Goal: Task Accomplishment & Management: Manage account settings

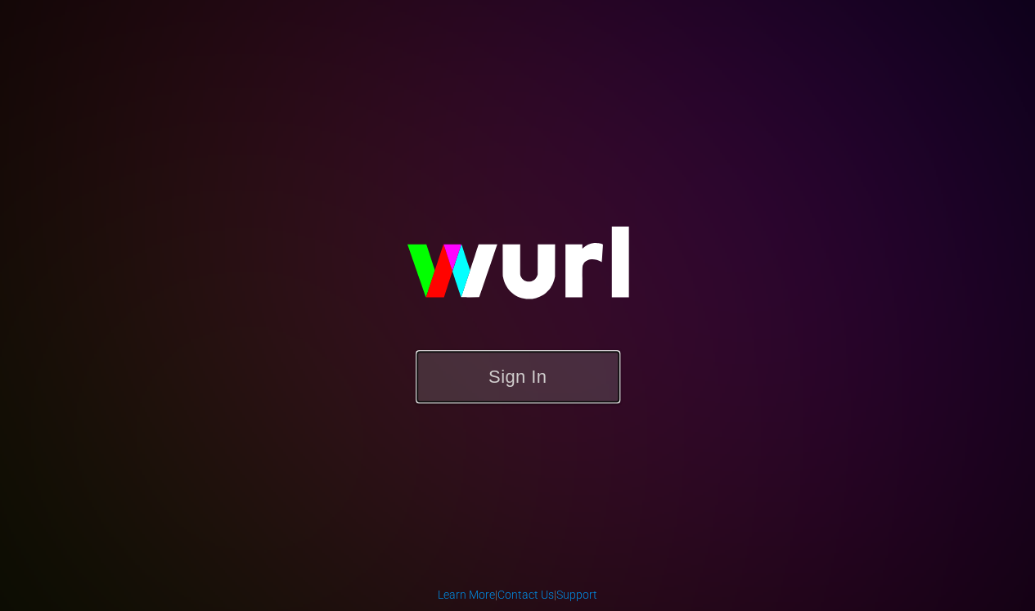
click at [525, 359] on button "Sign In" at bounding box center [518, 376] width 205 height 53
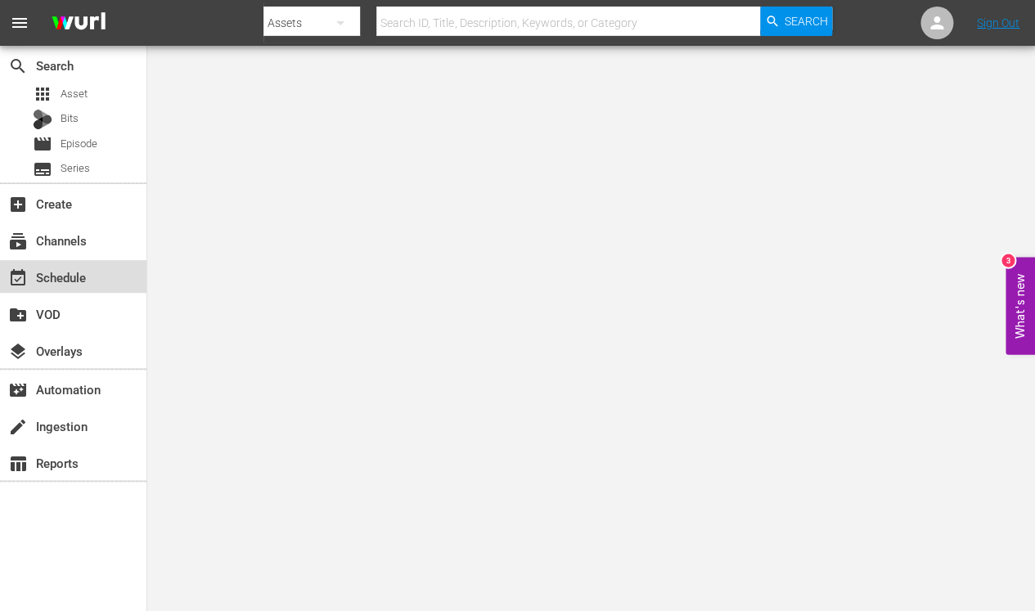
click at [66, 260] on div "event_available Schedule" at bounding box center [73, 276] width 146 height 33
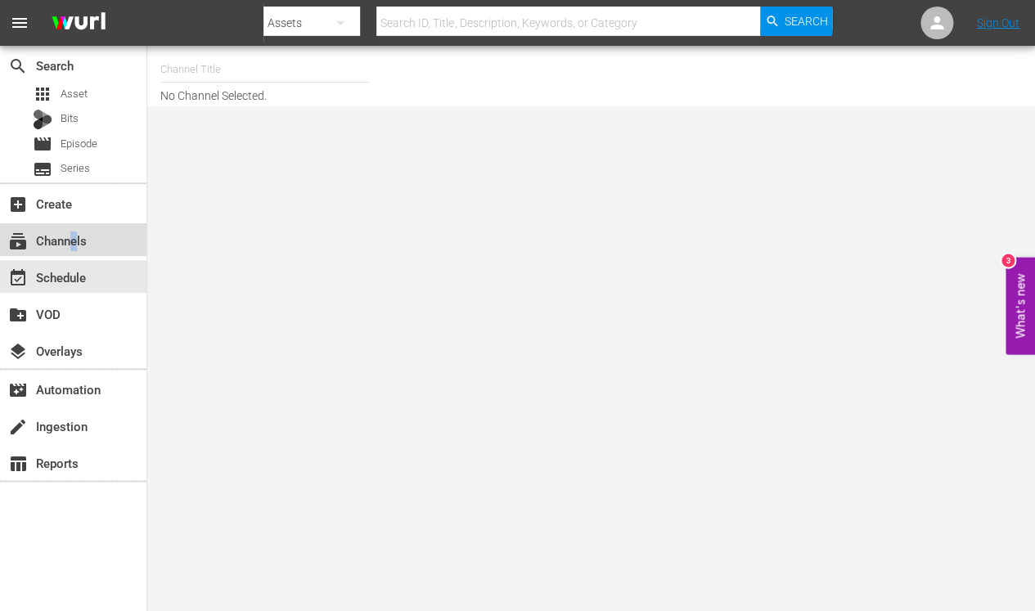
click at [74, 242] on div "subscriptions Channels" at bounding box center [46, 238] width 92 height 15
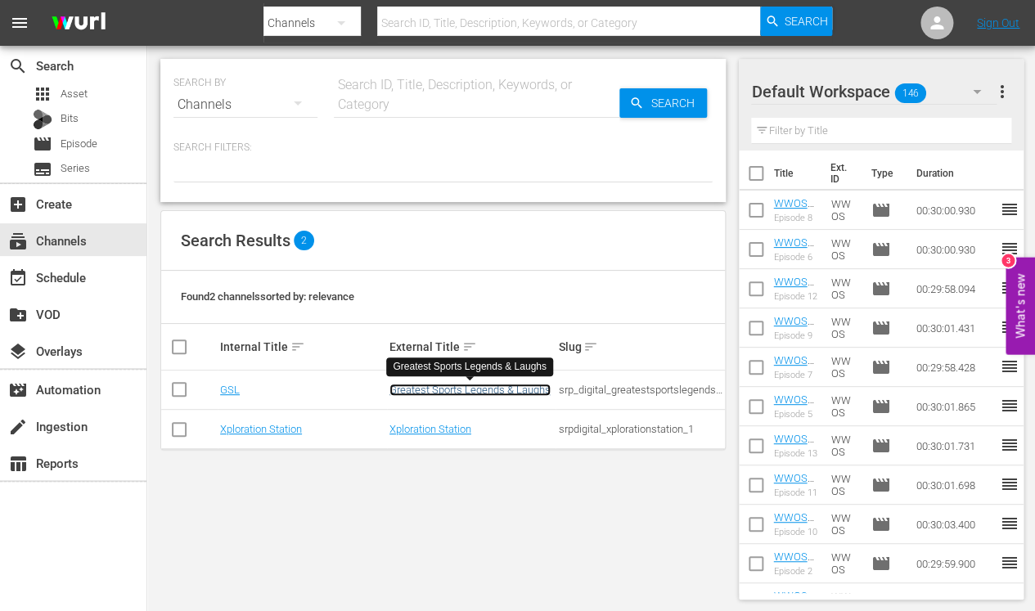
click at [488, 395] on link "Greatest Sports Legends & Laughs" at bounding box center [469, 390] width 161 height 12
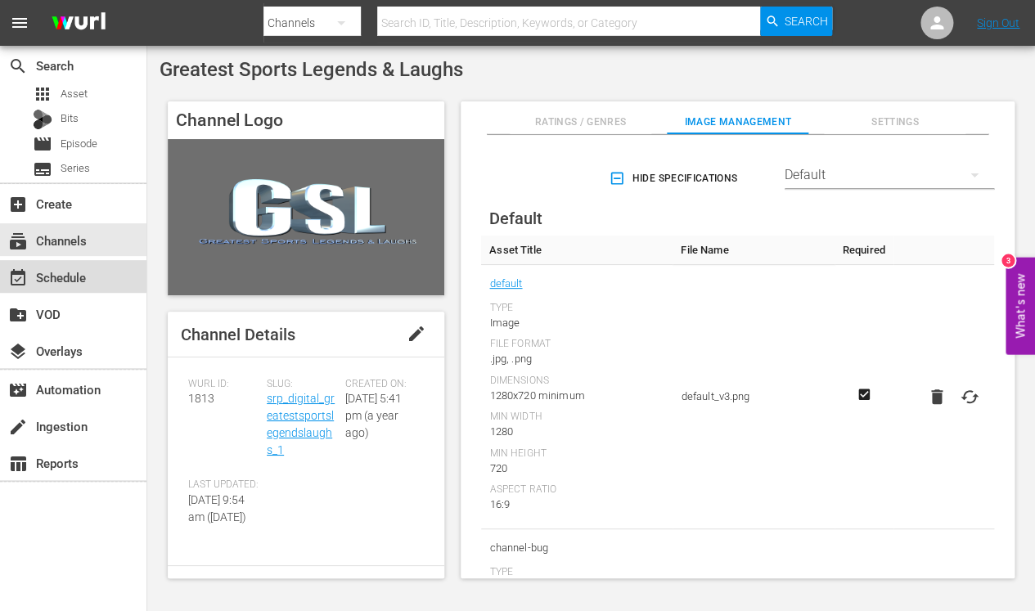
click at [64, 282] on div "event_available Schedule" at bounding box center [46, 275] width 92 height 15
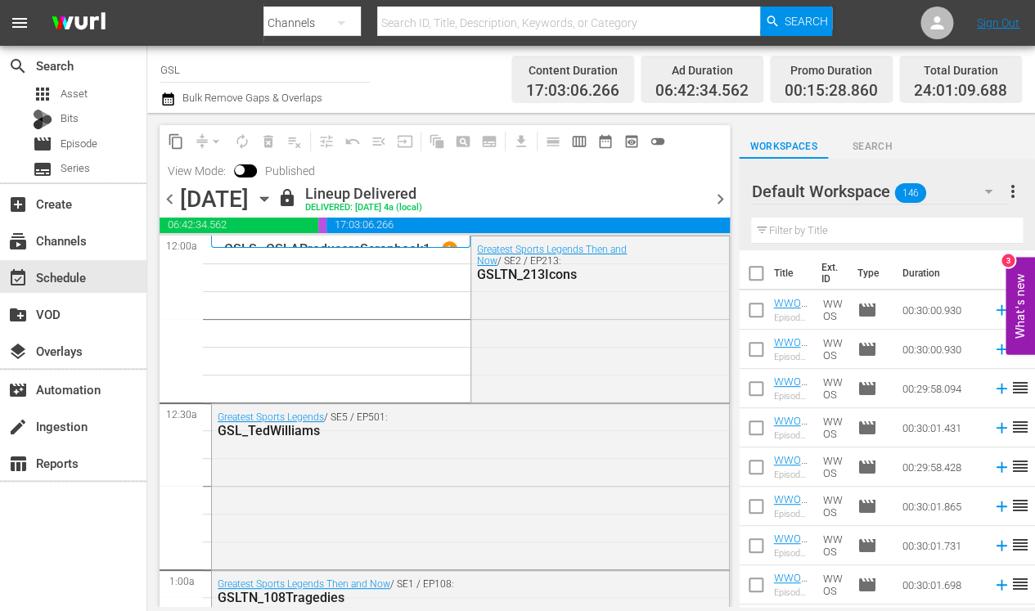
click at [273, 202] on icon "button" at bounding box center [264, 199] width 18 height 18
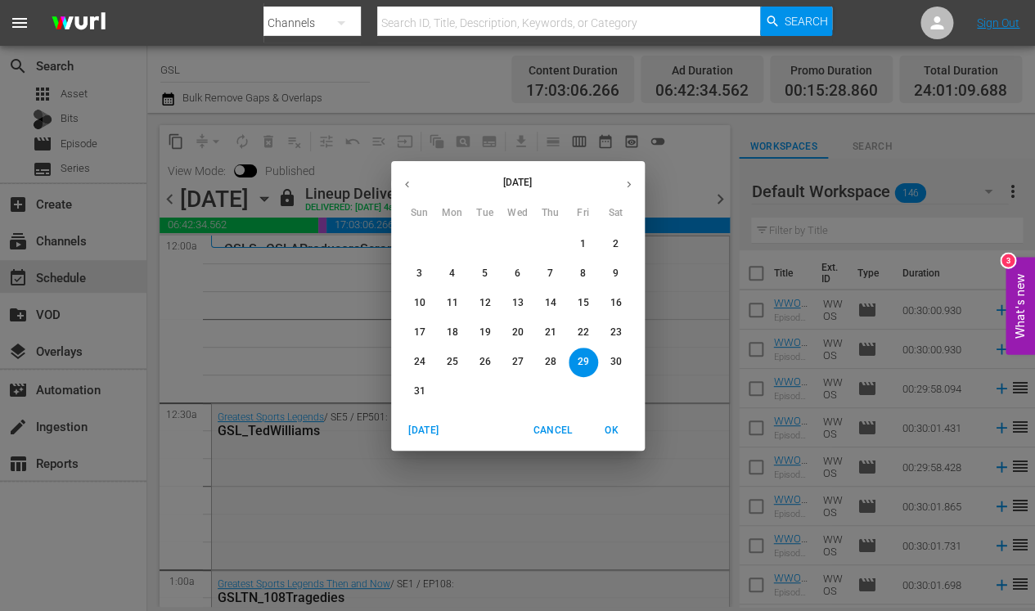
click at [633, 179] on icon "button" at bounding box center [629, 184] width 12 height 12
click at [549, 275] on p "9" at bounding box center [550, 274] width 6 height 14
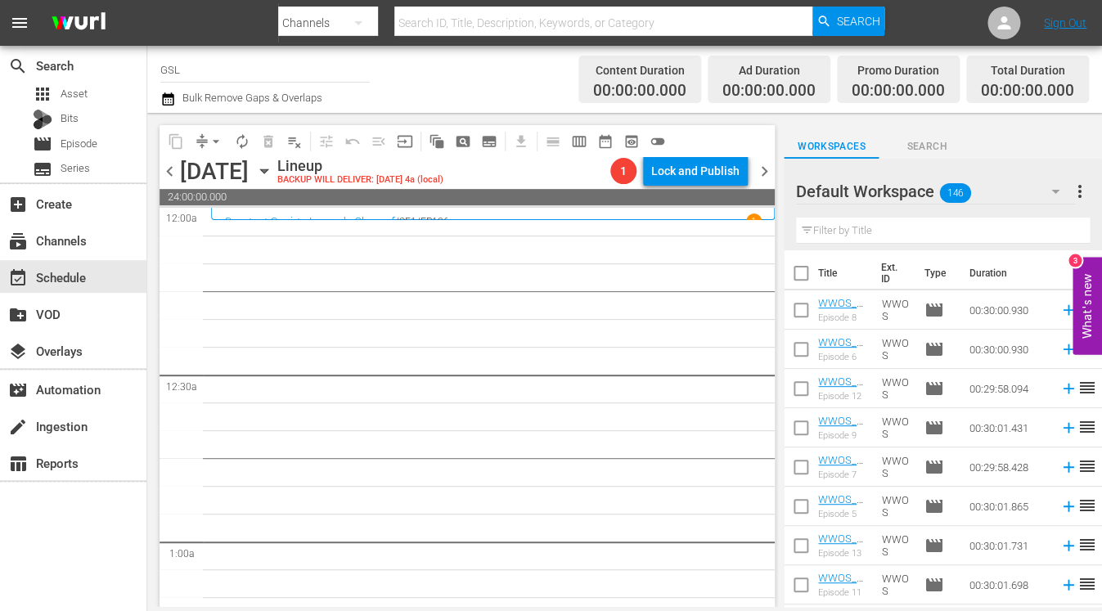
click at [1034, 200] on icon "button" at bounding box center [1056, 192] width 20 height 20
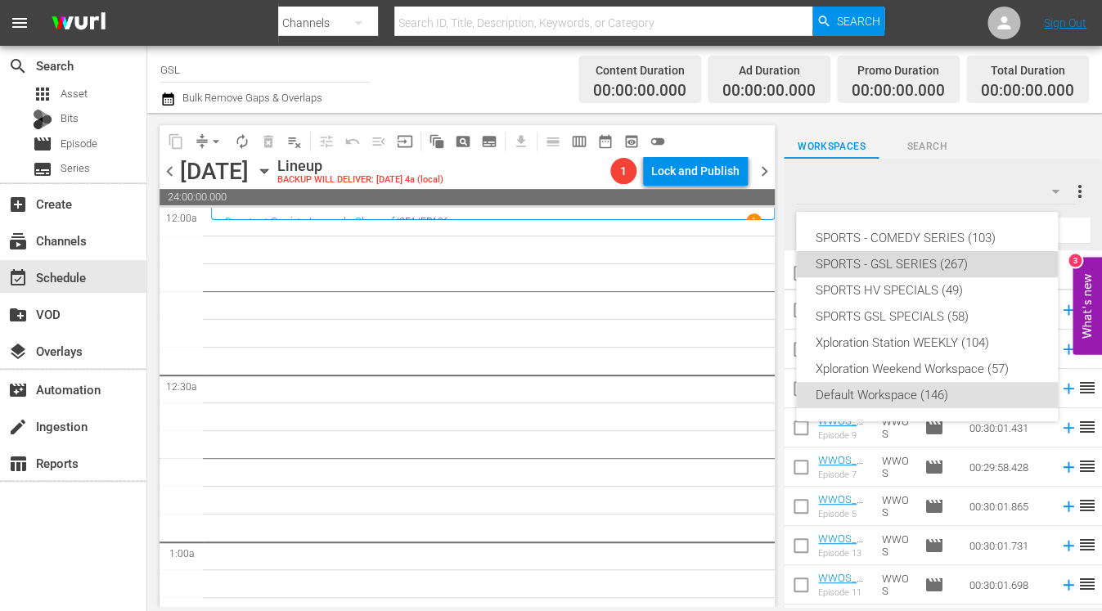
click at [979, 258] on div "SPORTS - GSL SERIES (267)" at bounding box center [927, 264] width 223 height 26
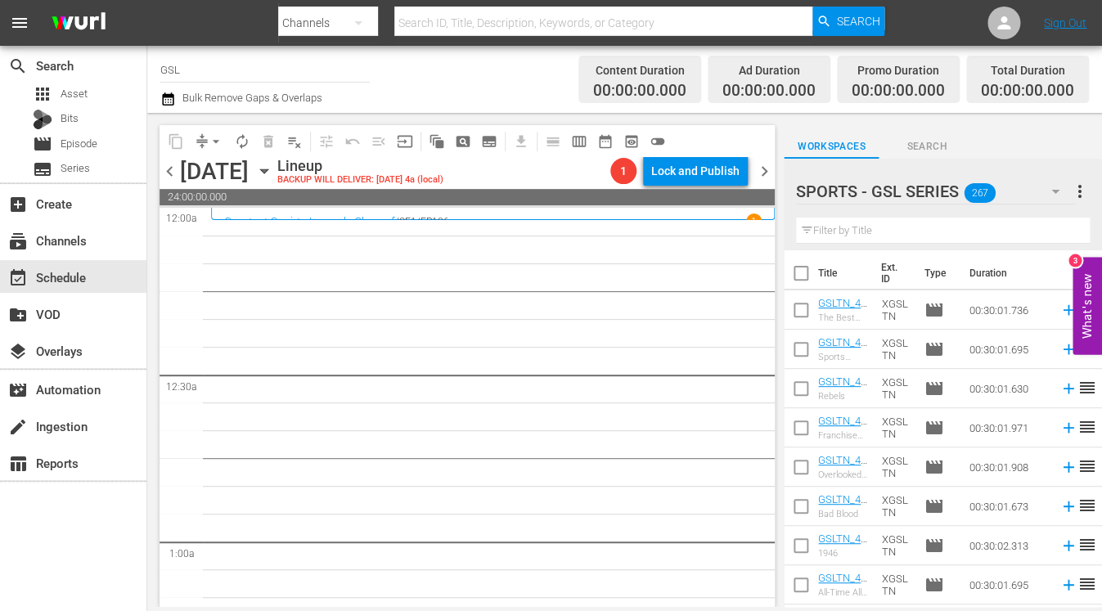
click at [891, 239] on input "text" at bounding box center [943, 231] width 294 height 26
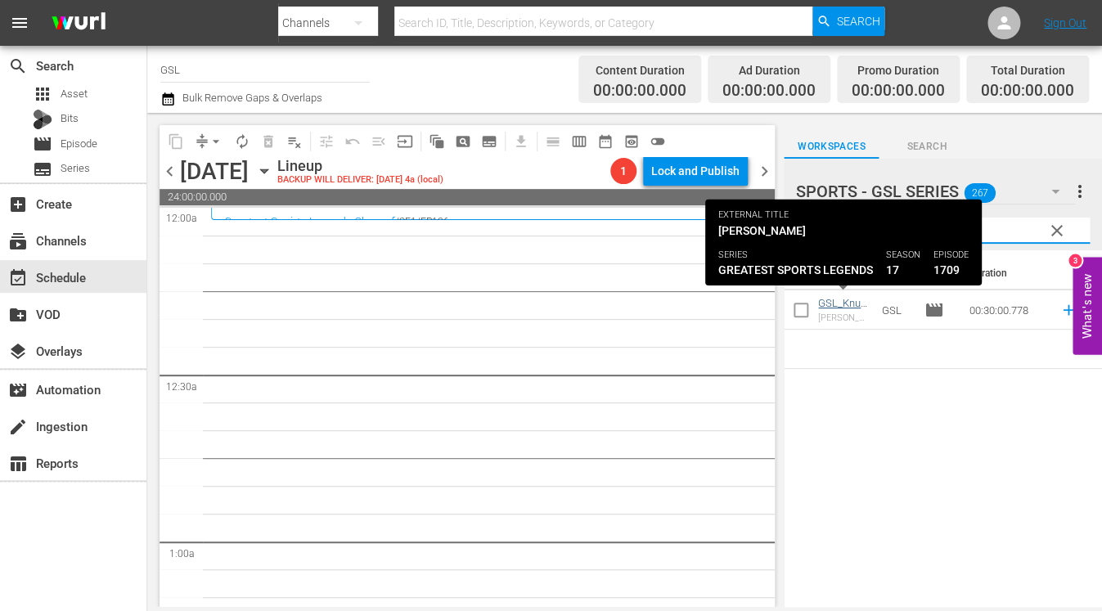
type input "knu"
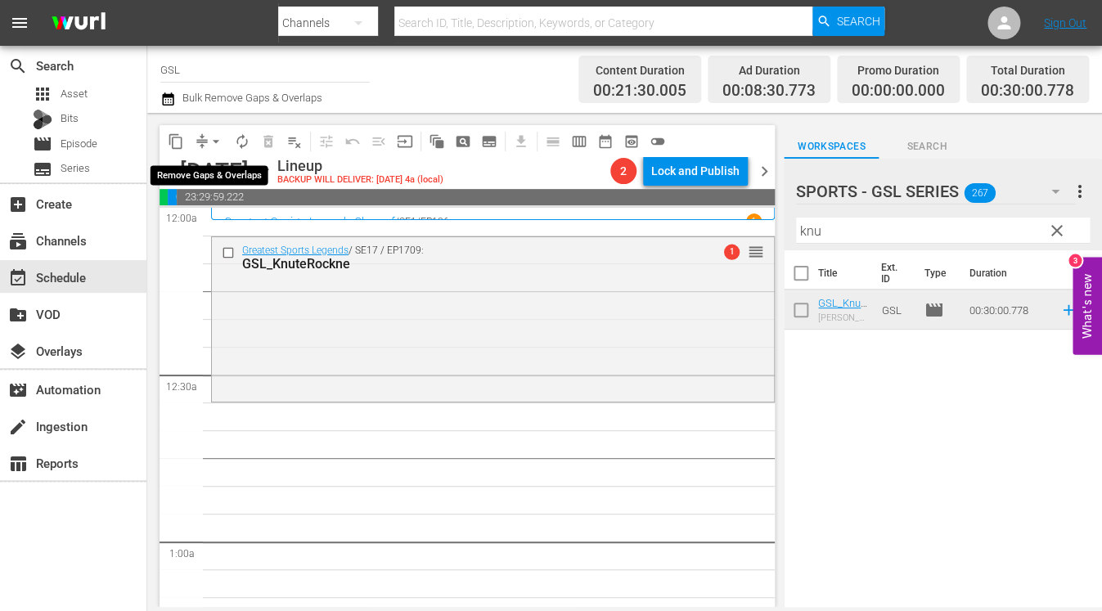
click at [209, 138] on span "arrow_drop_down" at bounding box center [216, 141] width 16 height 16
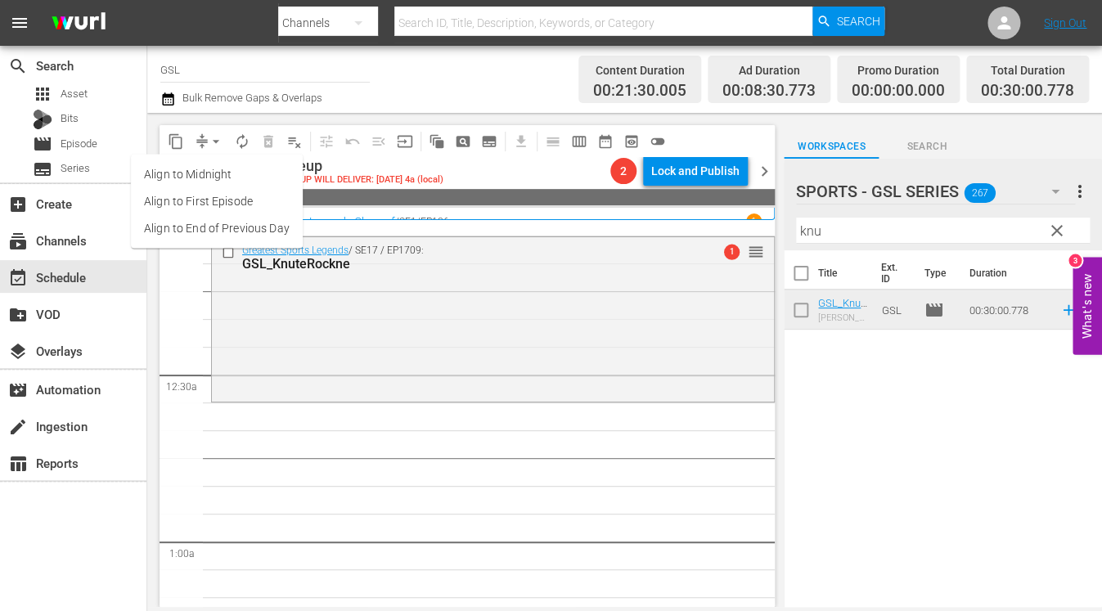
click at [223, 168] on li "Align to Midnight" at bounding box center [217, 174] width 172 height 27
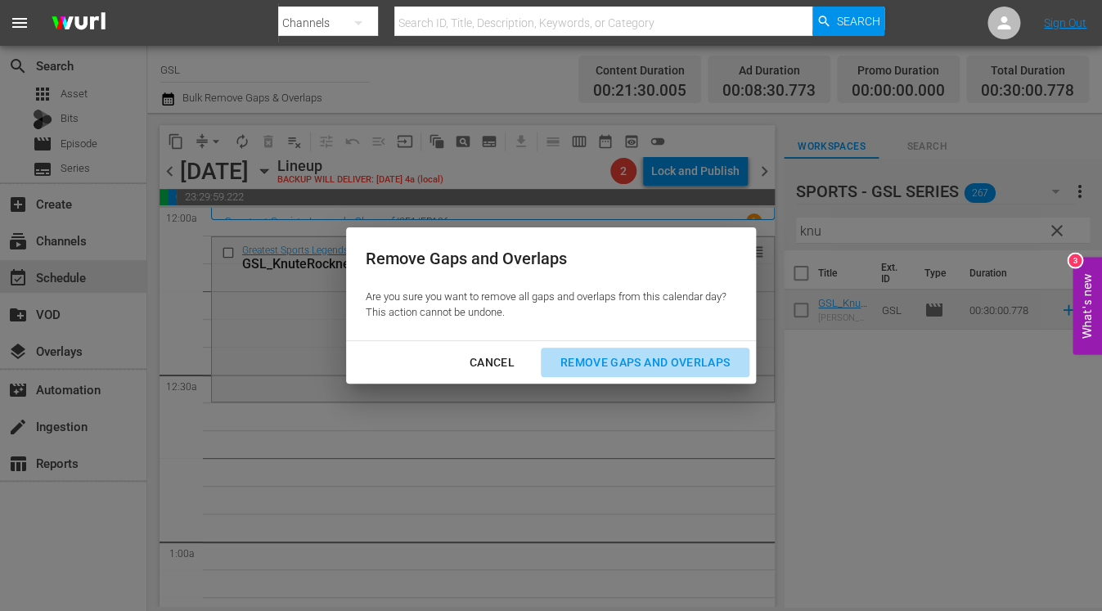
click at [596, 367] on div "Remove Gaps and Overlaps" at bounding box center [645, 363] width 196 height 20
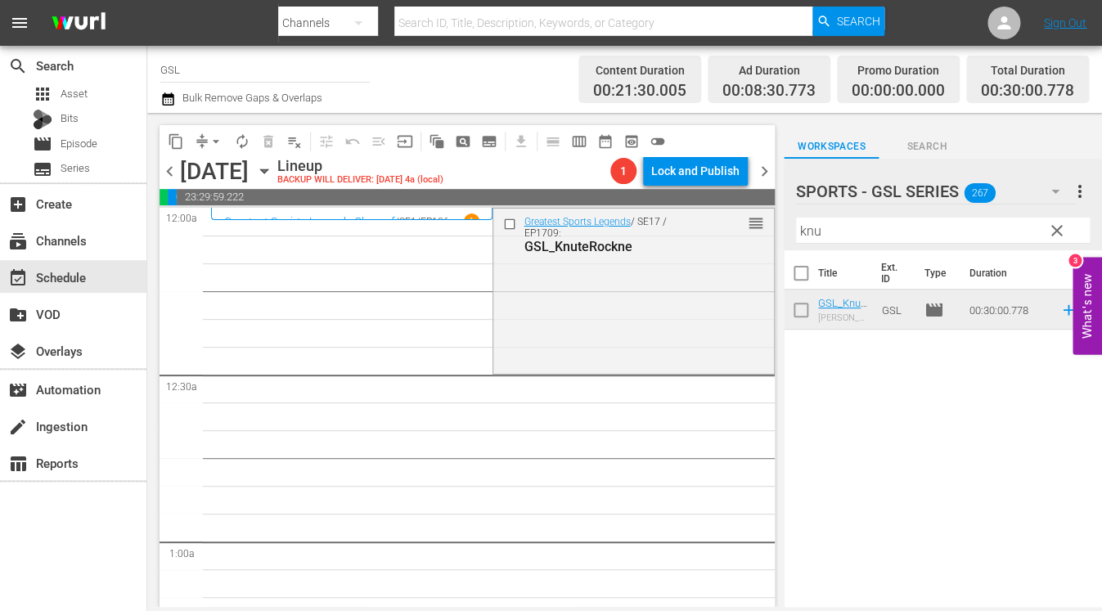
click at [1034, 232] on span "clear" at bounding box center [1057, 231] width 20 height 20
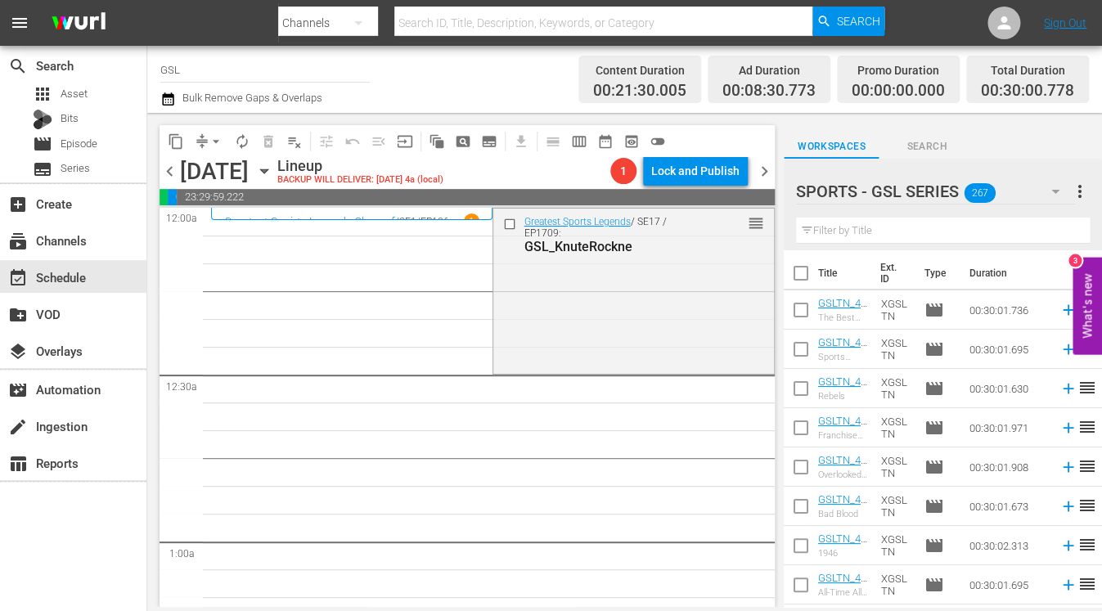
click at [848, 232] on input "text" at bounding box center [943, 231] width 294 height 26
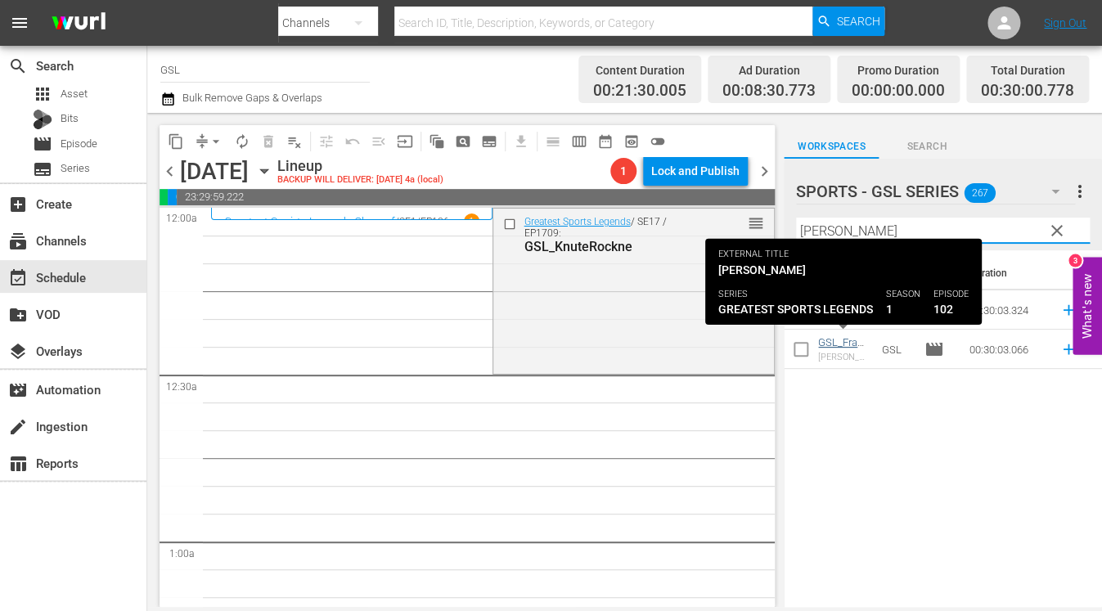
type input "frank"
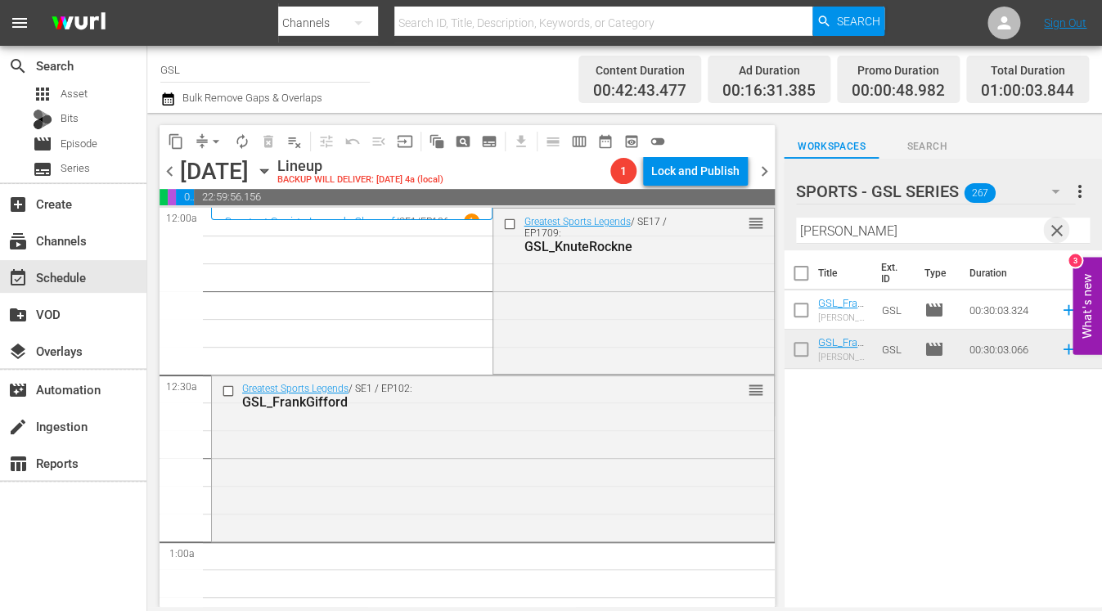
click at [1034, 229] on span "clear" at bounding box center [1057, 231] width 20 height 20
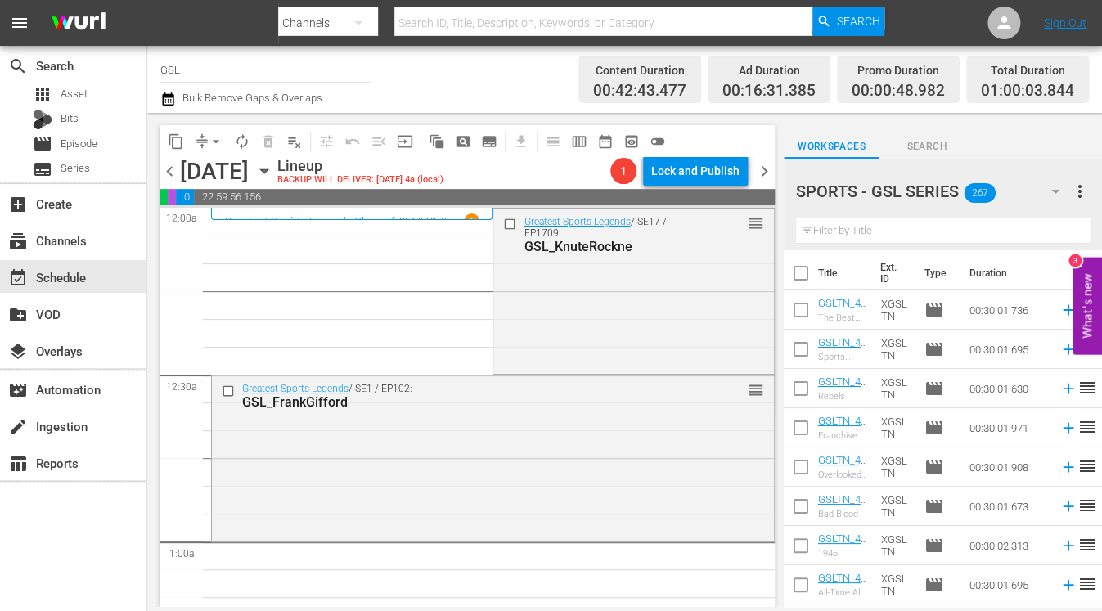
click at [840, 230] on input "text" at bounding box center [943, 231] width 294 height 26
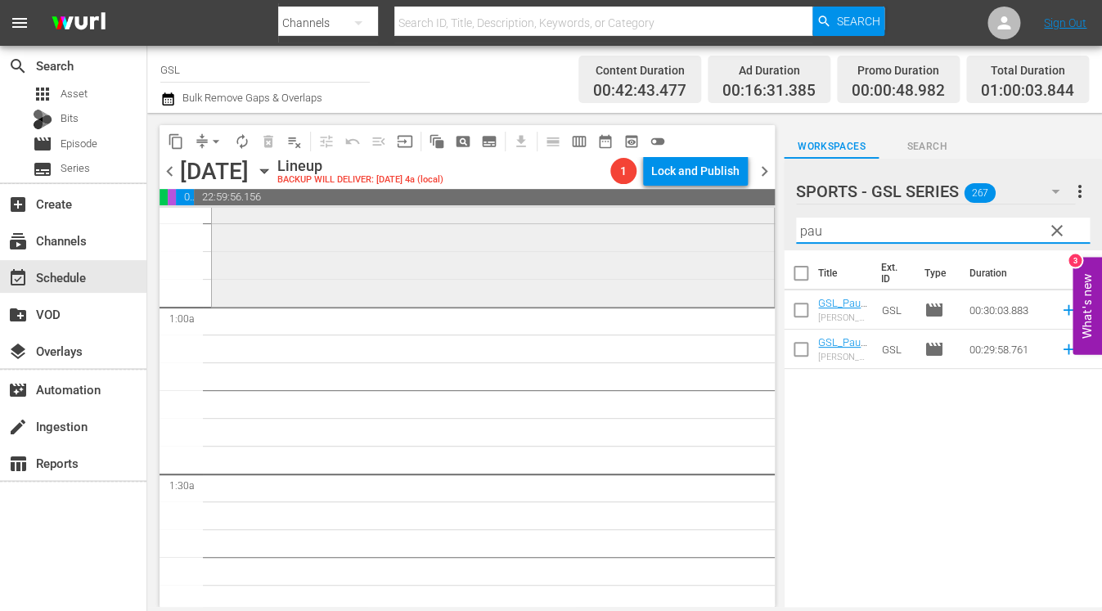
scroll to position [306, 0]
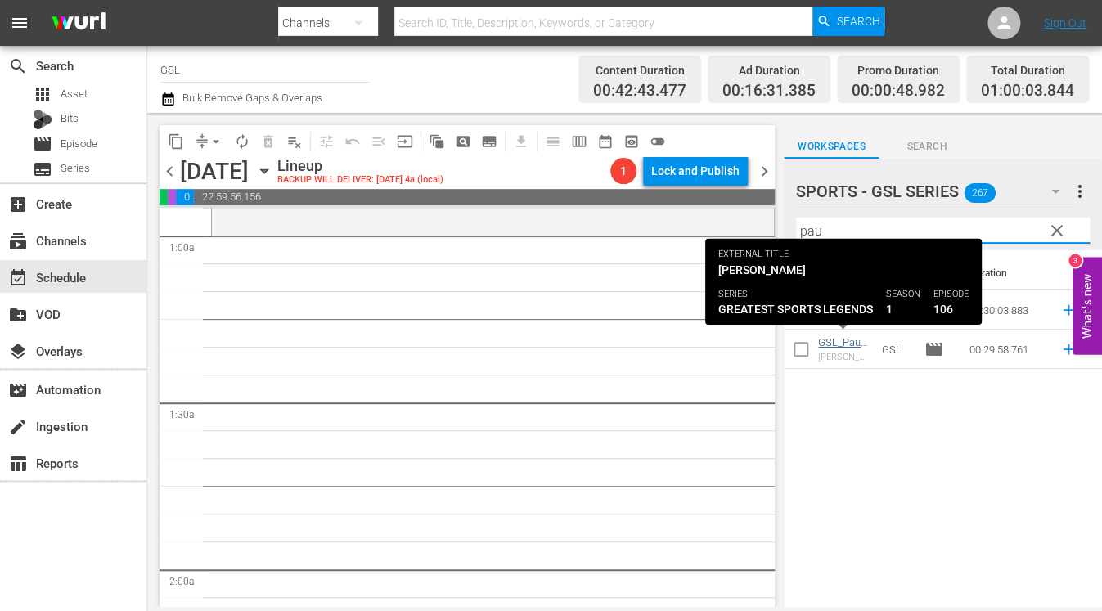
type input "pau"
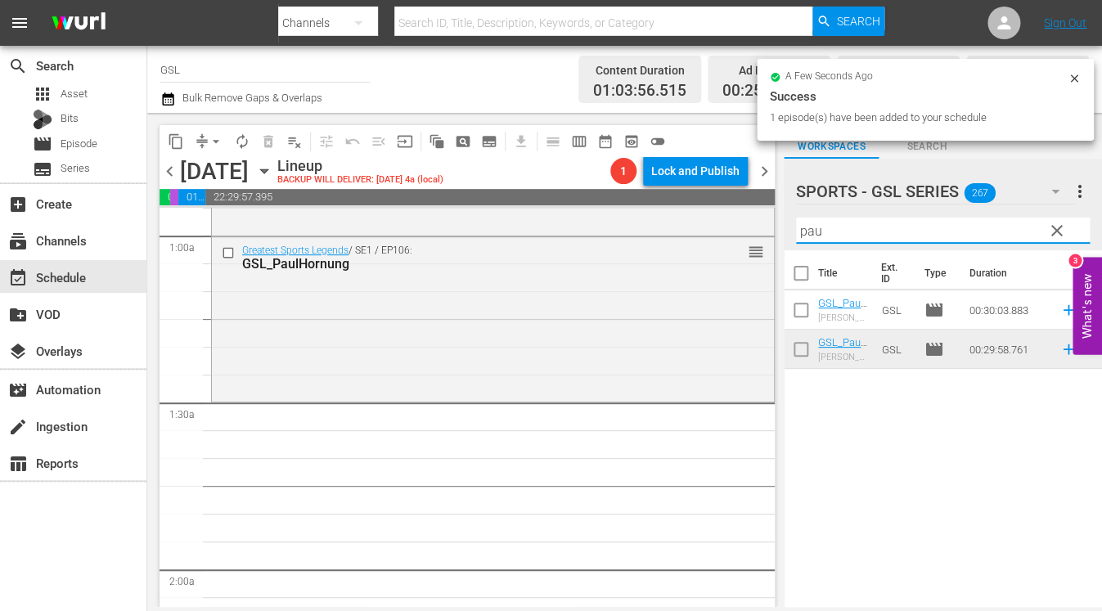
drag, startPoint x: 847, startPoint y: 234, endPoint x: 750, endPoint y: 214, distance: 98.5
click at [796, 218] on input "pau" at bounding box center [943, 231] width 294 height 26
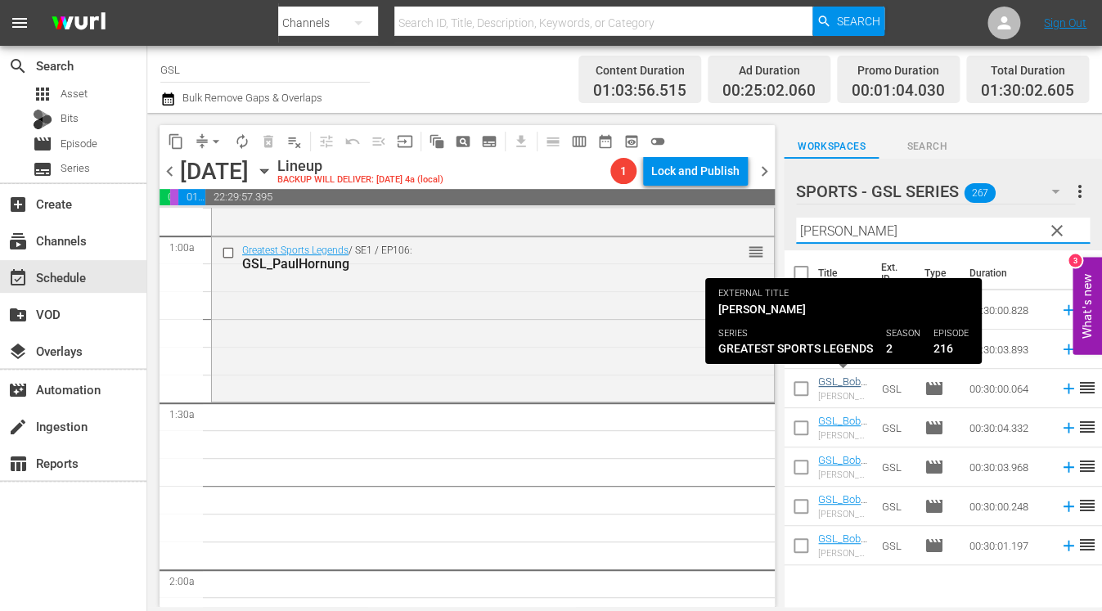
type input "bobby"
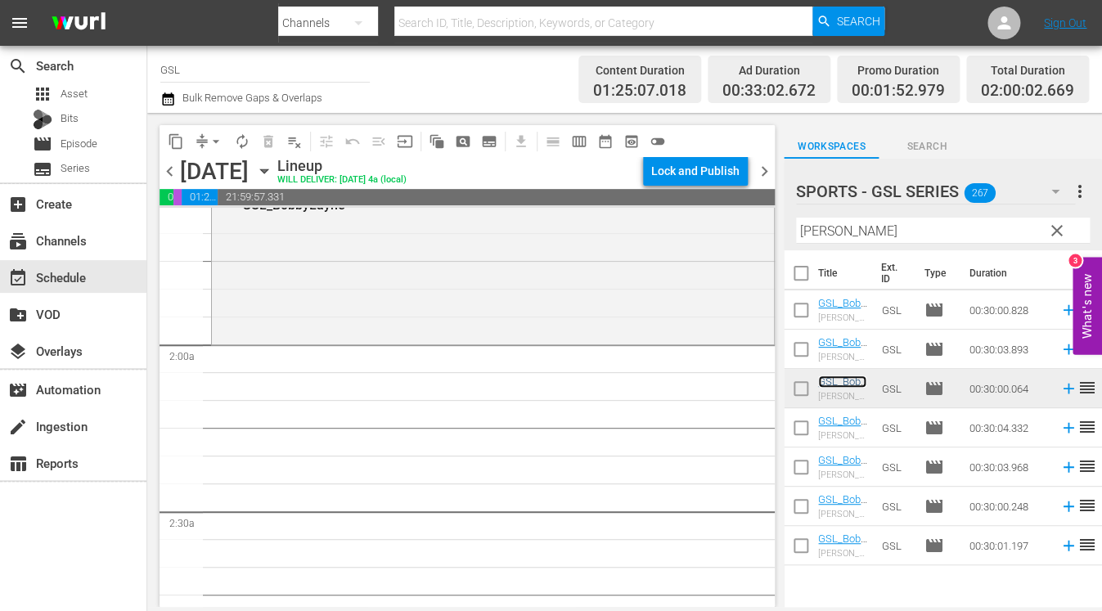
scroll to position [548, 0]
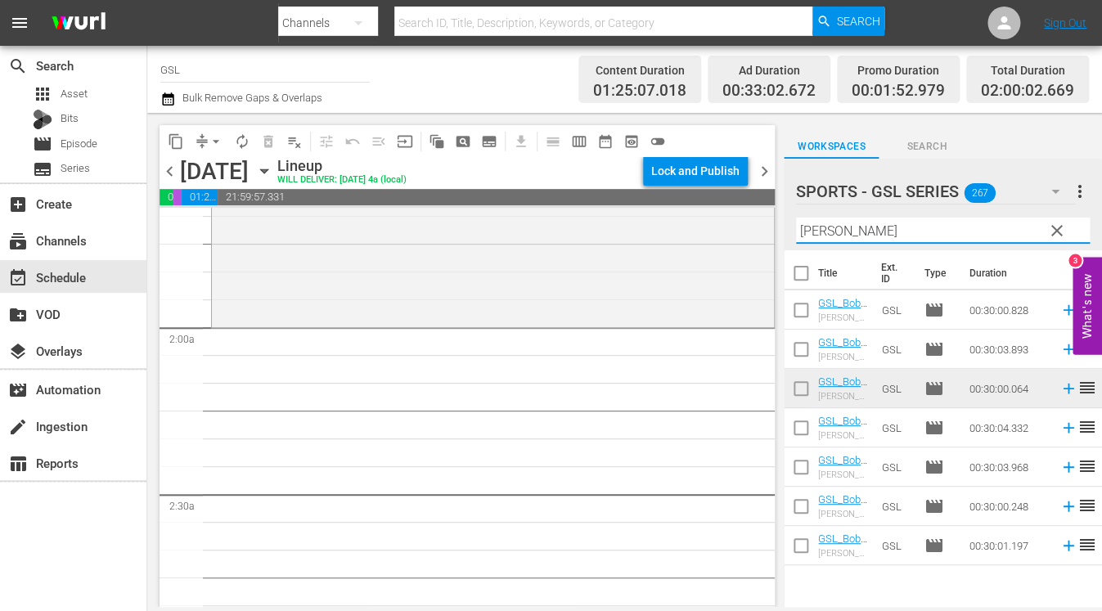
drag, startPoint x: 858, startPoint y: 233, endPoint x: 786, endPoint y: 220, distance: 73.2
click at [796, 220] on input "bobby" at bounding box center [943, 231] width 294 height 26
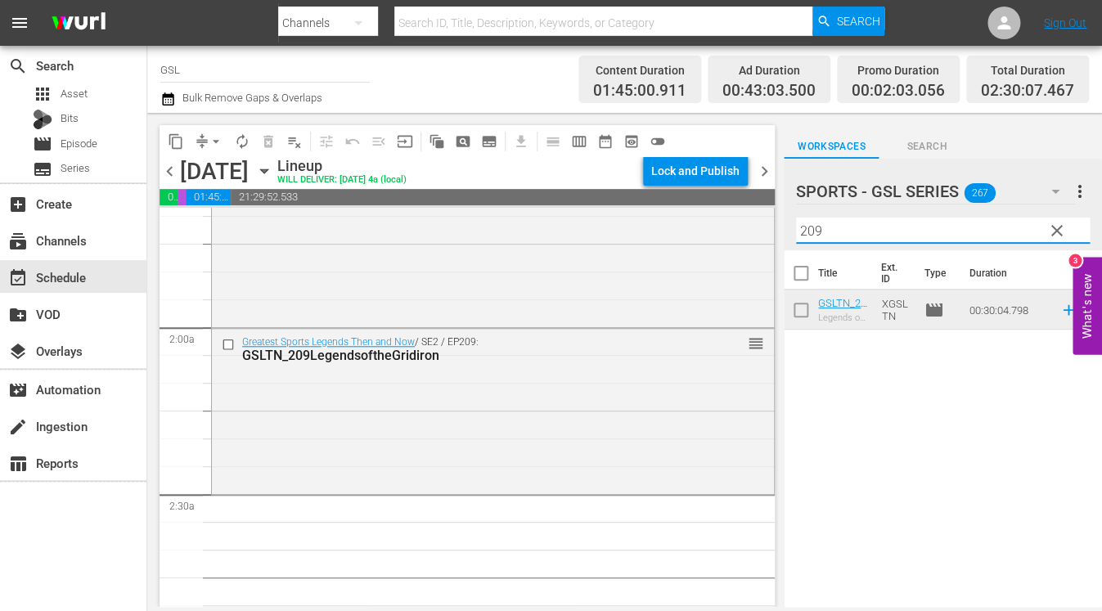
drag, startPoint x: 846, startPoint y: 232, endPoint x: 745, endPoint y: 231, distance: 100.6
click at [796, 231] on input "209" at bounding box center [943, 231] width 294 height 26
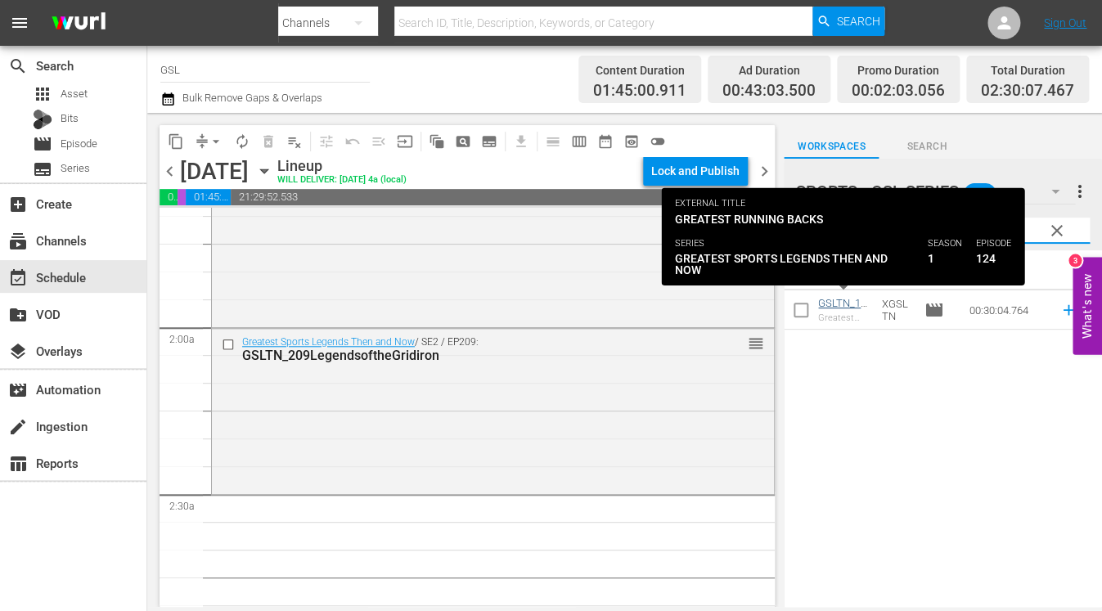
type input "124"
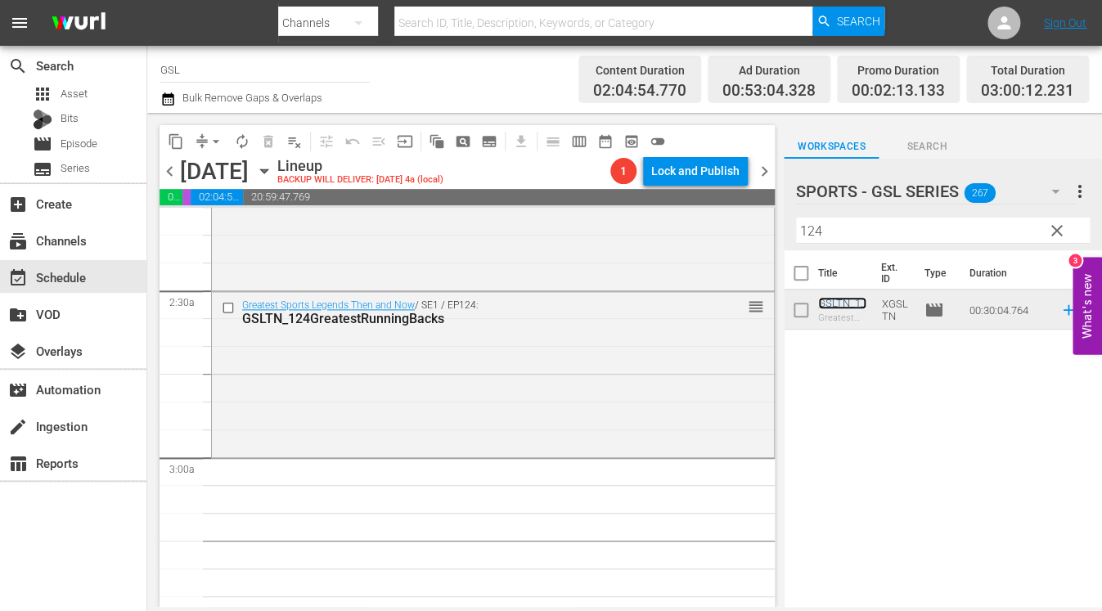
scroll to position [890, 0]
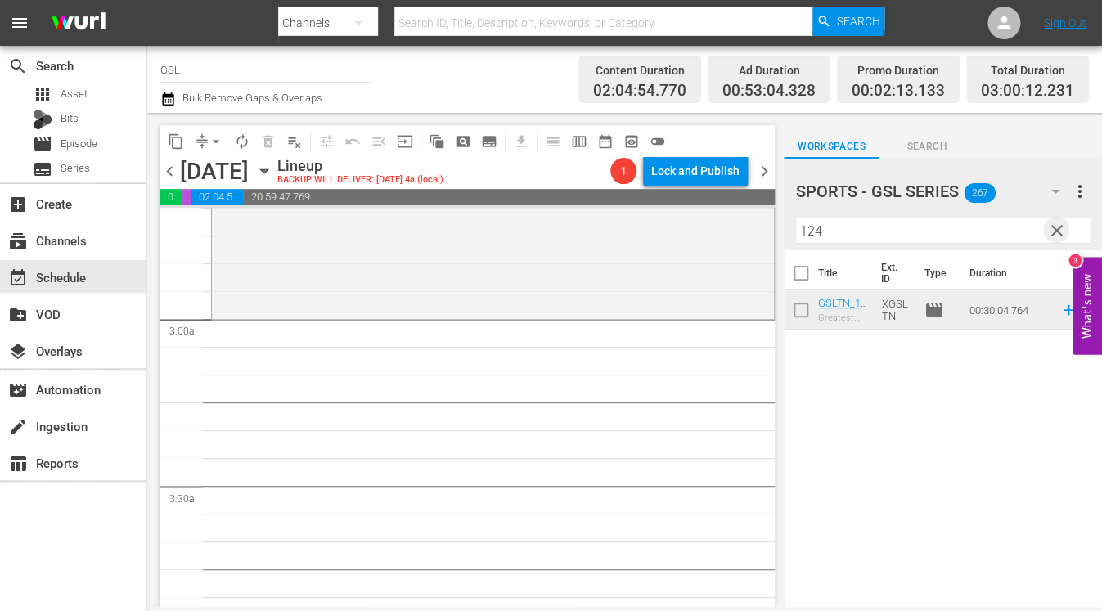
click at [1034, 232] on span "clear" at bounding box center [1057, 231] width 20 height 20
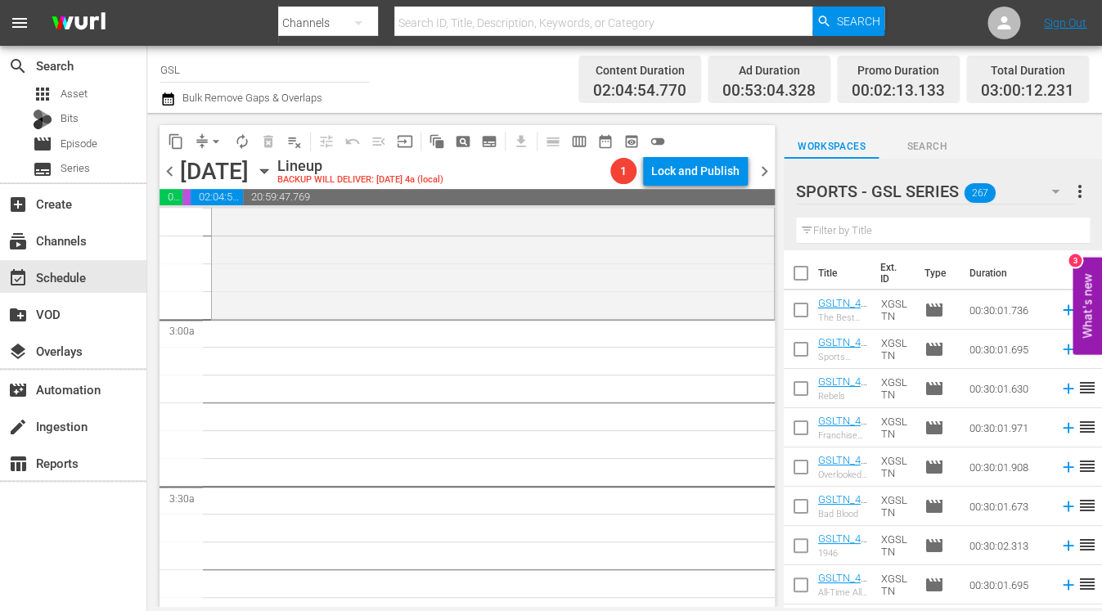
click at [1034, 193] on icon "button" at bounding box center [1055, 192] width 8 height 4
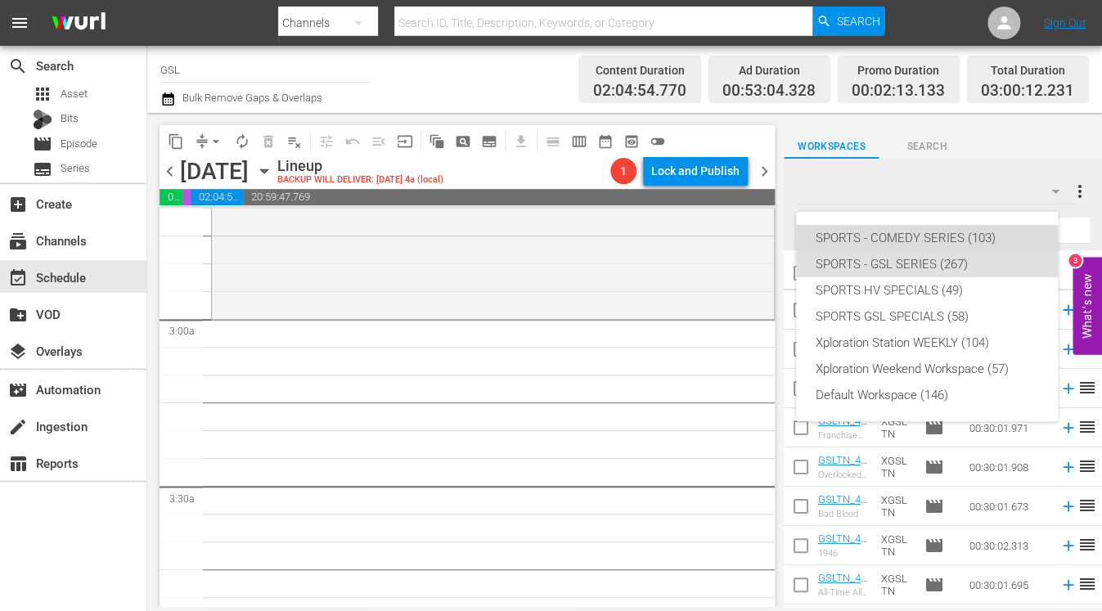
click at [948, 236] on div "SPORTS - COMEDY SERIES (103)" at bounding box center [927, 238] width 223 height 26
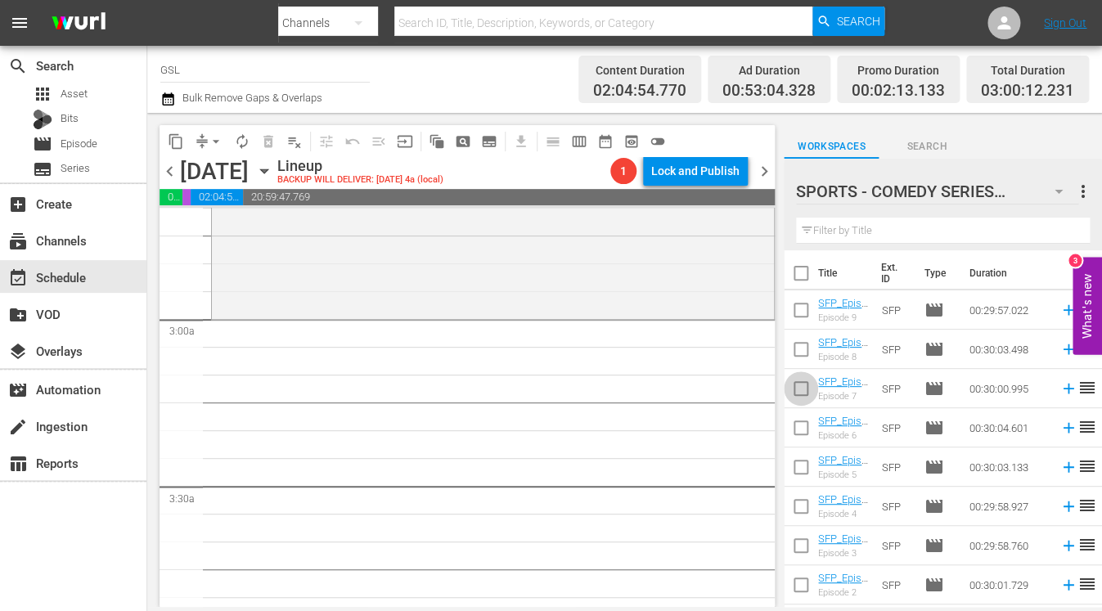
click at [803, 393] on input "checkbox" at bounding box center [801, 392] width 34 height 34
checkbox input "true"
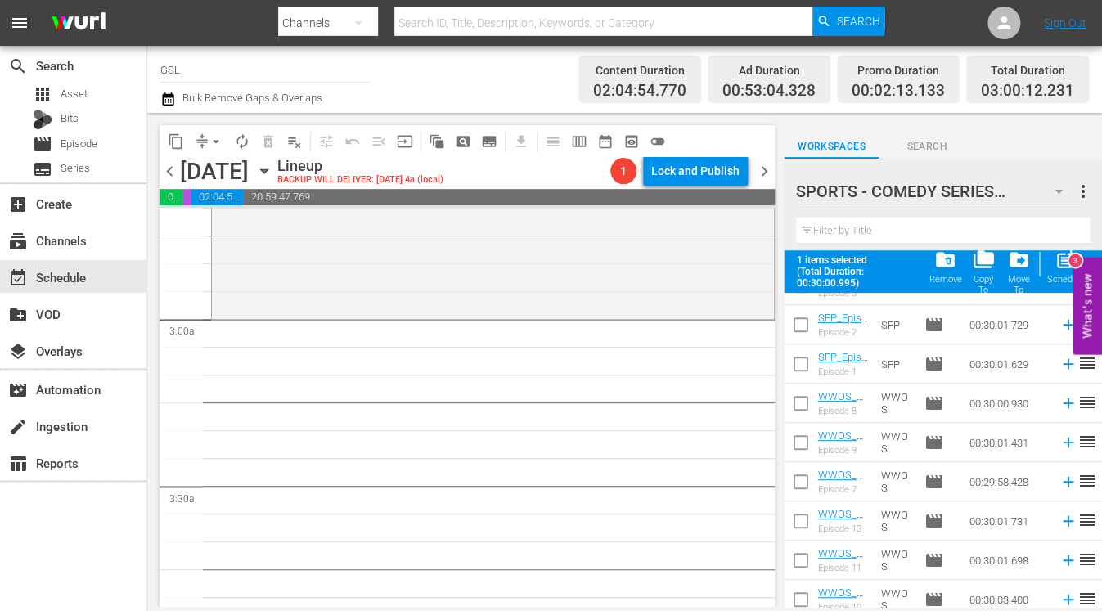
scroll to position [316, 0]
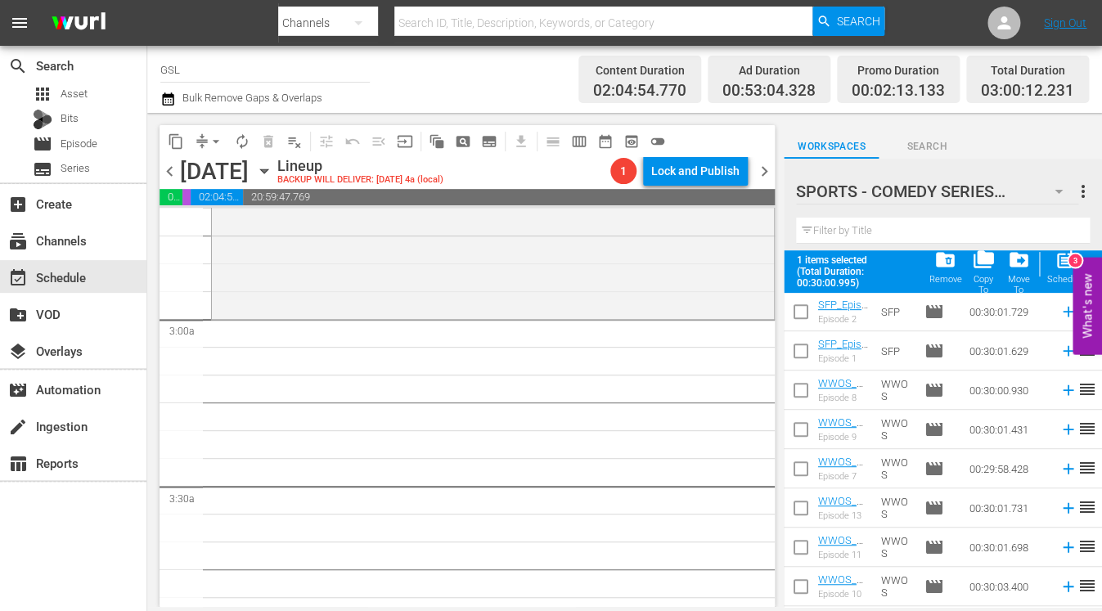
click at [795, 402] on input "checkbox" at bounding box center [801, 393] width 34 height 34
checkbox input "true"
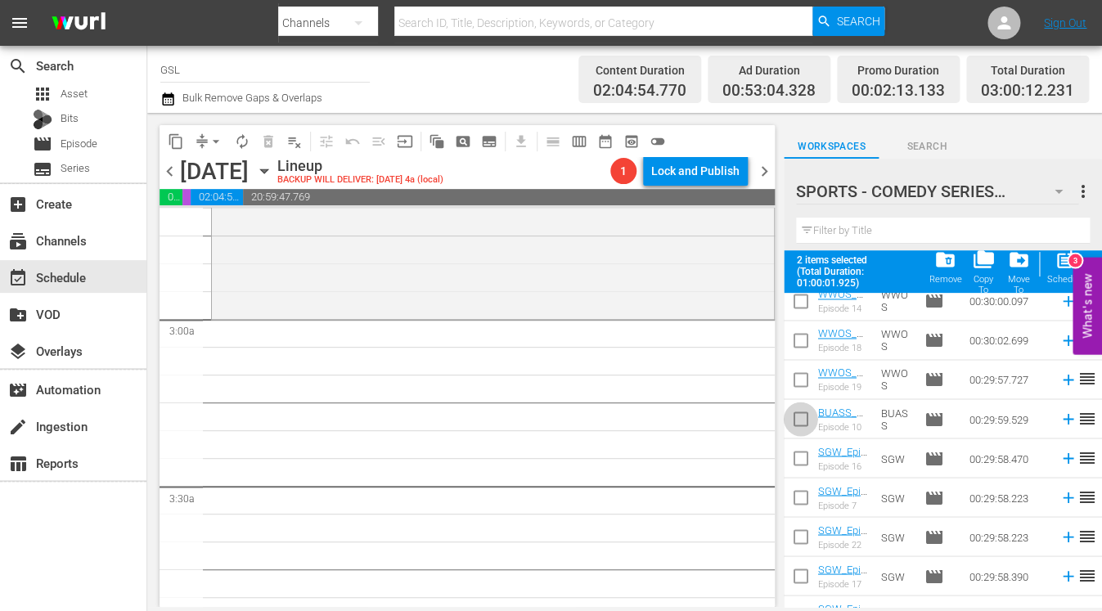
click at [804, 422] on input "checkbox" at bounding box center [801, 422] width 34 height 34
checkbox input "true"
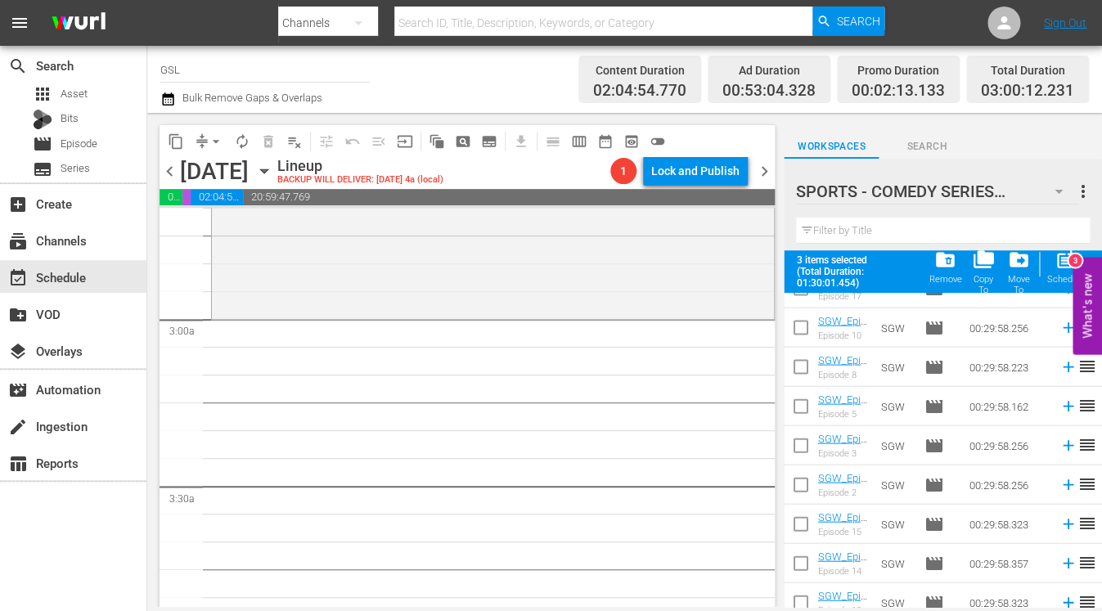
scroll to position [1277, 0]
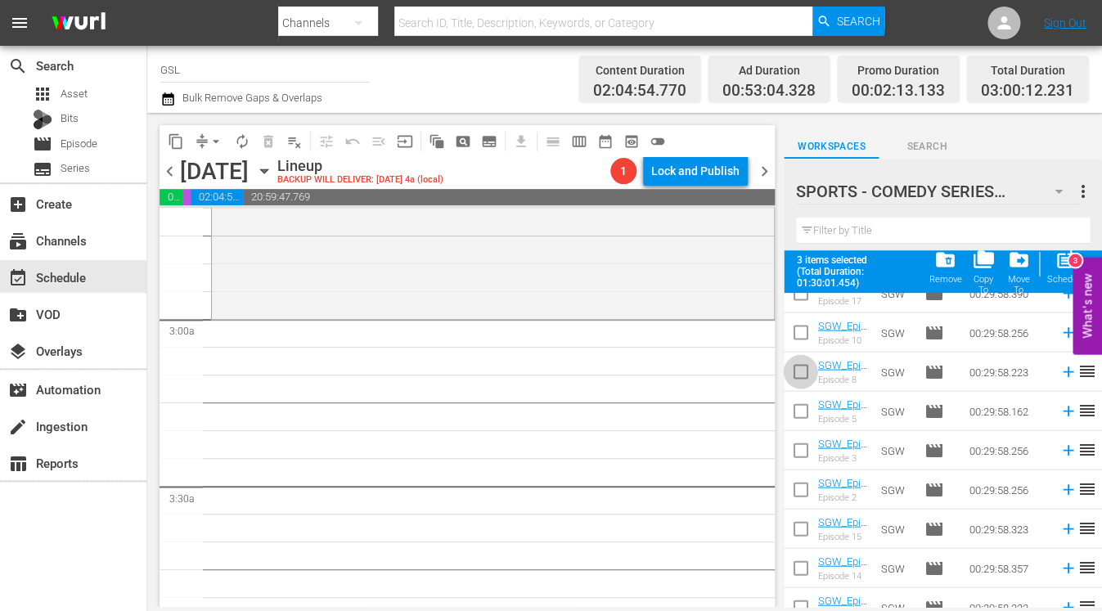
click at [801, 375] on input "checkbox" at bounding box center [801, 375] width 34 height 34
checkbox input "true"
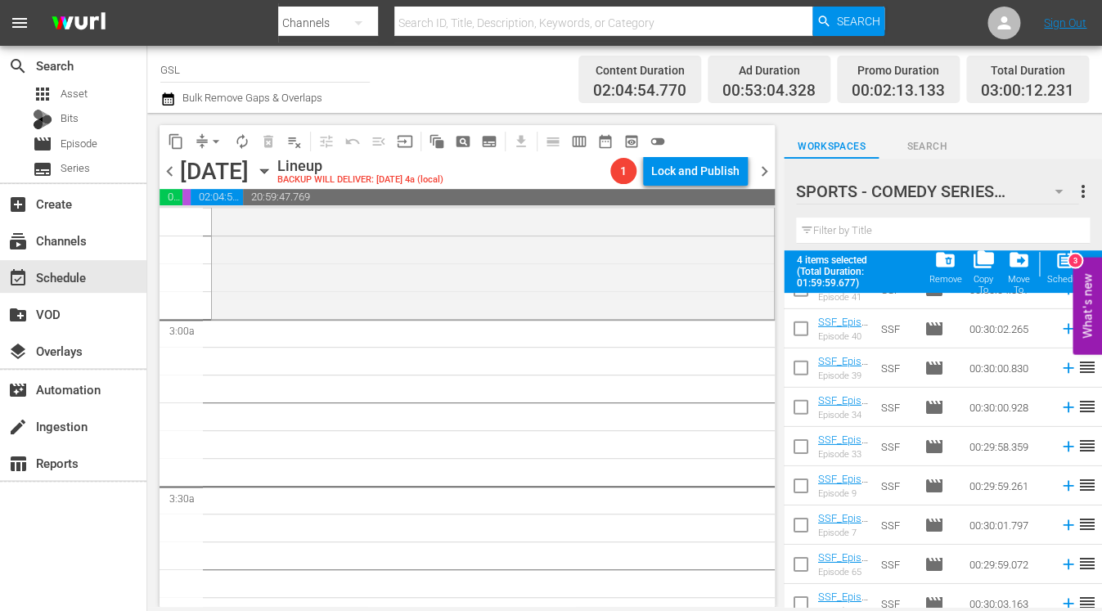
scroll to position [1800, 0]
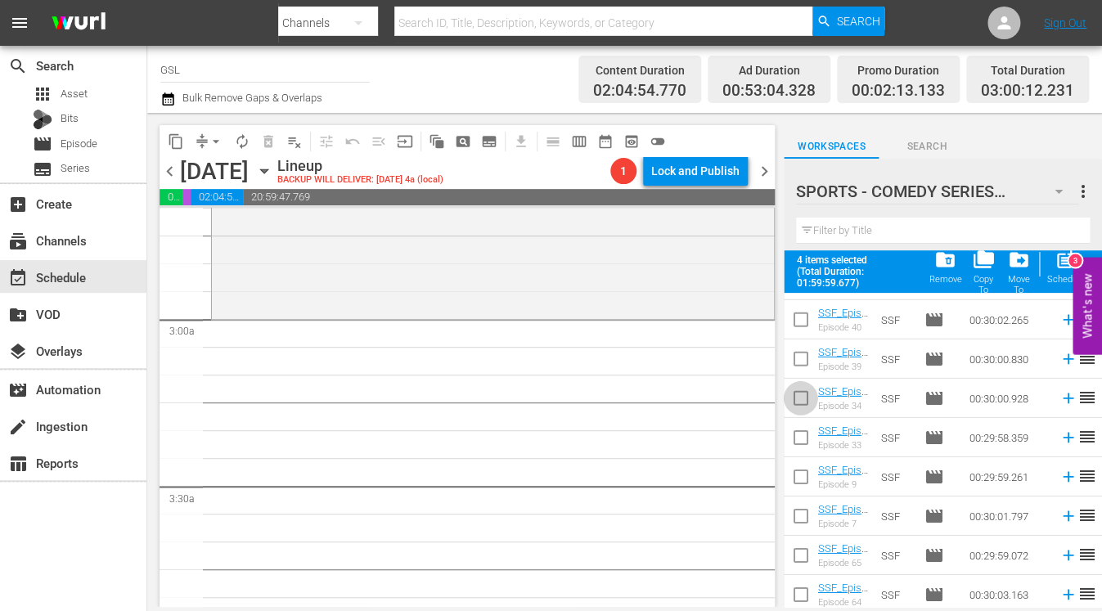
click at [805, 405] on input "checkbox" at bounding box center [801, 402] width 34 height 34
checkbox input "true"
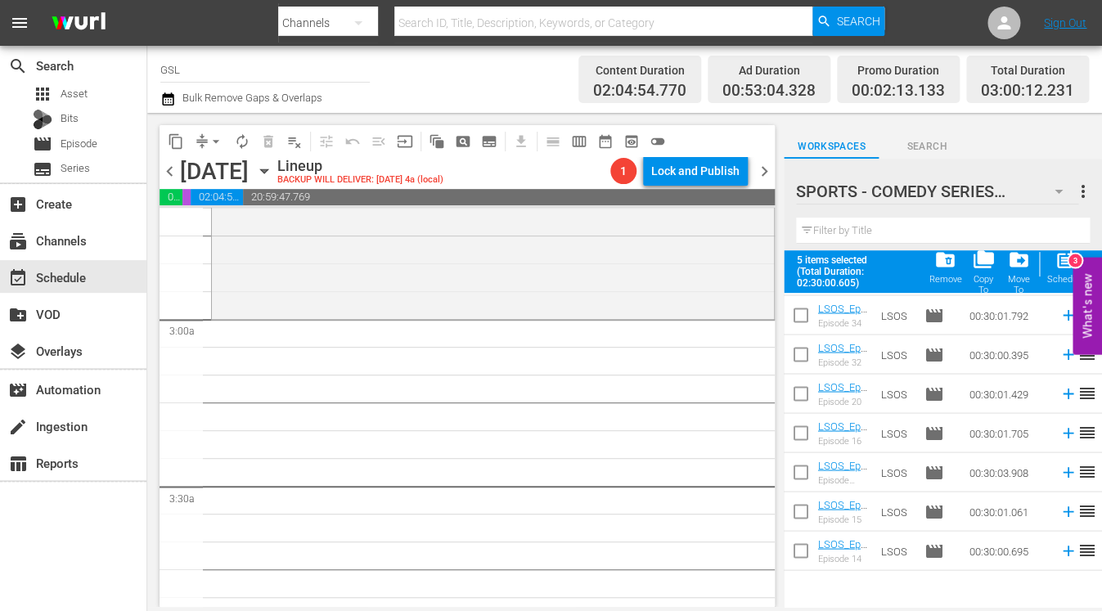
click at [802, 516] on input "checkbox" at bounding box center [801, 515] width 34 height 34
checkbox input "true"
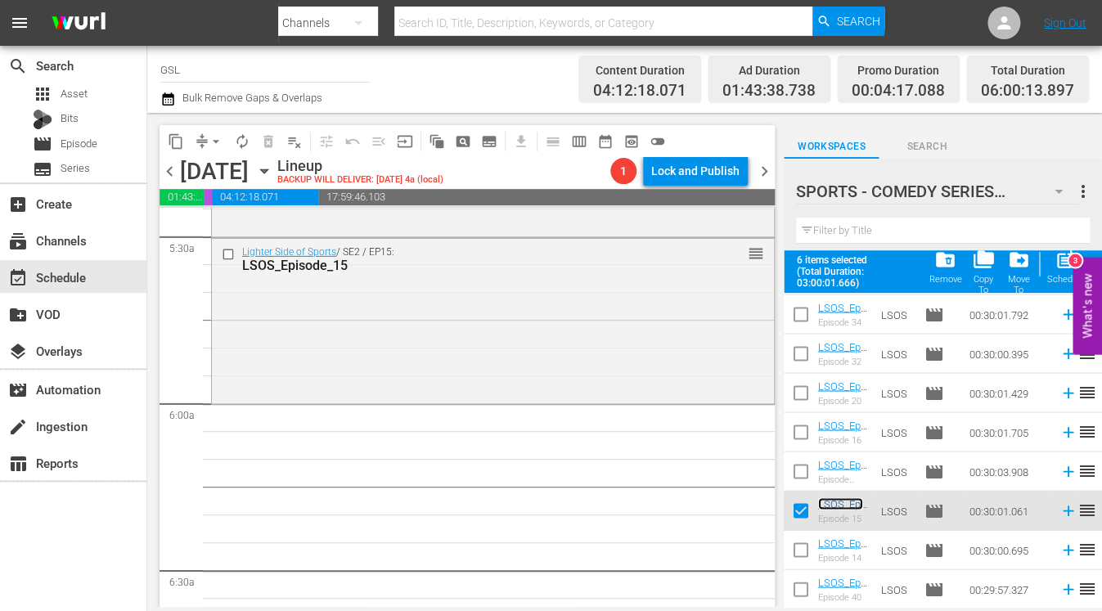
scroll to position [1791, 0]
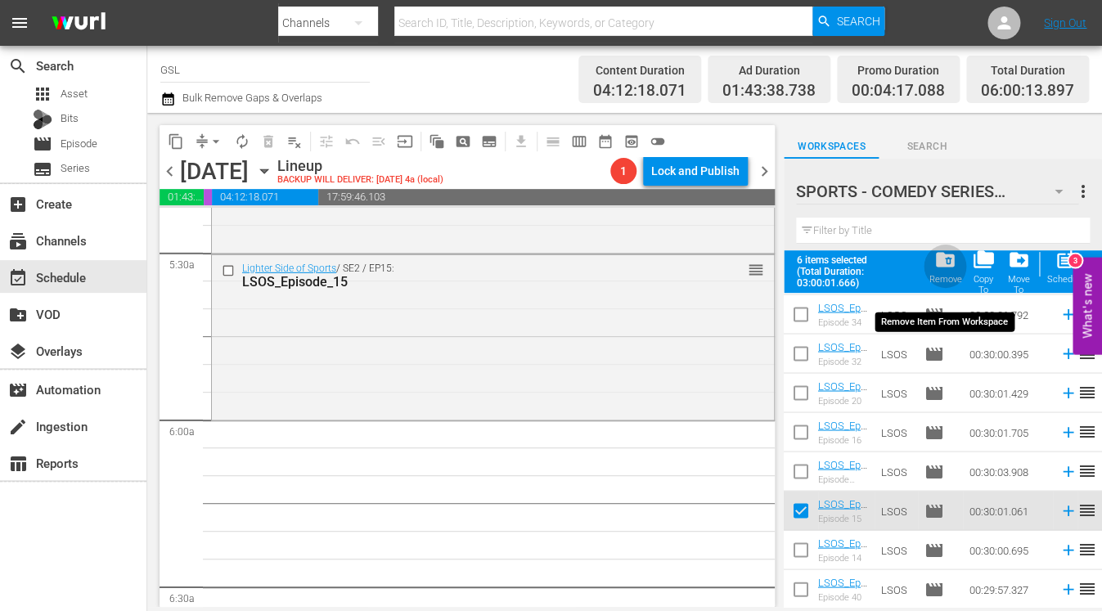
click at [949, 271] on div "folder_delete Remove" at bounding box center [945, 267] width 33 height 36
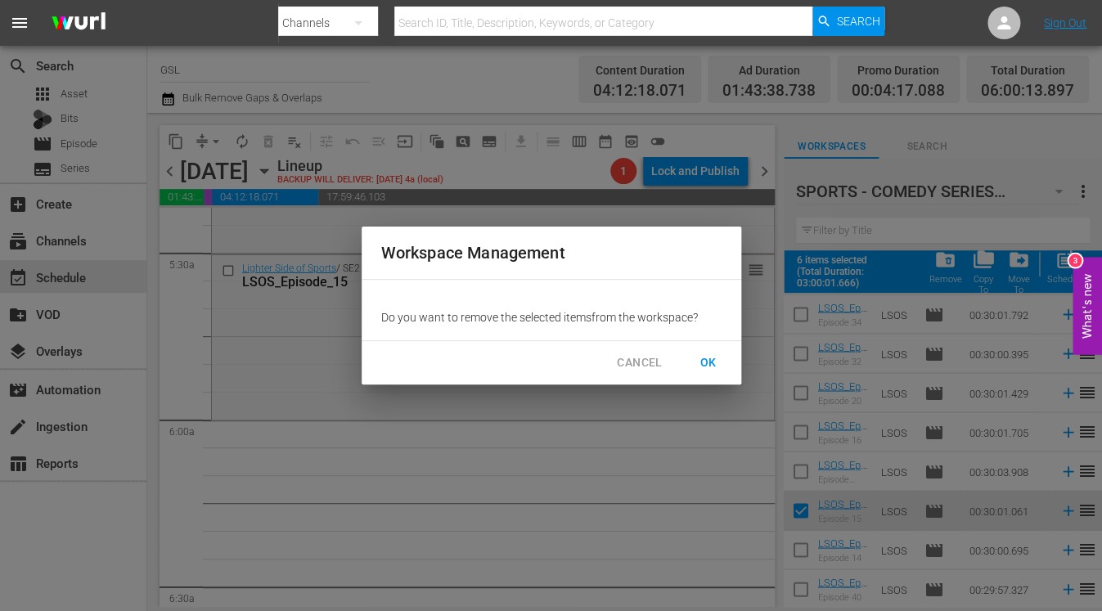
click at [707, 368] on span "OK" at bounding box center [709, 363] width 26 height 20
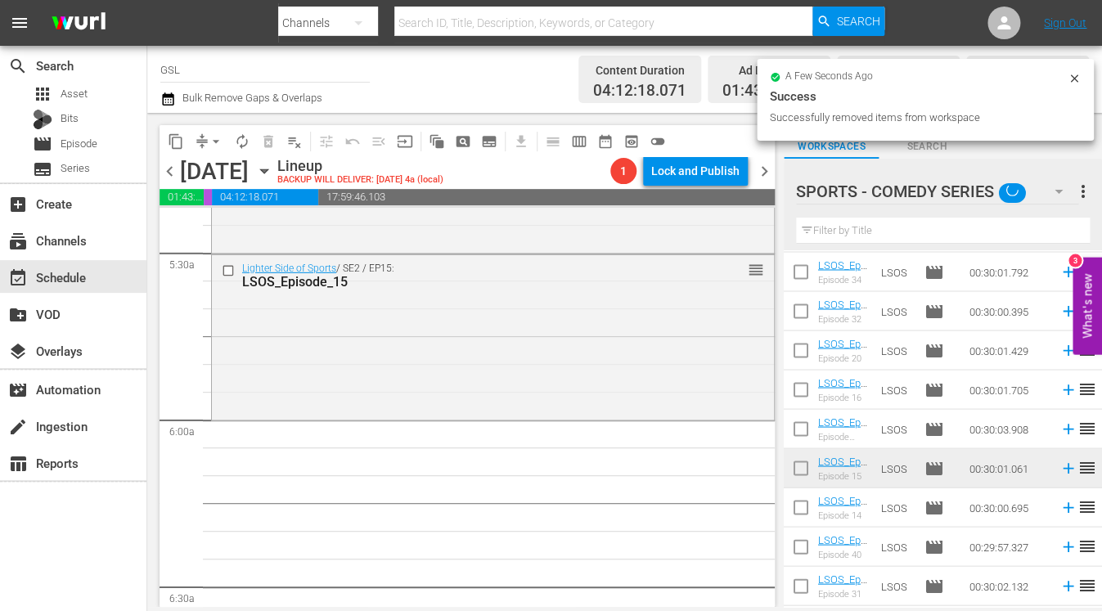
checkbox input "false"
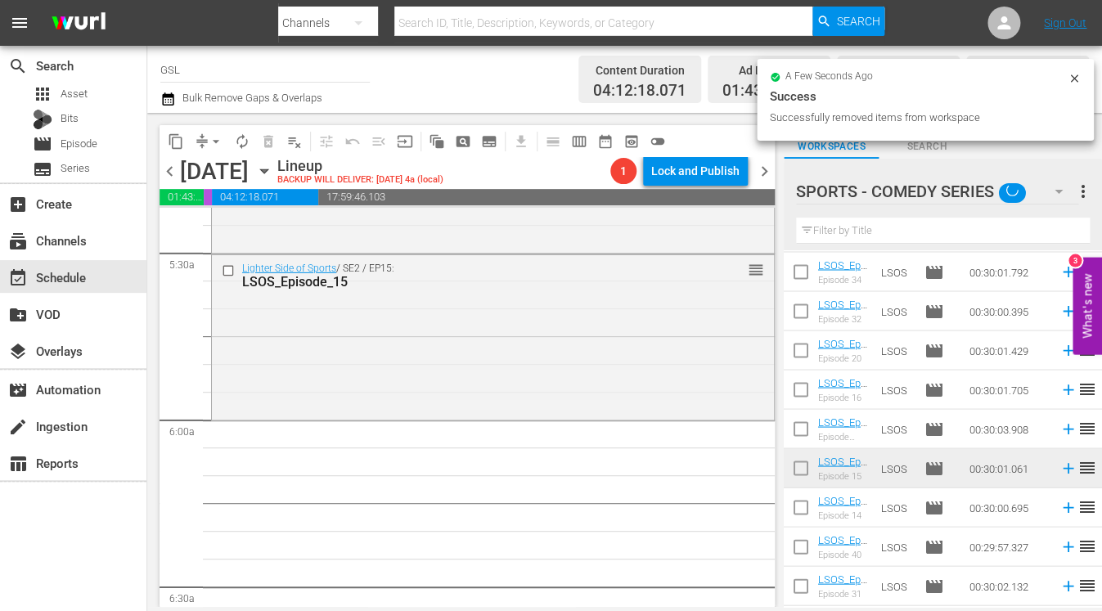
checkbox input "false"
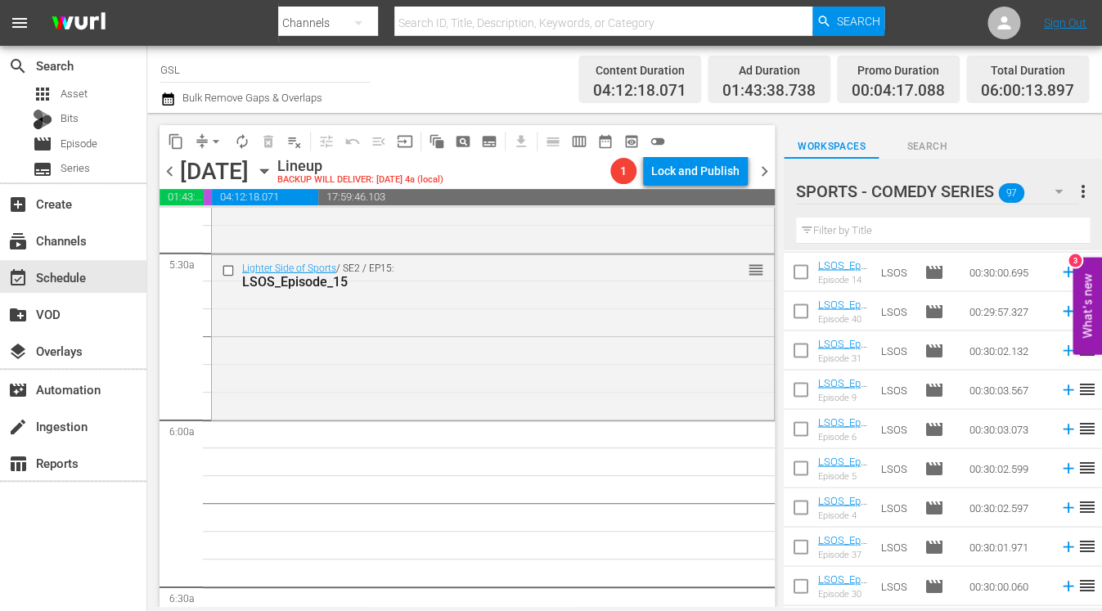
click at [1034, 191] on icon "button" at bounding box center [1059, 192] width 8 height 4
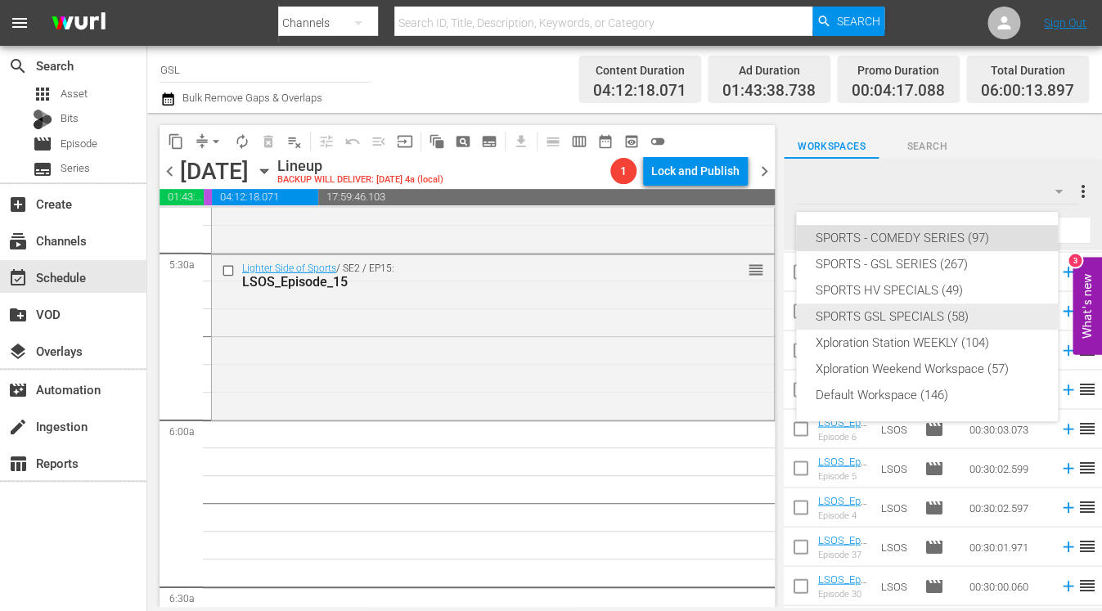
click at [925, 323] on div "SPORTS GSL SPECIALS (58)" at bounding box center [927, 317] width 223 height 26
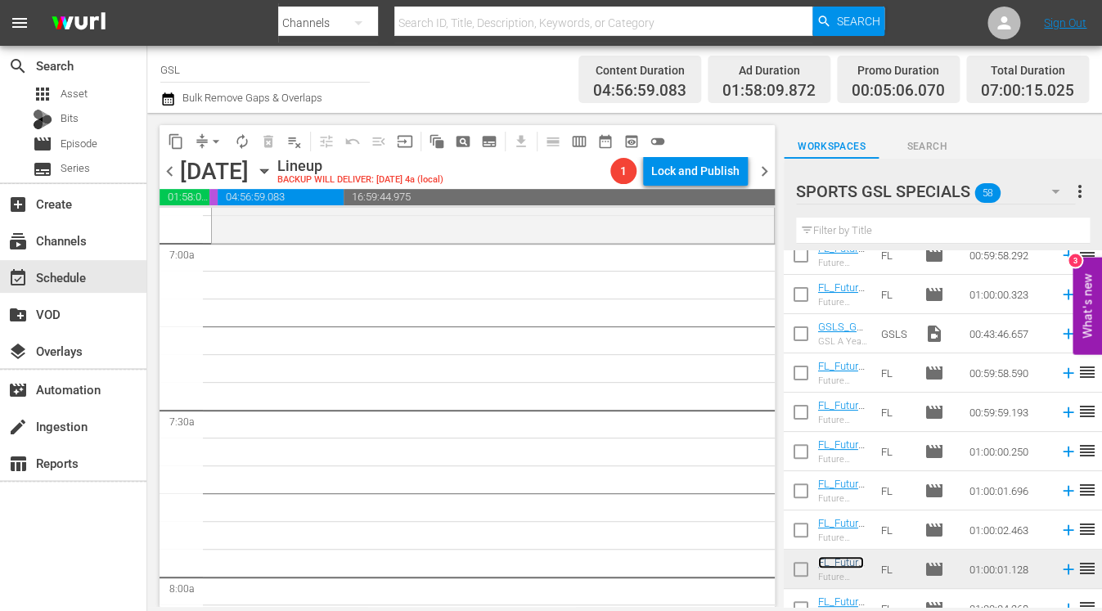
scroll to position [2316, 0]
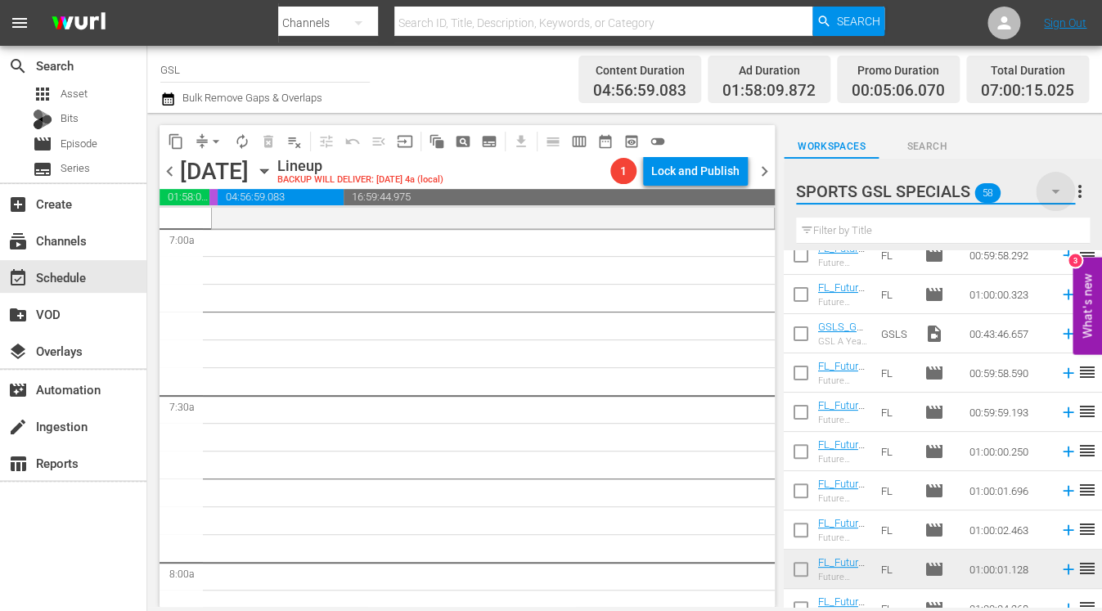
click at [1034, 187] on icon "button" at bounding box center [1056, 192] width 20 height 20
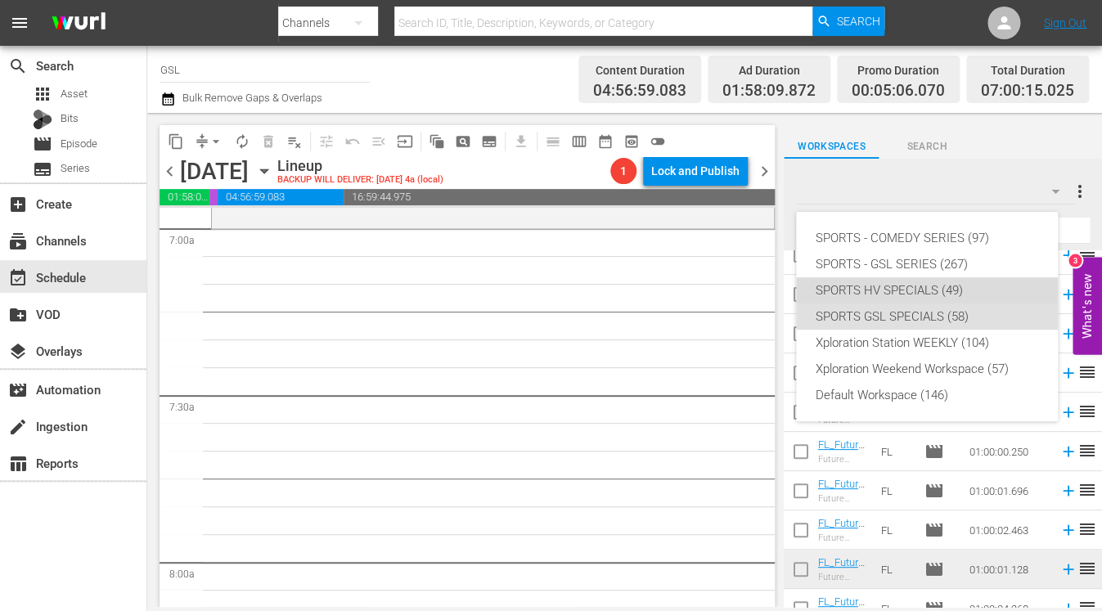
click at [938, 293] on div "SPORTS HV SPECIALS (49)" at bounding box center [927, 290] width 223 height 26
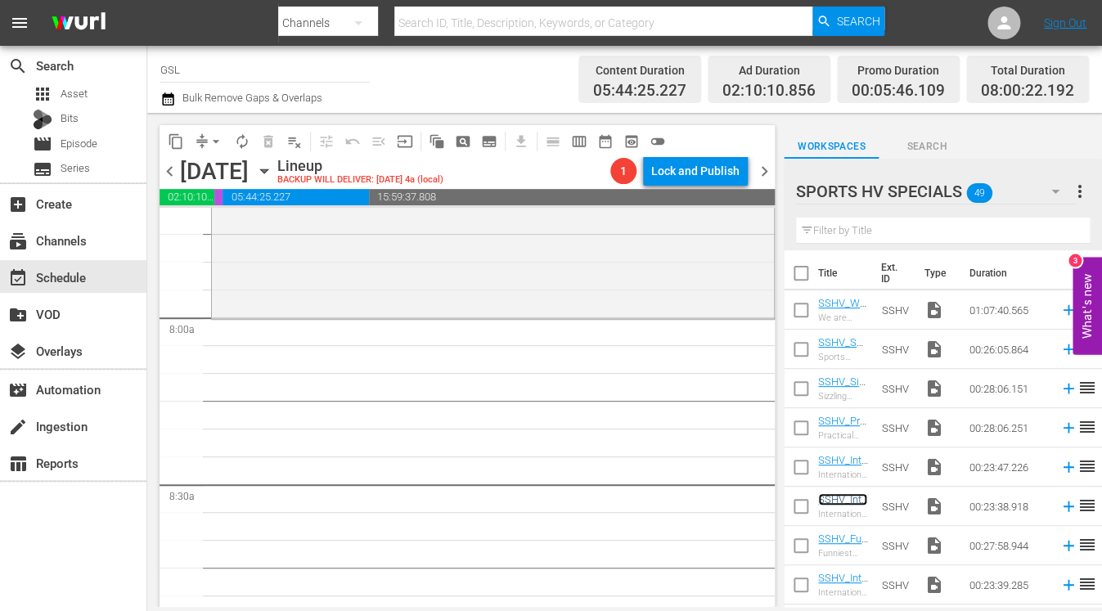
scroll to position [2570, 0]
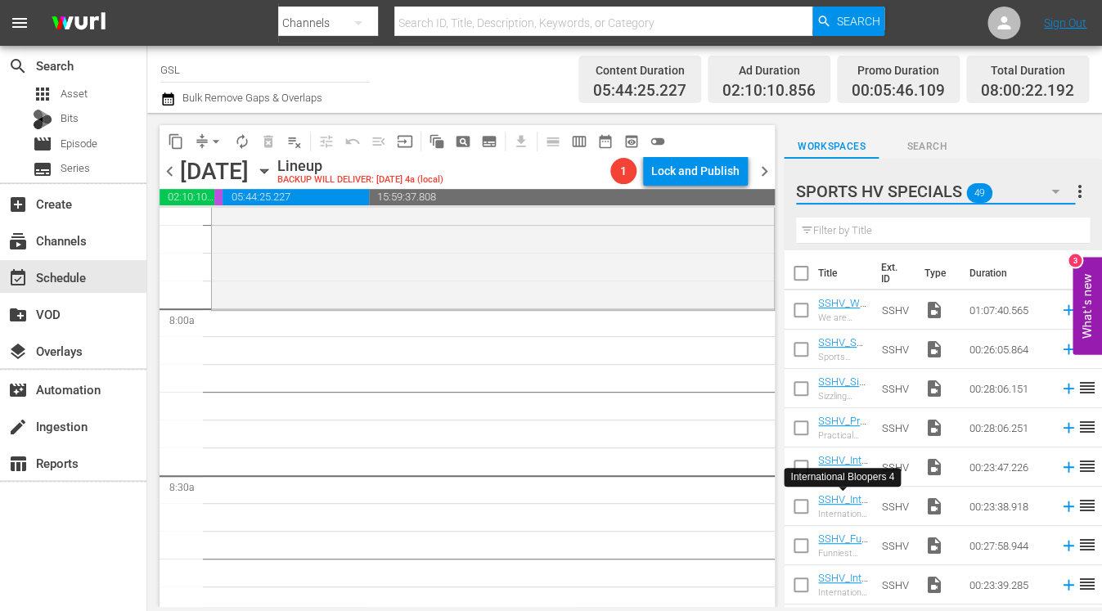
click at [1034, 190] on icon "button" at bounding box center [1056, 192] width 20 height 20
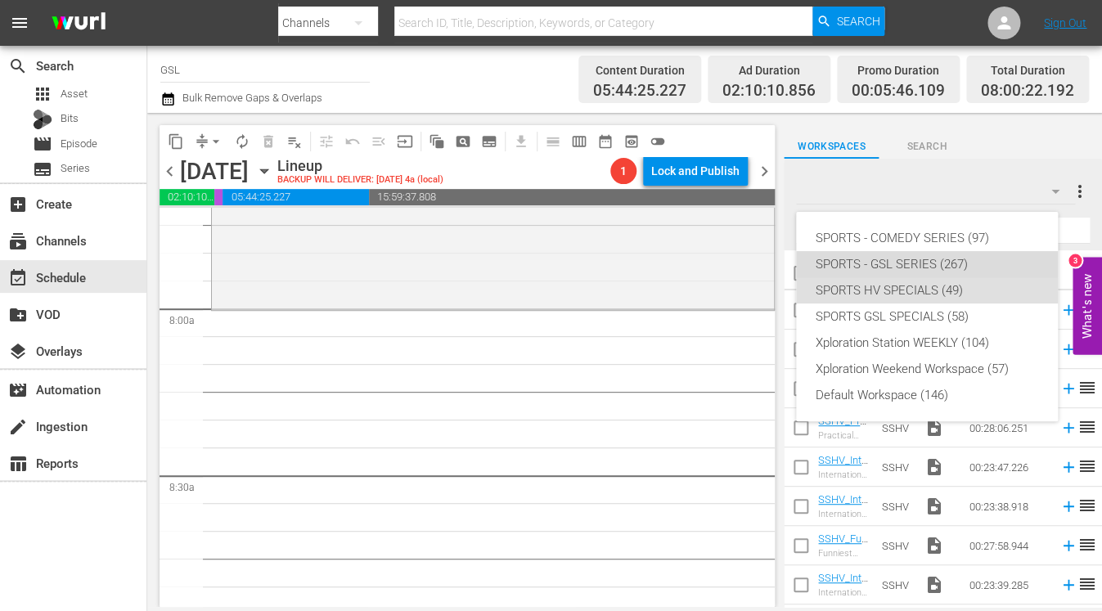
click at [970, 252] on div "SPORTS - GSL SERIES (267)" at bounding box center [927, 264] width 223 height 26
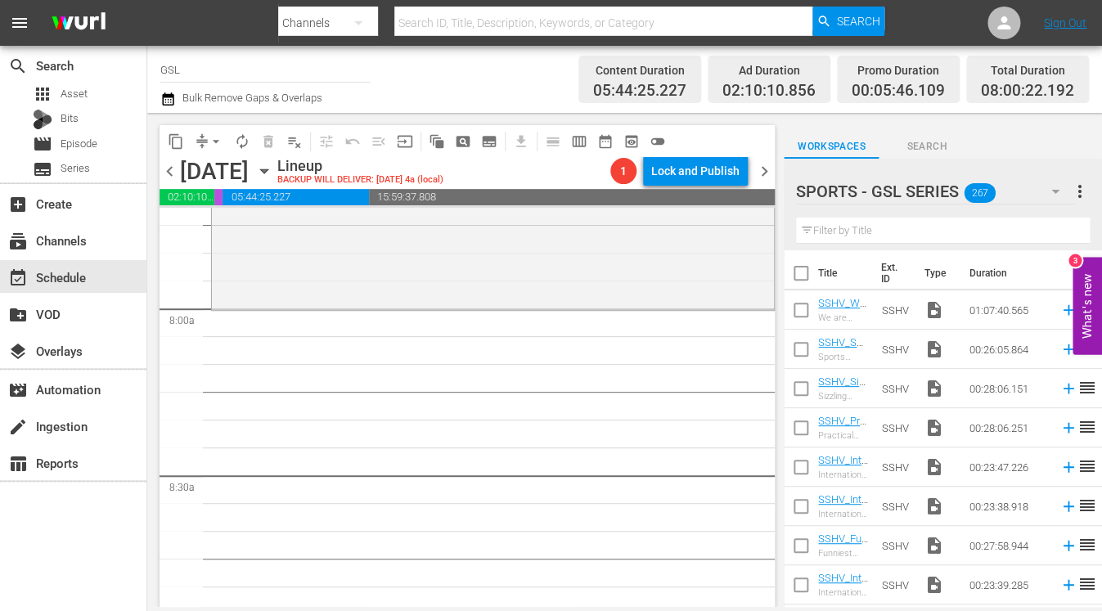
click at [891, 236] on input "text" at bounding box center [943, 231] width 294 height 26
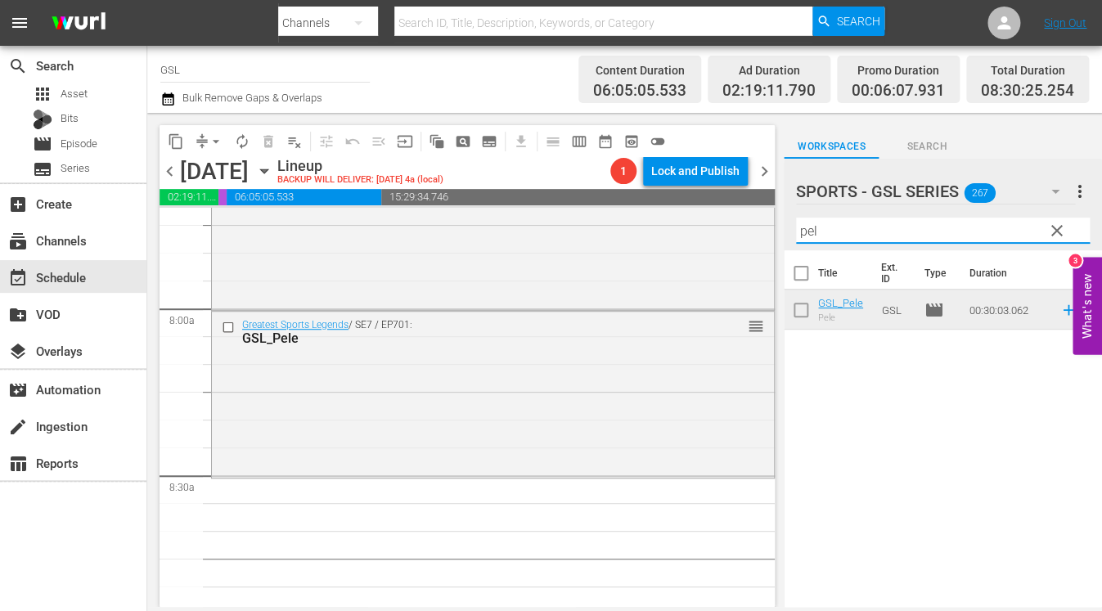
drag, startPoint x: 842, startPoint y: 236, endPoint x: 732, endPoint y: 216, distance: 111.4
click at [796, 218] on input "pel" at bounding box center [943, 231] width 294 height 26
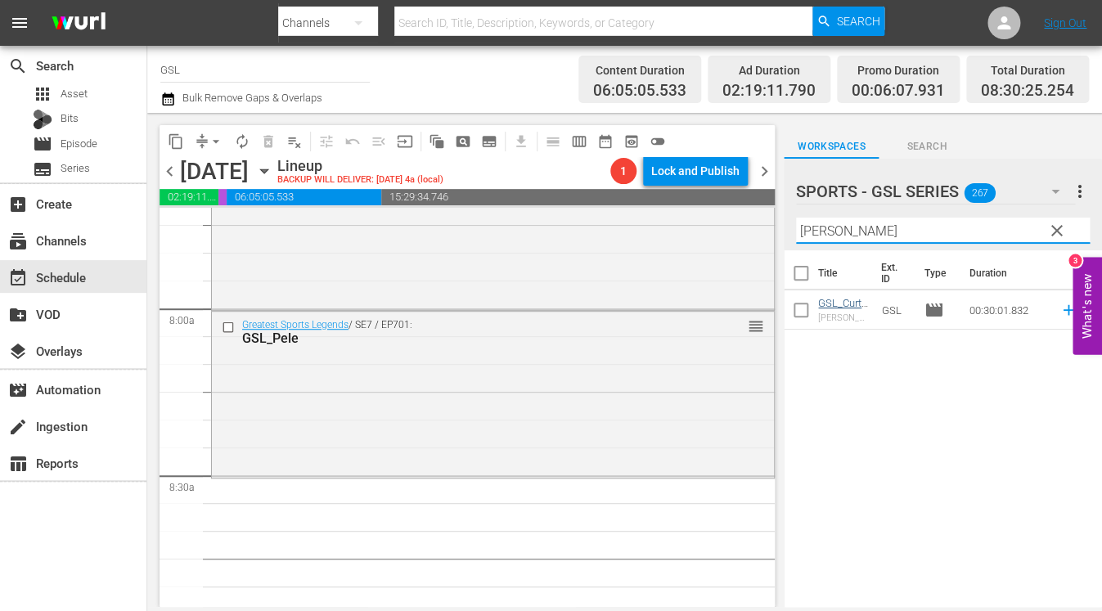
type input "curt"
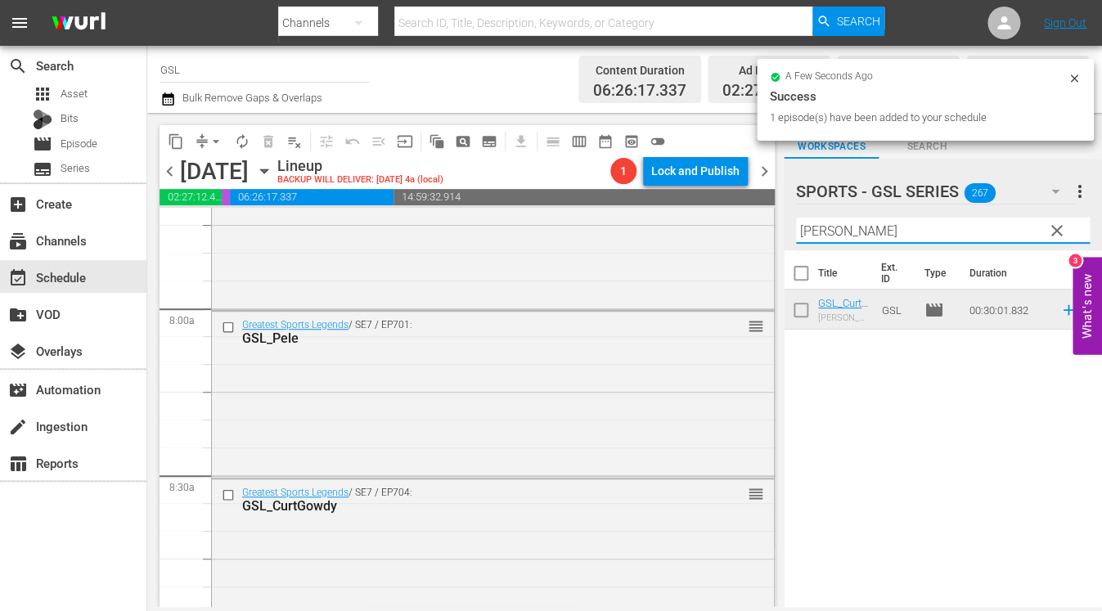
drag, startPoint x: 836, startPoint y: 236, endPoint x: 732, endPoint y: 209, distance: 108.0
click at [796, 218] on input "curt" at bounding box center [943, 231] width 294 height 26
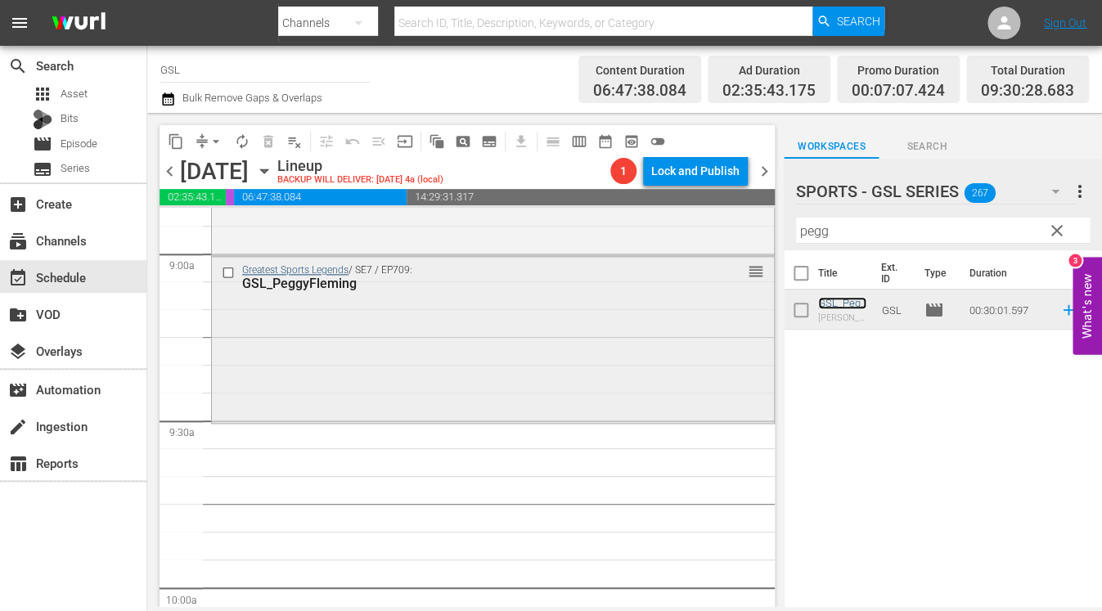
scroll to position [3006, 0]
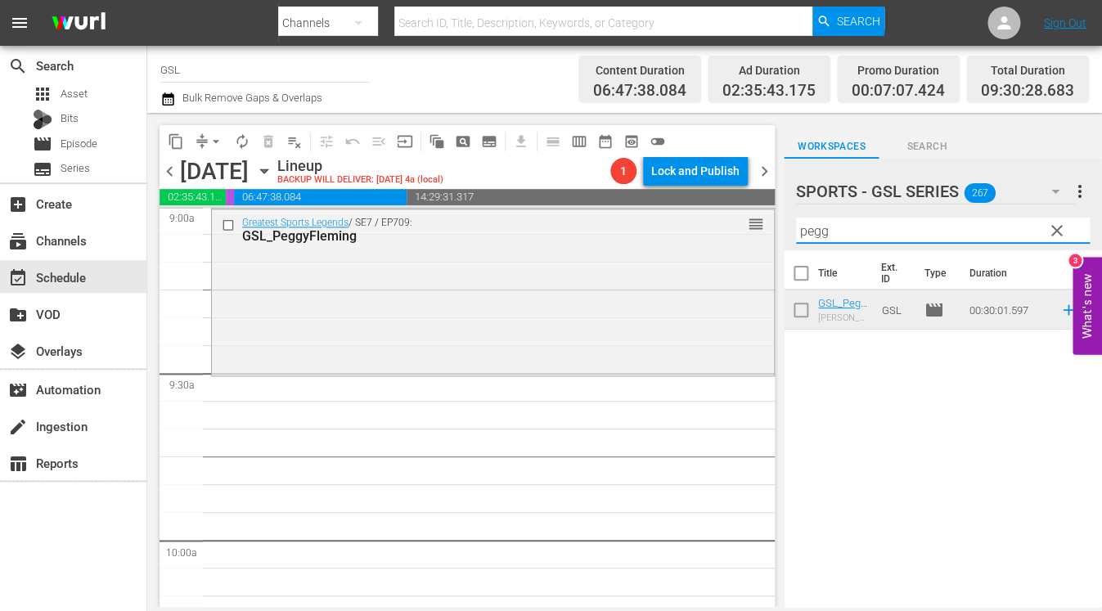
drag, startPoint x: 840, startPoint y: 228, endPoint x: 724, endPoint y: 234, distance: 116.3
click at [796, 234] on input "pegg" at bounding box center [943, 231] width 294 height 26
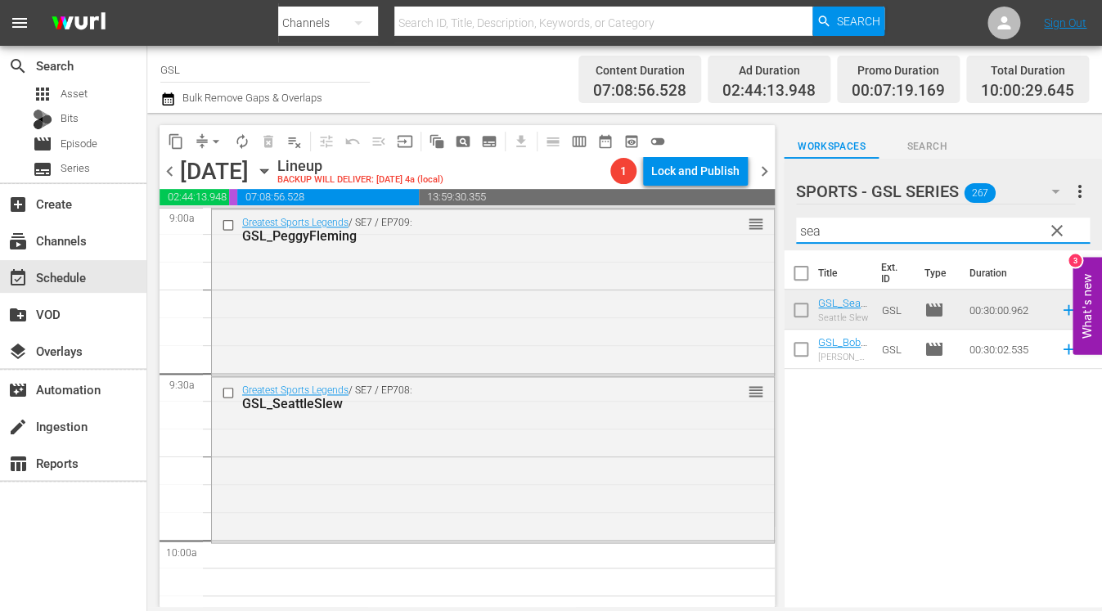
drag, startPoint x: 860, startPoint y: 230, endPoint x: 723, endPoint y: 209, distance: 138.2
click at [796, 218] on input "sea" at bounding box center [943, 231] width 294 height 26
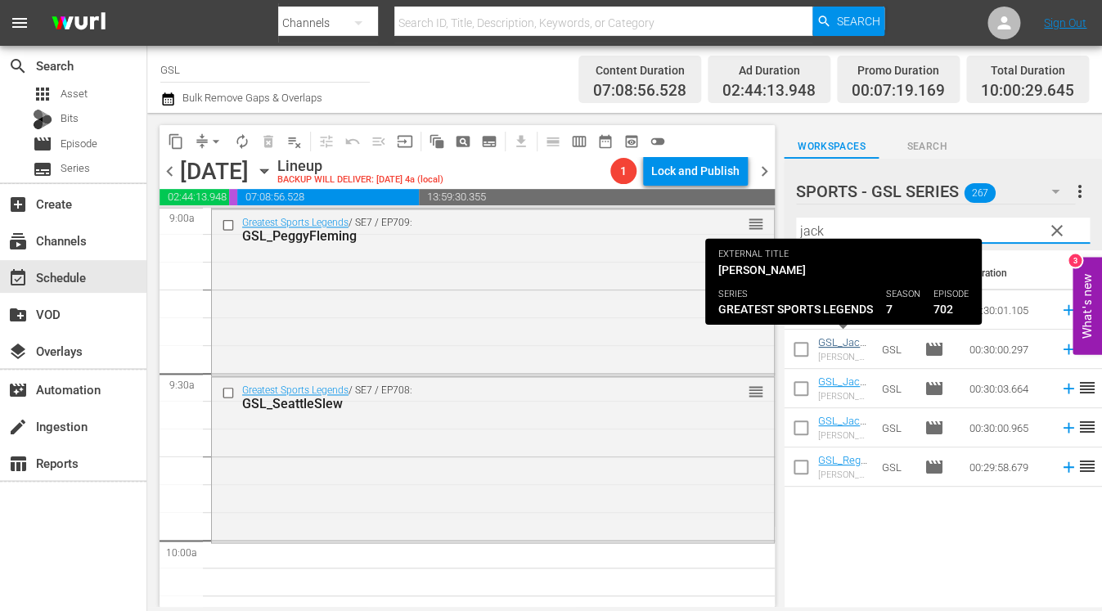
type input "jack"
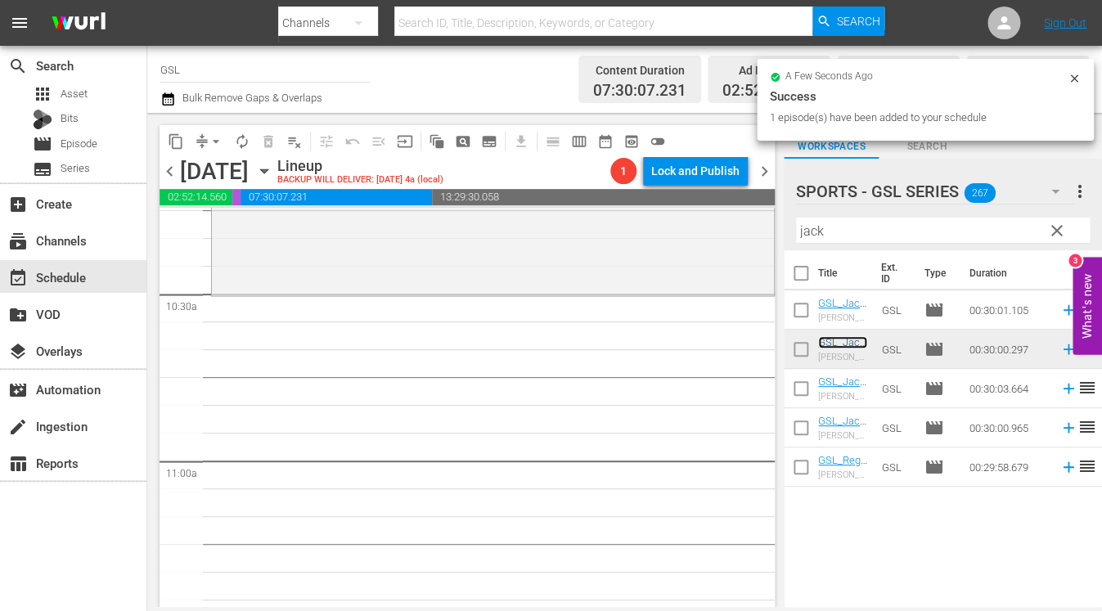
scroll to position [3405, 0]
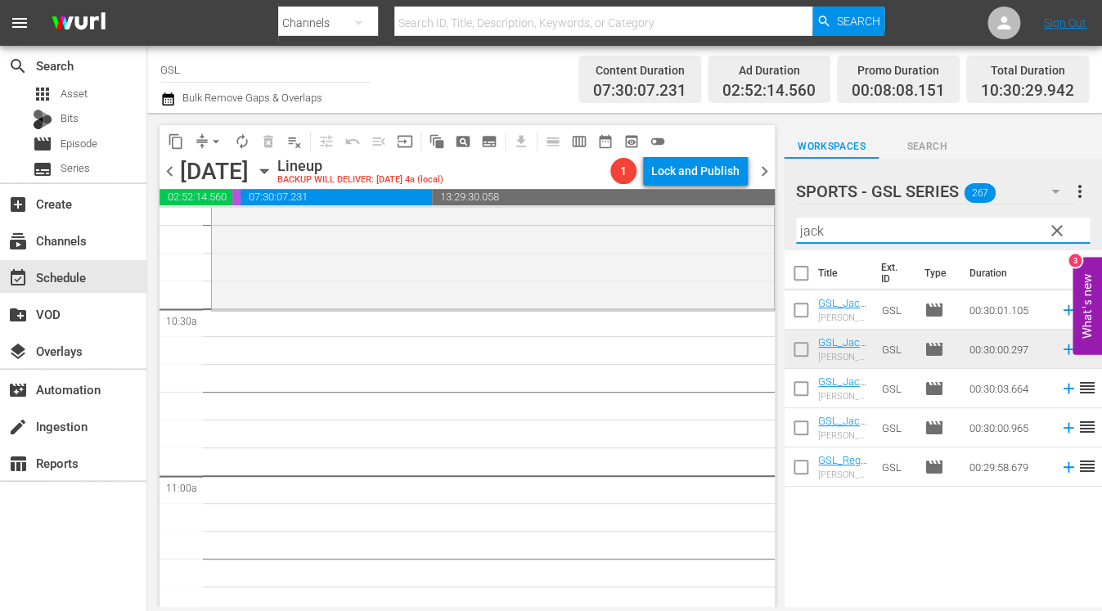
drag, startPoint x: 853, startPoint y: 234, endPoint x: 681, endPoint y: 223, distance: 173.0
click at [796, 223] on input "jack" at bounding box center [943, 231] width 294 height 26
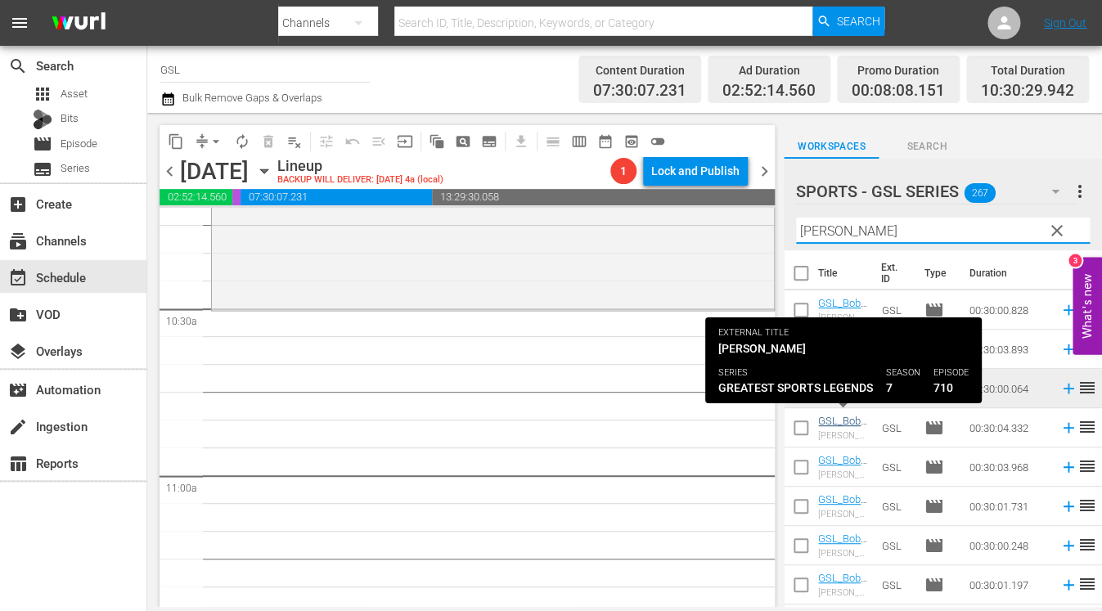
type input "bobb"
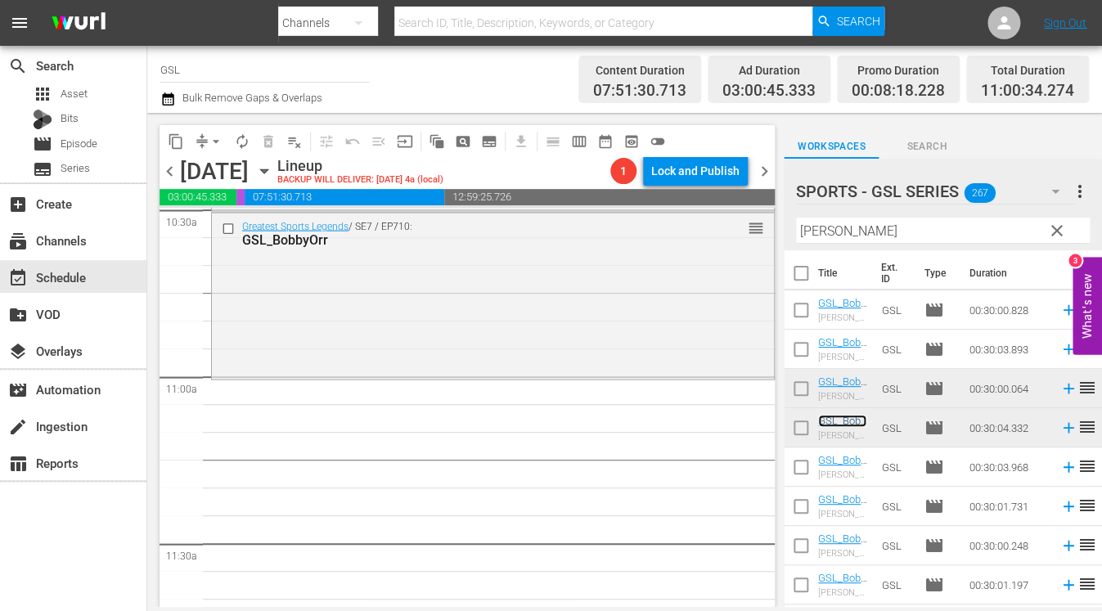
scroll to position [3505, 0]
click at [1034, 238] on span "clear" at bounding box center [1057, 231] width 20 height 20
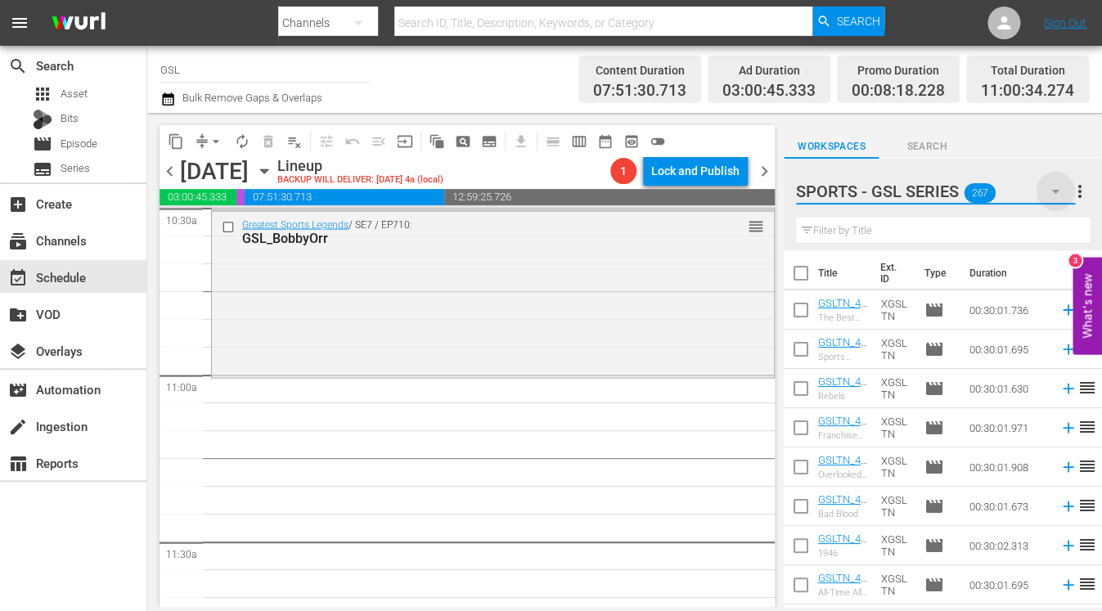
click at [1034, 187] on icon "button" at bounding box center [1056, 192] width 20 height 20
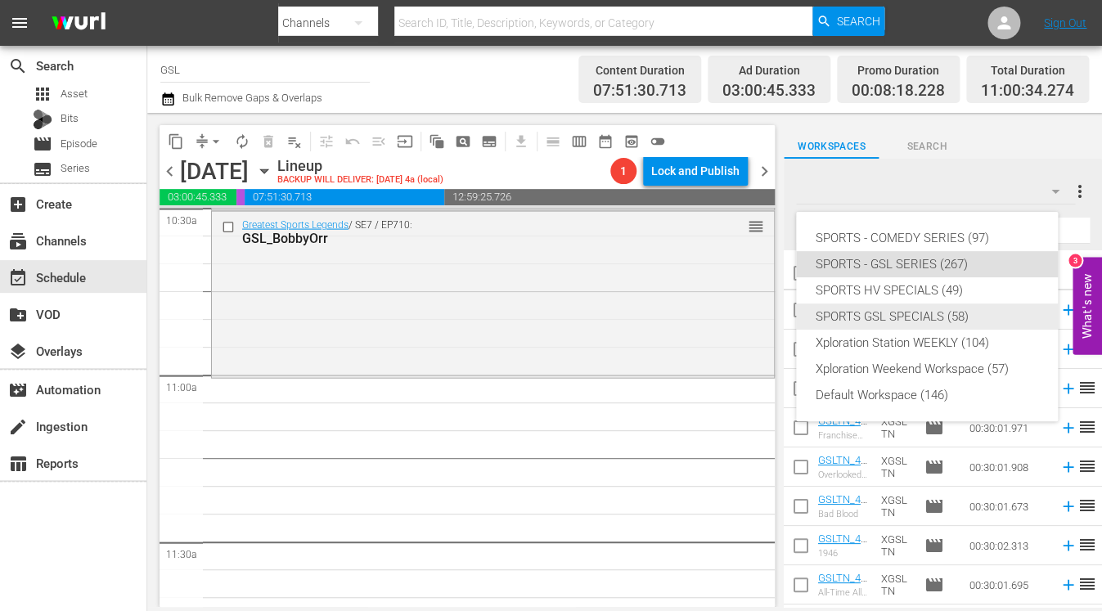
click at [948, 320] on div "SPORTS GSL SPECIALS (58)" at bounding box center [927, 317] width 223 height 26
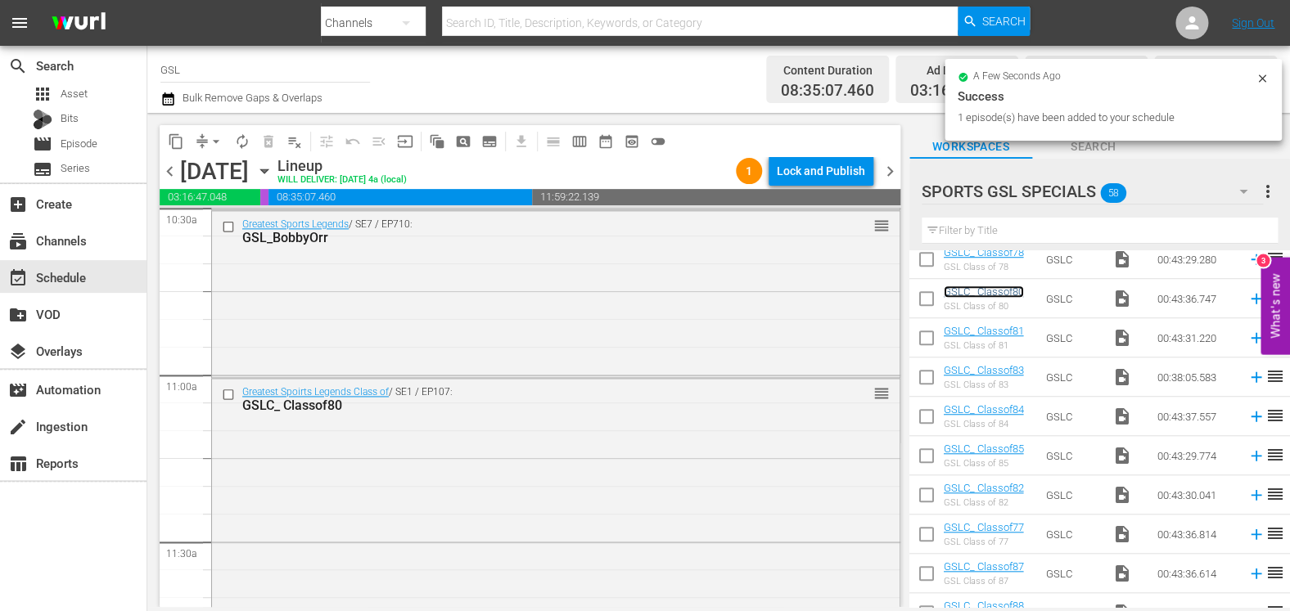
scroll to position [3843, 0]
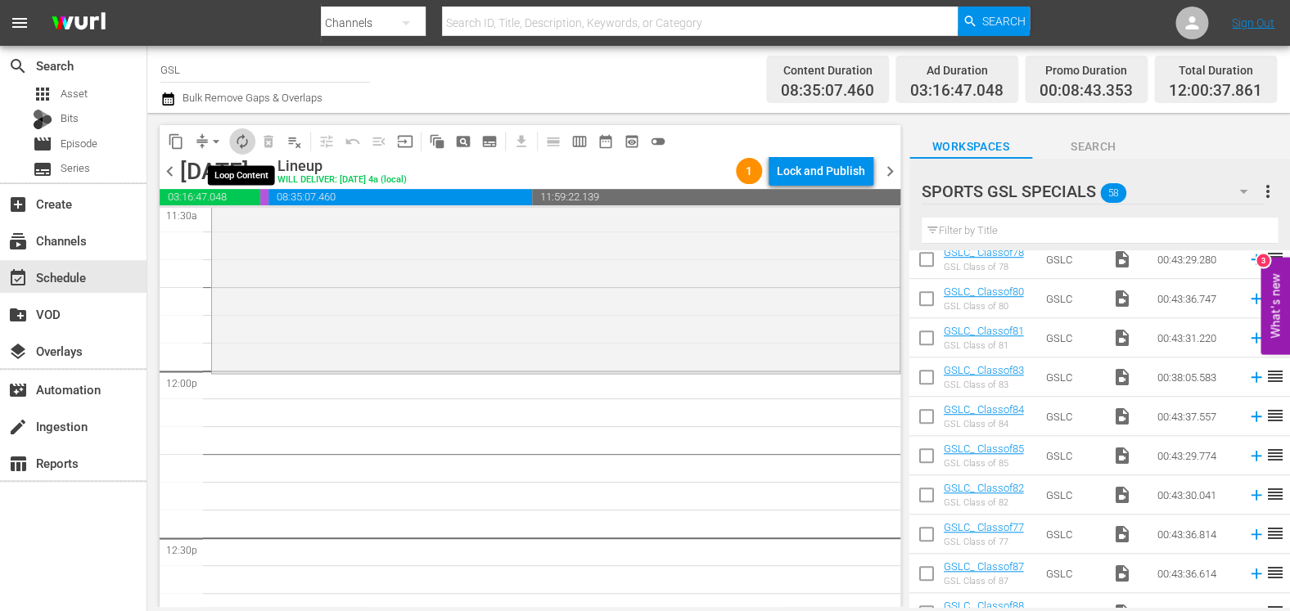
click at [249, 142] on span "autorenew_outlined" at bounding box center [242, 141] width 16 height 16
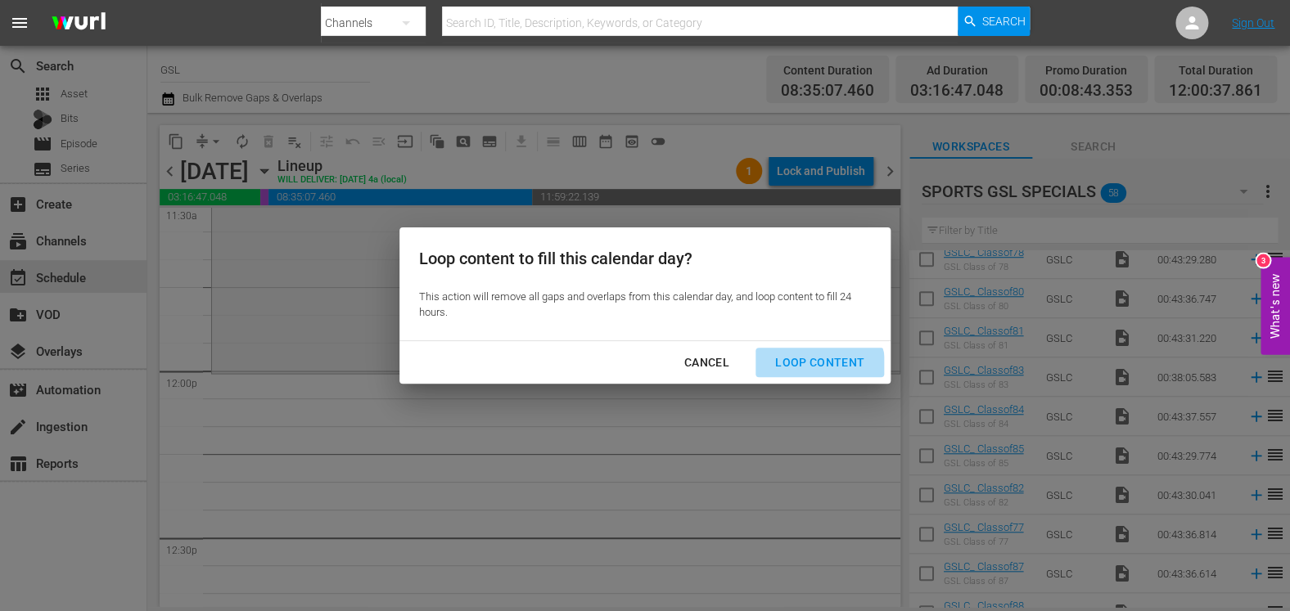
click at [814, 369] on div "Loop Content" at bounding box center [819, 363] width 115 height 20
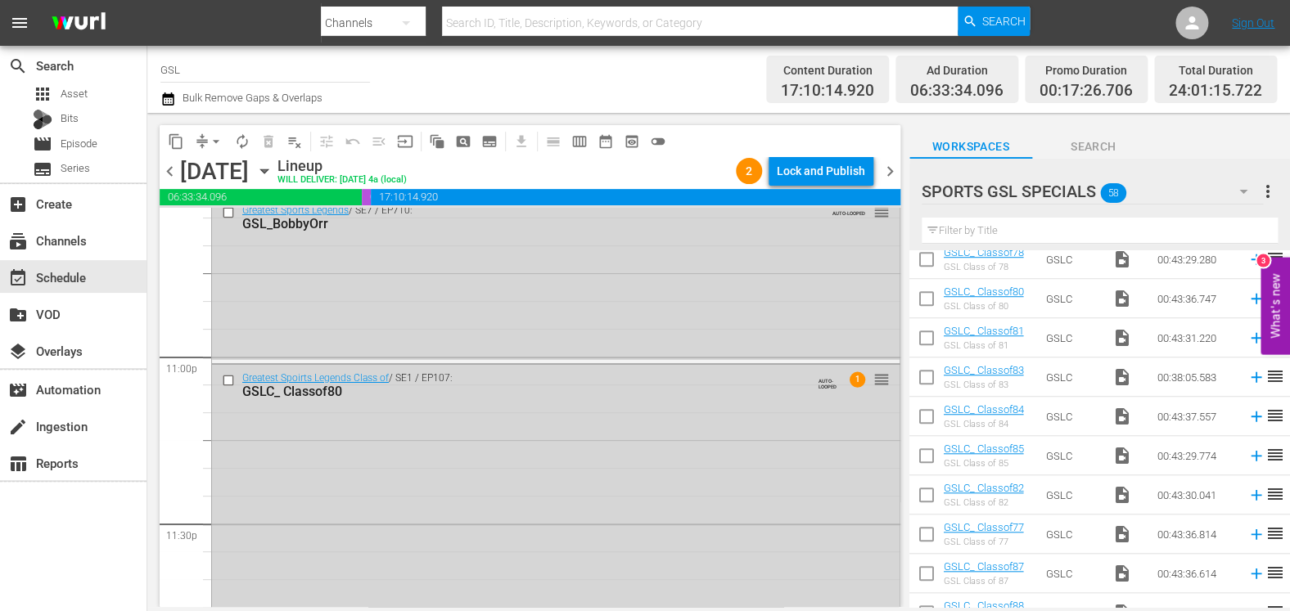
scroll to position [7621, 0]
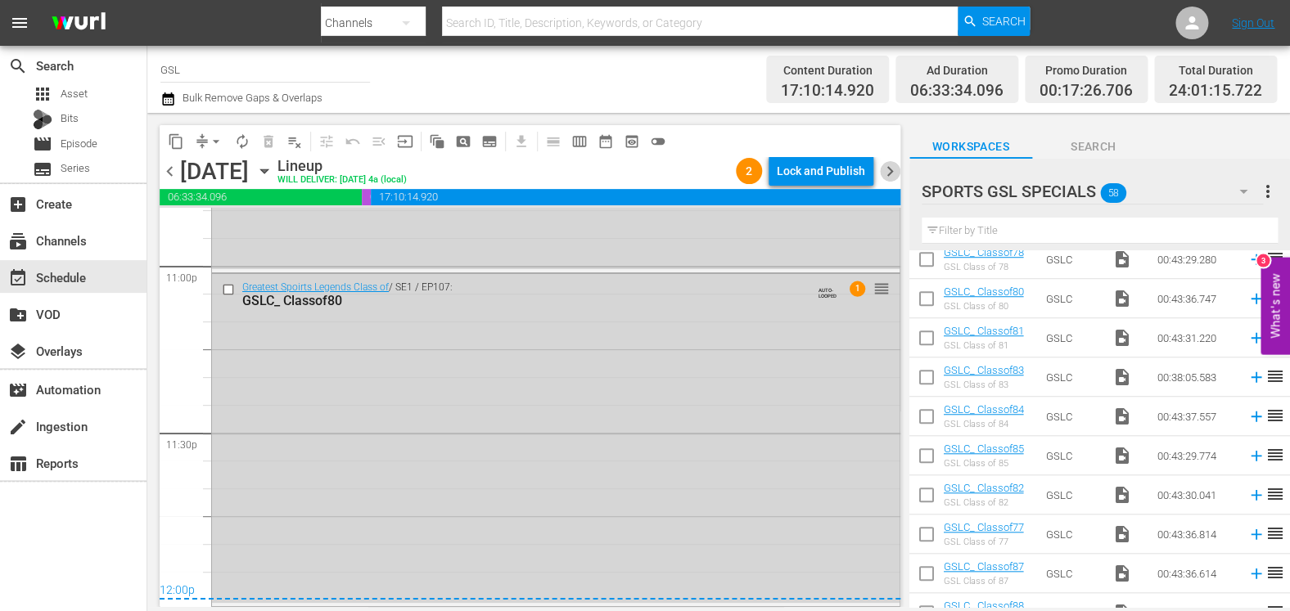
click at [883, 172] on span "chevron_right" at bounding box center [890, 171] width 20 height 20
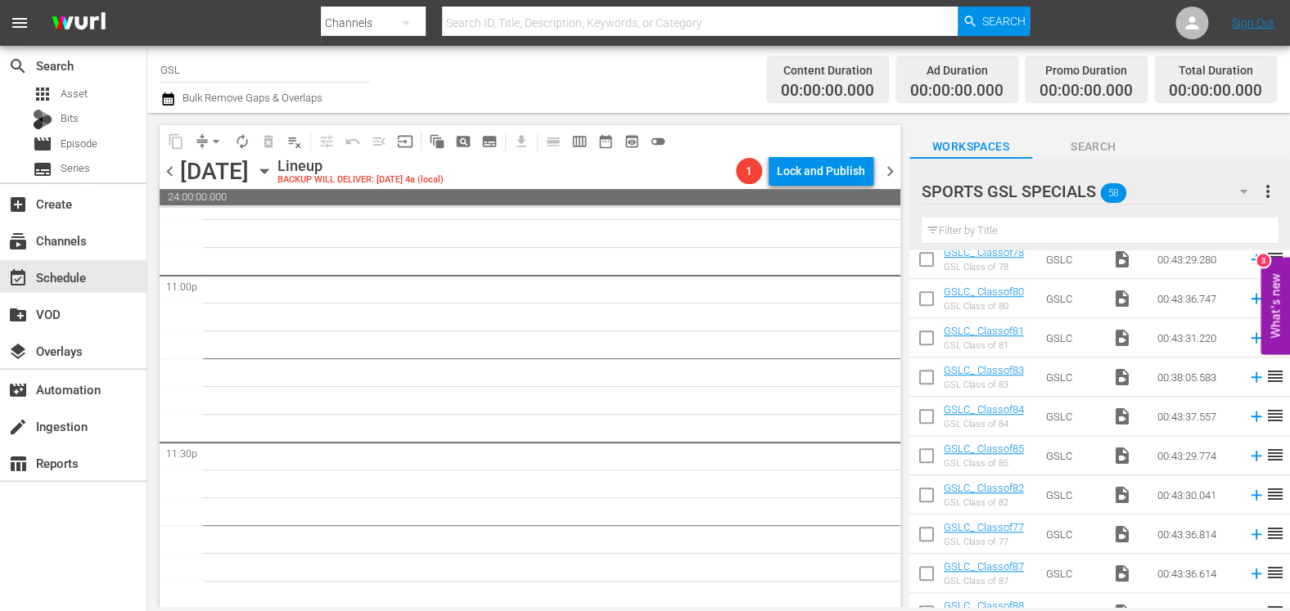
scroll to position [7584, 0]
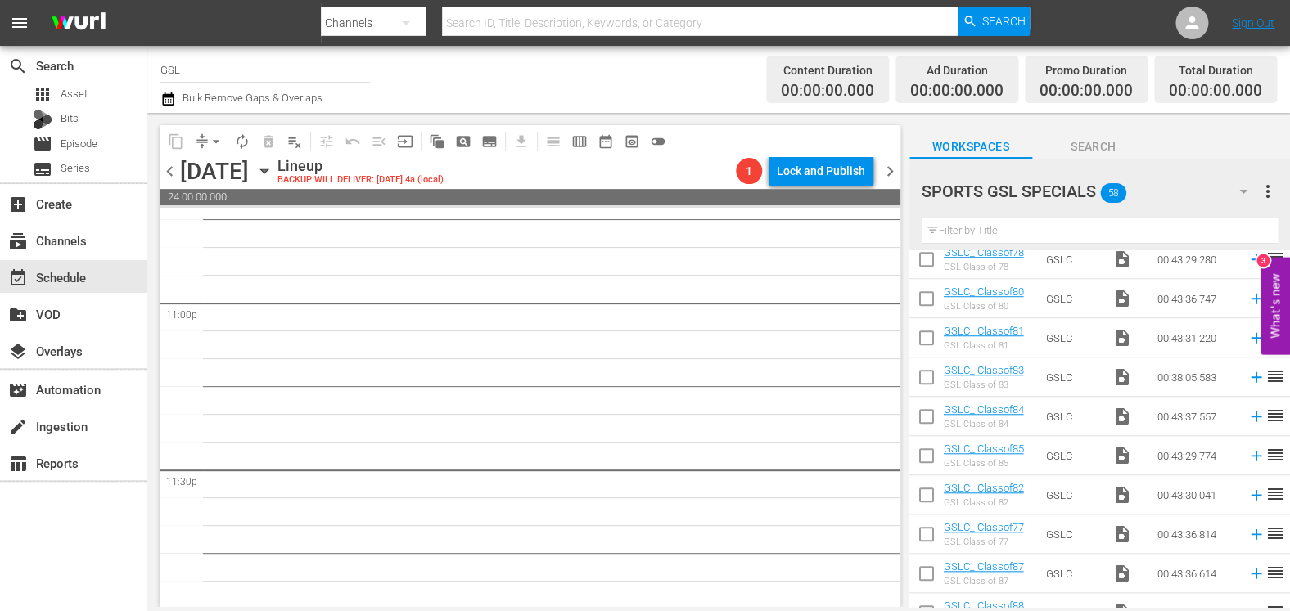
click at [992, 233] on input "text" at bounding box center [1099, 231] width 356 height 26
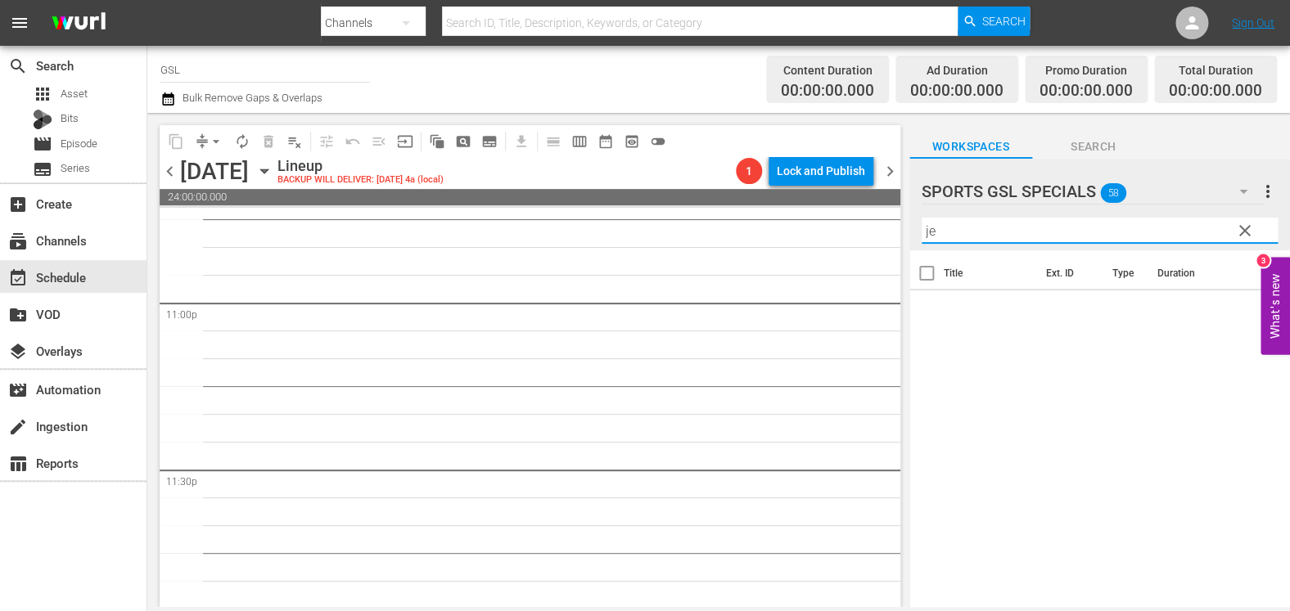
type input "j"
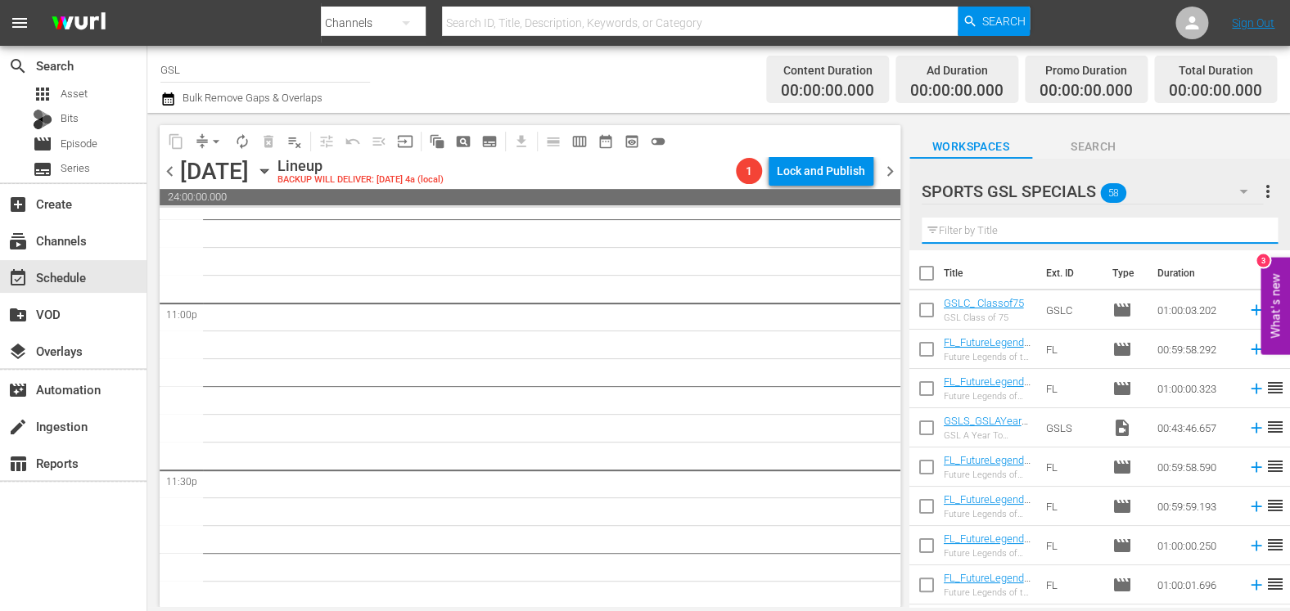
click at [1034, 185] on icon "button" at bounding box center [1243, 192] width 20 height 20
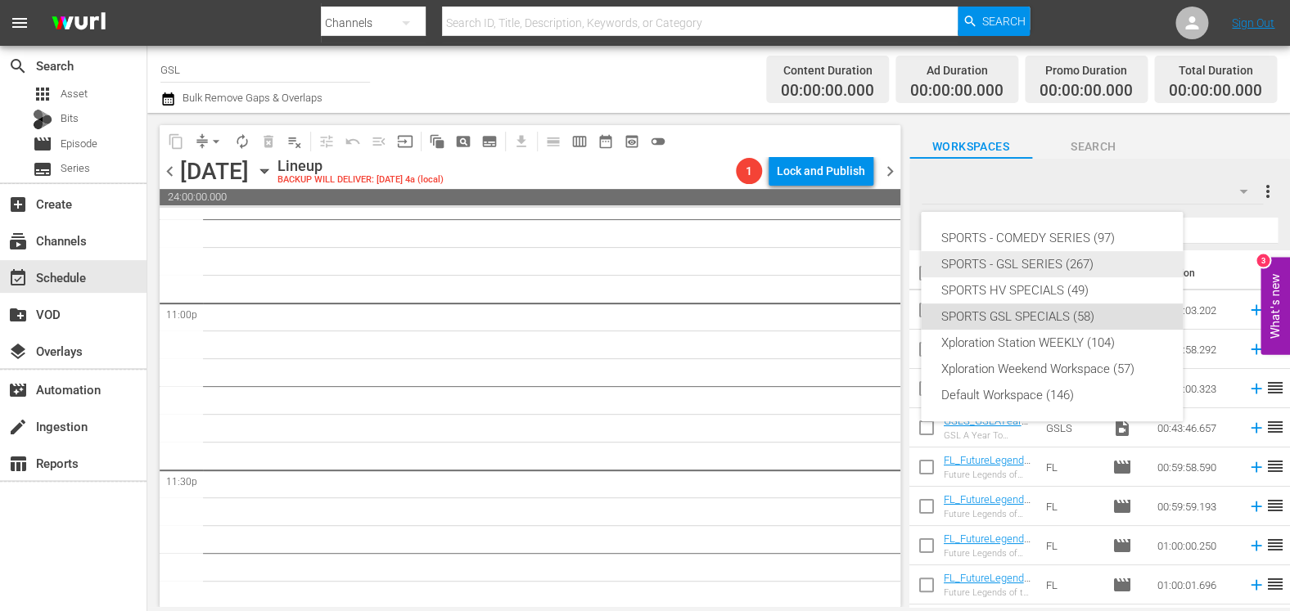
click at [1034, 257] on div "SPORTS - GSL SERIES (267)" at bounding box center [1051, 264] width 223 height 26
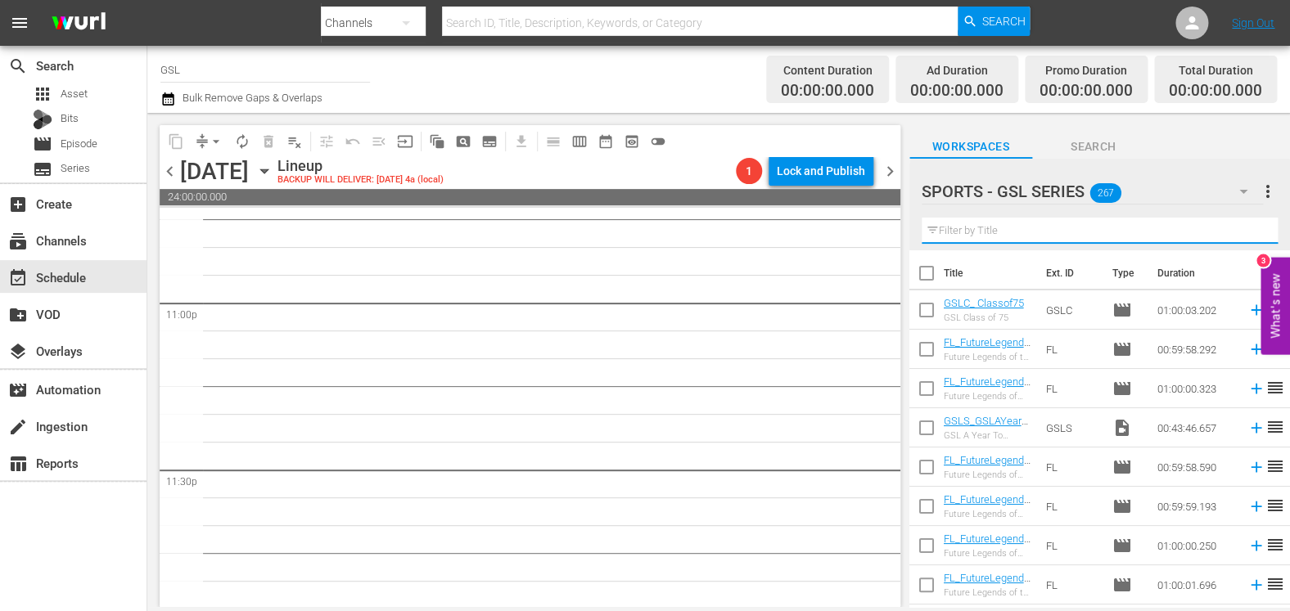
click at [1031, 237] on input "text" at bounding box center [1099, 231] width 356 height 26
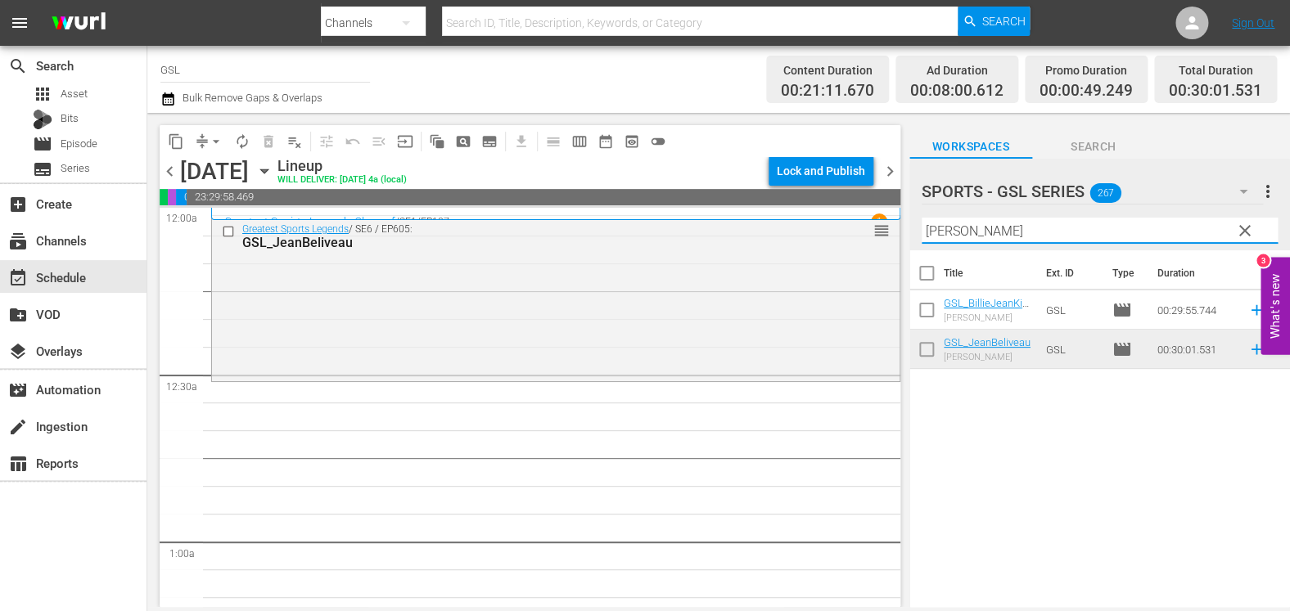
drag, startPoint x: 969, startPoint y: 232, endPoint x: 858, endPoint y: 218, distance: 112.1
click at [921, 218] on input "jean" at bounding box center [1099, 231] width 356 height 26
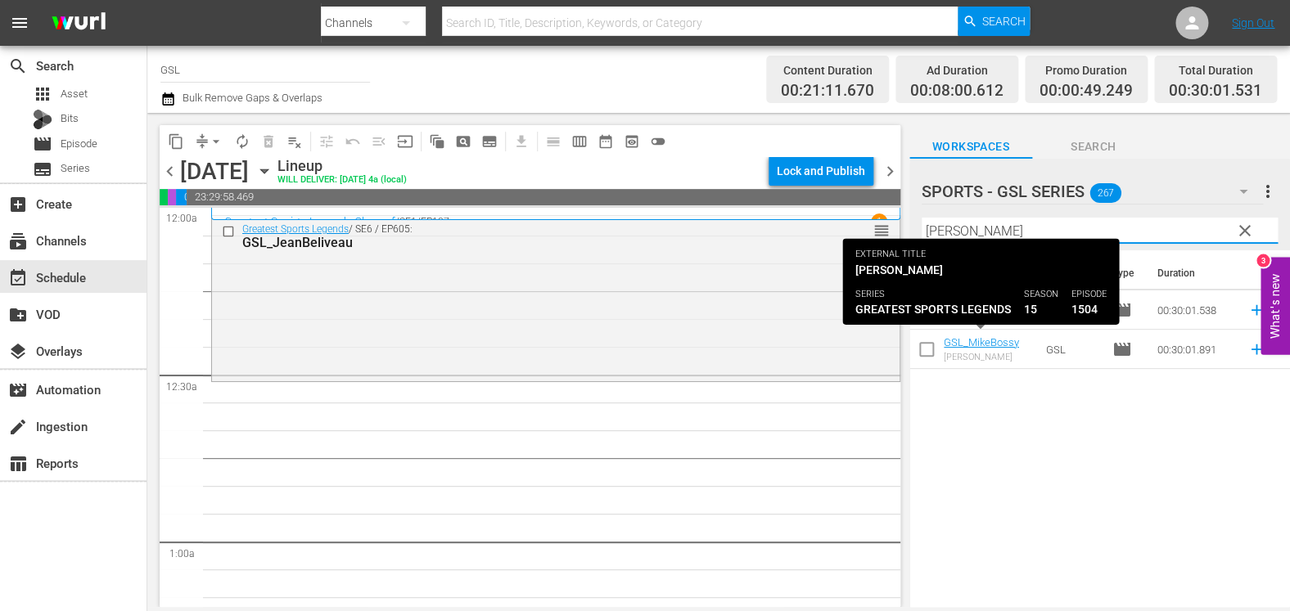
type input "mike"
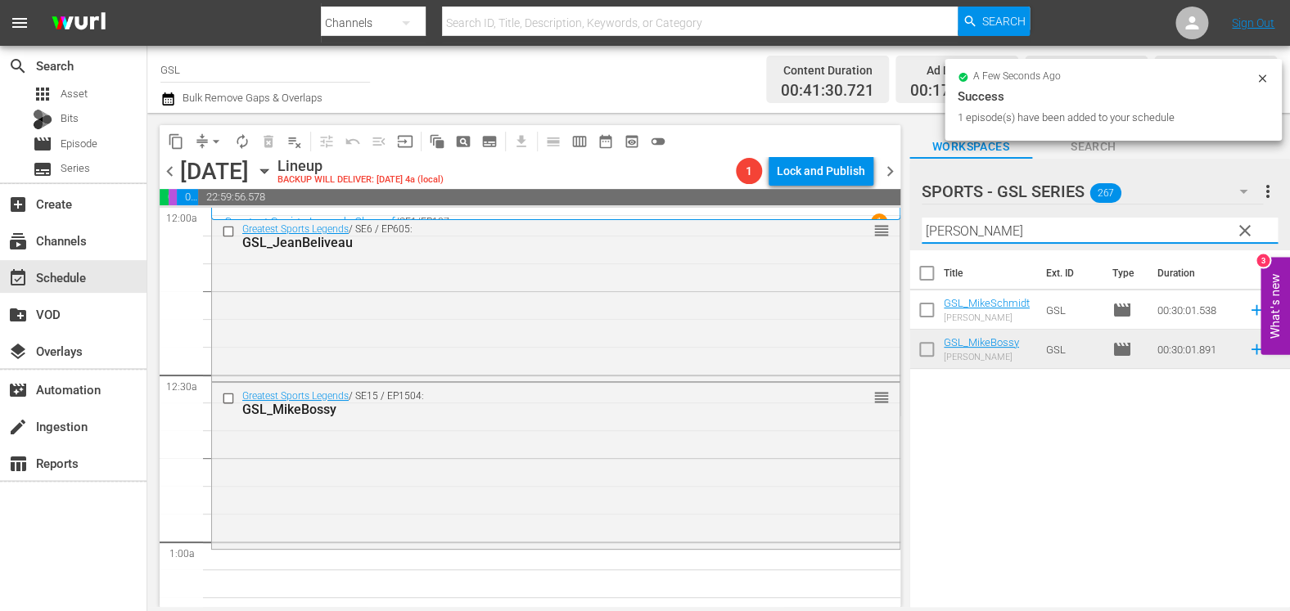
drag, startPoint x: 987, startPoint y: 235, endPoint x: 835, endPoint y: 214, distance: 152.8
click at [921, 218] on input "mike" at bounding box center [1099, 231] width 356 height 26
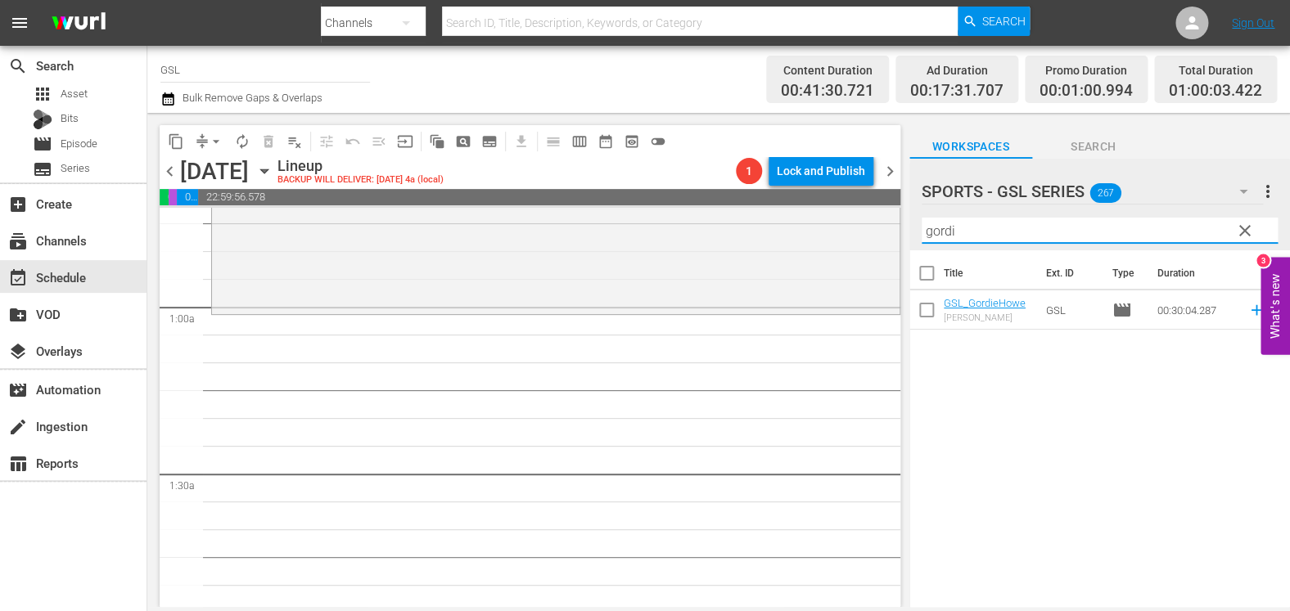
scroll to position [291, 0]
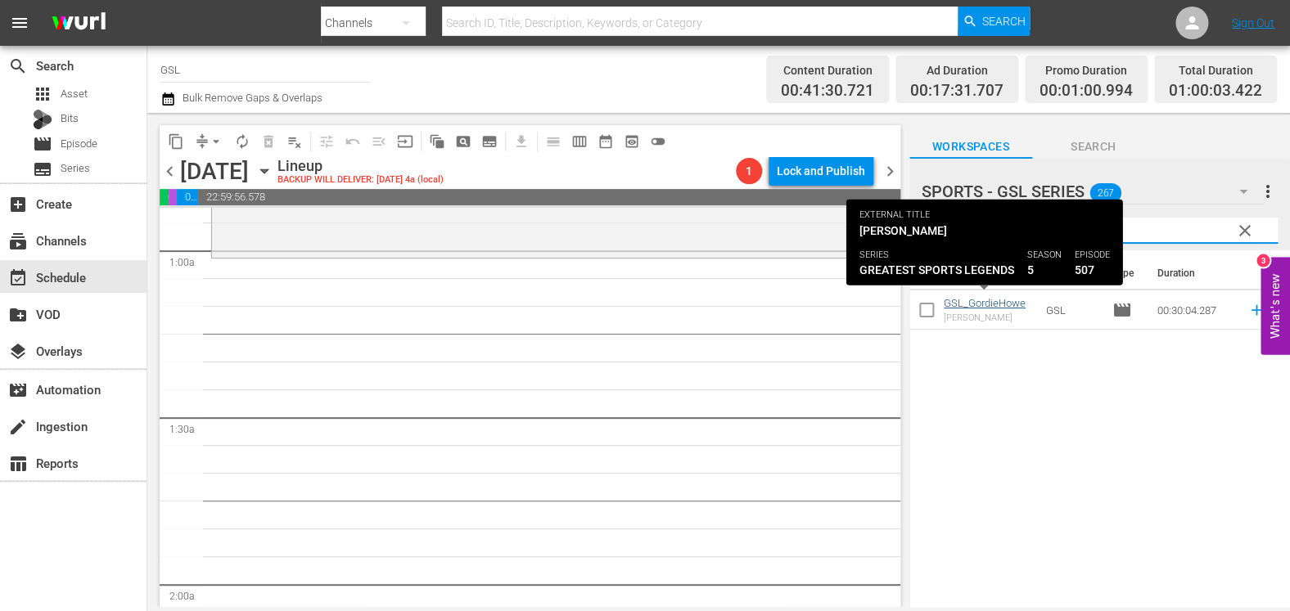
type input "gordi"
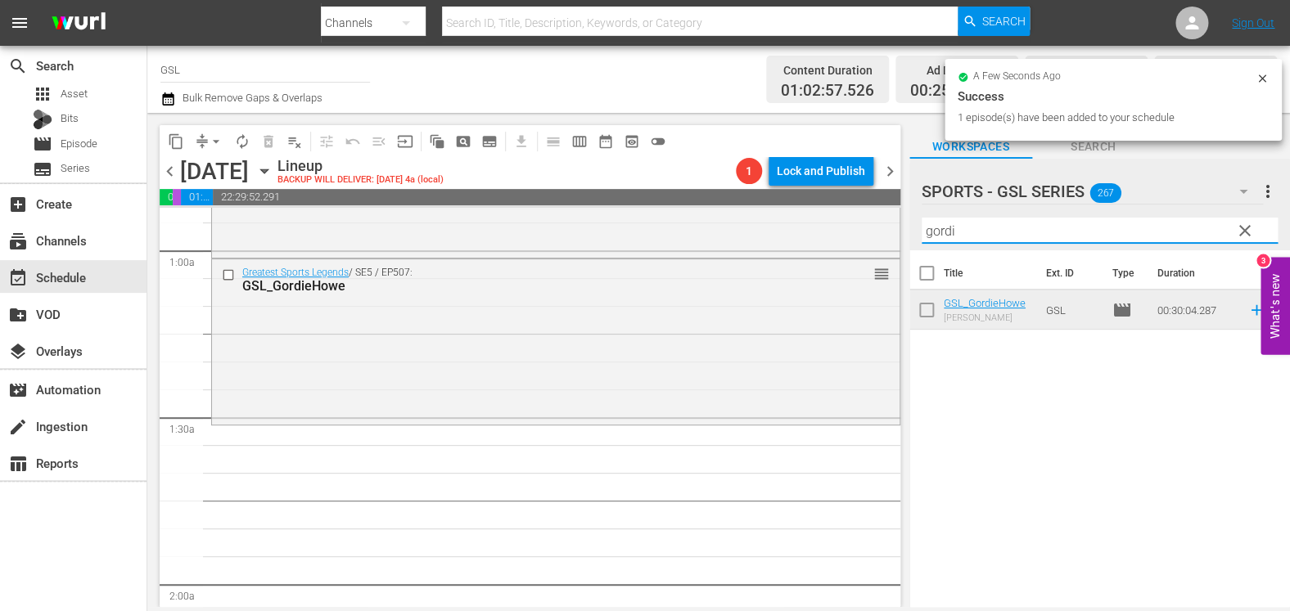
drag, startPoint x: 966, startPoint y: 235, endPoint x: 913, endPoint y: 218, distance: 55.9
click at [921, 218] on input "gordi" at bounding box center [1099, 231] width 356 height 26
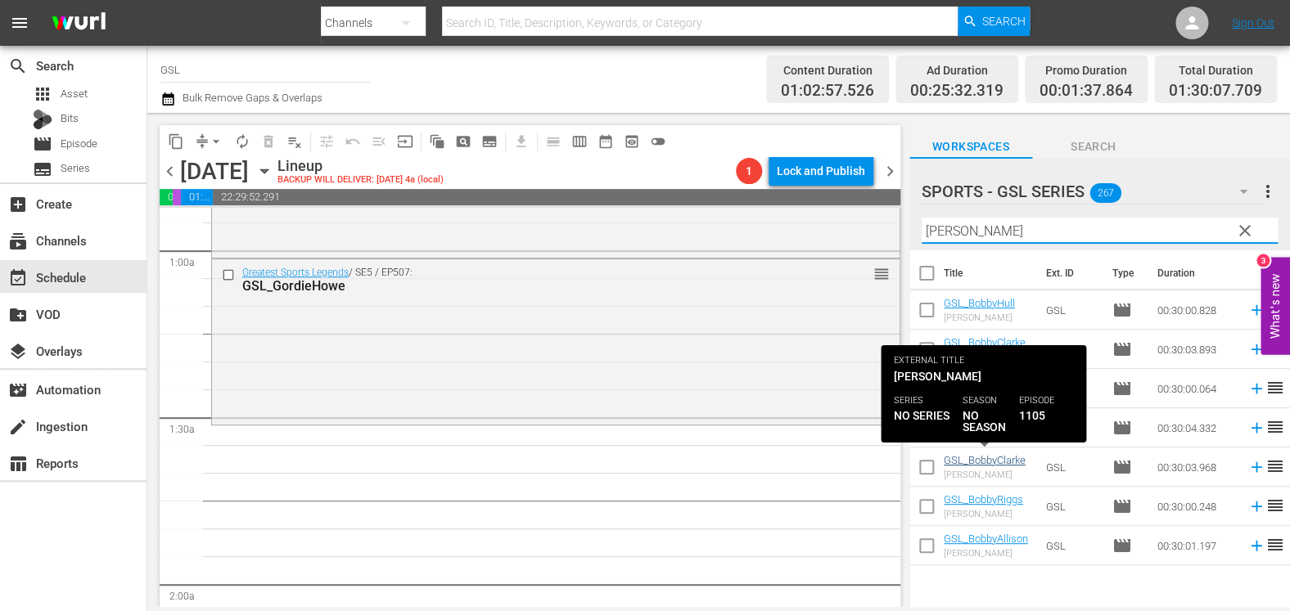
type input "bobby"
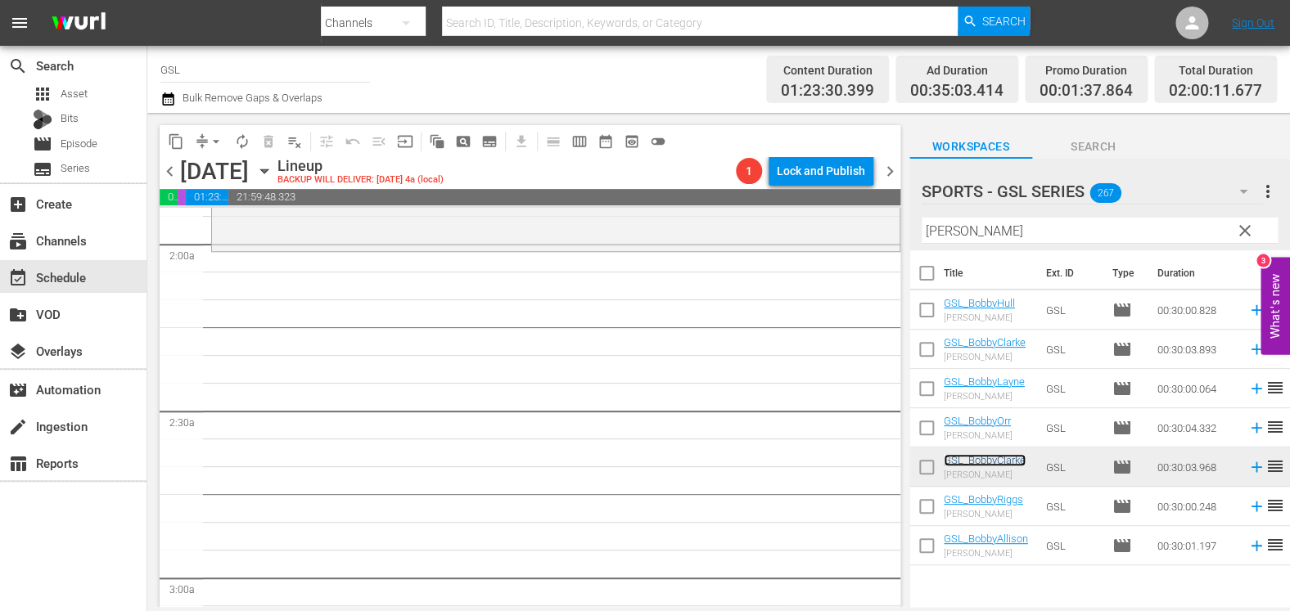
scroll to position [641, 0]
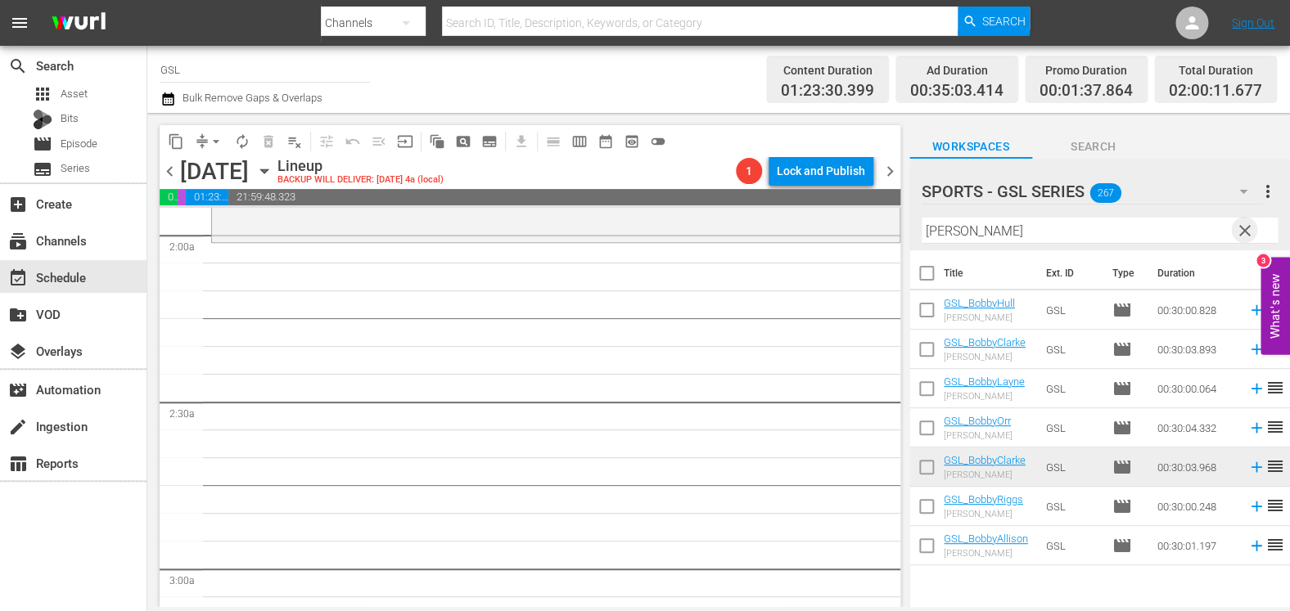
click at [1034, 234] on span "clear" at bounding box center [1245, 231] width 20 height 20
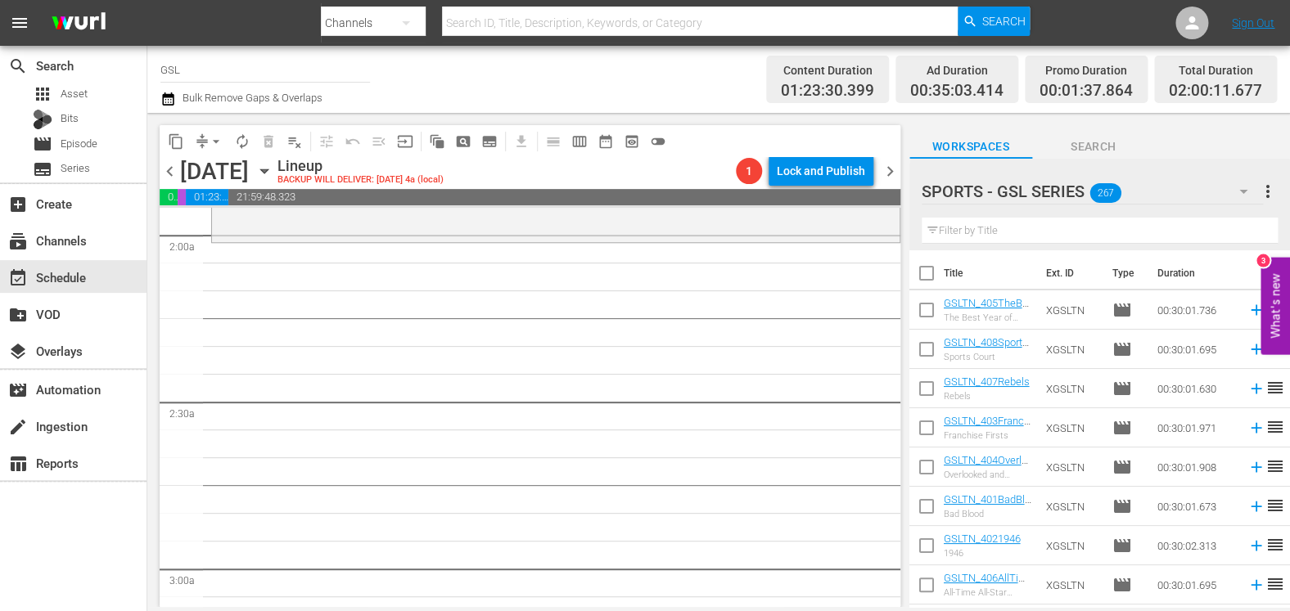
click at [970, 245] on div "Filter by Title" at bounding box center [1099, 230] width 356 height 39
click at [970, 235] on input "text" at bounding box center [1099, 231] width 356 height 26
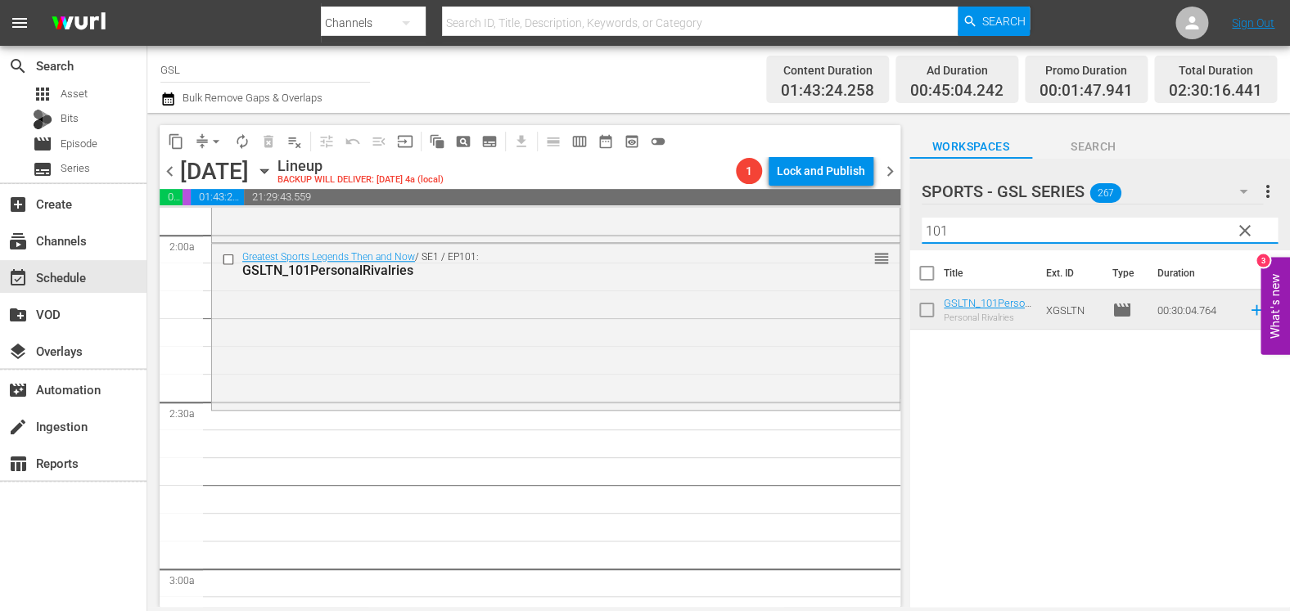
drag, startPoint x: 993, startPoint y: 233, endPoint x: 756, endPoint y: 186, distance: 242.0
click at [921, 218] on input "101" at bounding box center [1099, 231] width 356 height 26
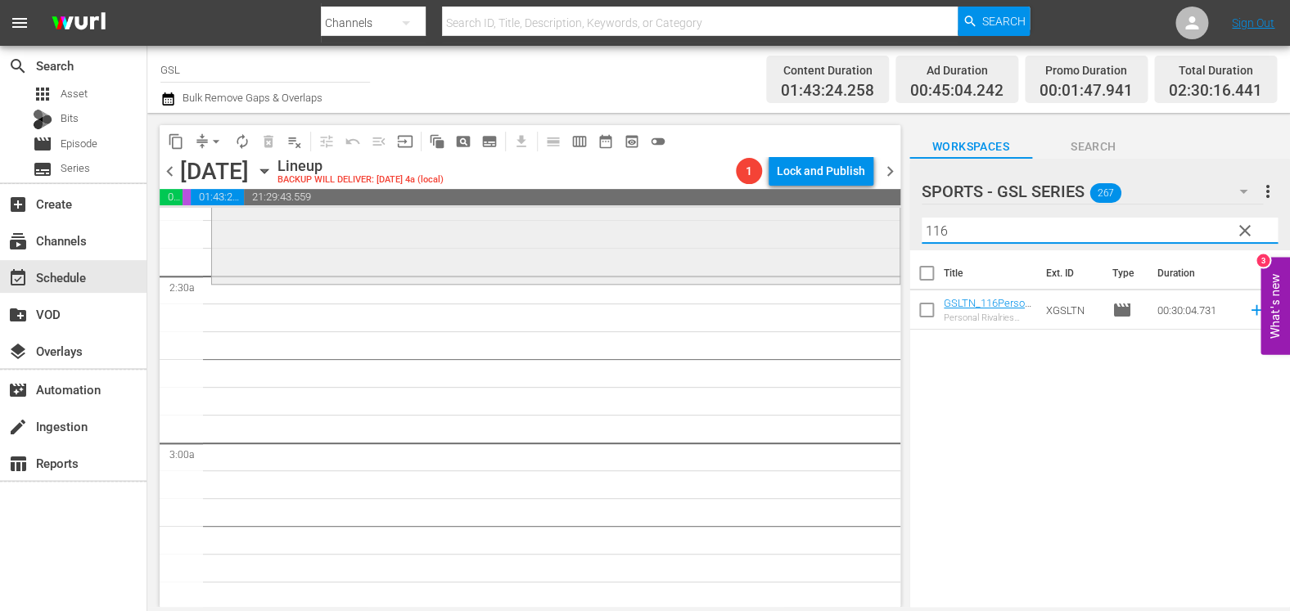
scroll to position [835, 0]
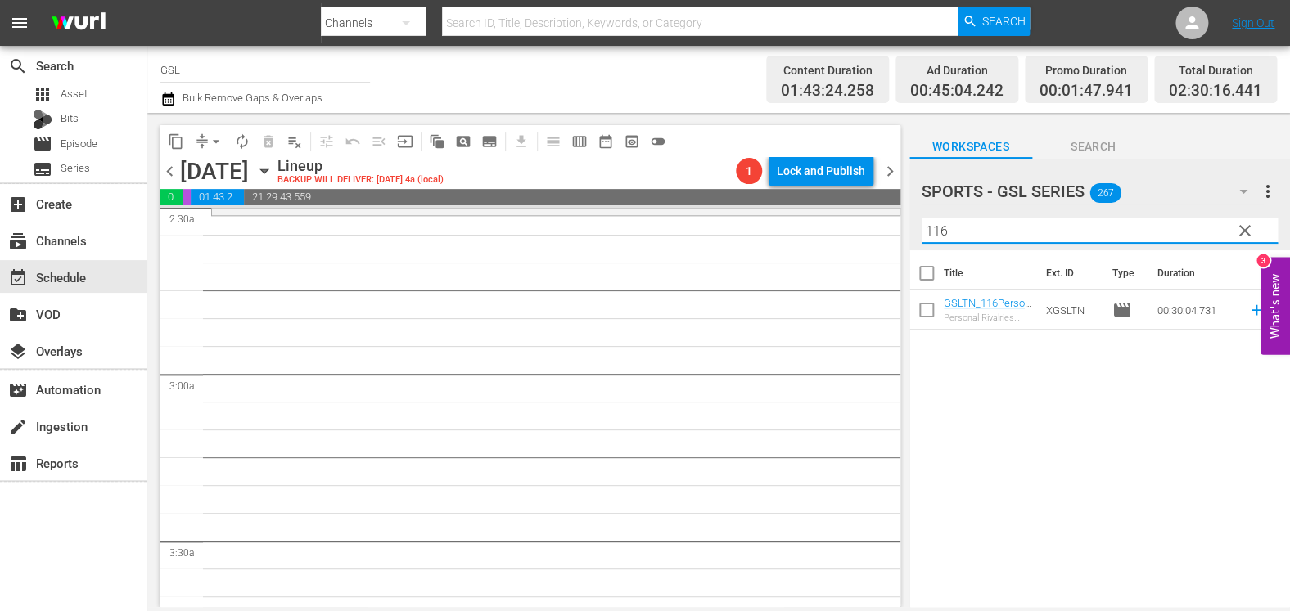
type input "116"
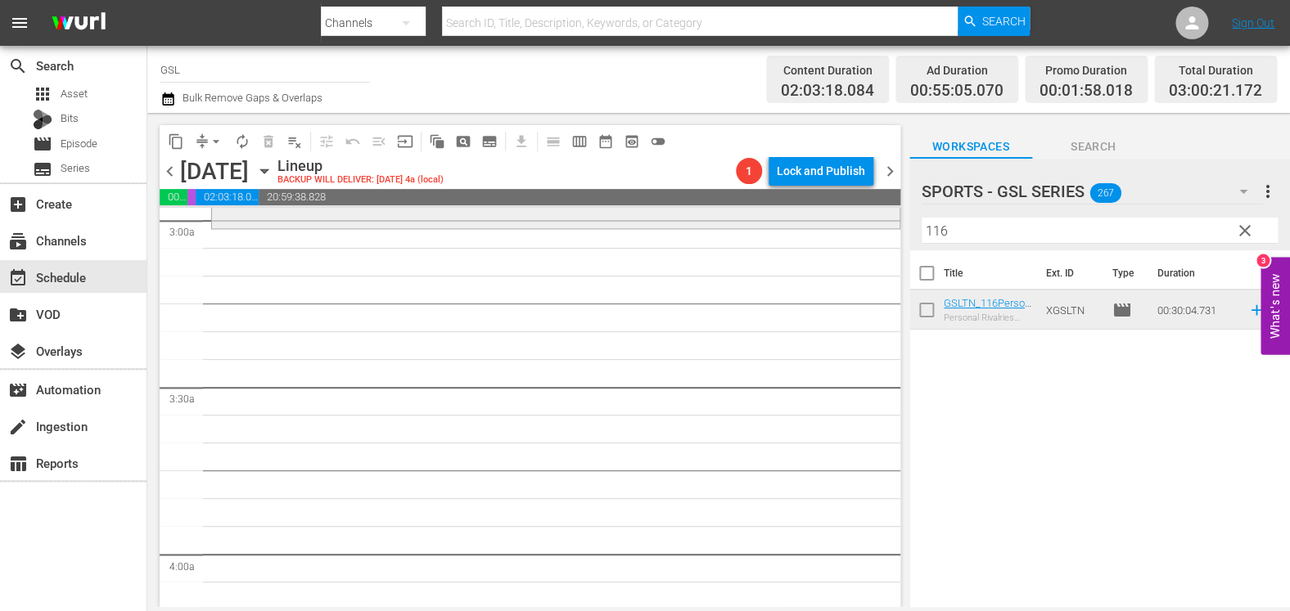
scroll to position [988, 0]
click at [1034, 230] on span "clear" at bounding box center [1245, 231] width 20 height 20
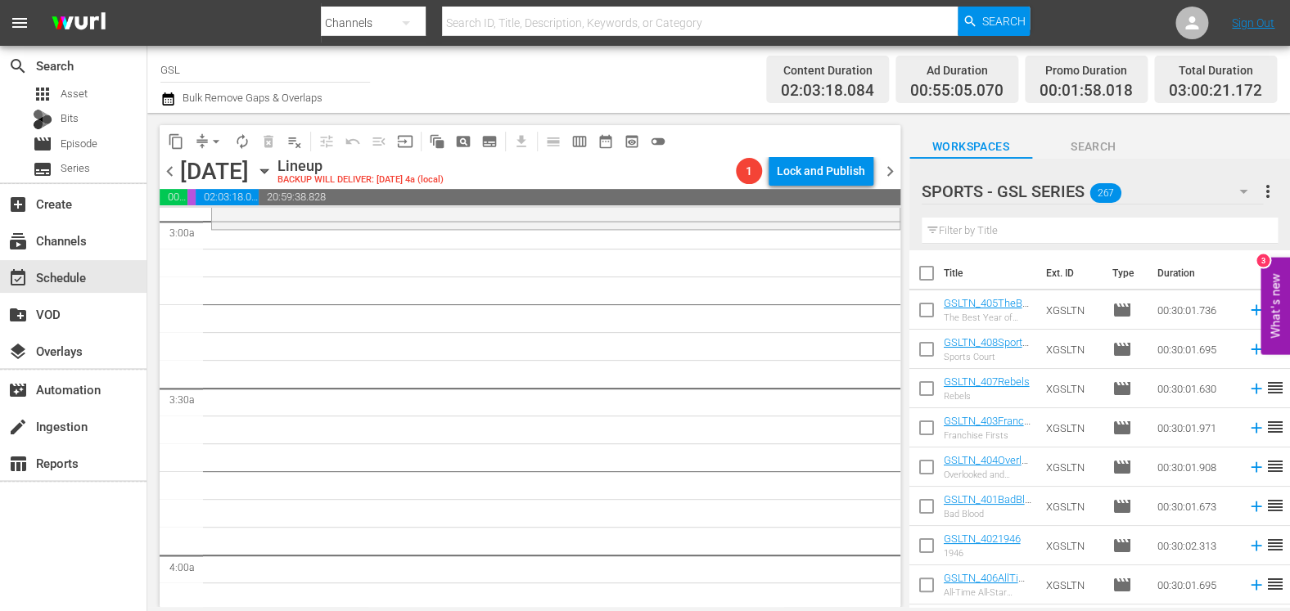
click at [1034, 195] on div "SPORTS - GSL SERIES 267" at bounding box center [1091, 192] width 341 height 46
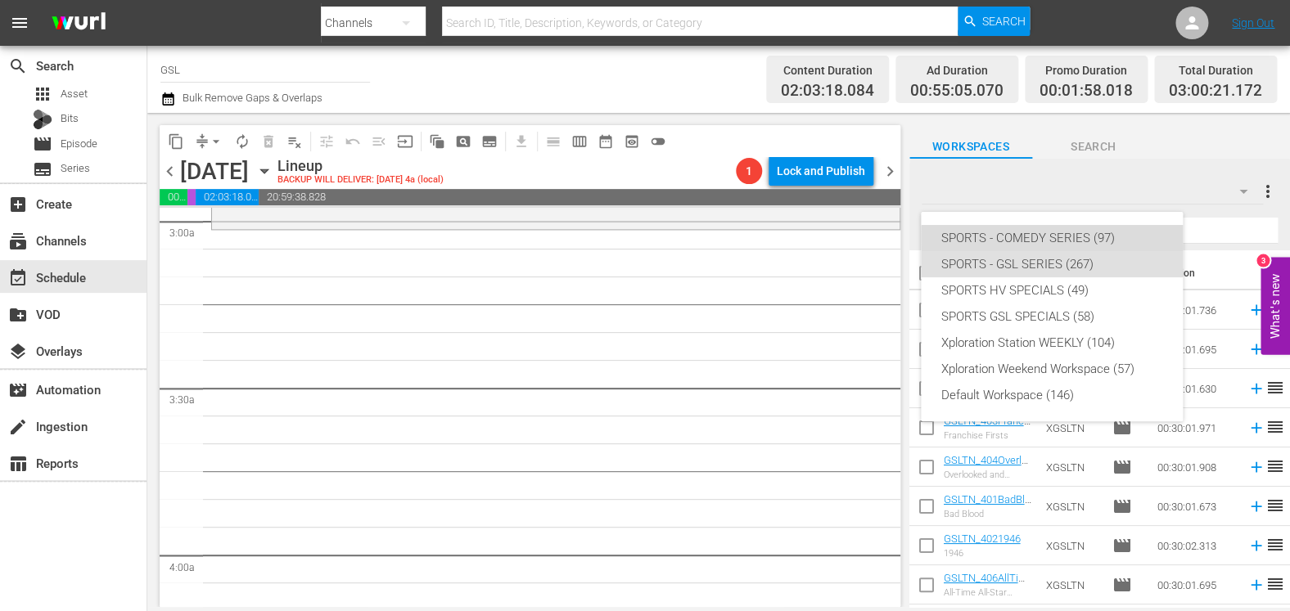
click at [1034, 238] on div "SPORTS - COMEDY SERIES (97)" at bounding box center [1051, 238] width 223 height 26
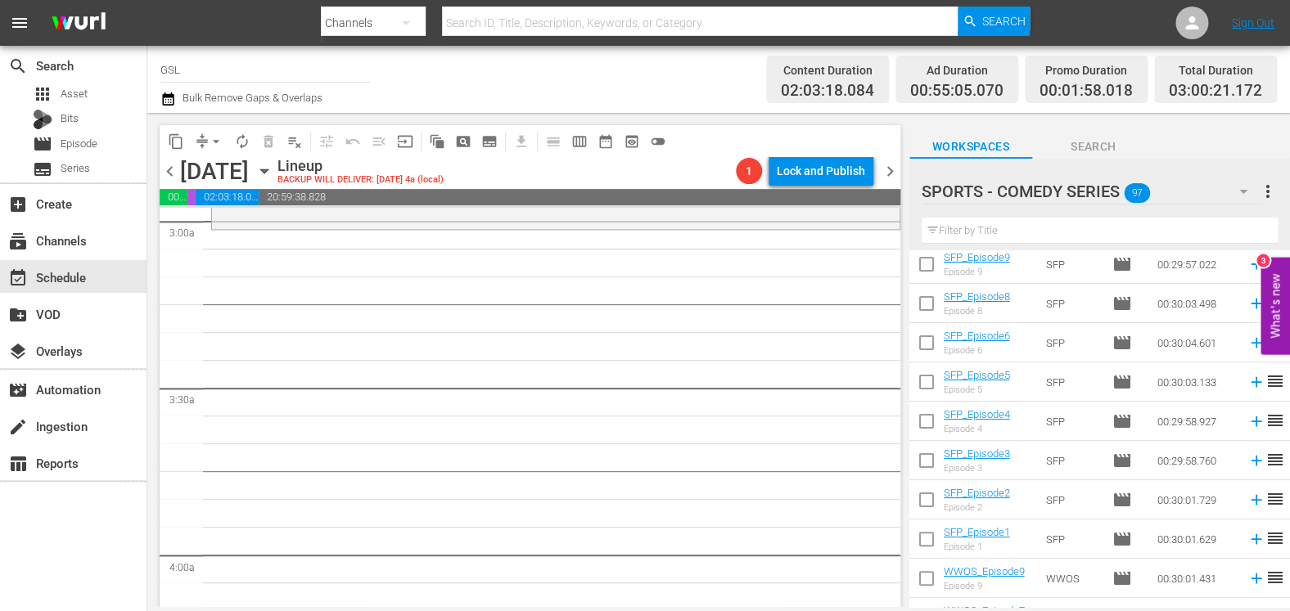
scroll to position [80, 0]
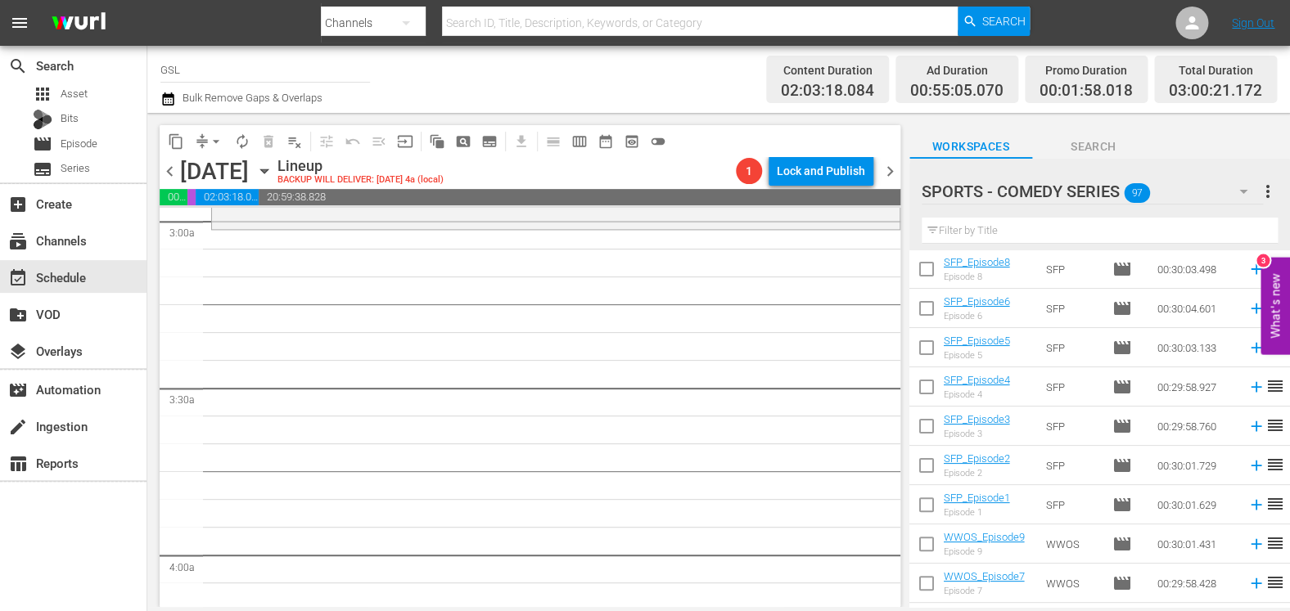
click at [935, 344] on input "checkbox" at bounding box center [926, 351] width 34 height 34
checkbox input "true"
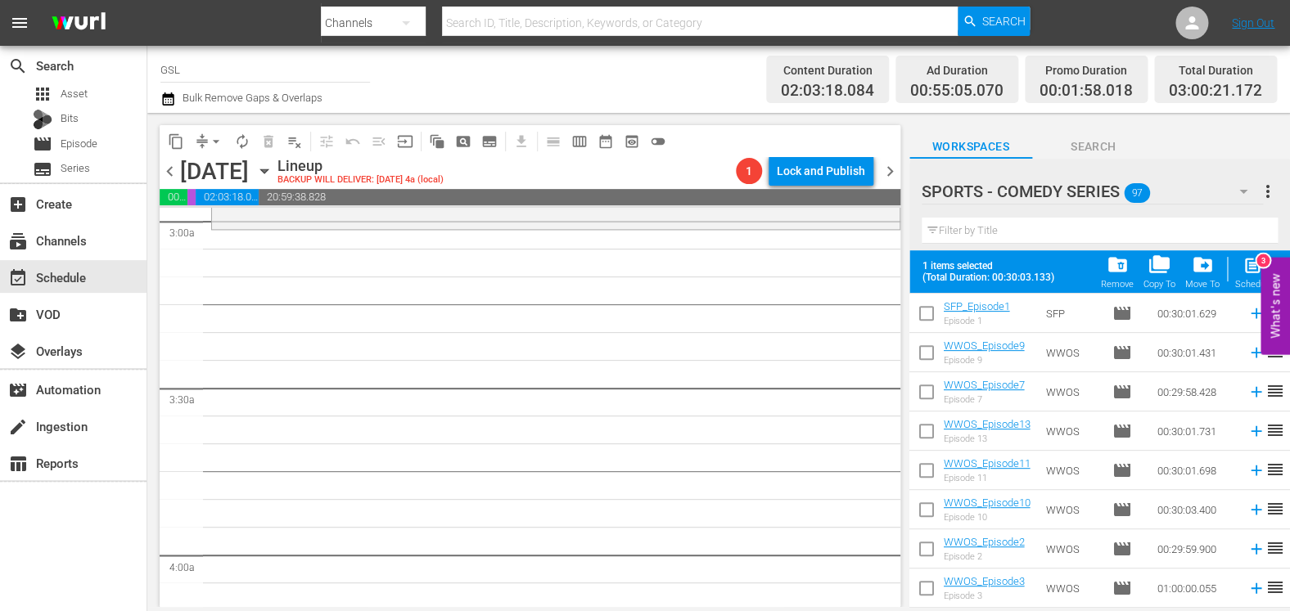
scroll to position [405, 0]
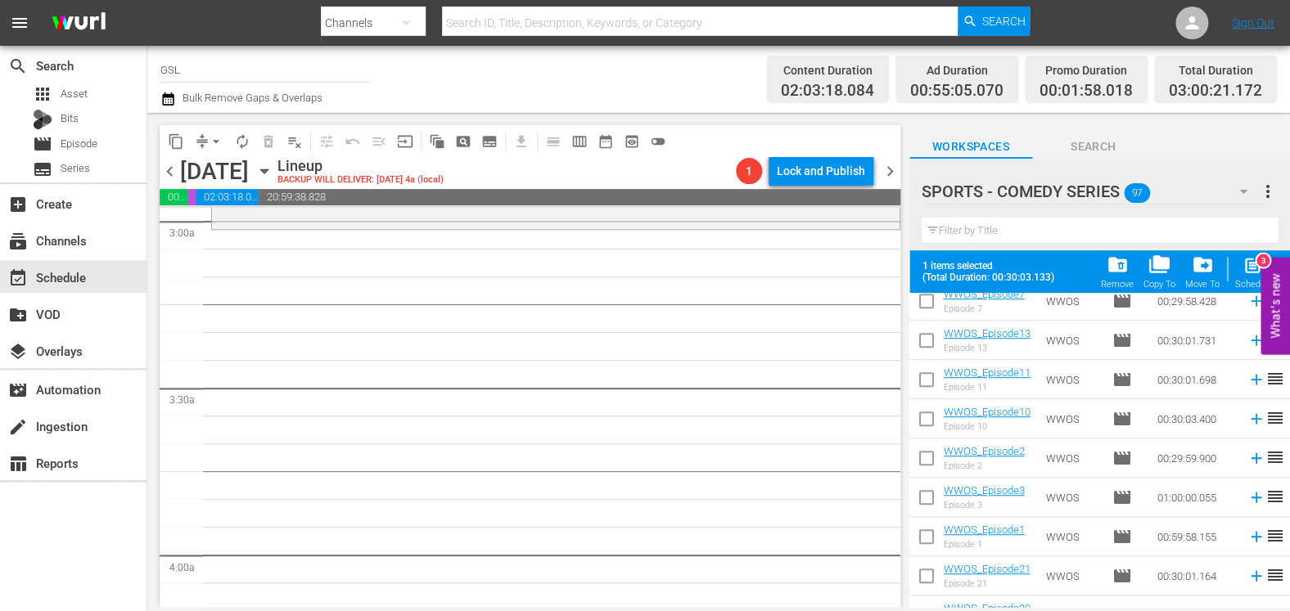
click at [930, 335] on input "checkbox" at bounding box center [926, 343] width 34 height 34
checkbox input "true"
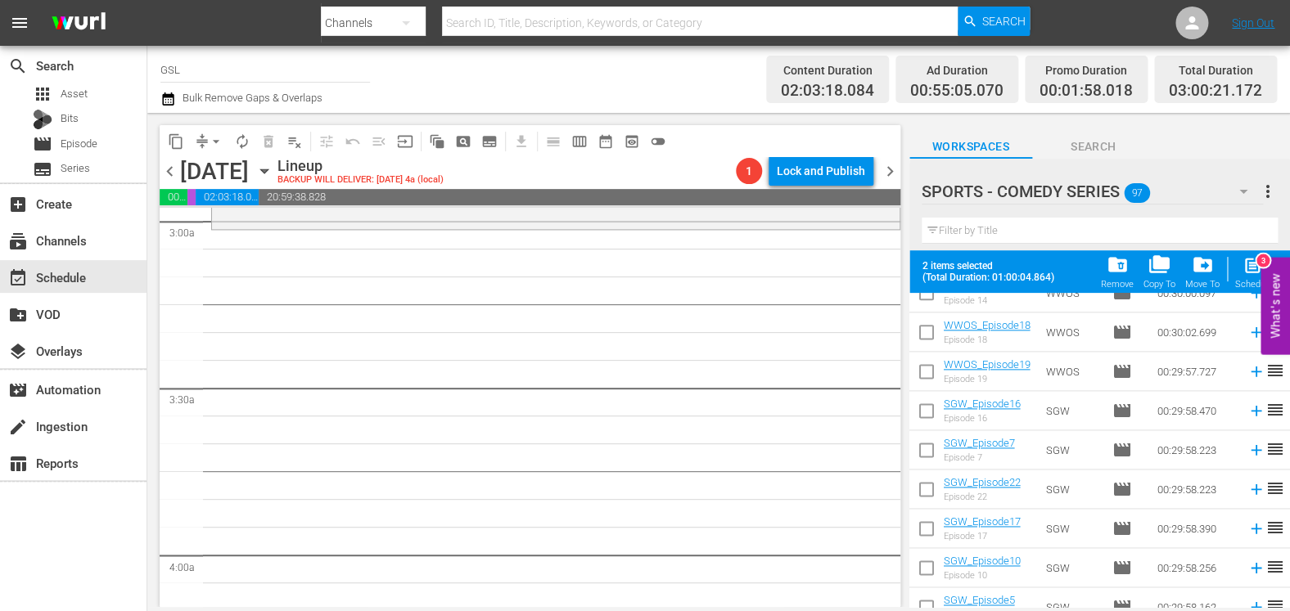
scroll to position [920, 0]
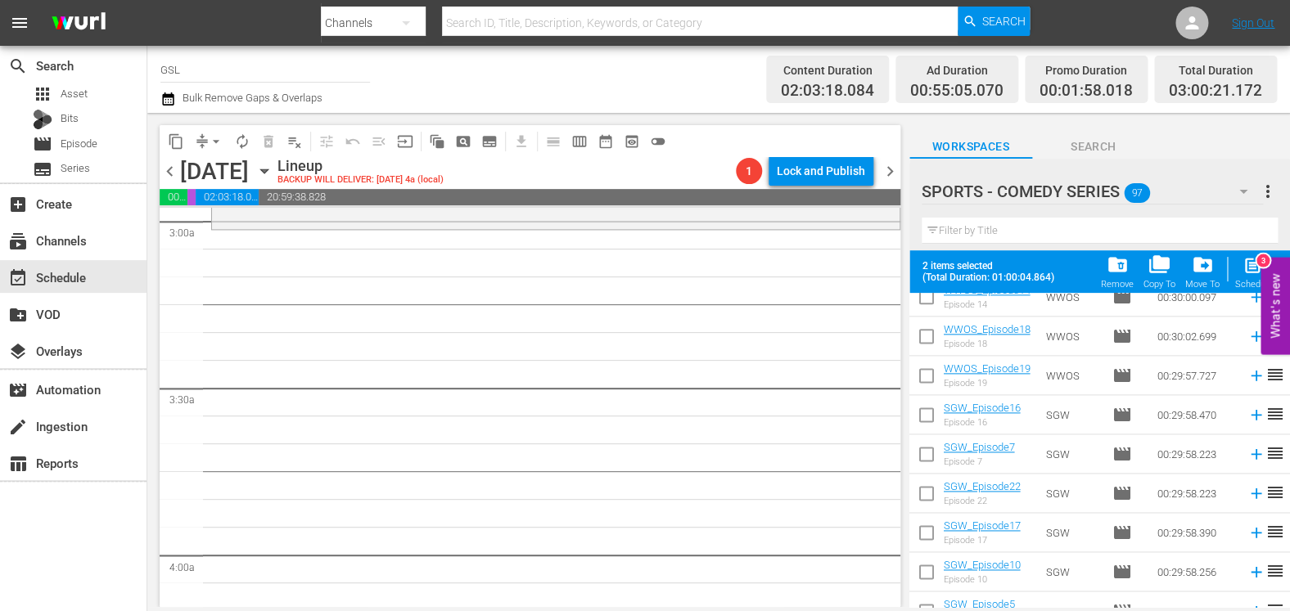
click at [397, 20] on icon "button" at bounding box center [406, 23] width 20 height 20
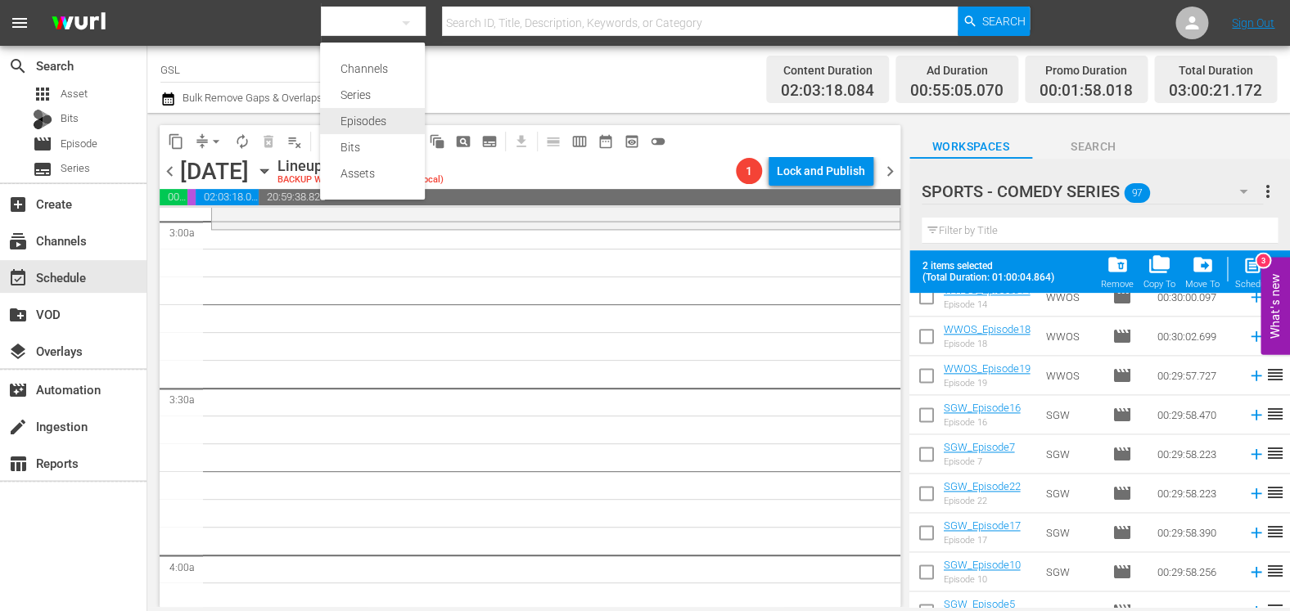
click at [394, 124] on div "Episodes" at bounding box center [372, 121] width 65 height 26
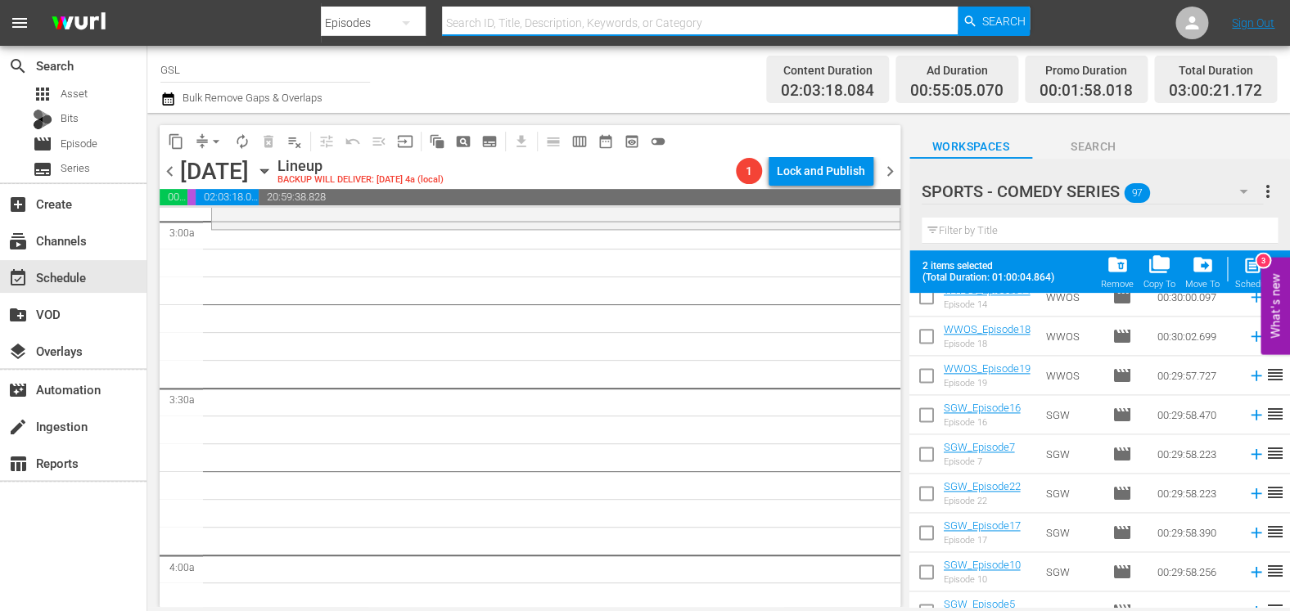
click at [514, 29] on input "text" at bounding box center [700, 22] width 516 height 39
type input "BUASS"
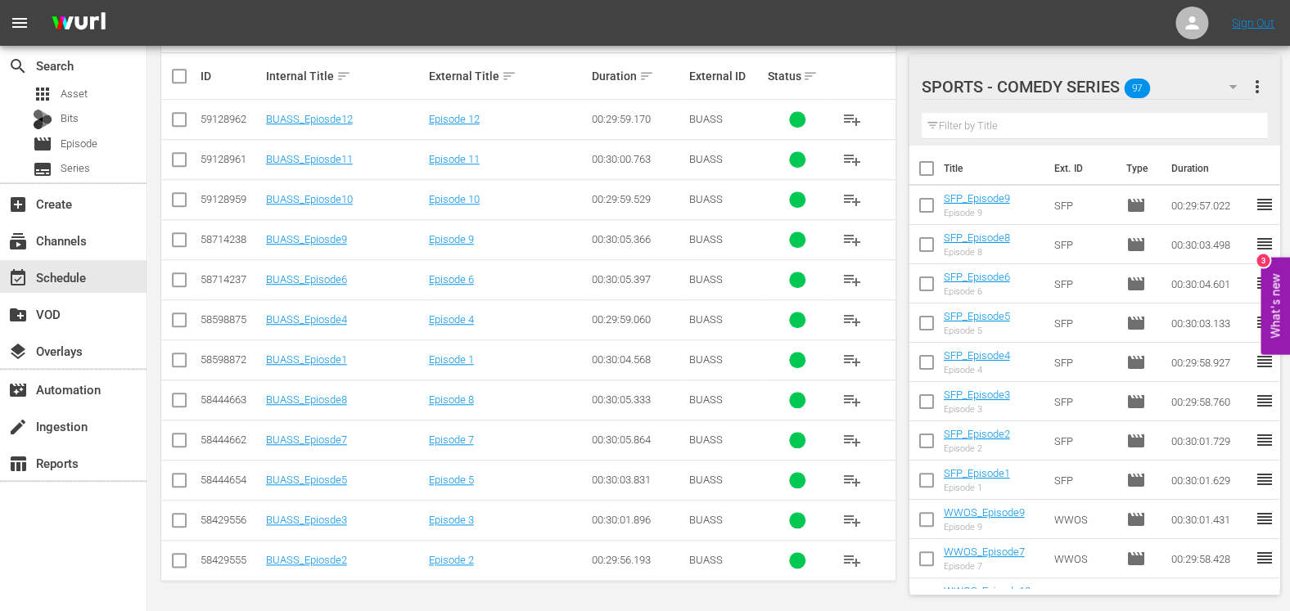
scroll to position [379, 0]
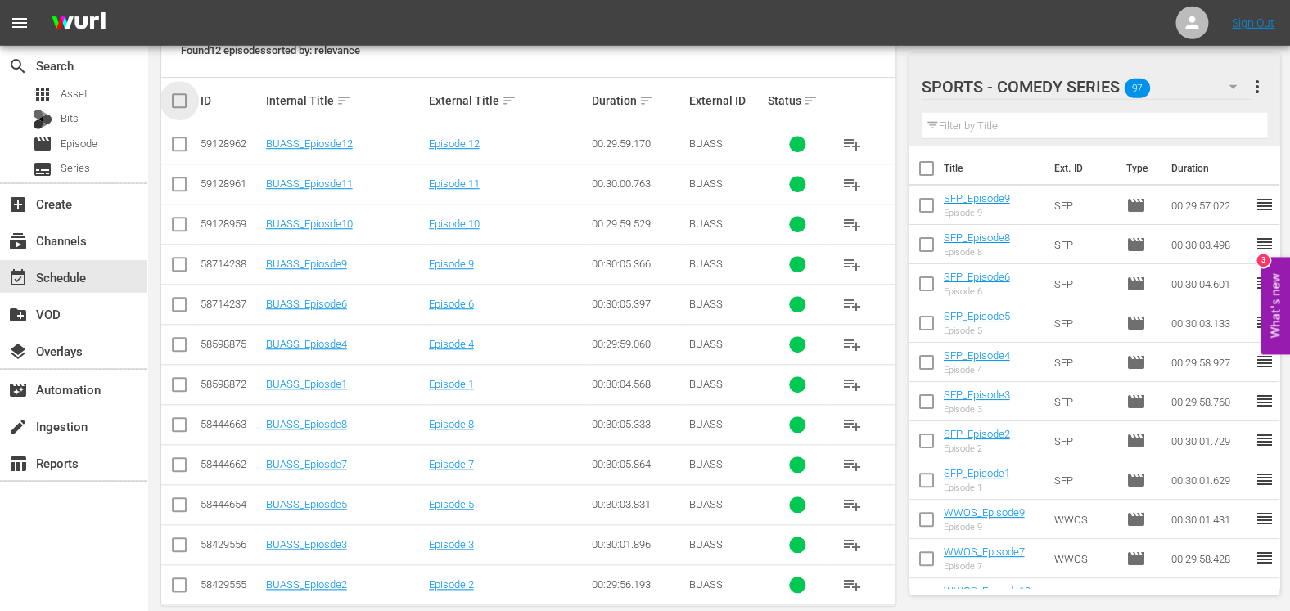
click at [178, 103] on input "checkbox" at bounding box center [185, 101] width 33 height 20
checkbox input "true"
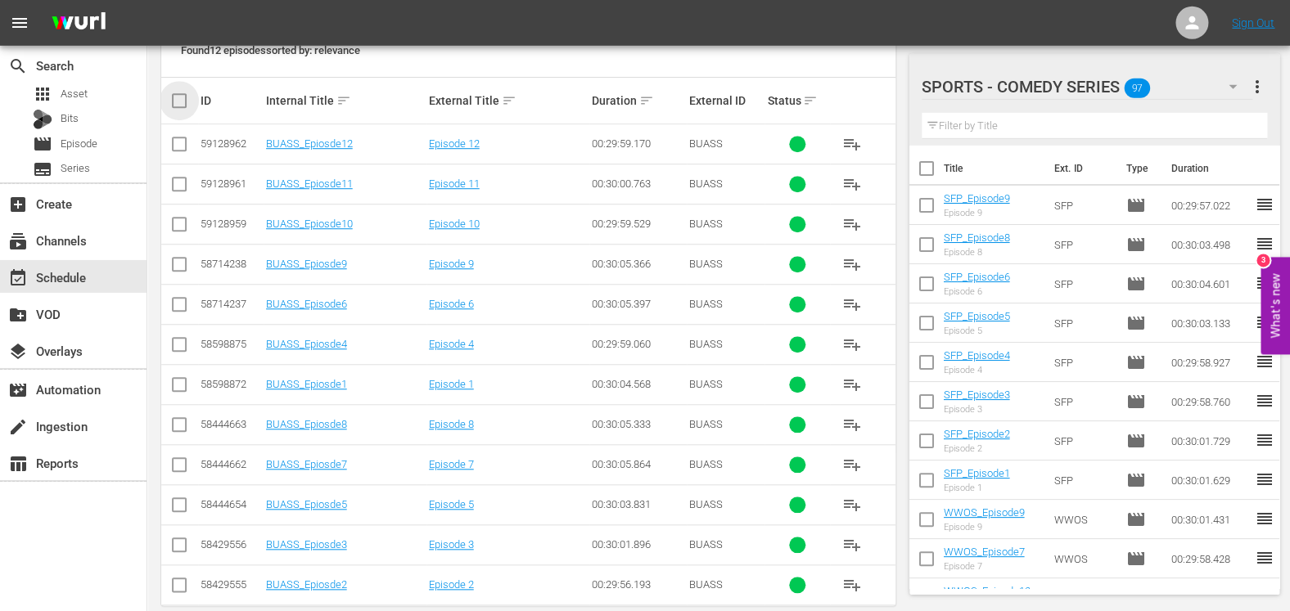
checkbox input "true"
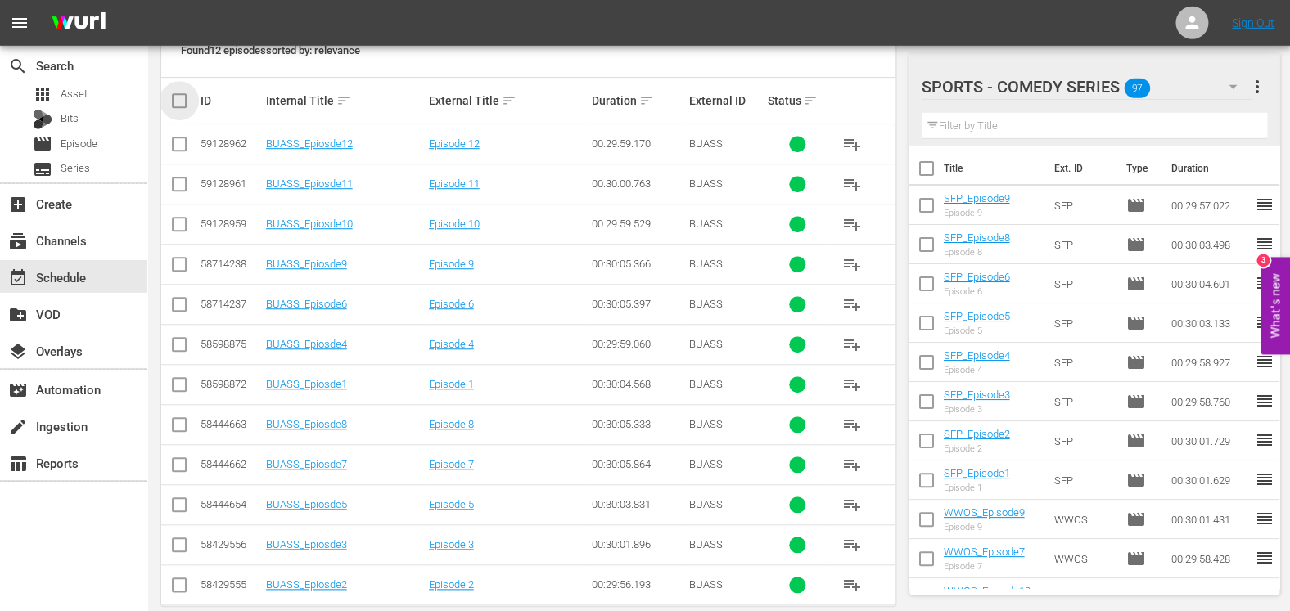
checkbox input "true"
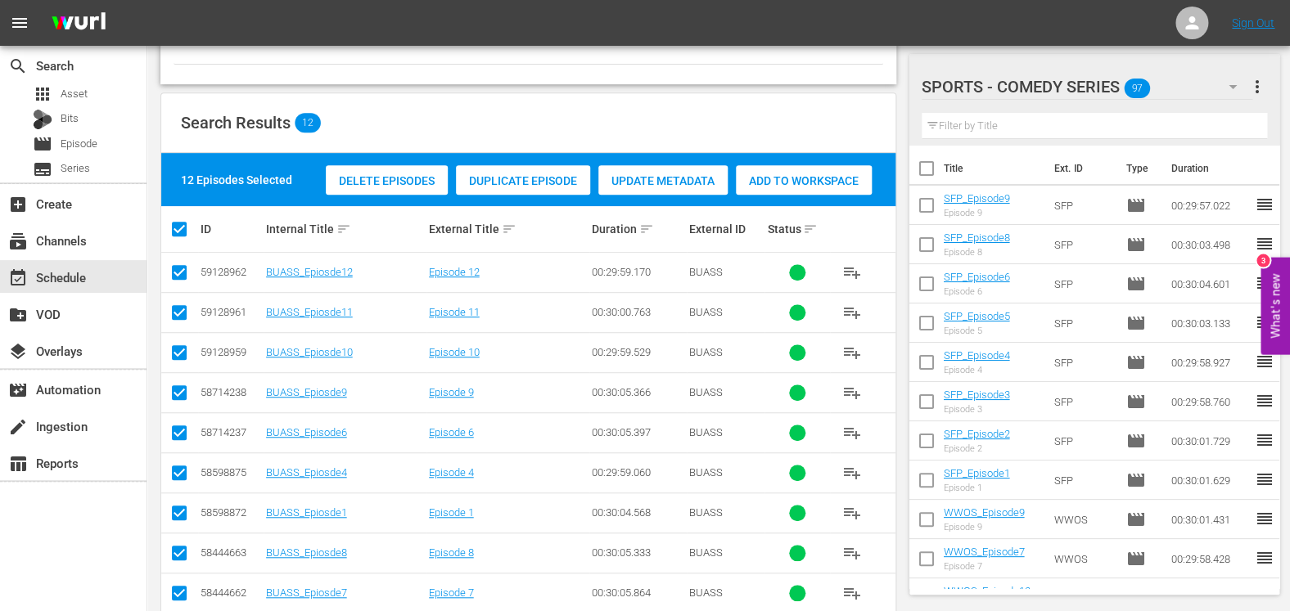
scroll to position [249, 0]
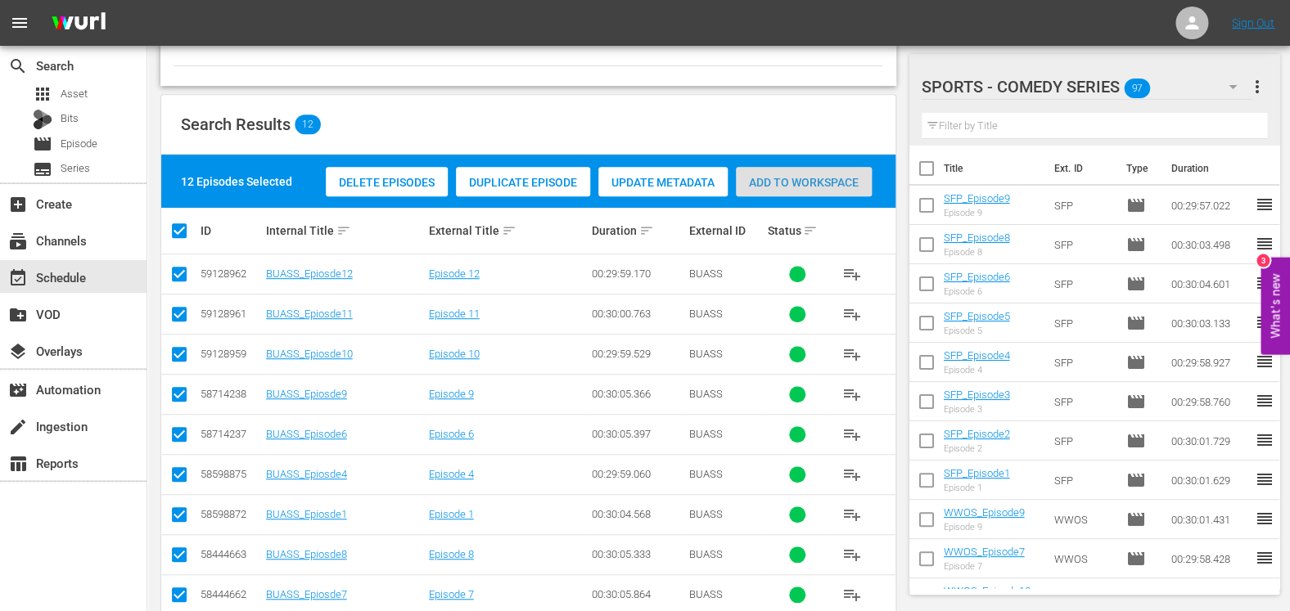
click at [797, 194] on div "Add to Workspace" at bounding box center [804, 182] width 136 height 31
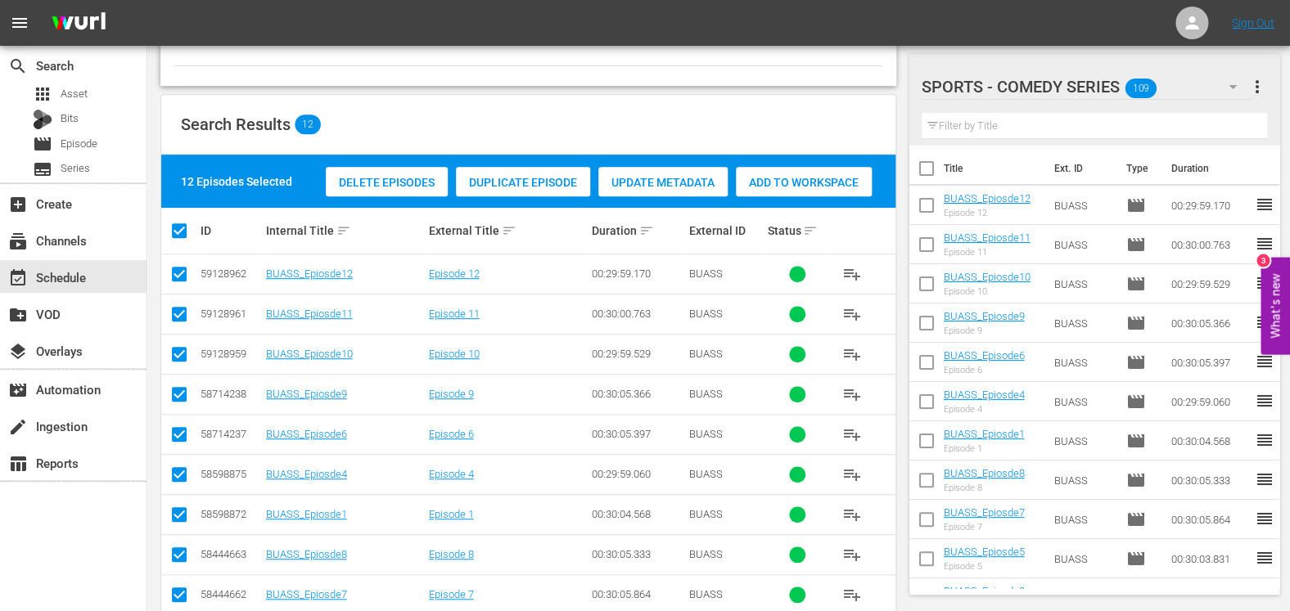
scroll to position [241, 0]
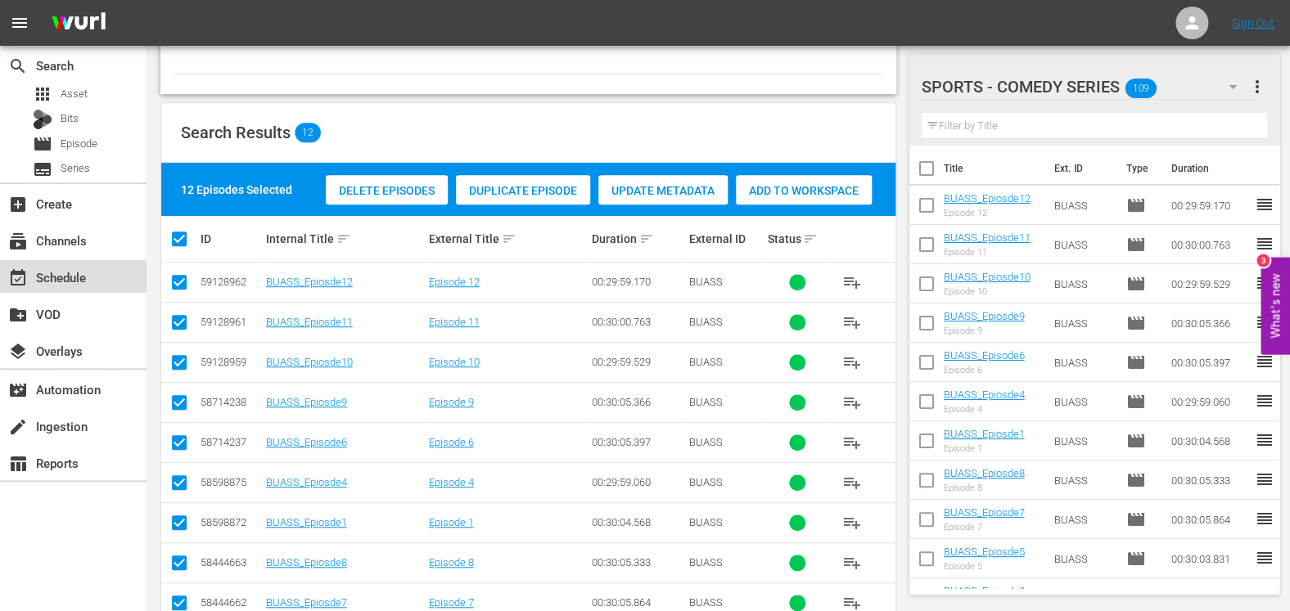
click at [83, 282] on div "event_available Schedule" at bounding box center [46, 275] width 92 height 15
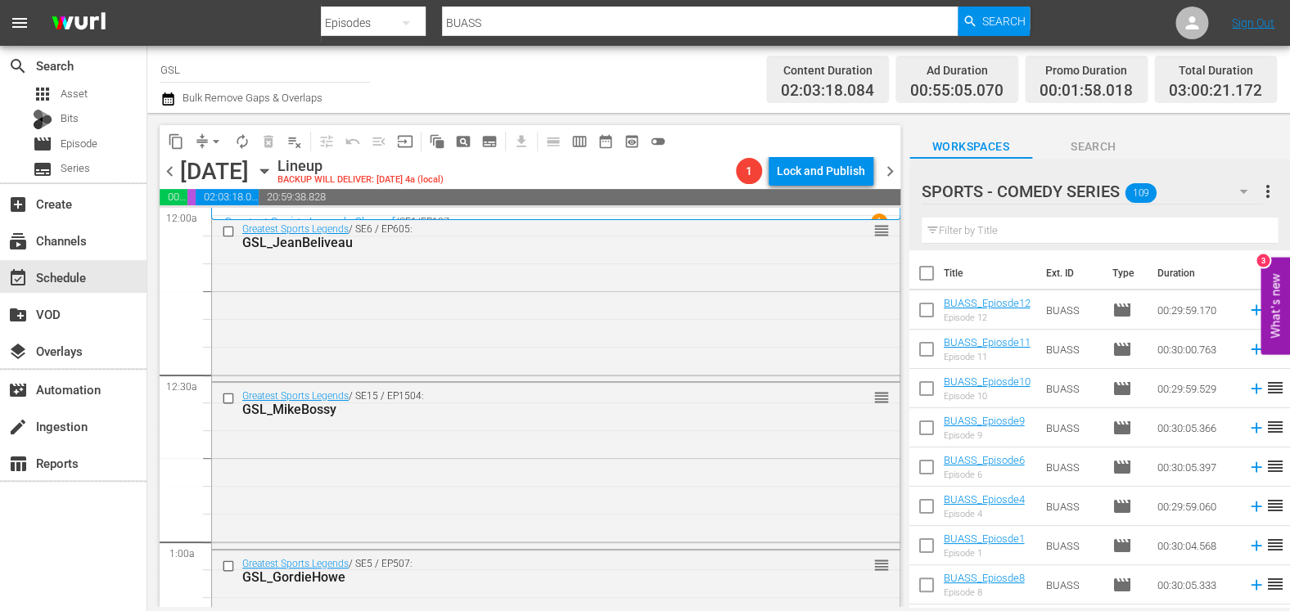
click at [939, 317] on input "checkbox" at bounding box center [926, 313] width 34 height 34
checkbox input "true"
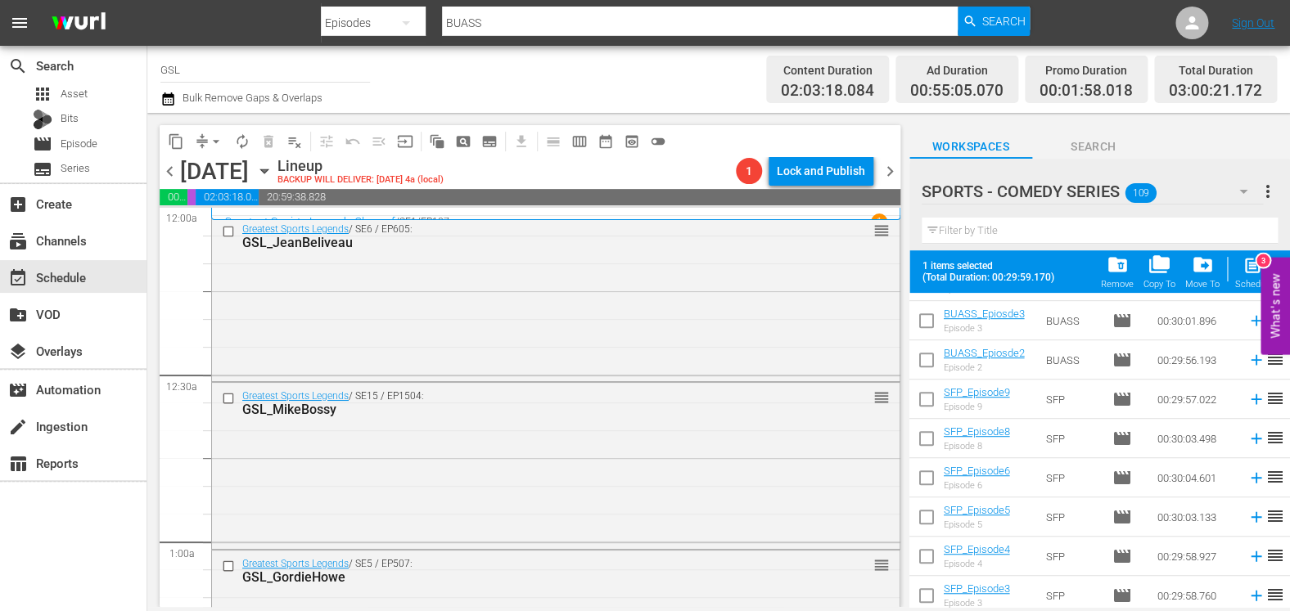
scroll to position [426, 0]
click at [923, 479] on input "checkbox" at bounding box center [926, 479] width 34 height 34
checkbox input "true"
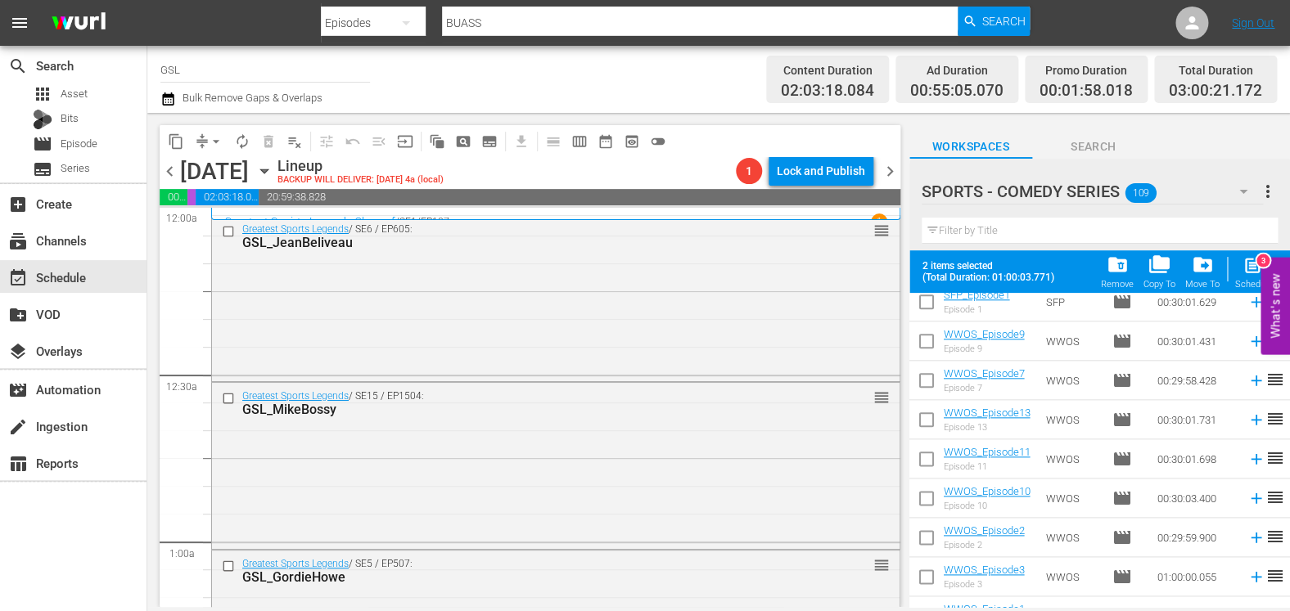
scroll to position [838, 0]
click at [923, 377] on input "checkbox" at bounding box center [926, 382] width 34 height 34
checkbox input "true"
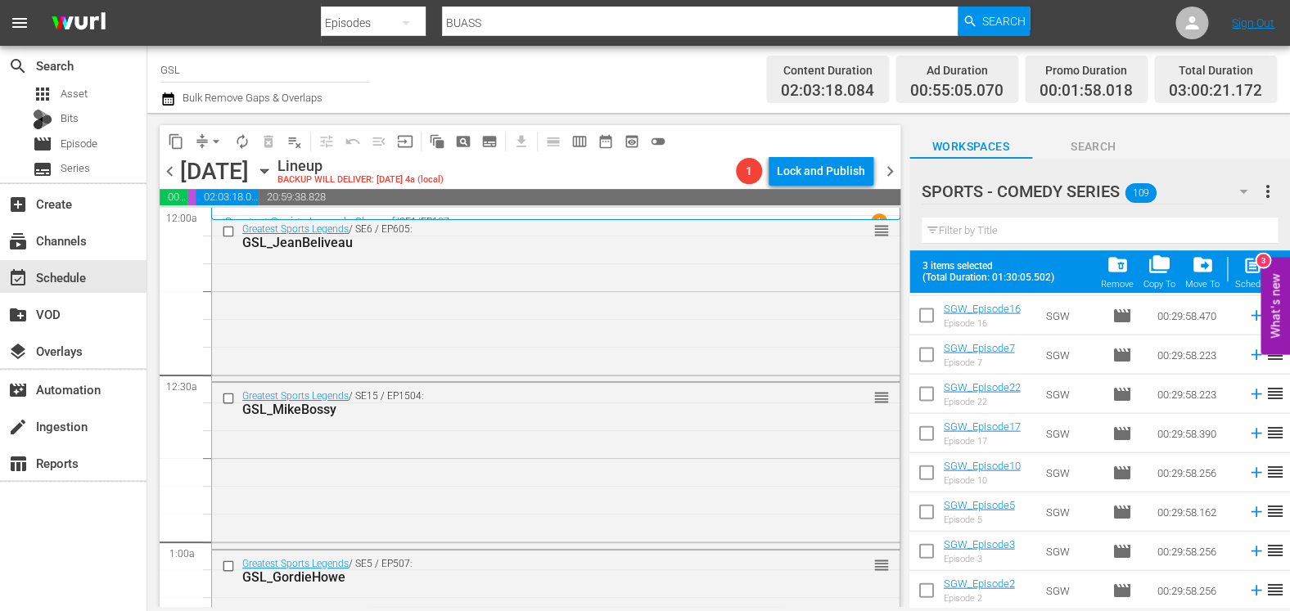
scroll to position [1493, 0]
click at [920, 397] on input "checkbox" at bounding box center [926, 394] width 34 height 34
checkbox input "true"
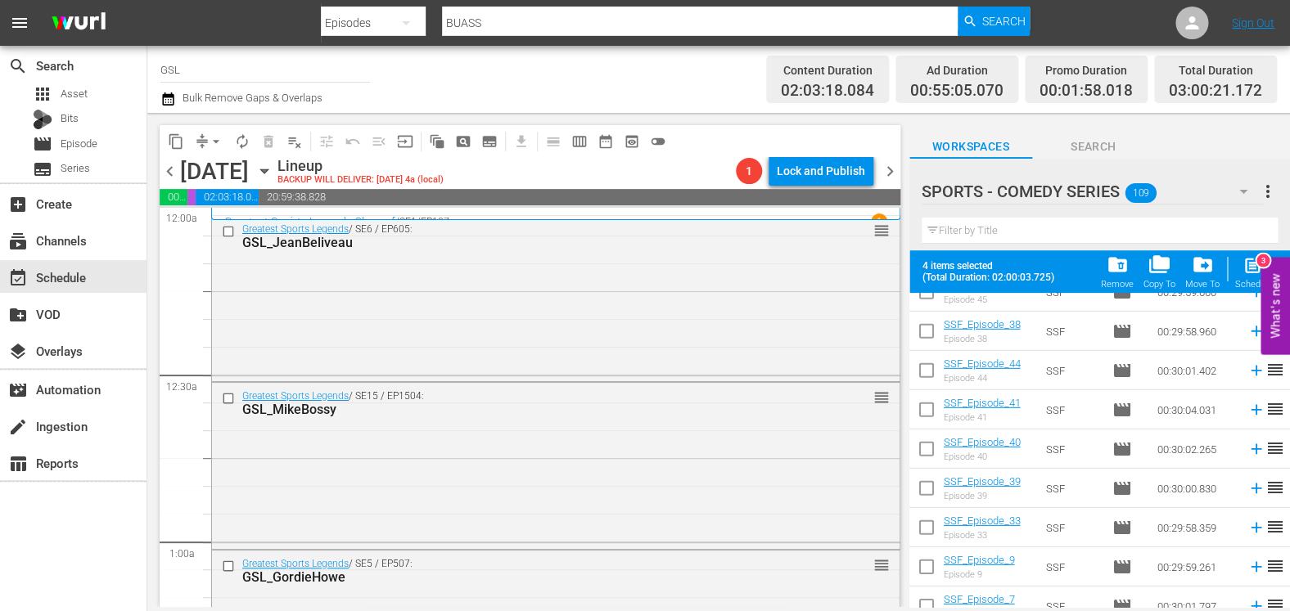
scroll to position [2120, 0]
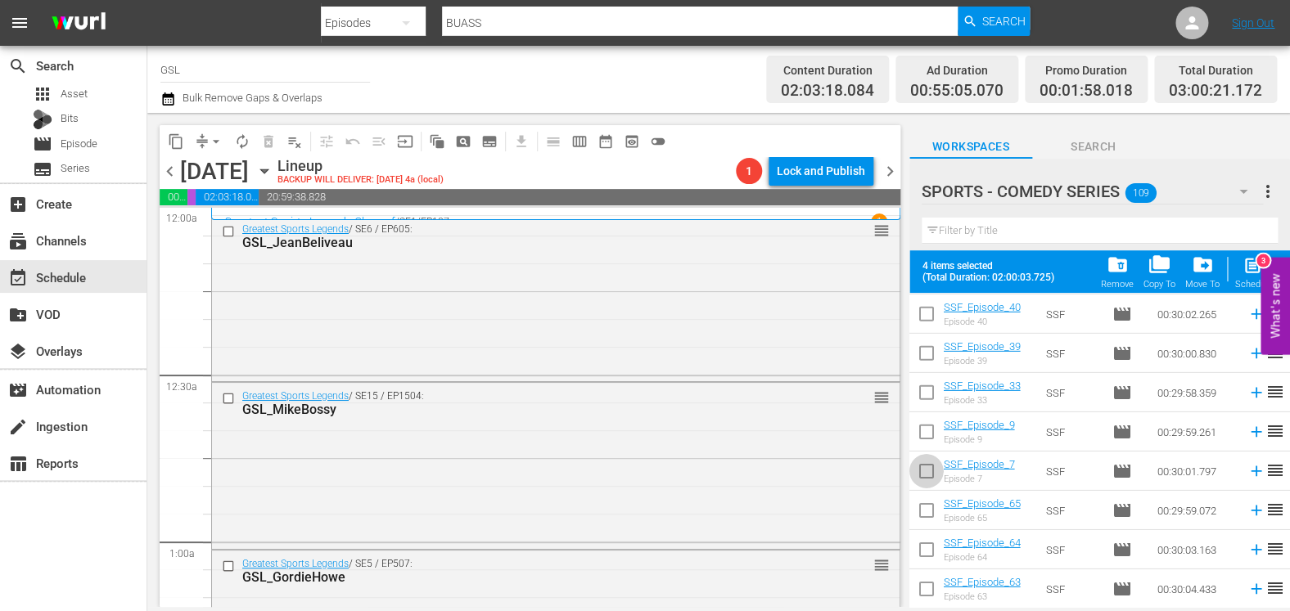
click at [924, 467] on input "checkbox" at bounding box center [926, 474] width 34 height 34
checkbox input "true"
click at [931, 547] on input "checkbox" at bounding box center [926, 553] width 34 height 34
checkbox input "true"
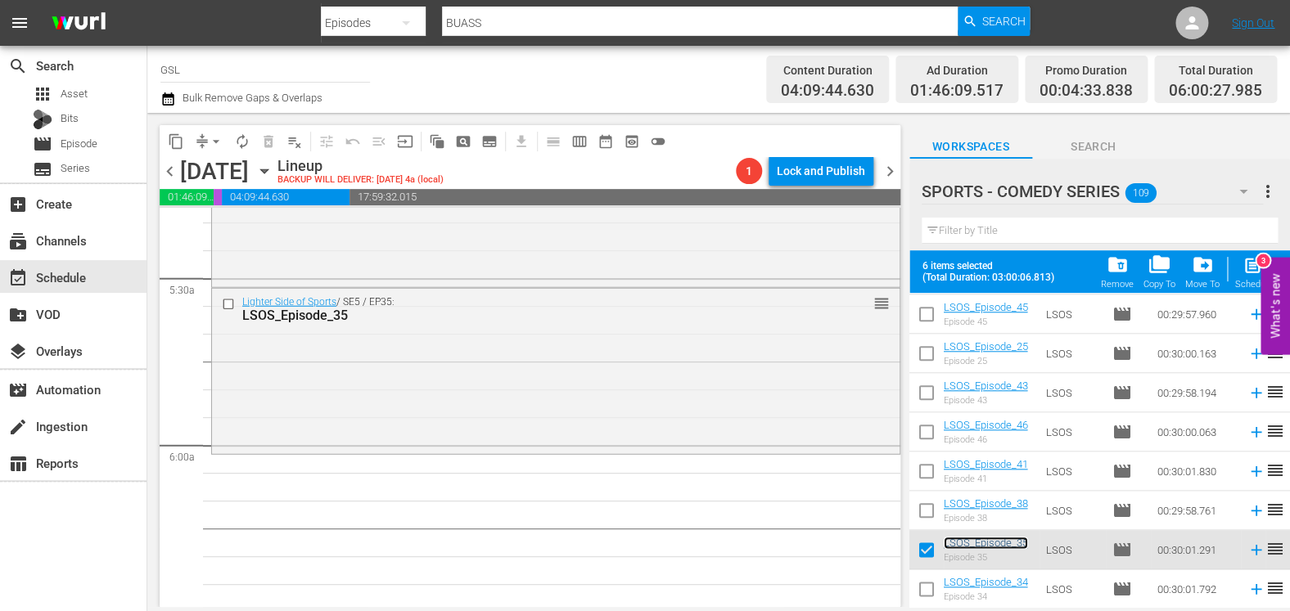
scroll to position [1764, 0]
click at [1034, 268] on span "folder_delete" at bounding box center [1116, 265] width 22 height 22
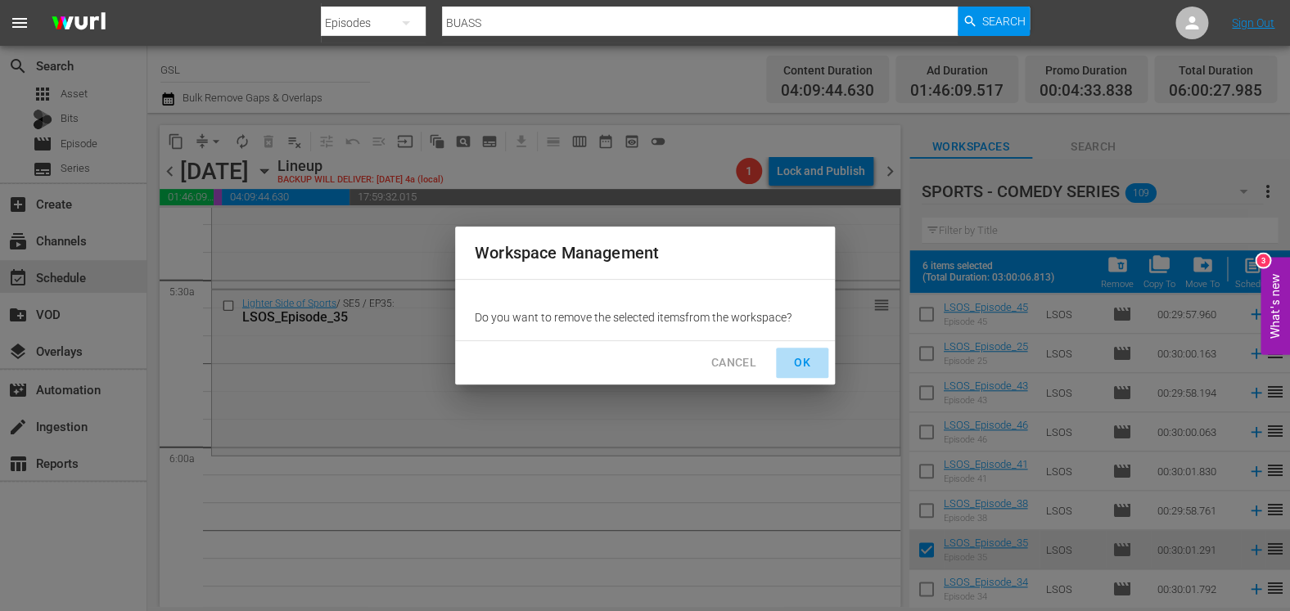
click at [799, 361] on span "OK" at bounding box center [802, 363] width 26 height 20
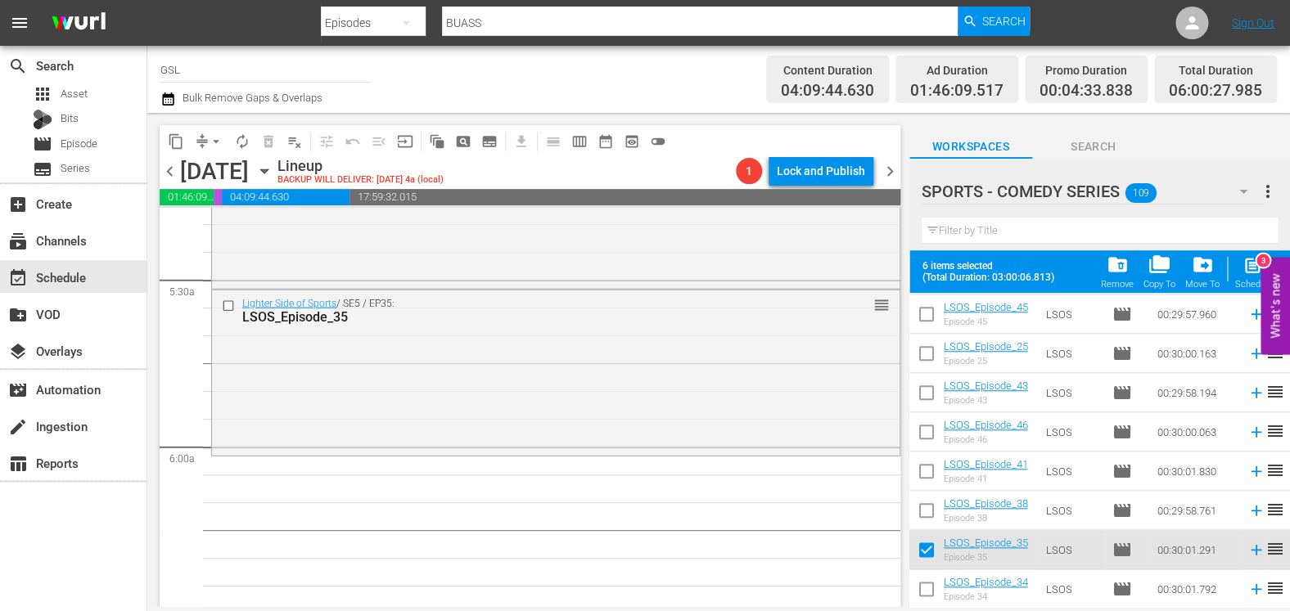
checkbox input "false"
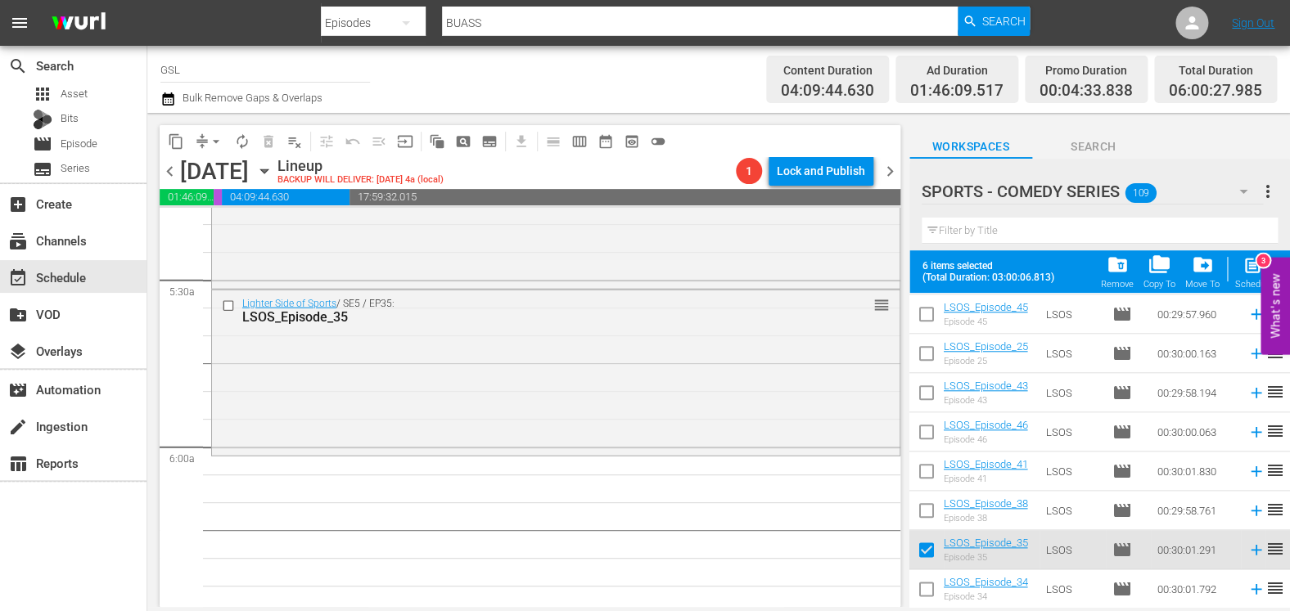
checkbox input "false"
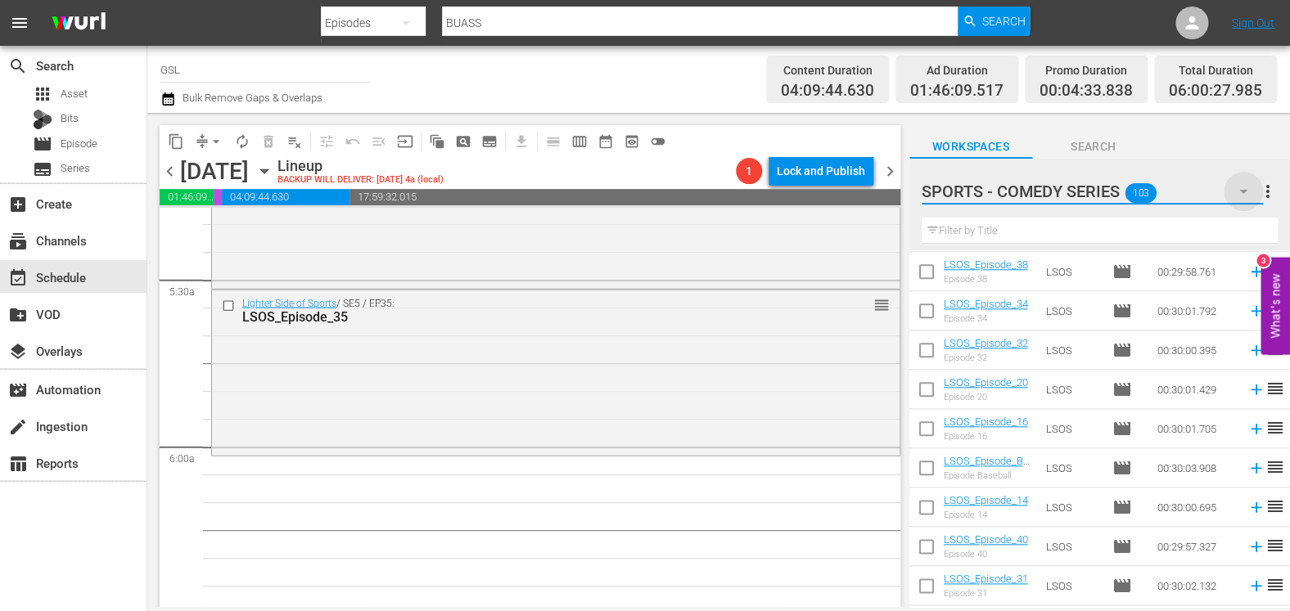
click at [1034, 182] on icon "button" at bounding box center [1243, 192] width 20 height 20
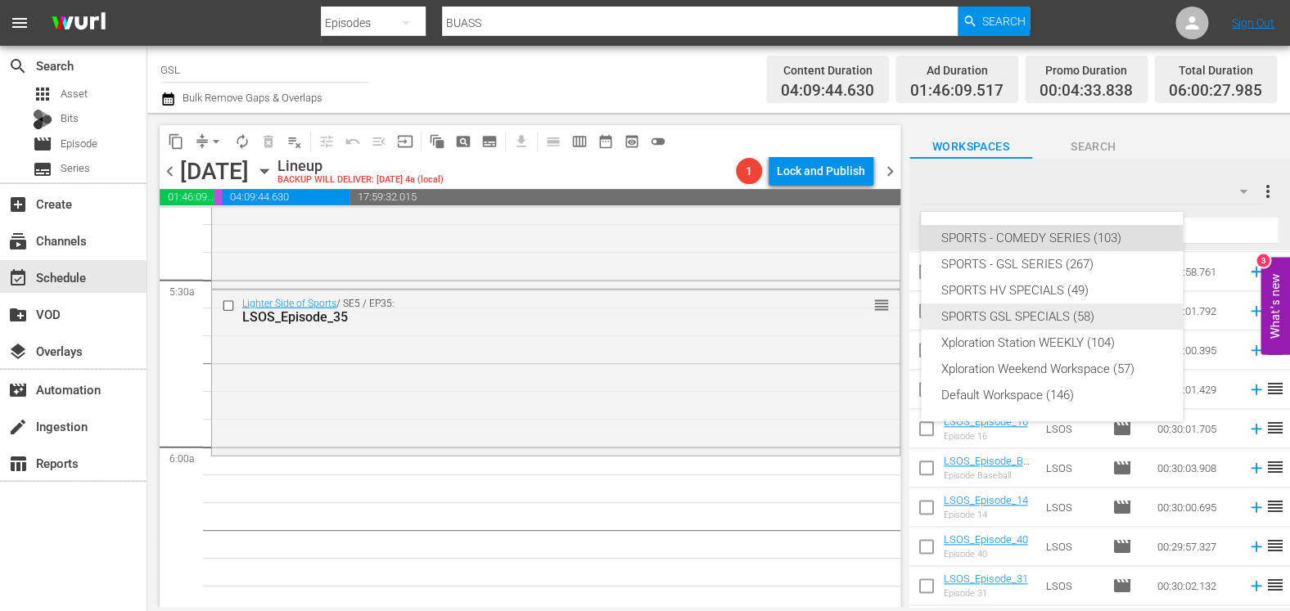
click at [1034, 318] on div "SPORTS GSL SPECIALS (58)" at bounding box center [1051, 317] width 223 height 26
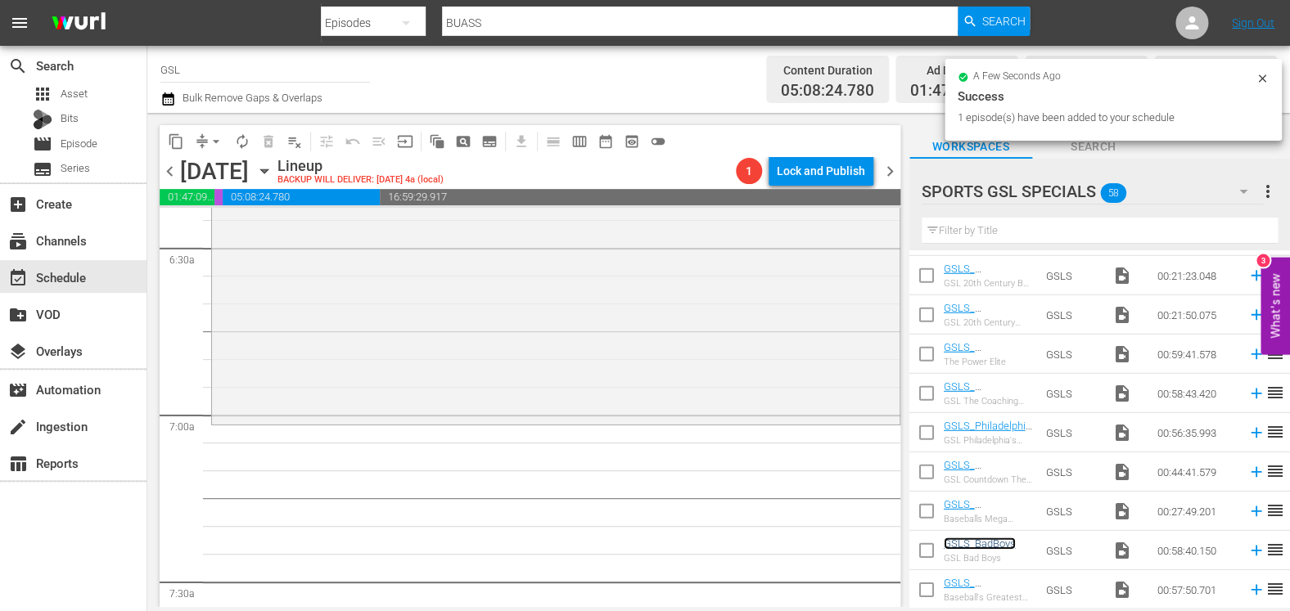
scroll to position [2136, 0]
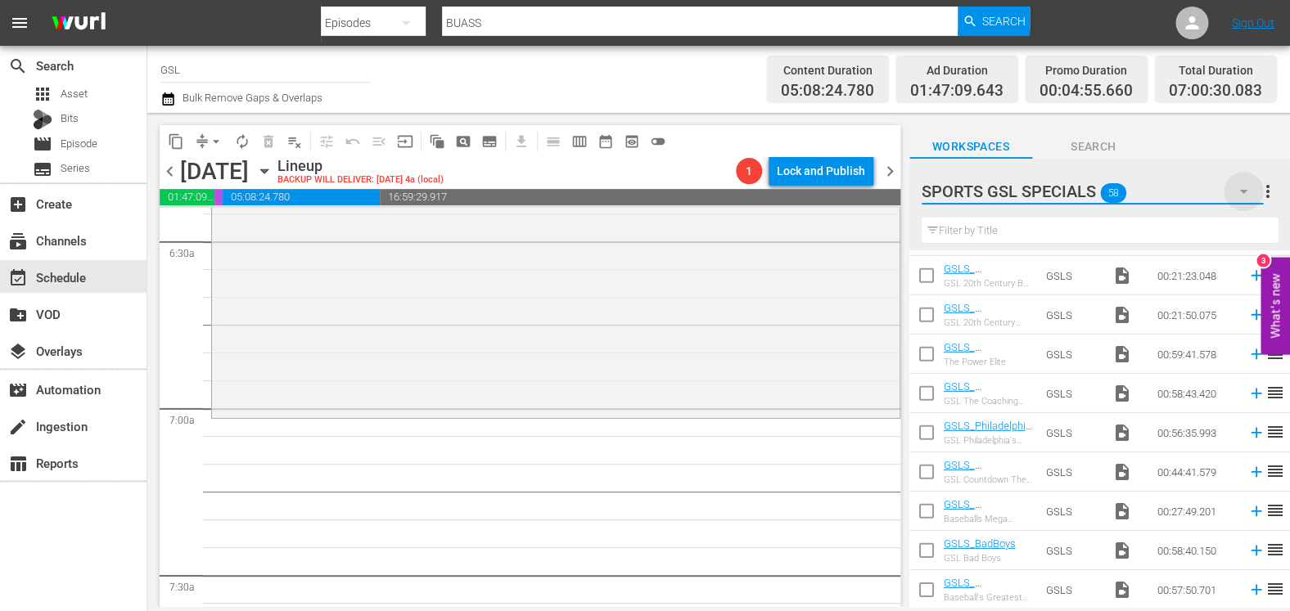
click at [1034, 193] on icon "button" at bounding box center [1243, 192] width 20 height 20
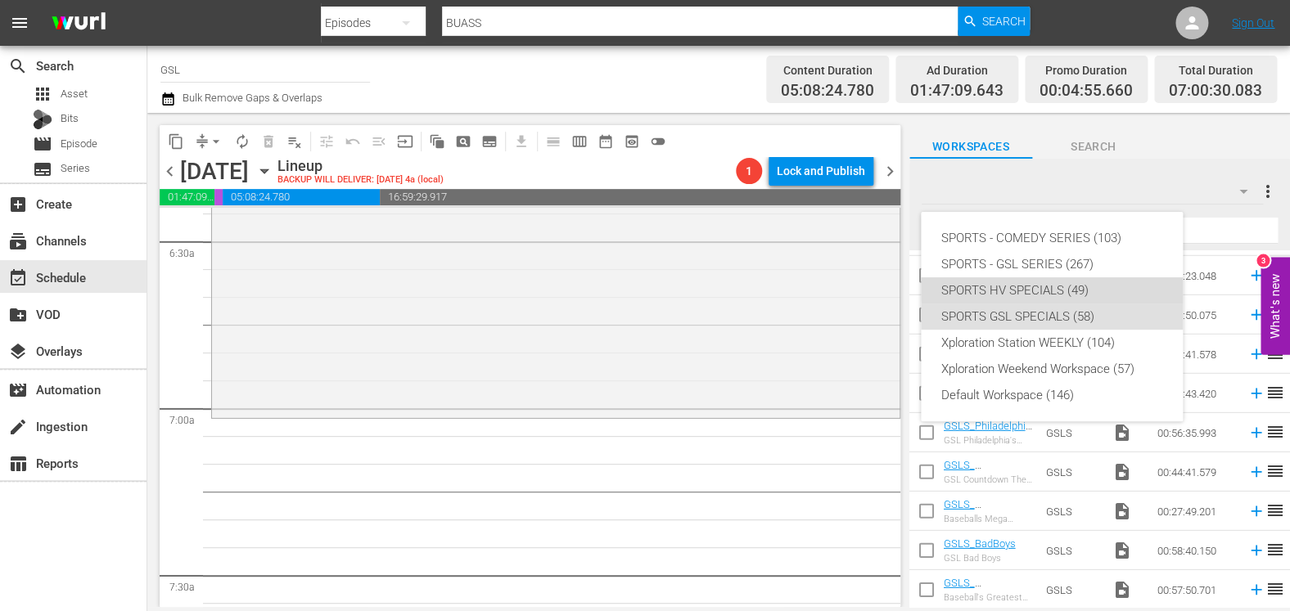
click at [1034, 280] on div "SPORTS HV SPECIALS (49)" at bounding box center [1051, 290] width 223 height 26
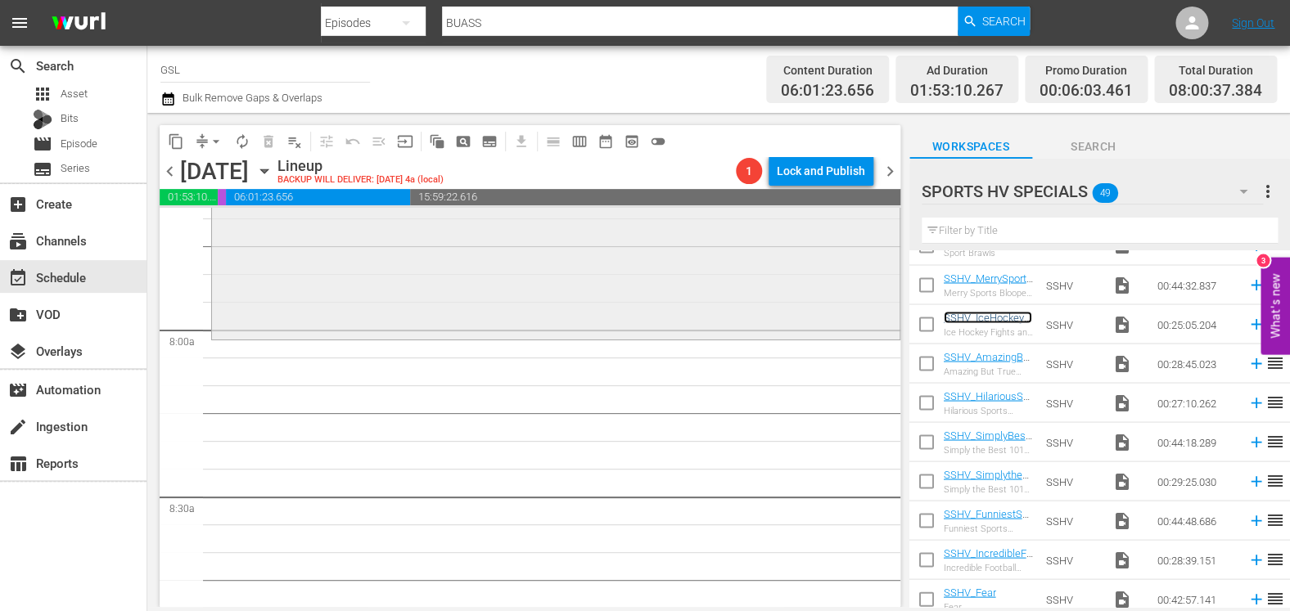
scroll to position [2560, 0]
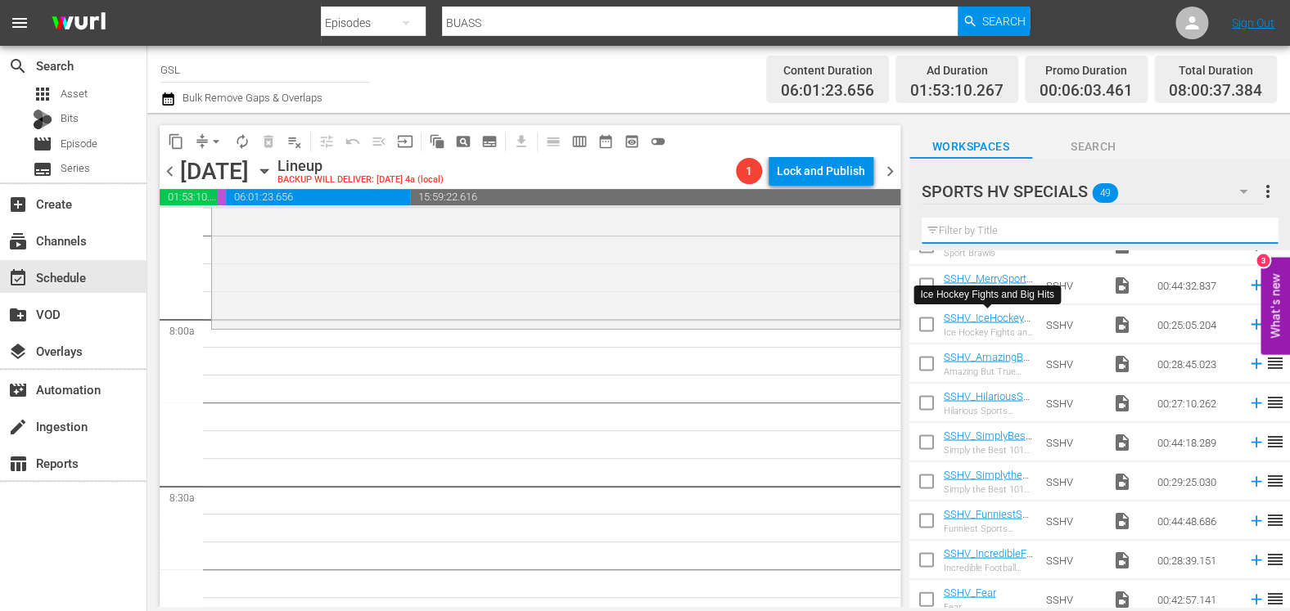
click at [1011, 238] on input "text" at bounding box center [1099, 231] width 356 height 26
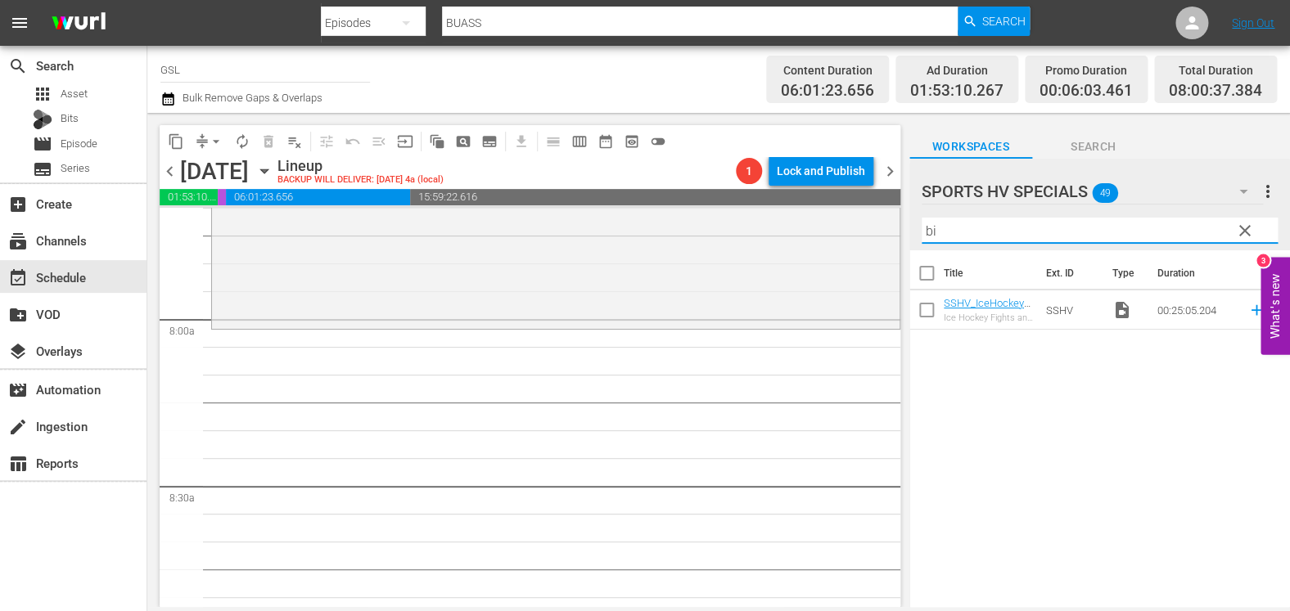
scroll to position [0, 0]
type input "bil"
click at [1034, 236] on span "clear" at bounding box center [1245, 231] width 20 height 20
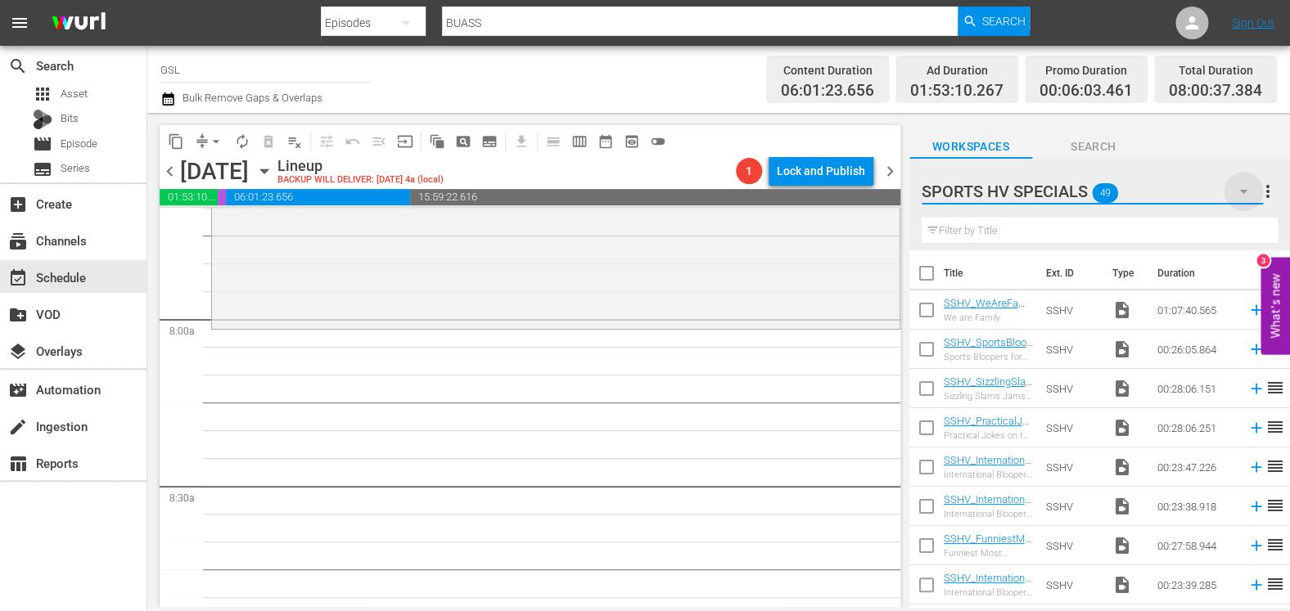
click at [1034, 195] on icon "button" at bounding box center [1243, 192] width 20 height 20
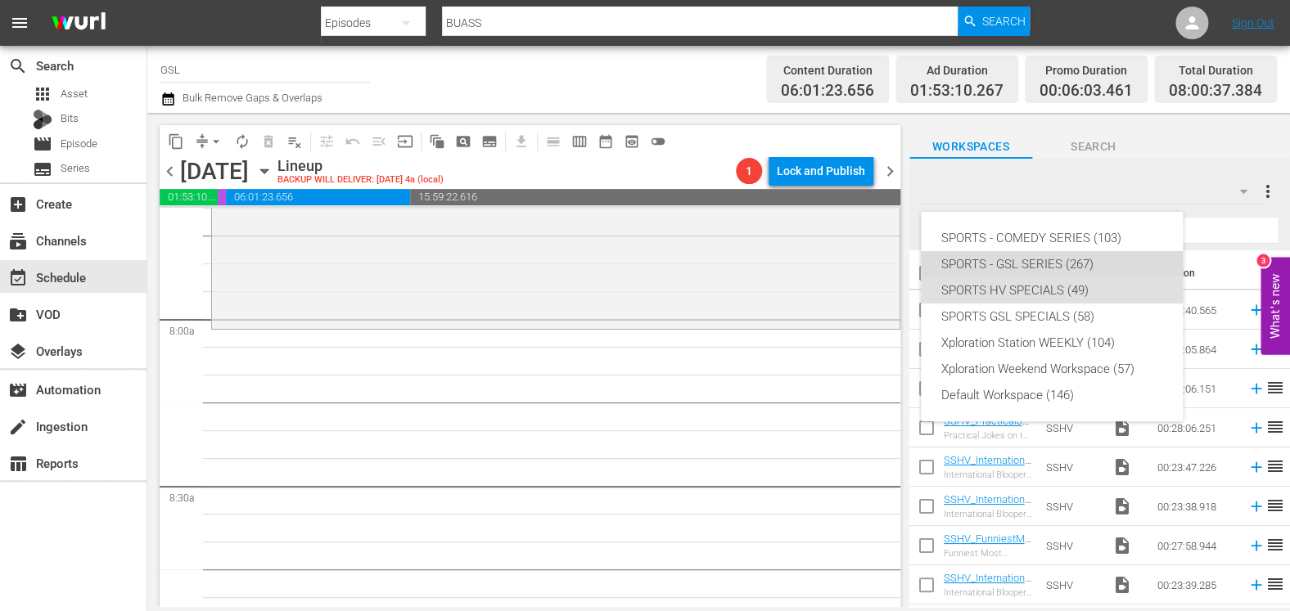
click at [1034, 259] on div "SPORTS - GSL SERIES (267)" at bounding box center [1051, 264] width 223 height 26
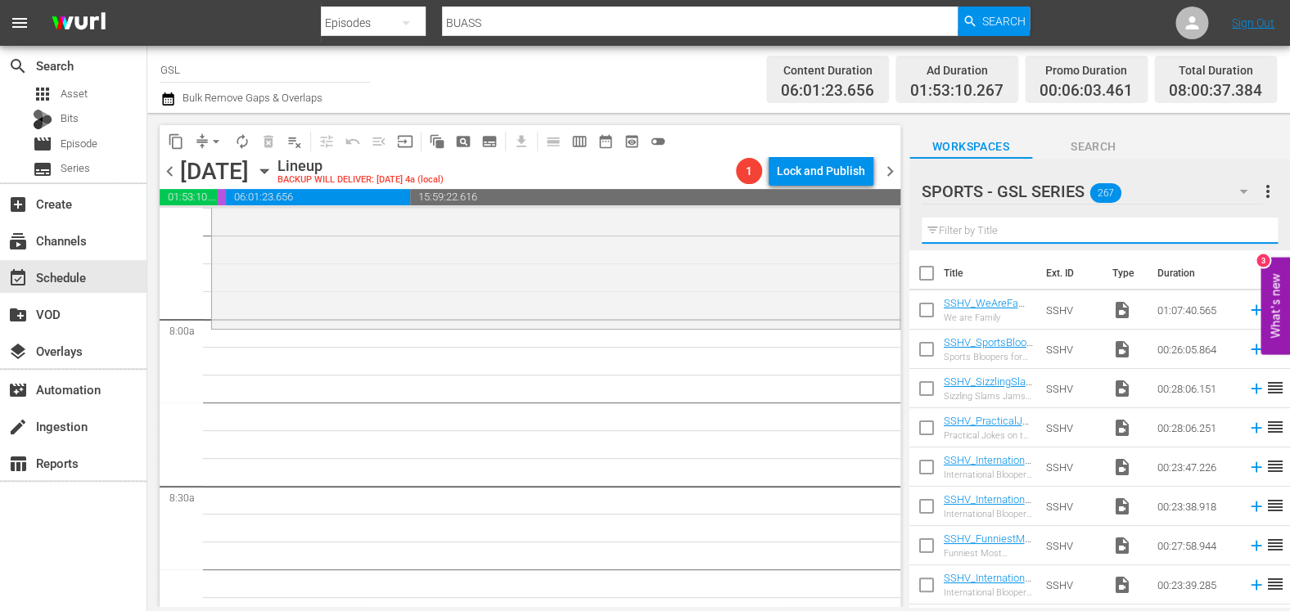
click at [995, 230] on input "text" at bounding box center [1099, 231] width 356 height 26
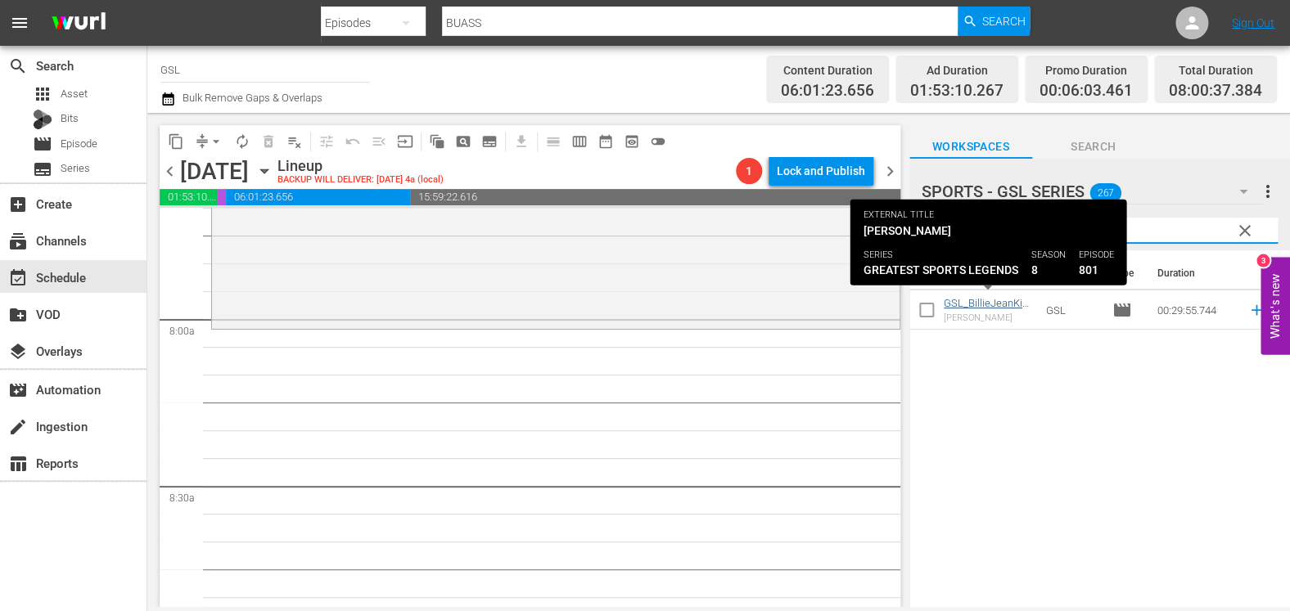
type input "billi"
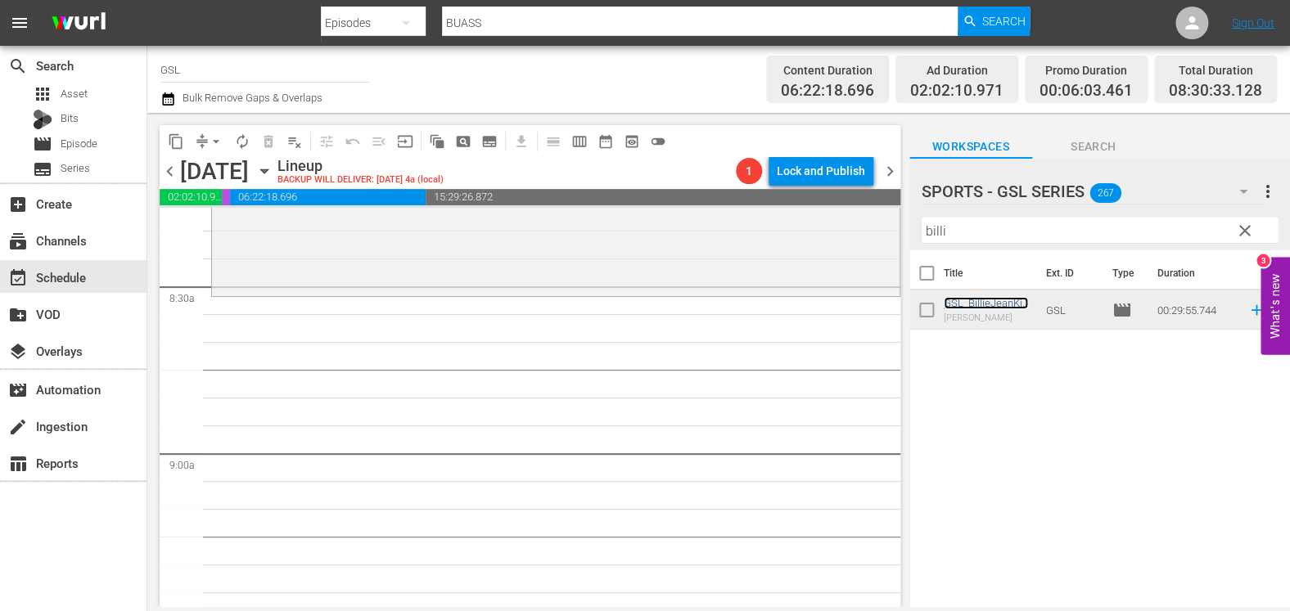
scroll to position [2767, 0]
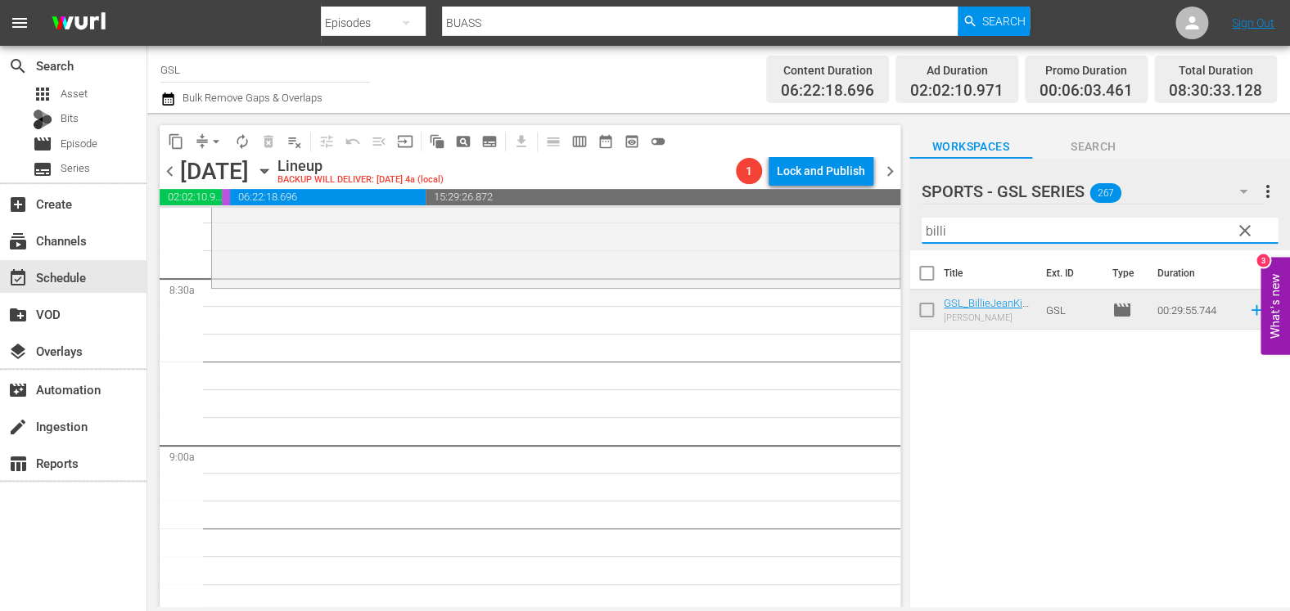
drag, startPoint x: 971, startPoint y: 241, endPoint x: 856, endPoint y: 209, distance: 119.7
click at [921, 218] on input "billi" at bounding box center [1099, 231] width 356 height 26
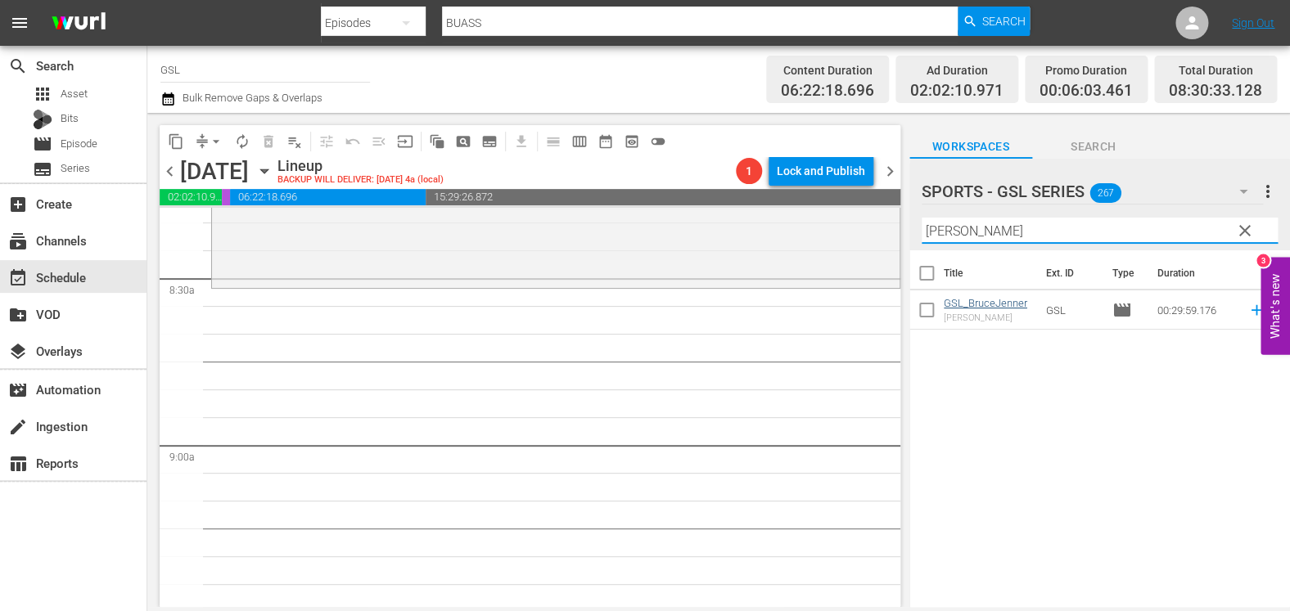
type input "bruce"
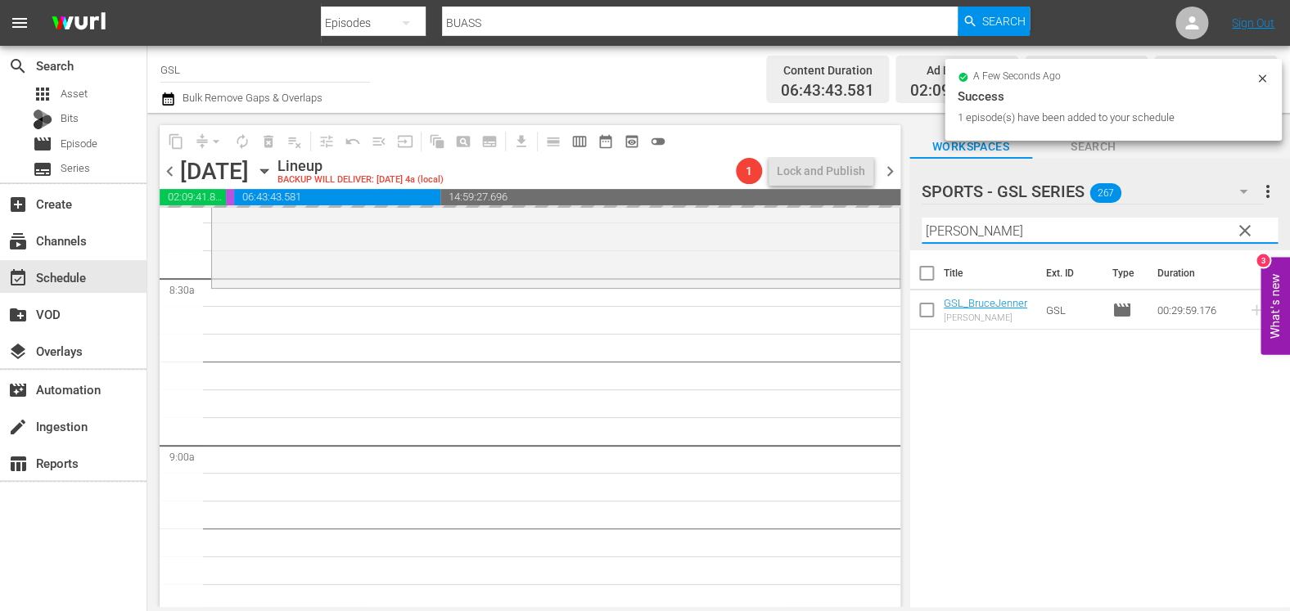
drag, startPoint x: 996, startPoint y: 241, endPoint x: 890, endPoint y: 216, distance: 108.6
click at [921, 218] on input "bruce" at bounding box center [1099, 231] width 356 height 26
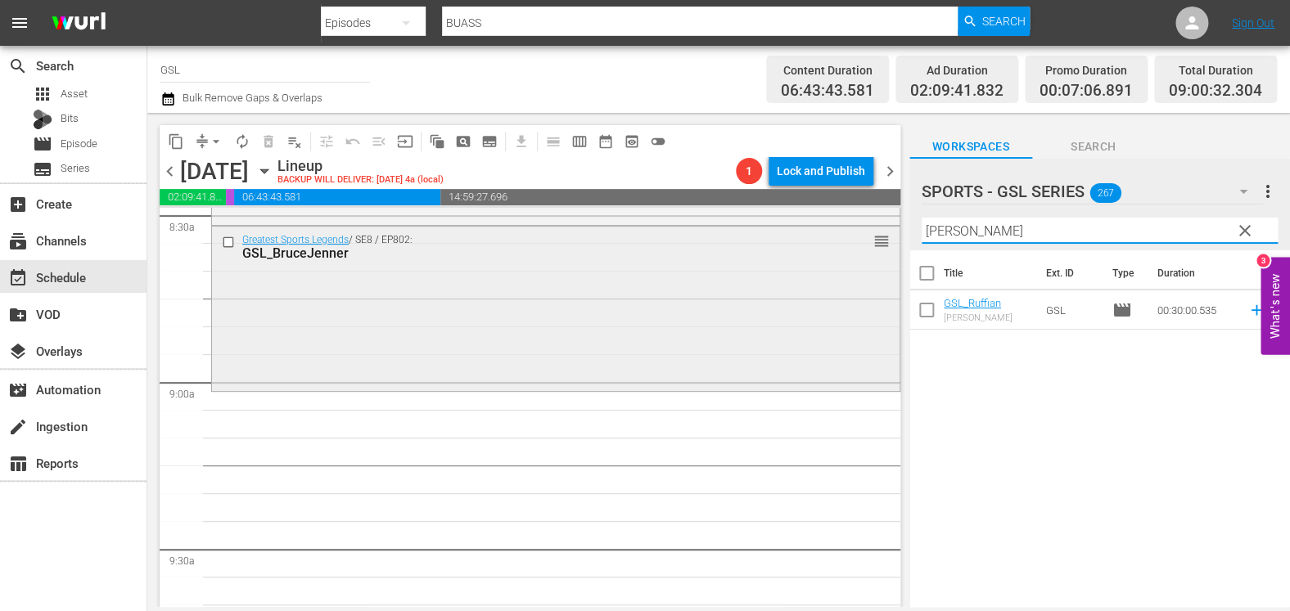
scroll to position [2834, 0]
type input "ruff"
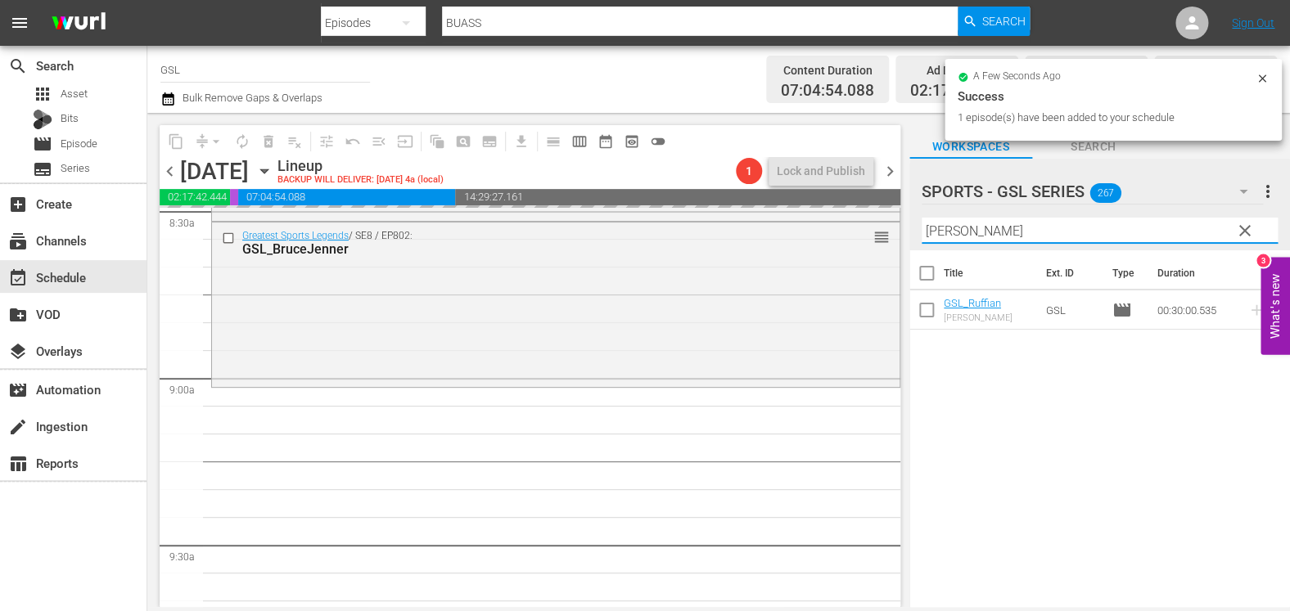
drag, startPoint x: 981, startPoint y: 232, endPoint x: 903, endPoint y: 211, distance: 80.4
click at [921, 218] on input "ruff" at bounding box center [1099, 231] width 356 height 26
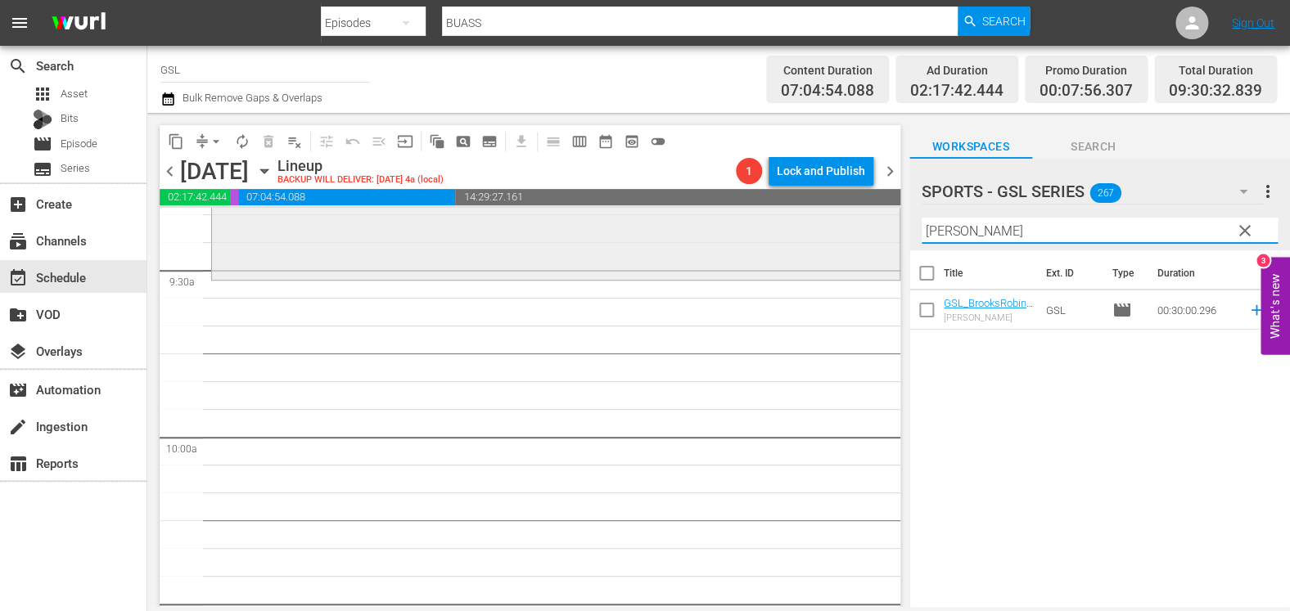
scroll to position [3111, 0]
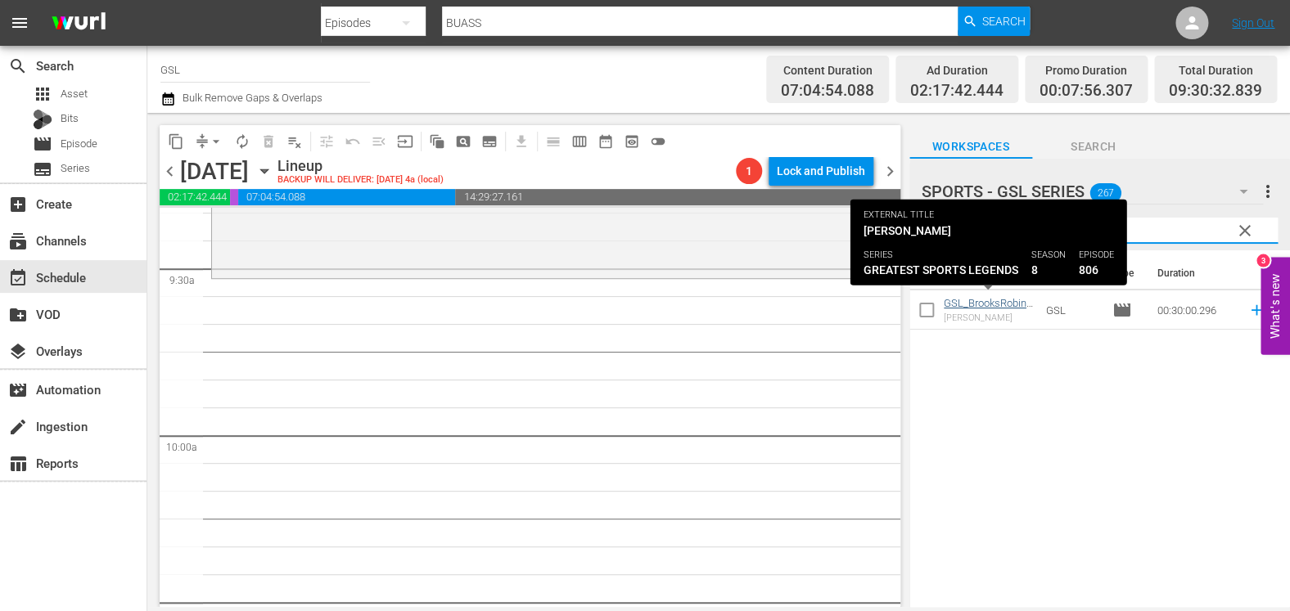
type input "brooks"
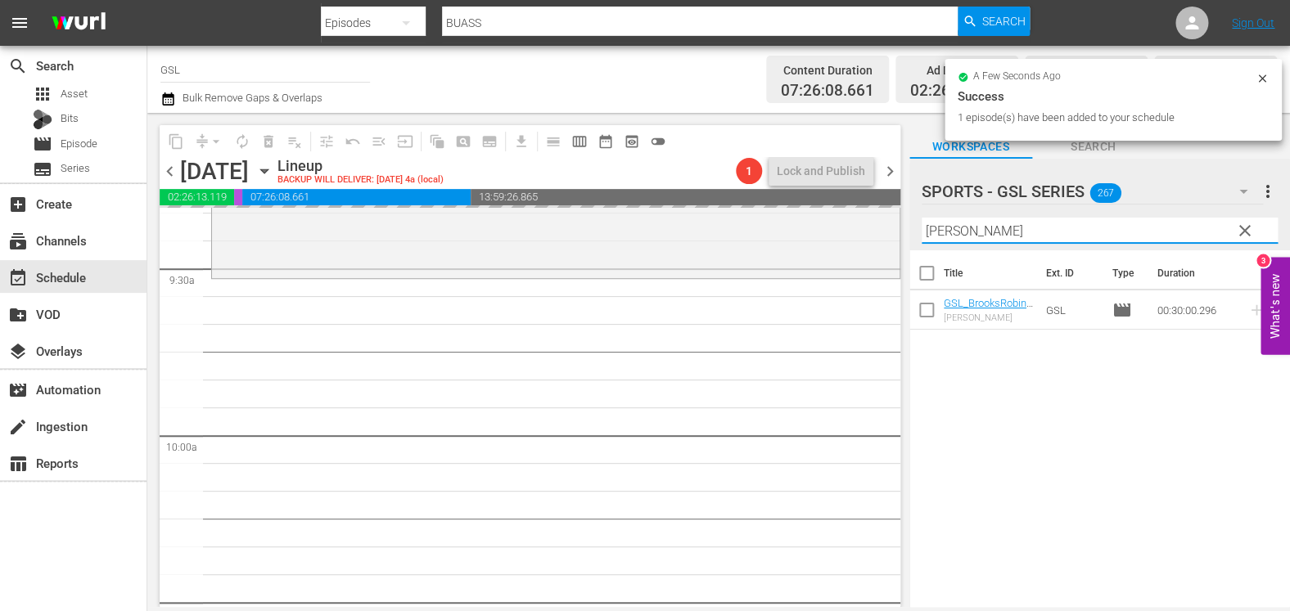
drag, startPoint x: 984, startPoint y: 230, endPoint x: 853, endPoint y: 205, distance: 134.2
click at [921, 218] on input "brooks" at bounding box center [1099, 231] width 356 height 26
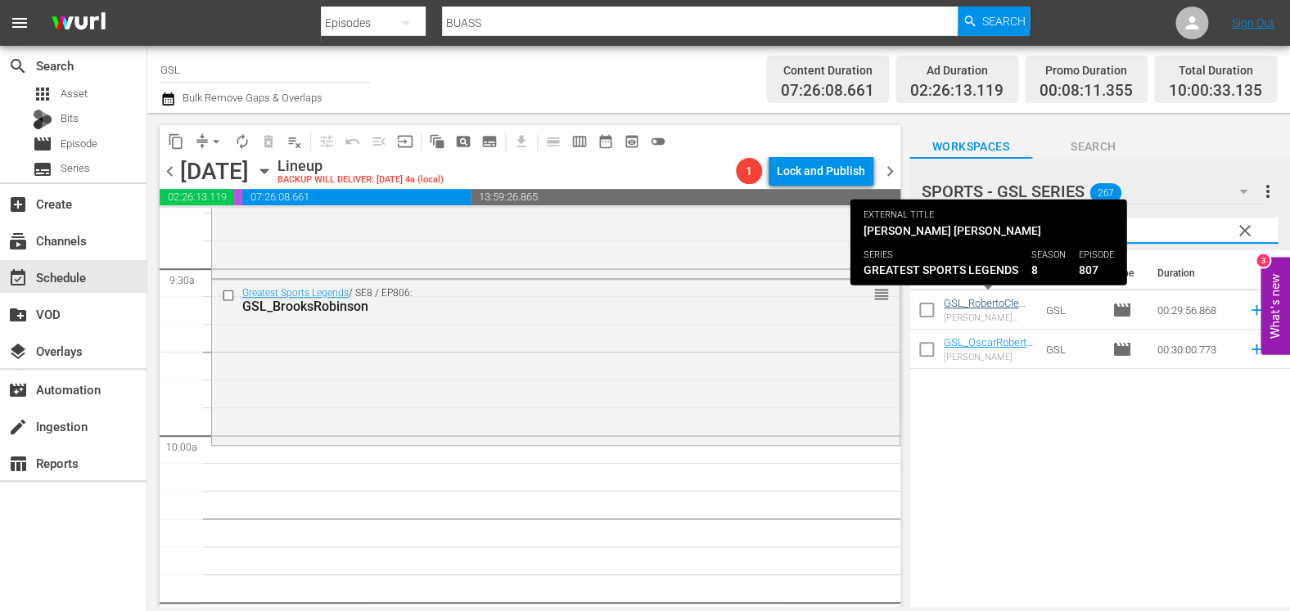
type input "robert"
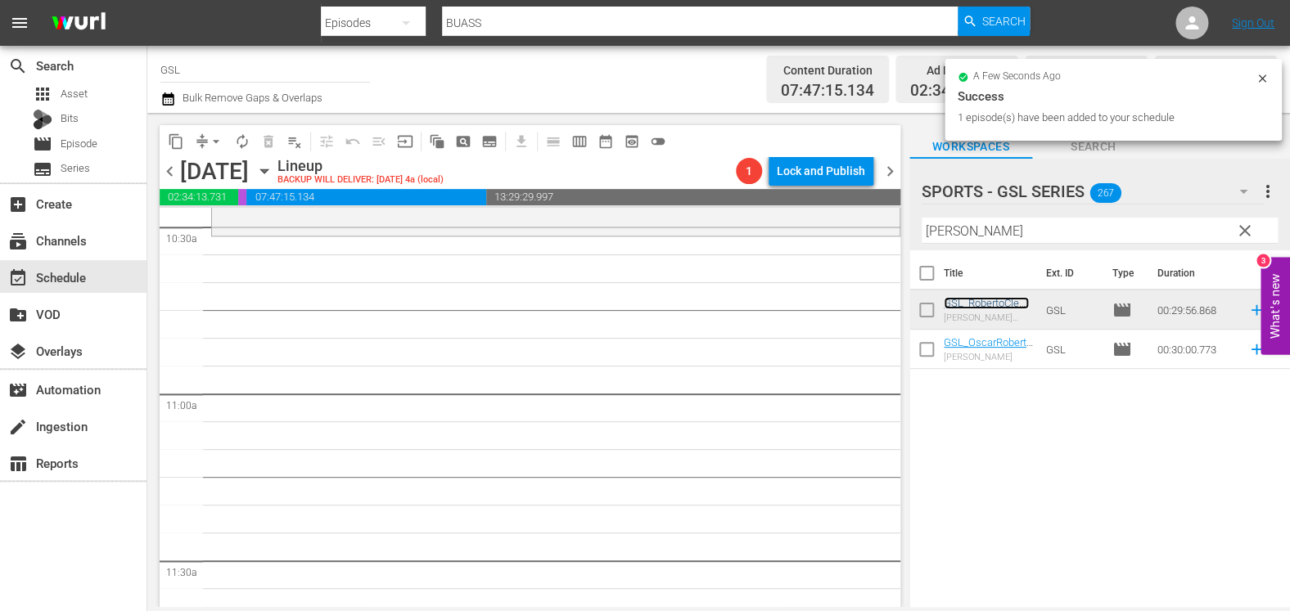
scroll to position [3478, 0]
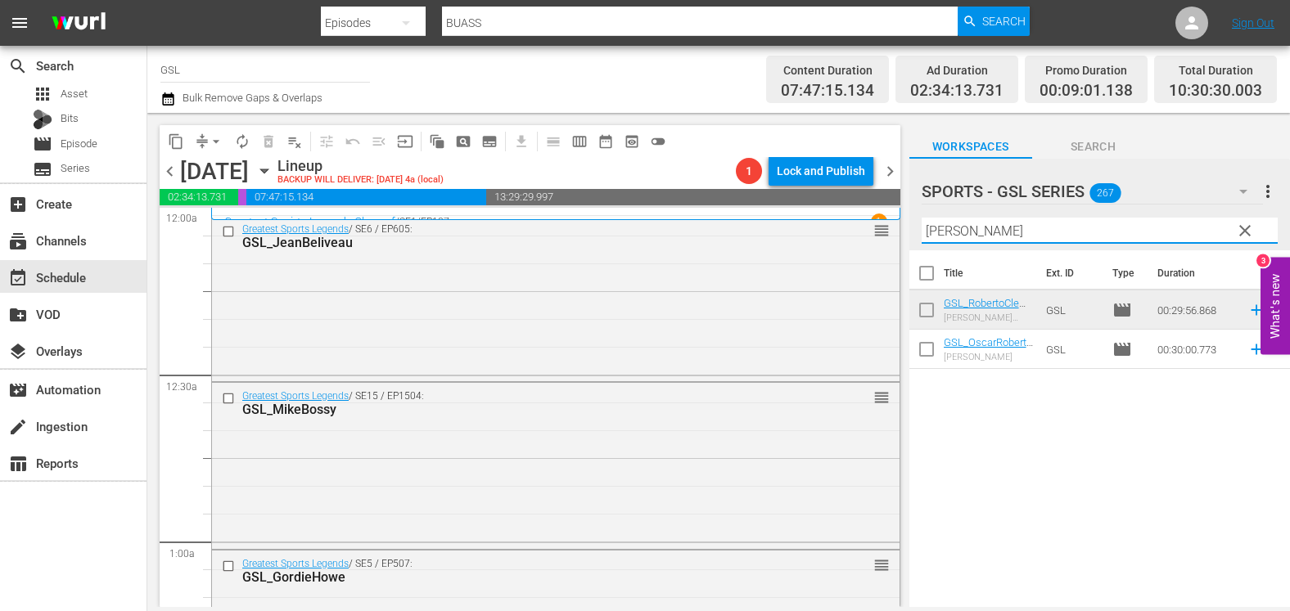
click at [921, 223] on input "robert" at bounding box center [1099, 231] width 356 height 26
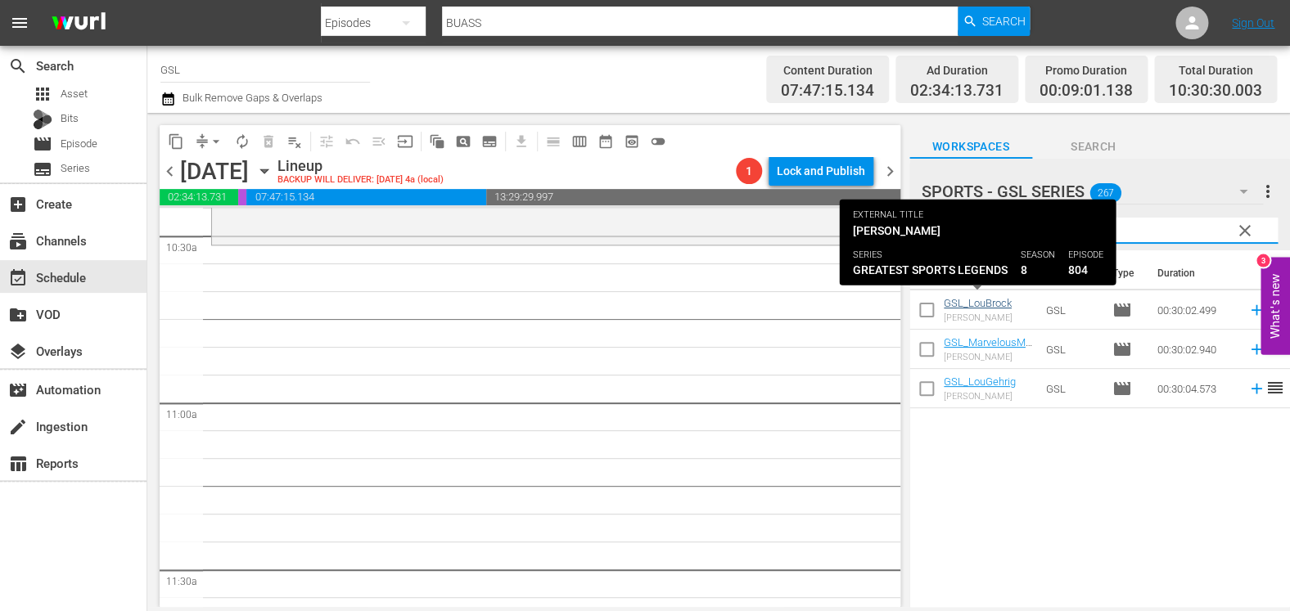
type input "lou"
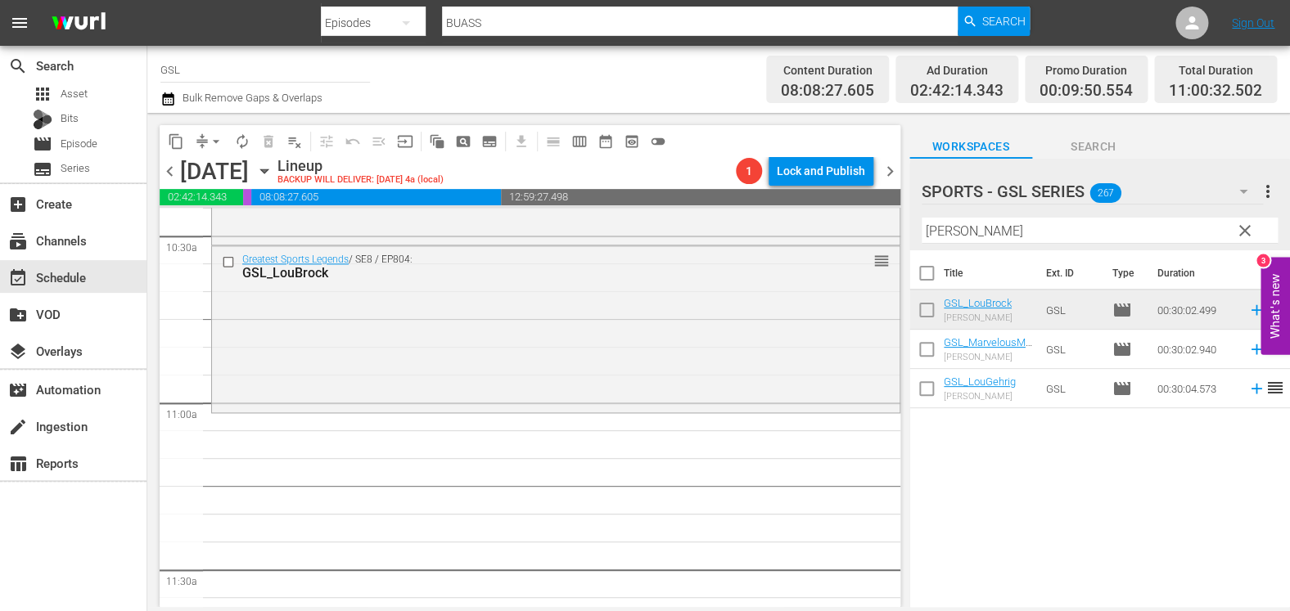
click at [1247, 233] on span "clear" at bounding box center [1245, 231] width 20 height 20
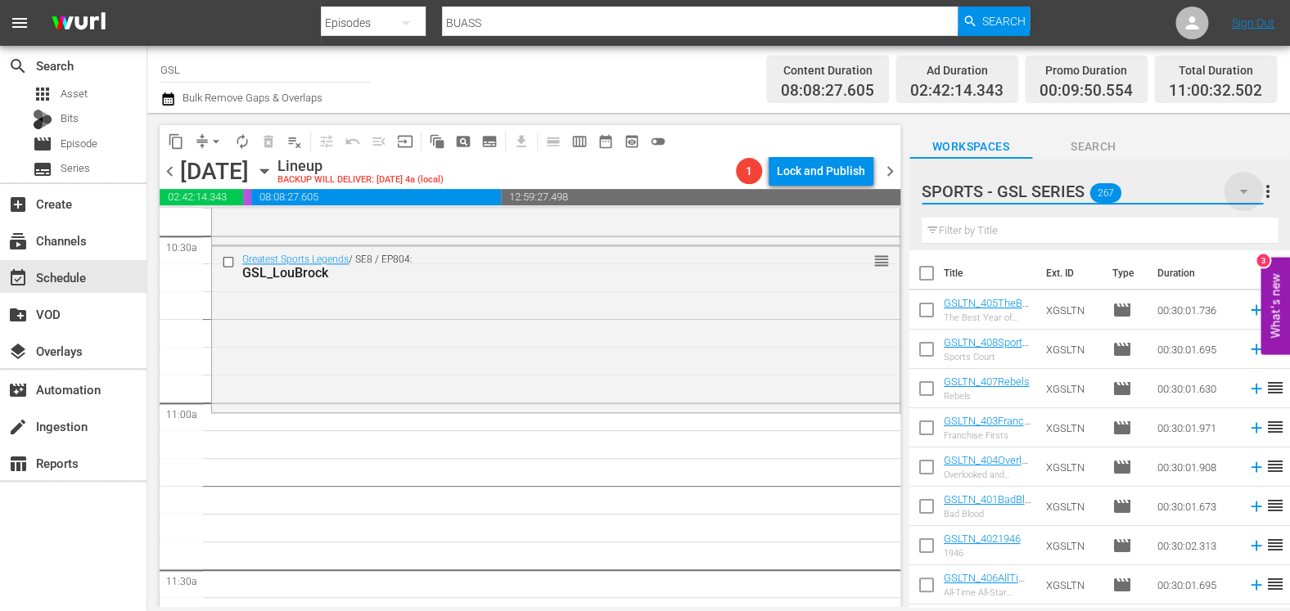
click at [1246, 191] on icon "button" at bounding box center [1243, 192] width 20 height 20
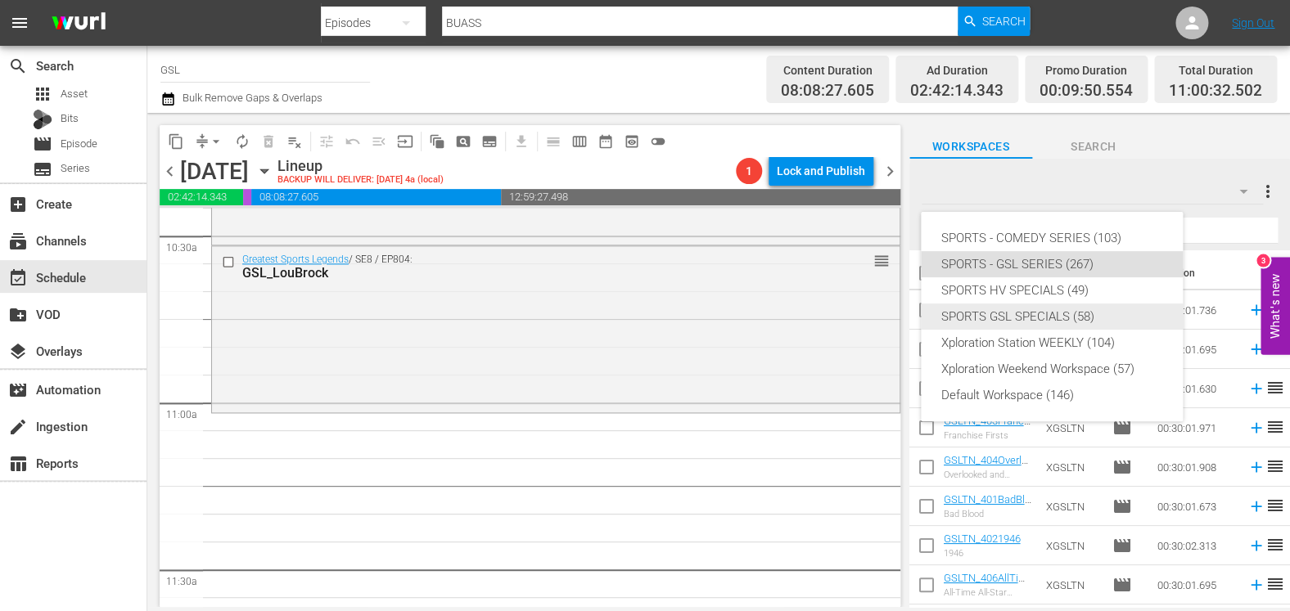
click at [1076, 311] on div "SPORTS GSL SPECIALS (58)" at bounding box center [1051, 317] width 223 height 26
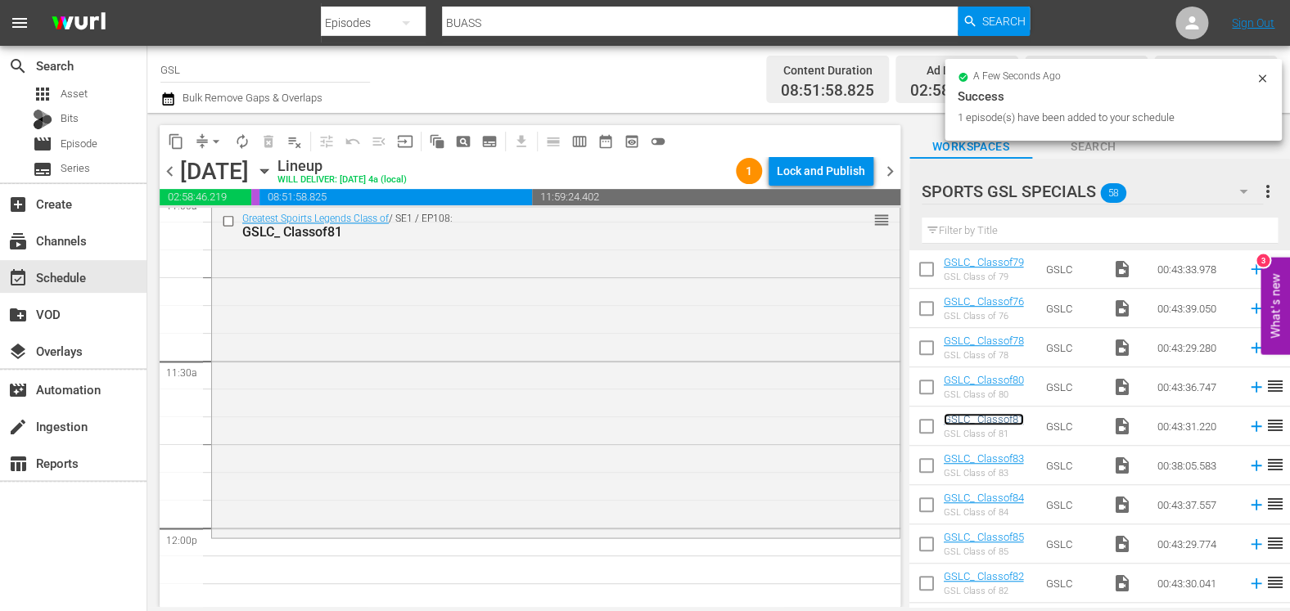
scroll to position [3757, 0]
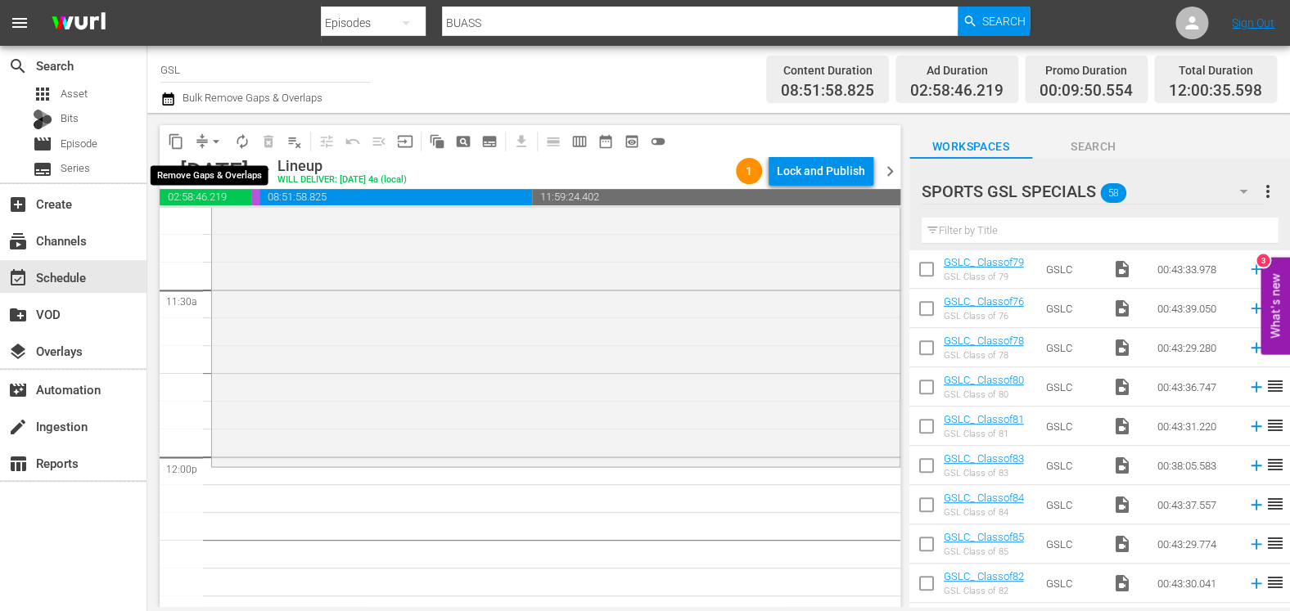
click at [220, 139] on span "arrow_drop_down" at bounding box center [216, 141] width 16 height 16
click at [209, 173] on li "Align to Midnight" at bounding box center [217, 174] width 172 height 27
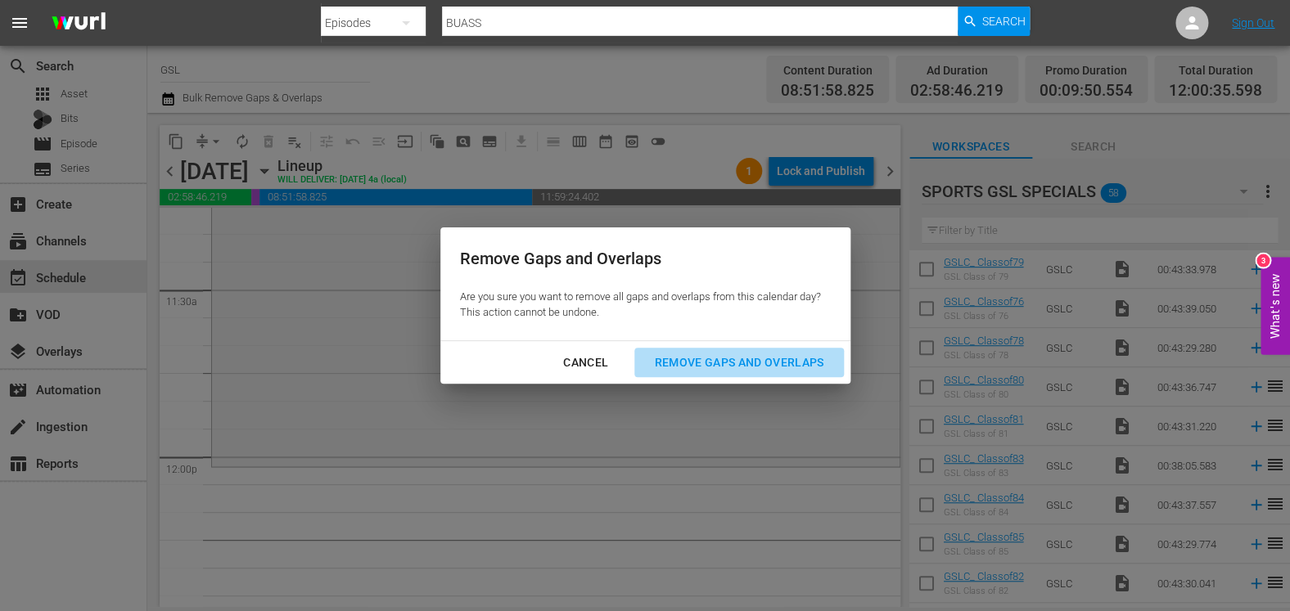
click at [732, 372] on div "Remove Gaps and Overlaps" at bounding box center [739, 363] width 196 height 20
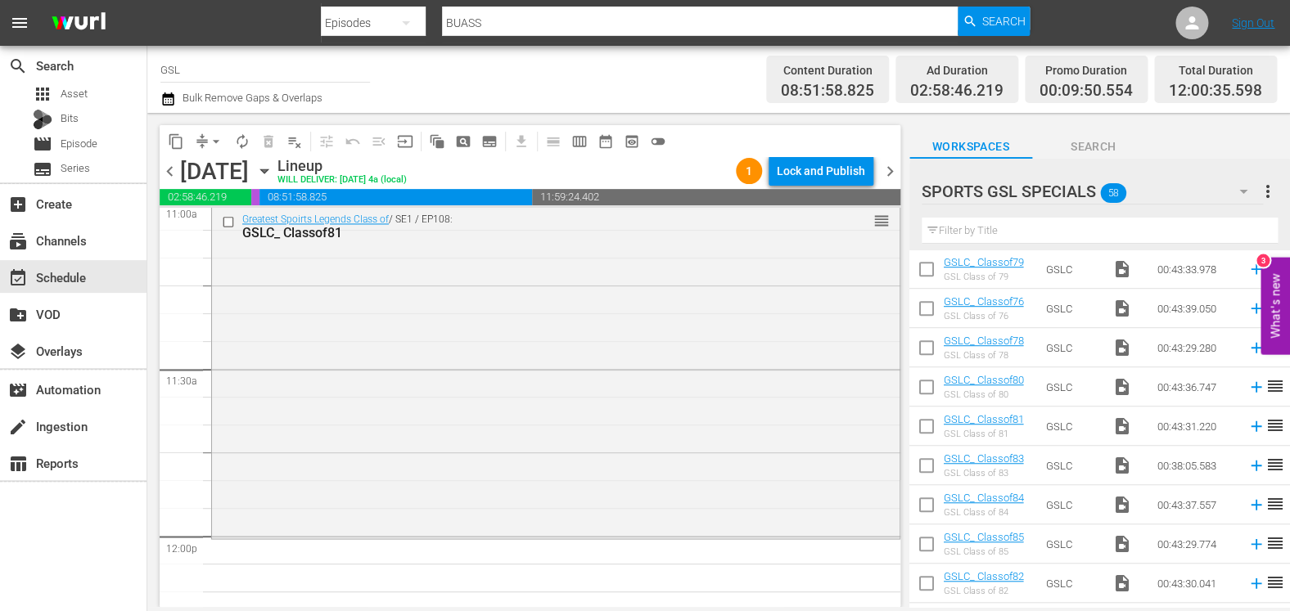
scroll to position [3695, 0]
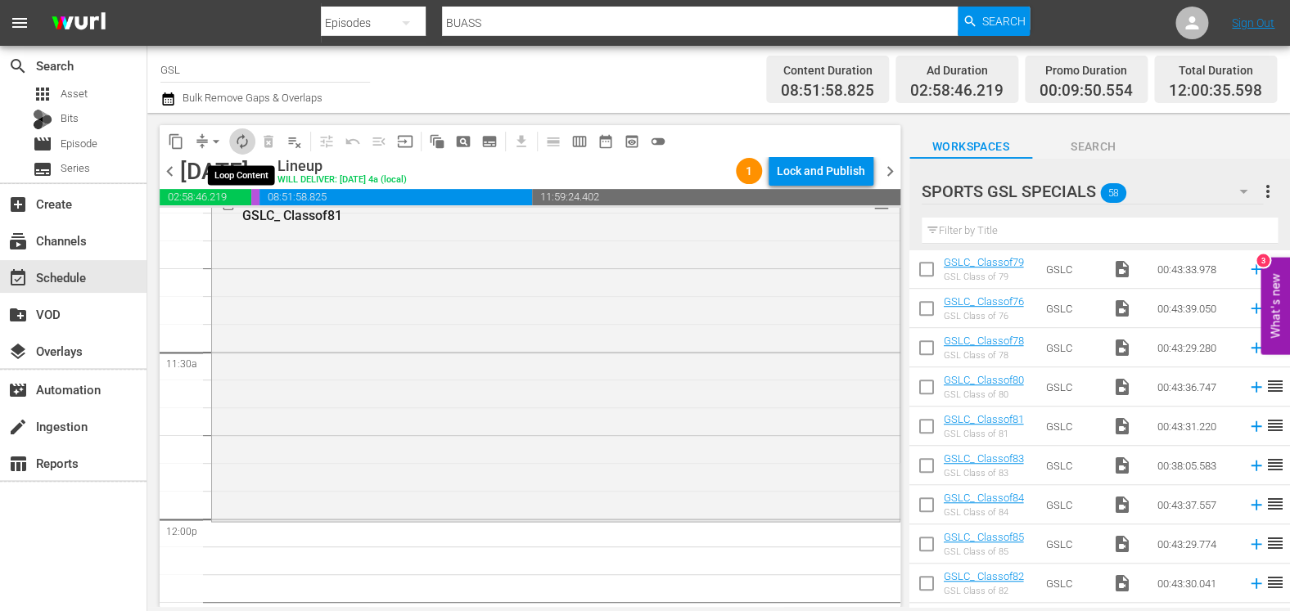
click at [246, 137] on span "autorenew_outlined" at bounding box center [242, 141] width 16 height 16
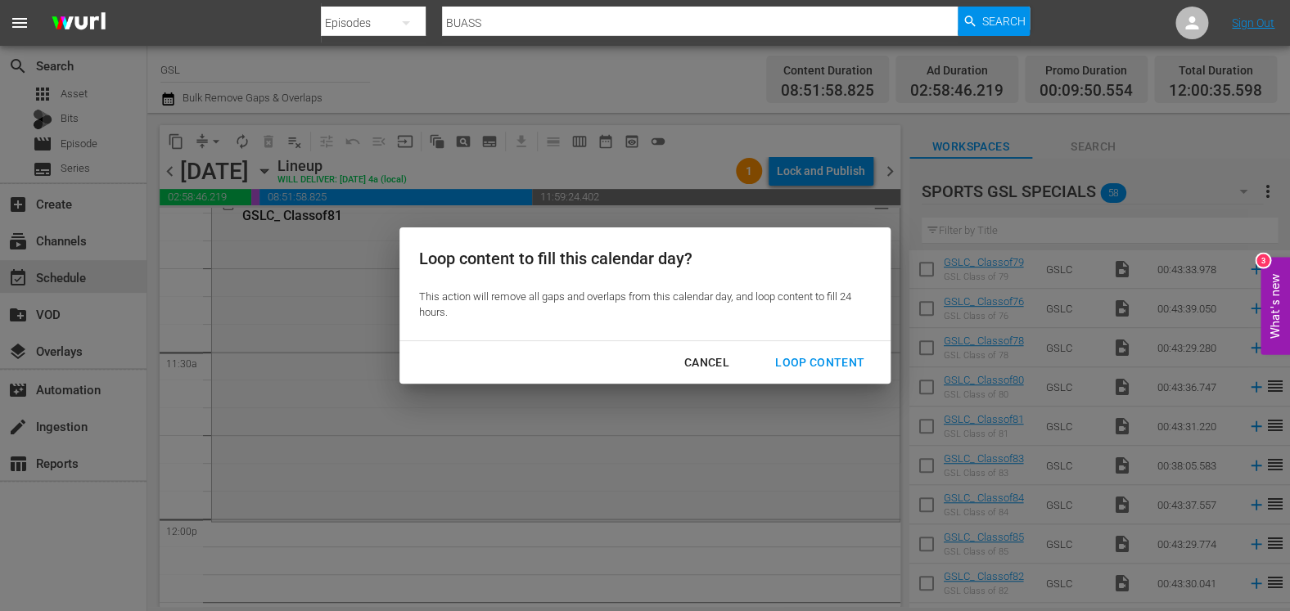
click at [835, 356] on div "Loop Content" at bounding box center [819, 363] width 115 height 20
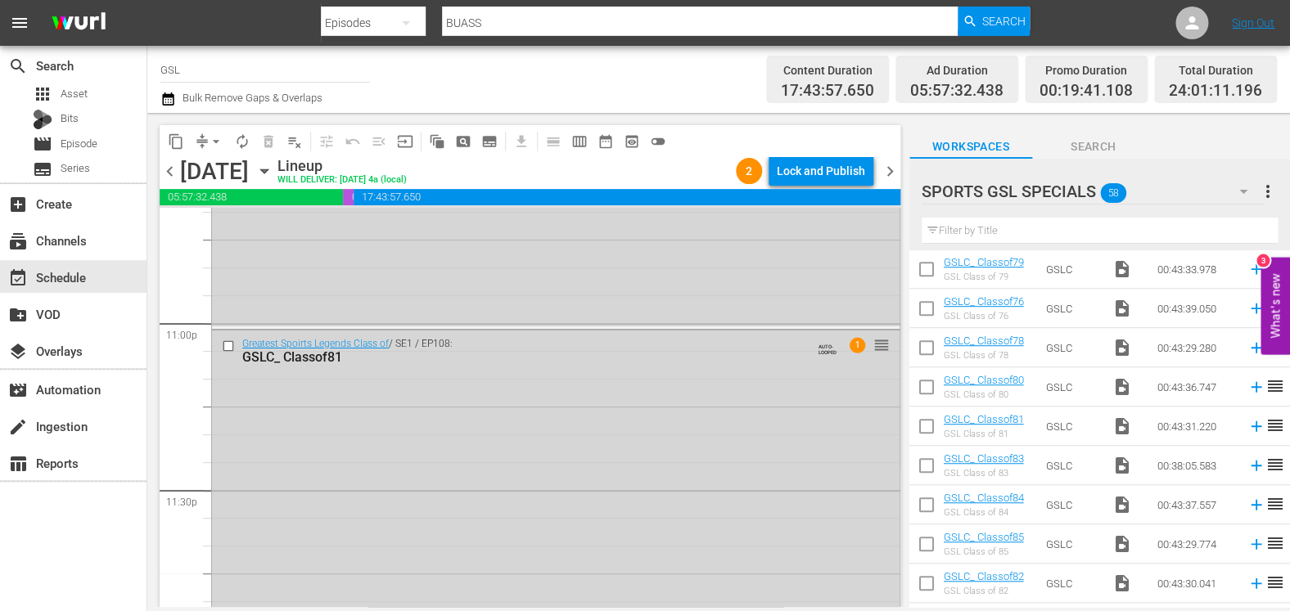
scroll to position [7620, 0]
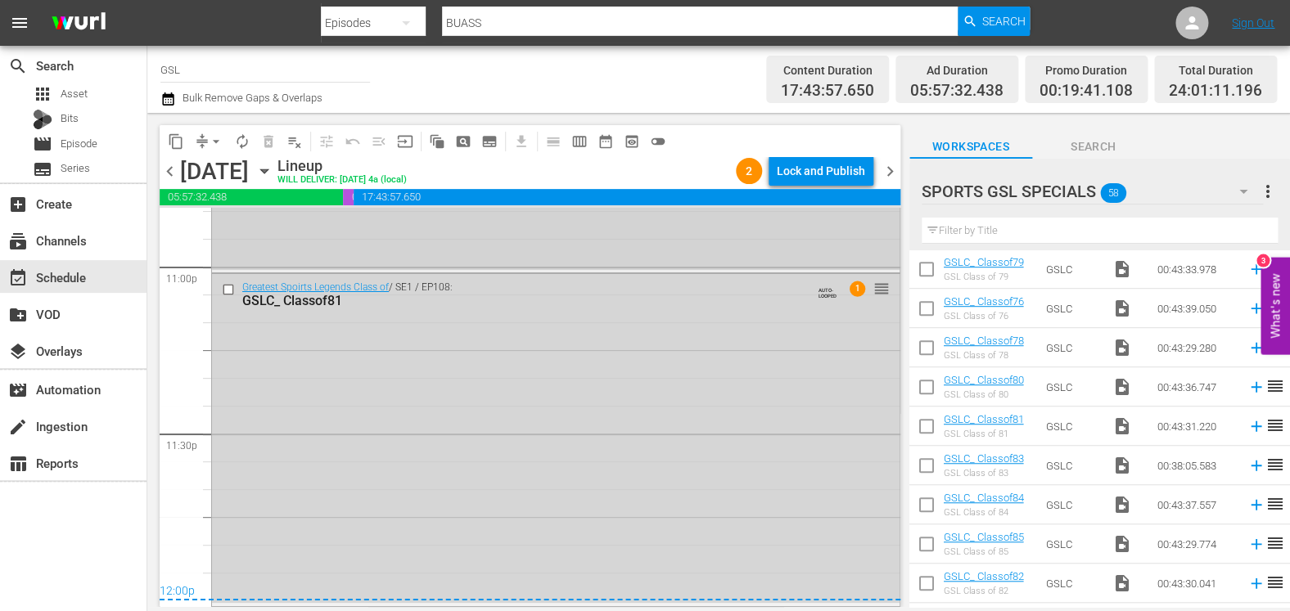
drag, startPoint x: 890, startPoint y: 170, endPoint x: 817, endPoint y: 249, distance: 107.7
click at [831, 252] on div "content_copy compress arrow_drop_down autorenew_outlined delete_forever_outline…" at bounding box center [530, 366] width 741 height 482
click at [273, 172] on icon "button" at bounding box center [264, 171] width 18 height 18
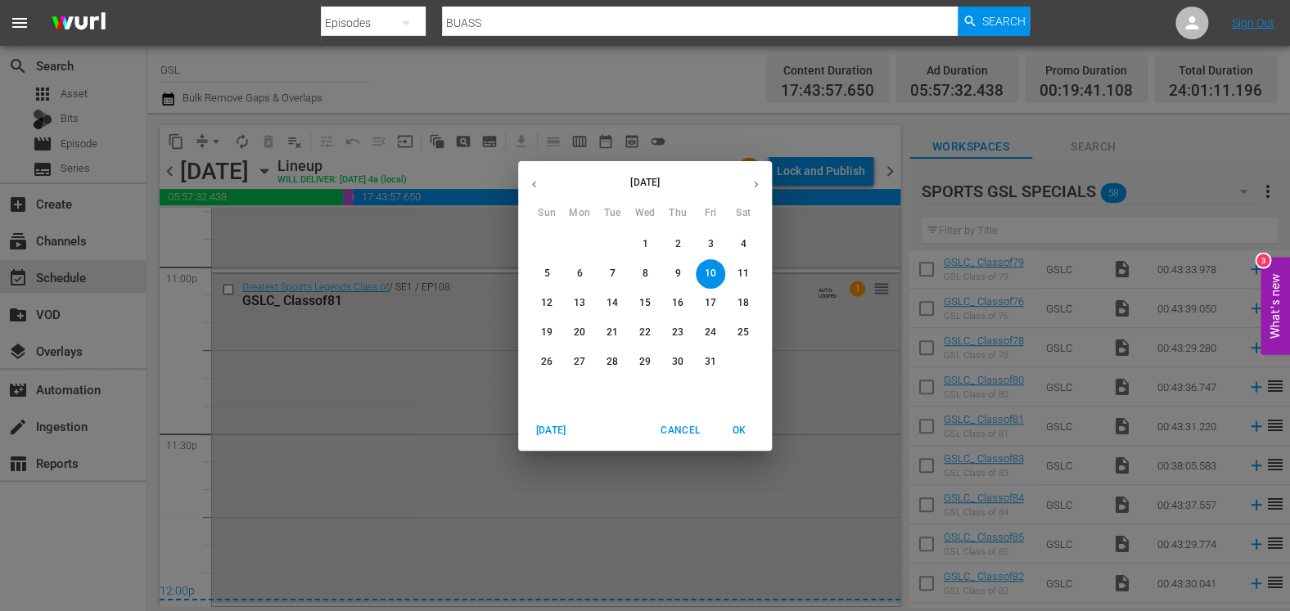
click at [583, 300] on p "13" at bounding box center [579, 303] width 11 height 14
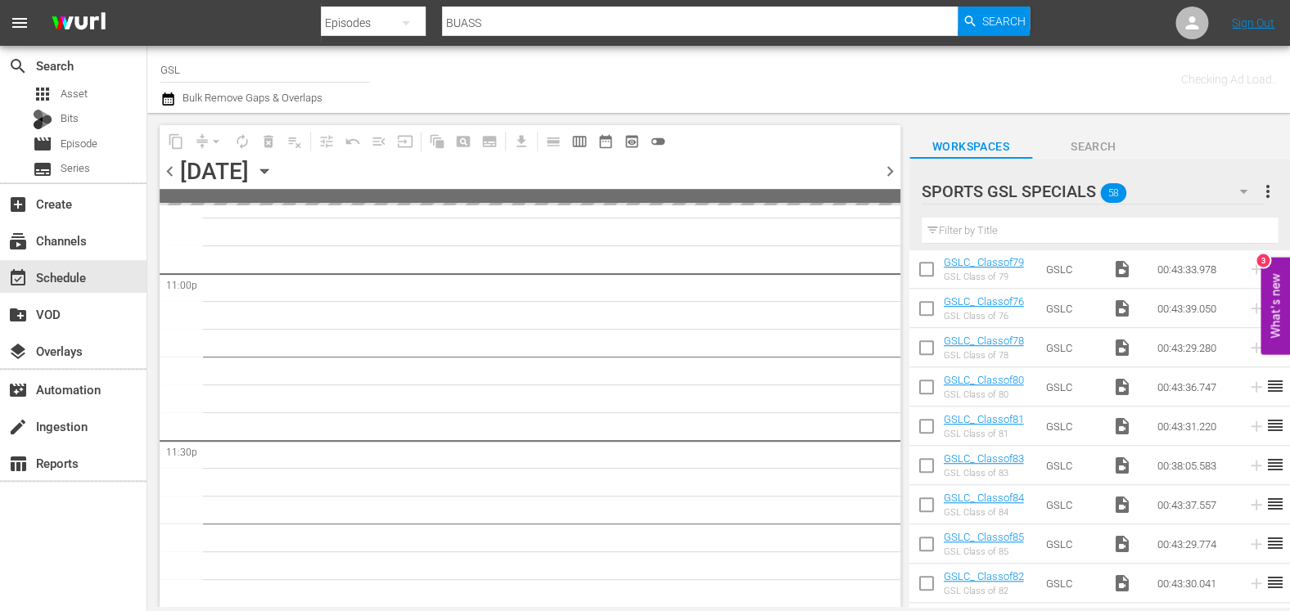
scroll to position [7611, 0]
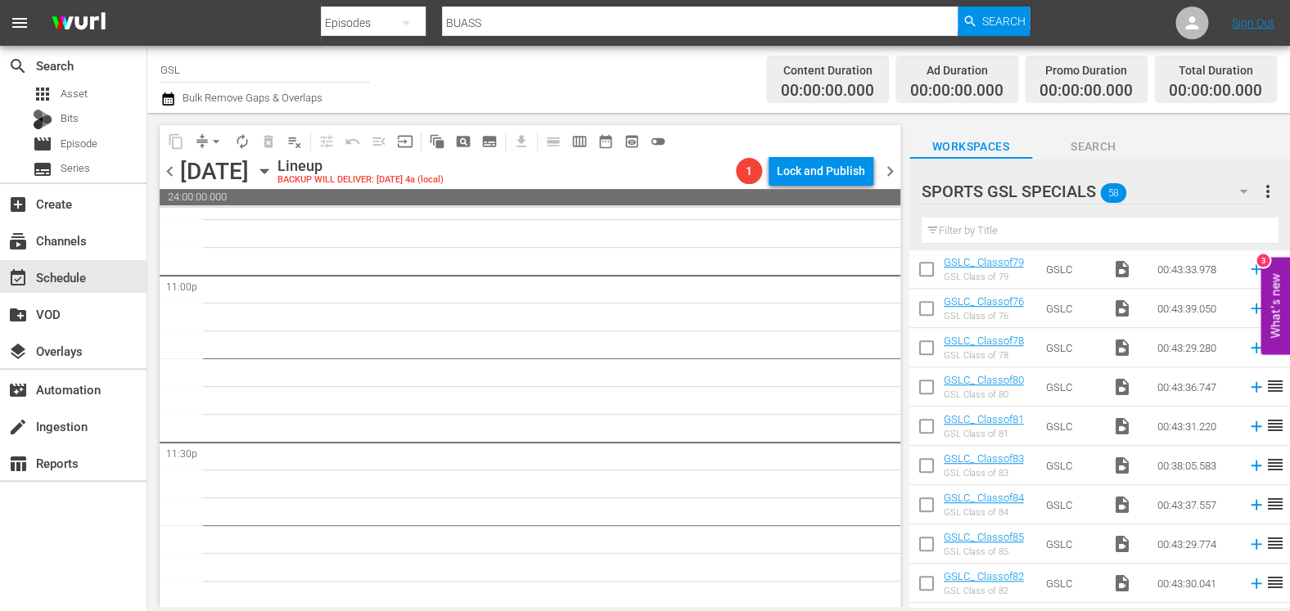
click at [1247, 193] on icon "button" at bounding box center [1243, 192] width 20 height 20
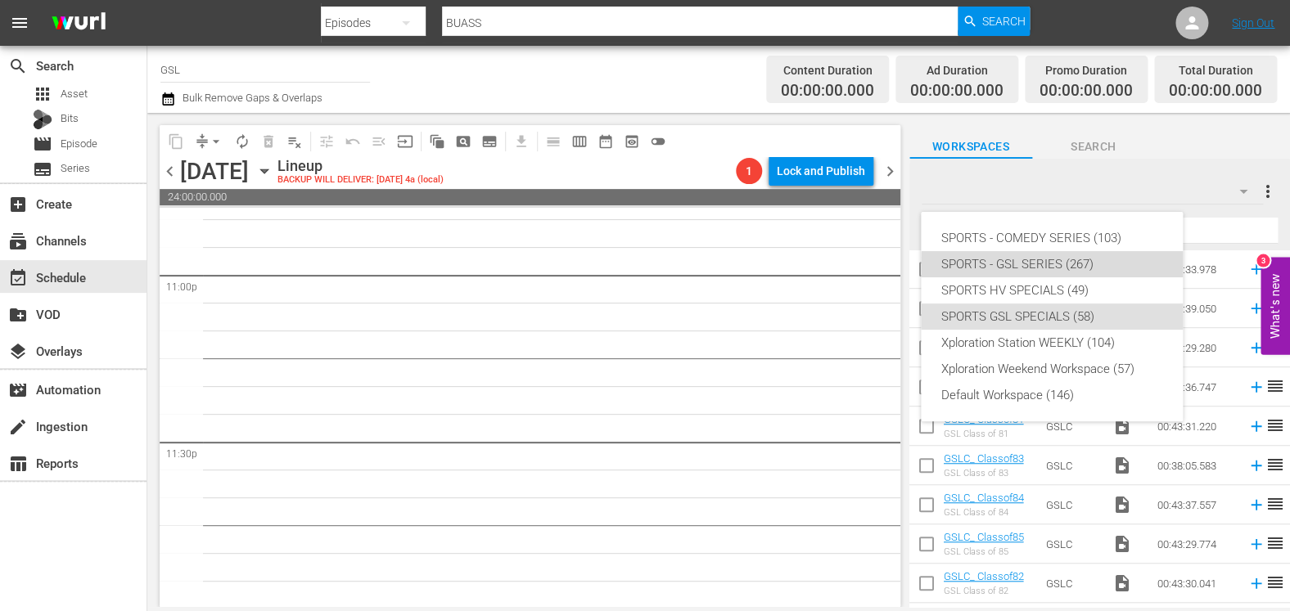
click at [1084, 264] on div "SPORTS - GSL SERIES (267)" at bounding box center [1051, 264] width 223 height 26
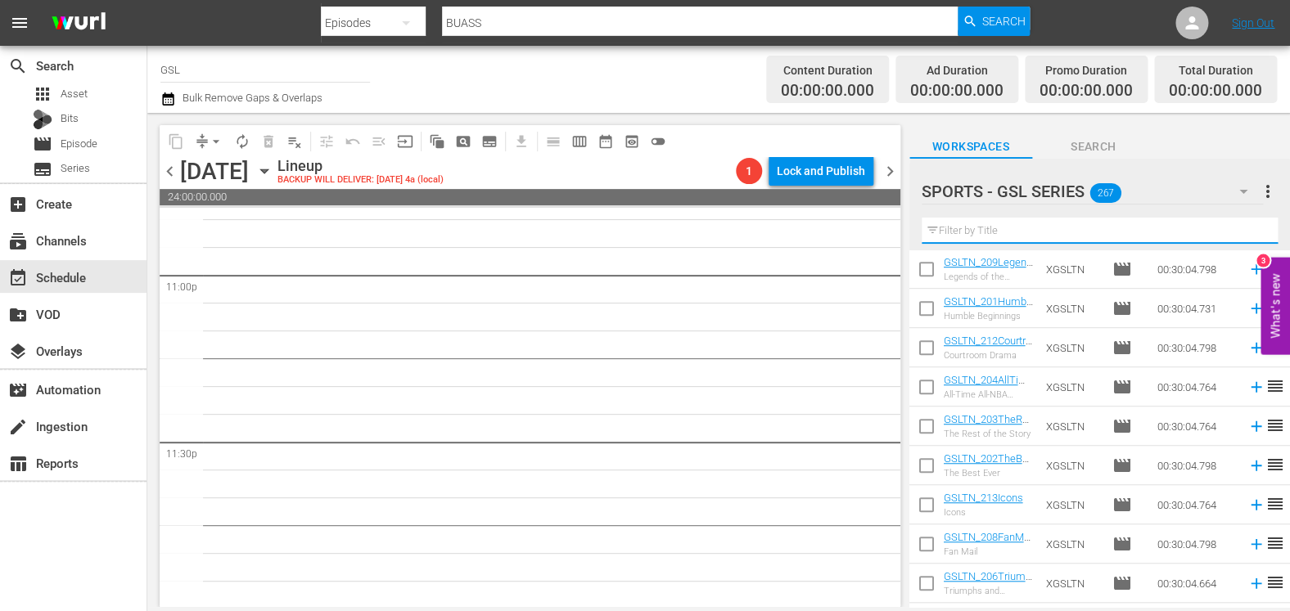
click at [972, 232] on input "text" at bounding box center [1099, 231] width 356 height 26
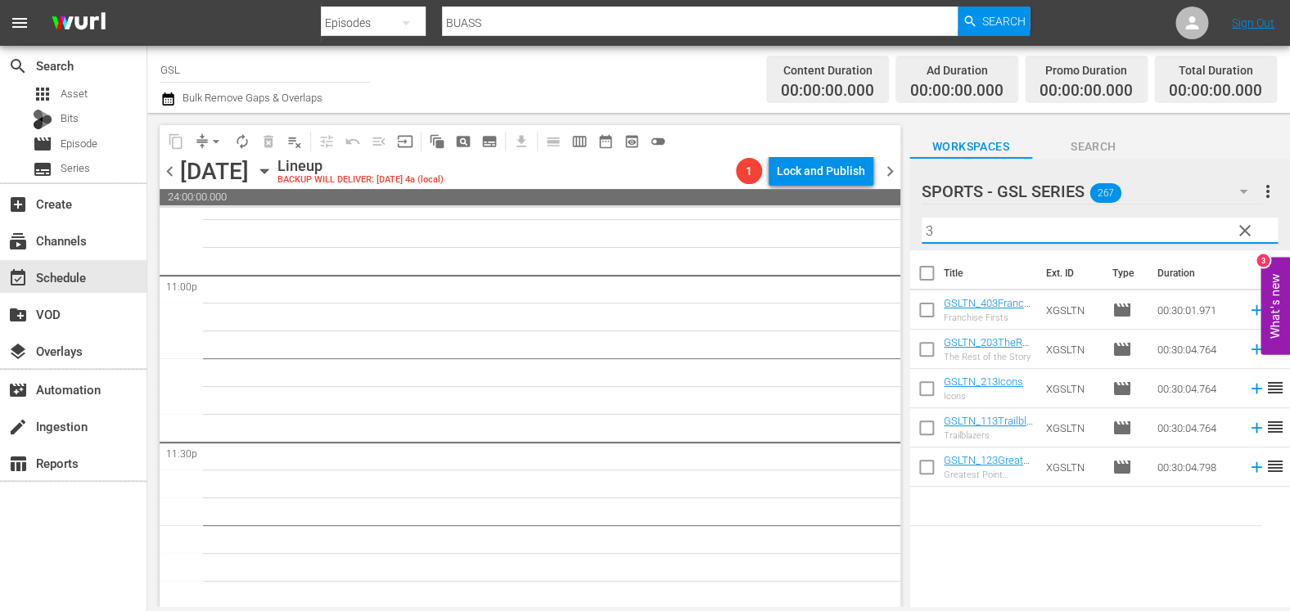
scroll to position [0, 0]
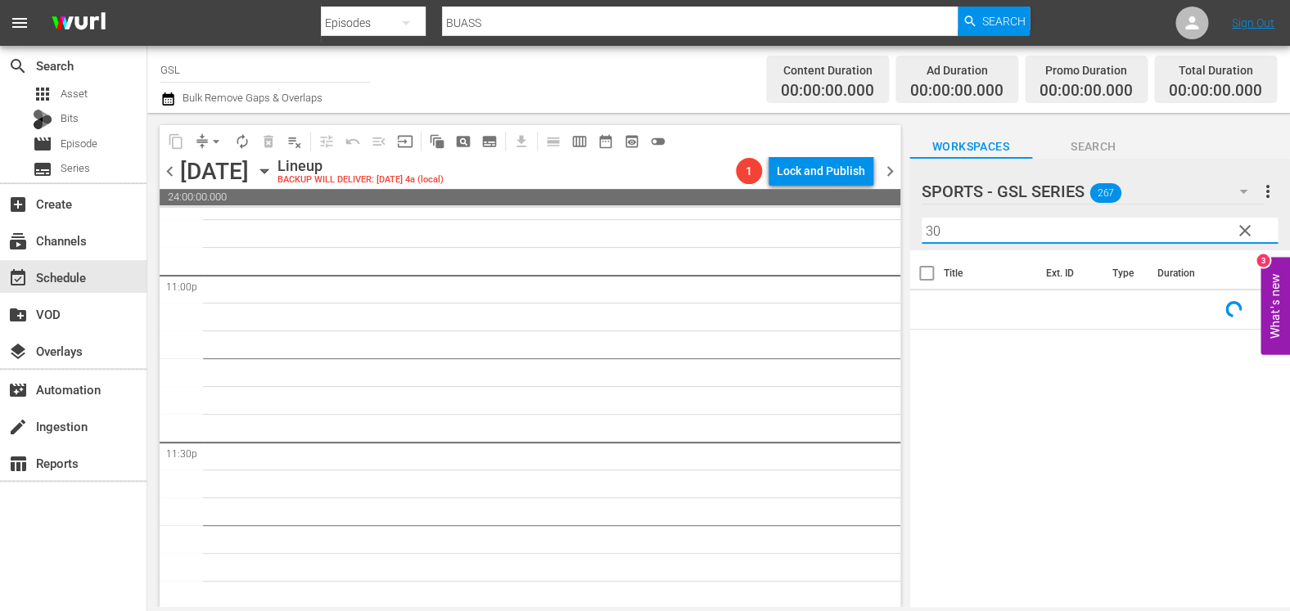
type input "301"
drag, startPoint x: 963, startPoint y: 227, endPoint x: 866, endPoint y: 223, distance: 97.4
click at [921, 223] on input "301" at bounding box center [1099, 231] width 356 height 26
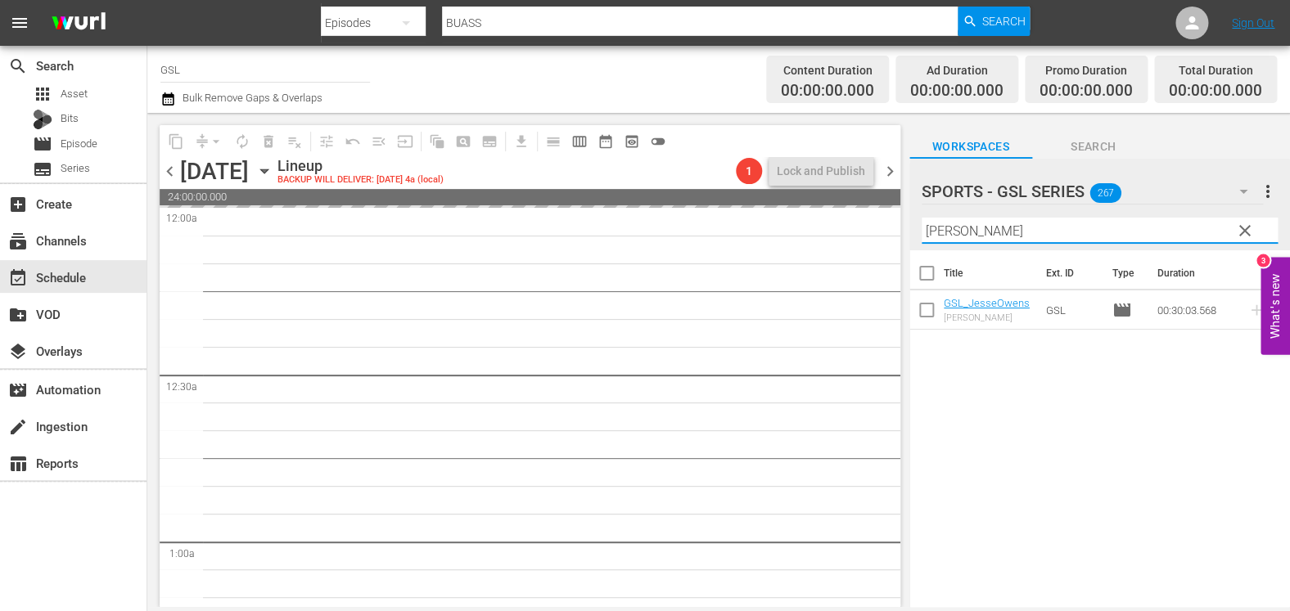
drag, startPoint x: 987, startPoint y: 231, endPoint x: 876, endPoint y: 211, distance: 113.0
click at [921, 218] on input "jess" at bounding box center [1099, 231] width 356 height 26
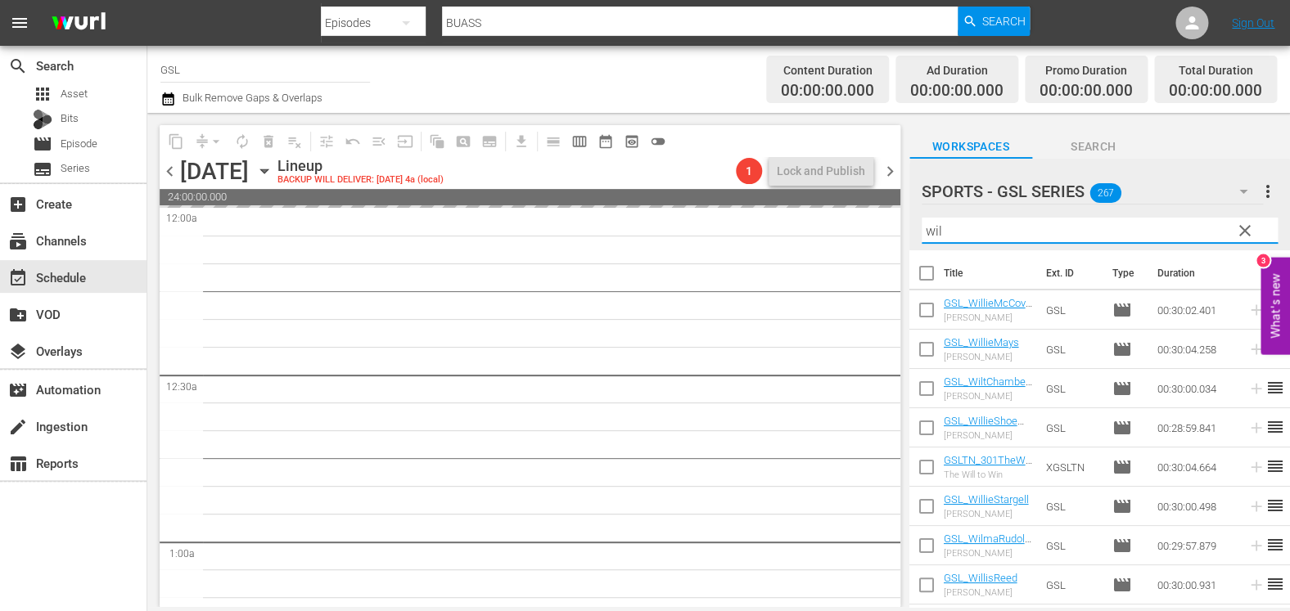
type input "wilm"
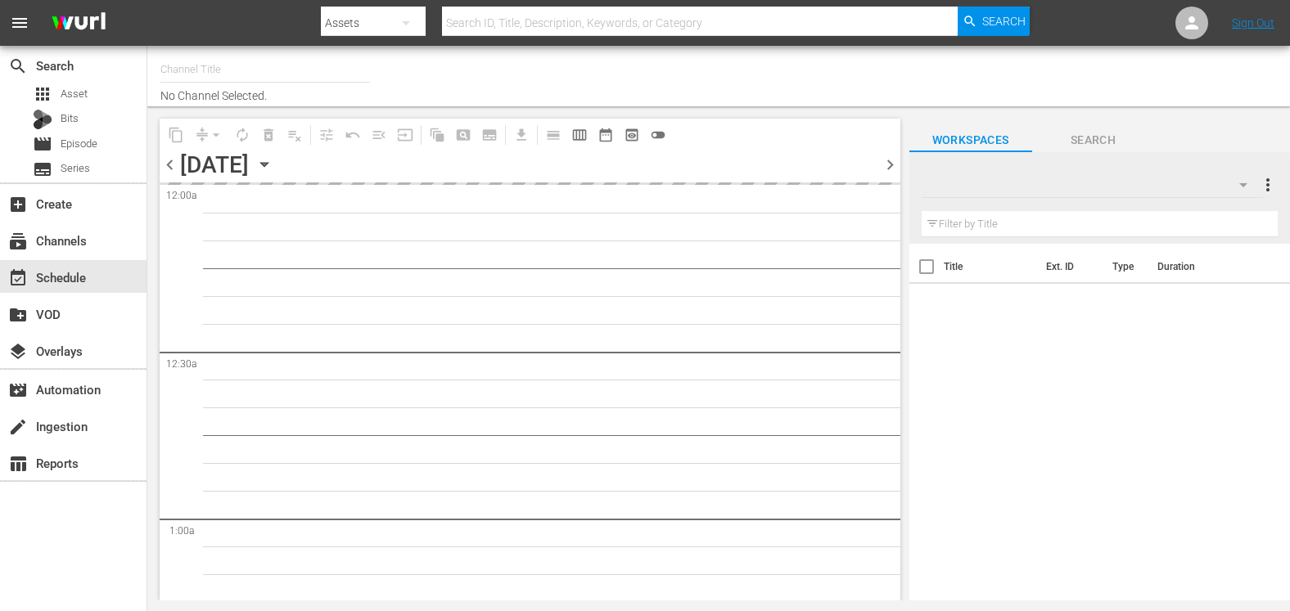
type input "GSL (1813)"
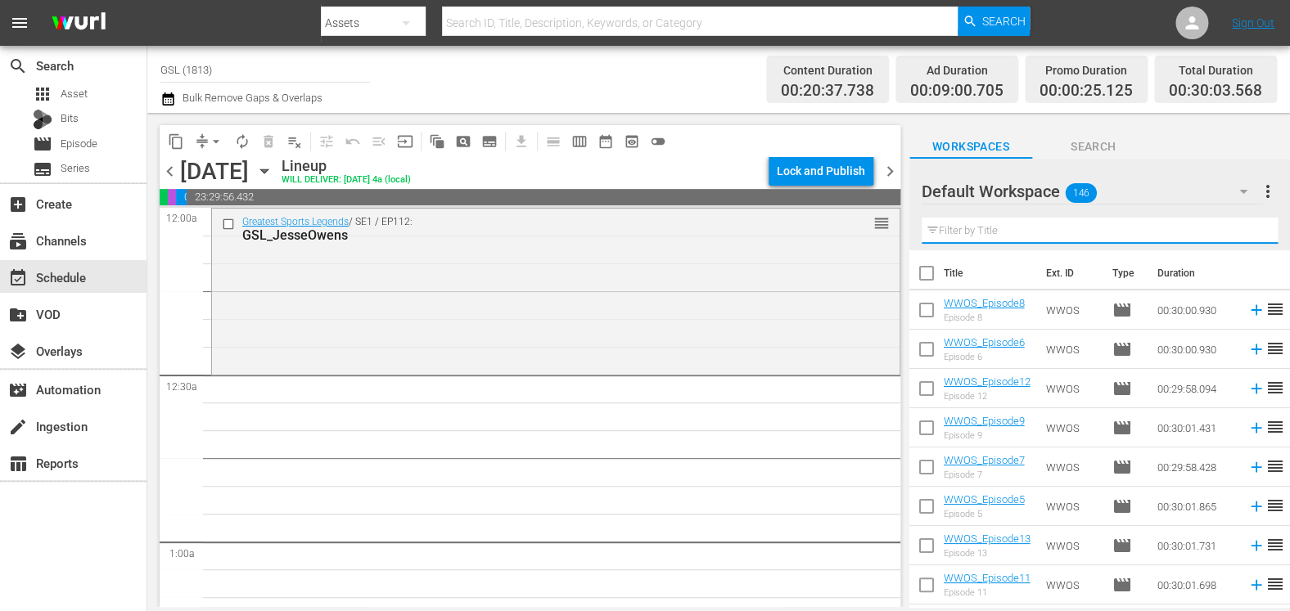
click at [1040, 225] on input "text" at bounding box center [1099, 231] width 356 height 26
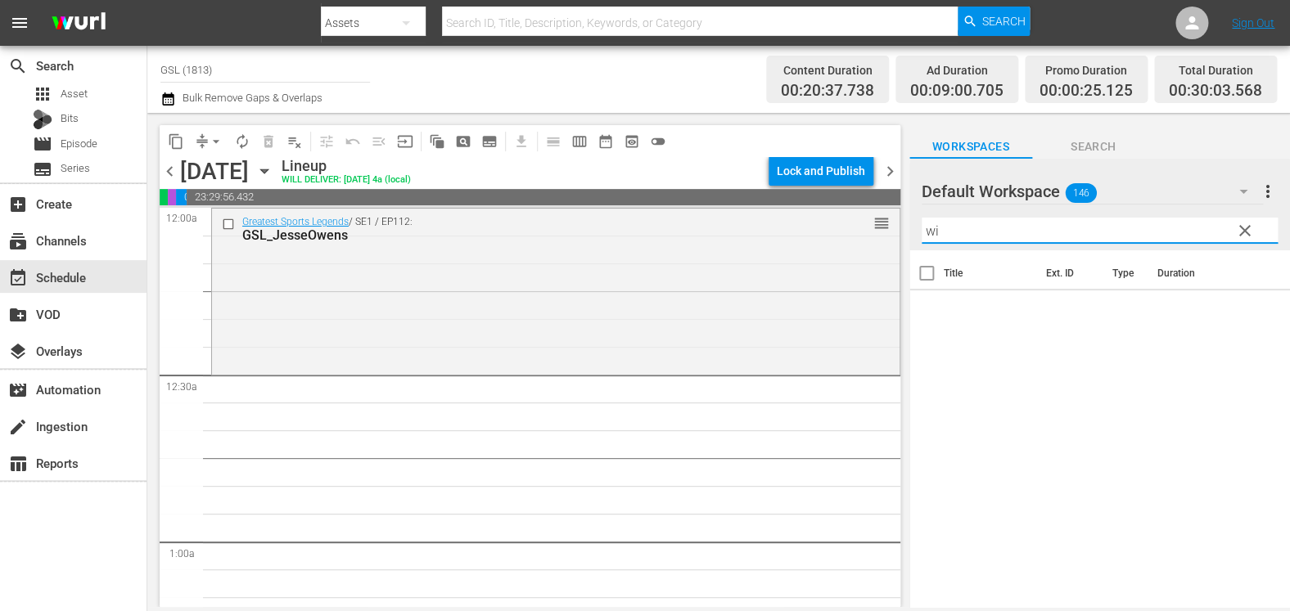
type input "w"
click at [1130, 204] on div "Default Workspace 146" at bounding box center [1091, 192] width 341 height 46
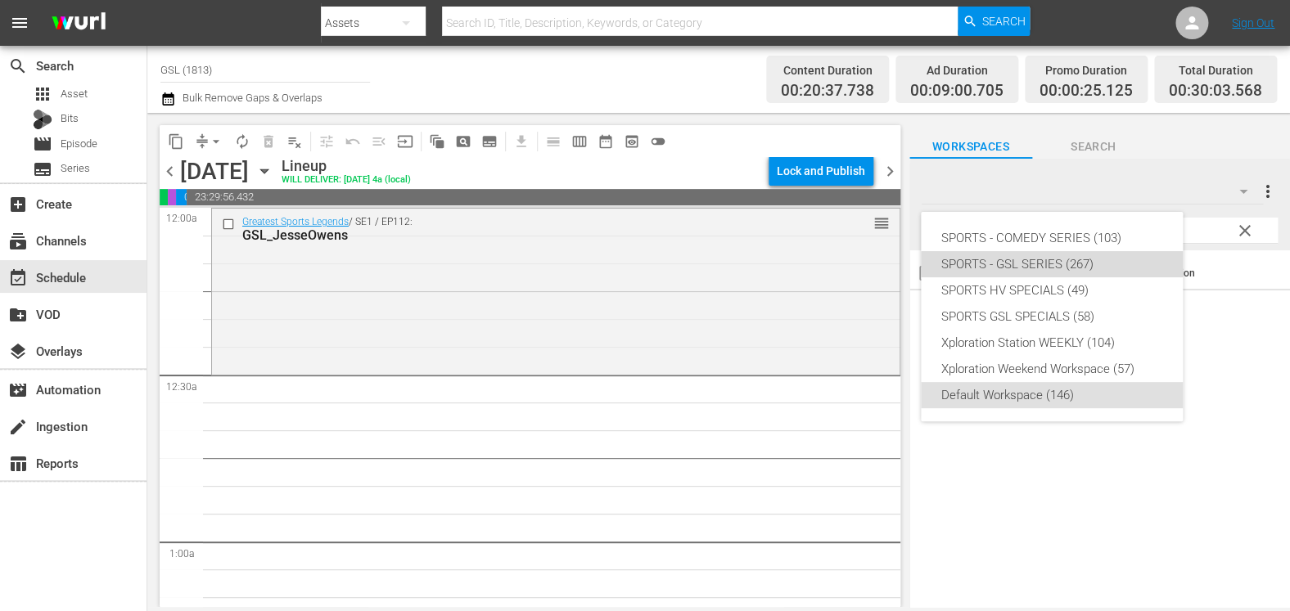
click at [1087, 261] on div "SPORTS - GSL SERIES (267)" at bounding box center [1051, 264] width 223 height 26
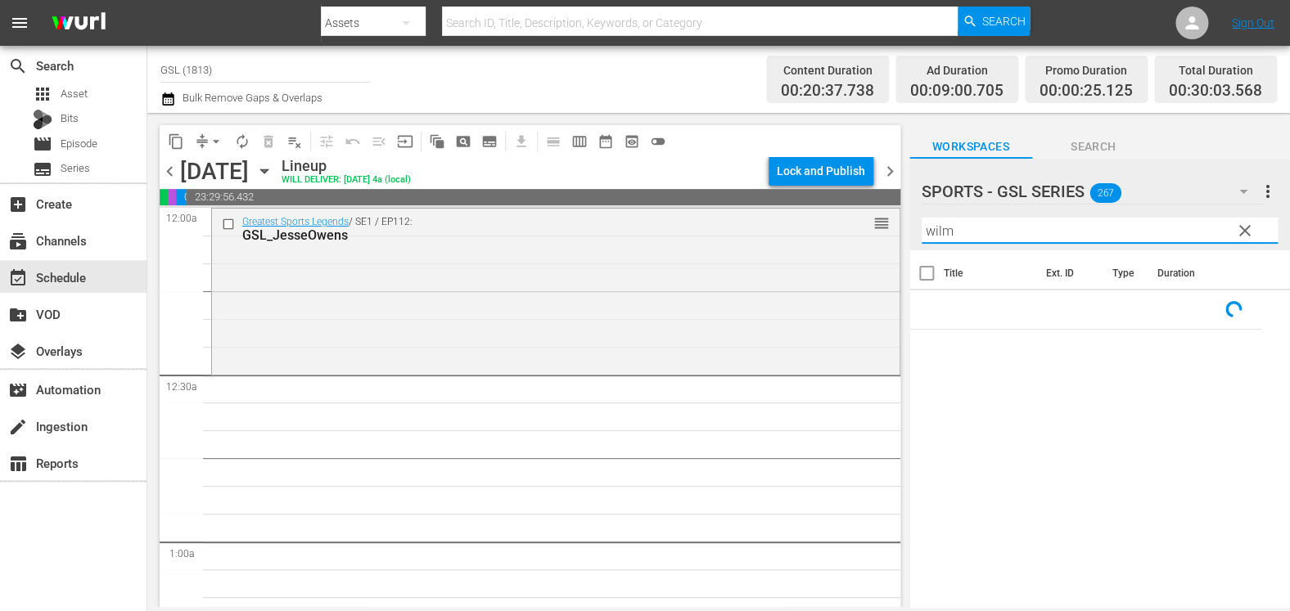
drag, startPoint x: 994, startPoint y: 237, endPoint x: 881, endPoint y: 214, distance: 115.4
click at [921, 218] on input "wilm" at bounding box center [1099, 231] width 356 height 26
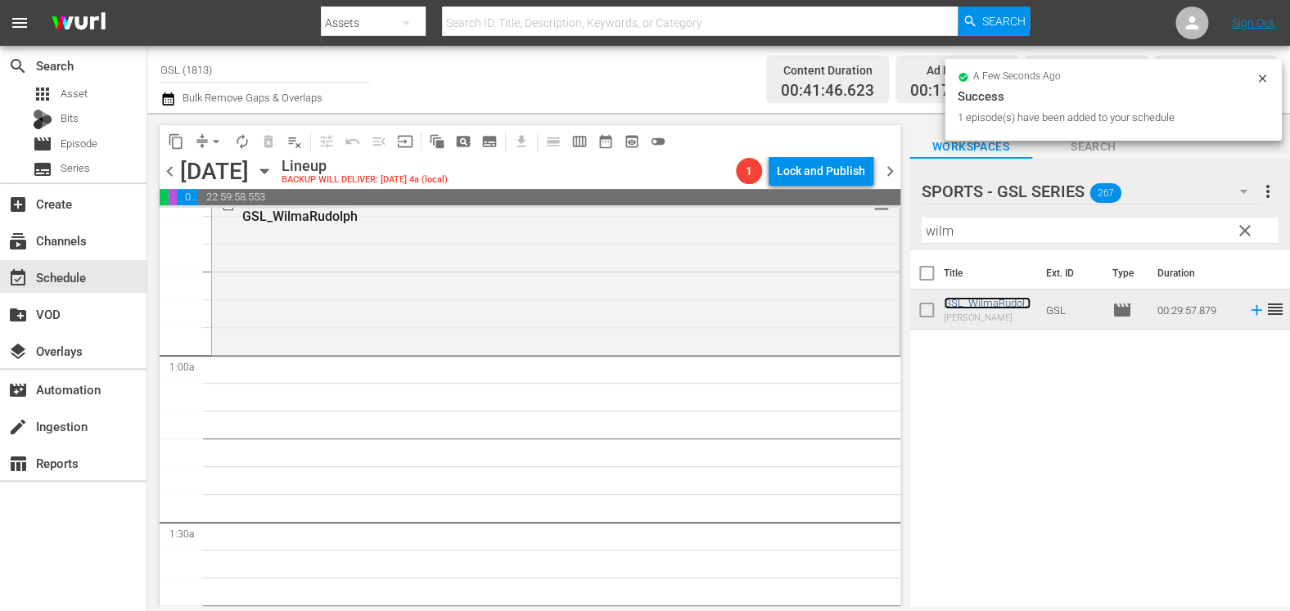
scroll to position [259, 0]
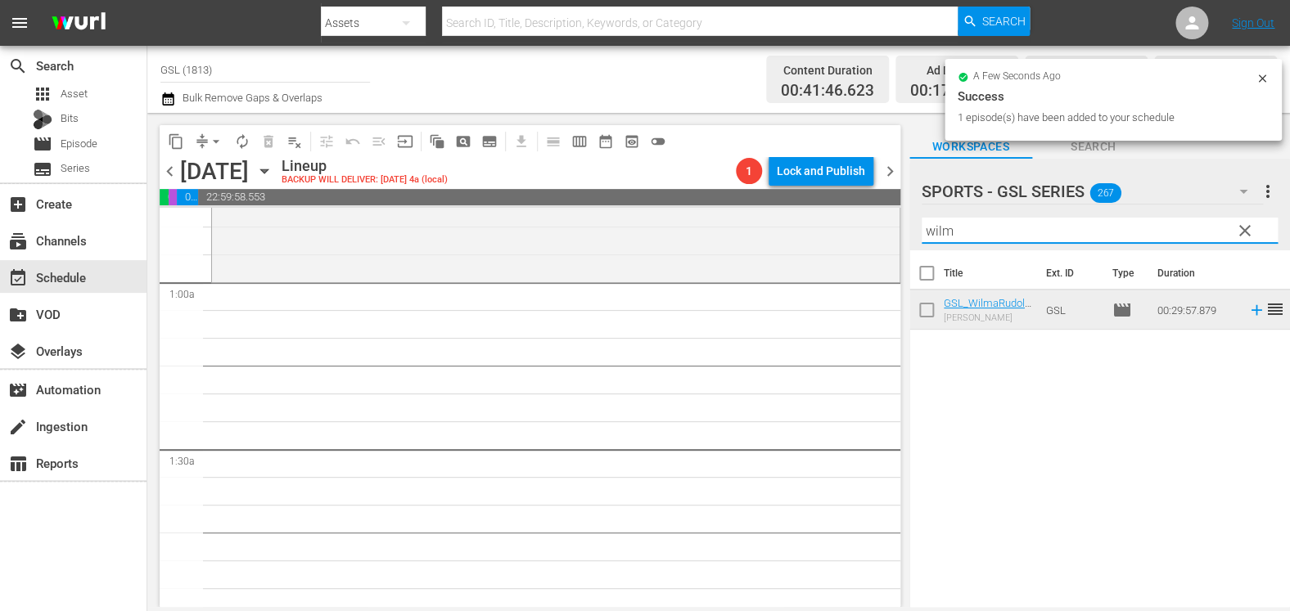
drag, startPoint x: 959, startPoint y: 234, endPoint x: 849, endPoint y: 223, distance: 111.1
click at [921, 223] on input "wilm" at bounding box center [1099, 231] width 356 height 26
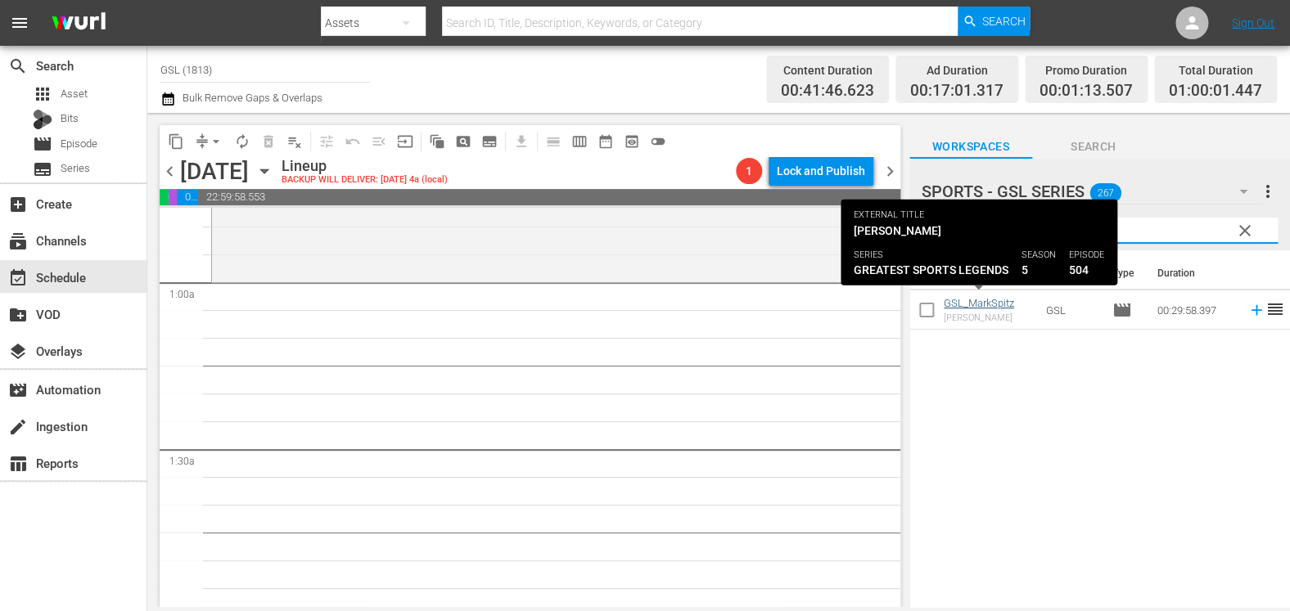
type input "mark"
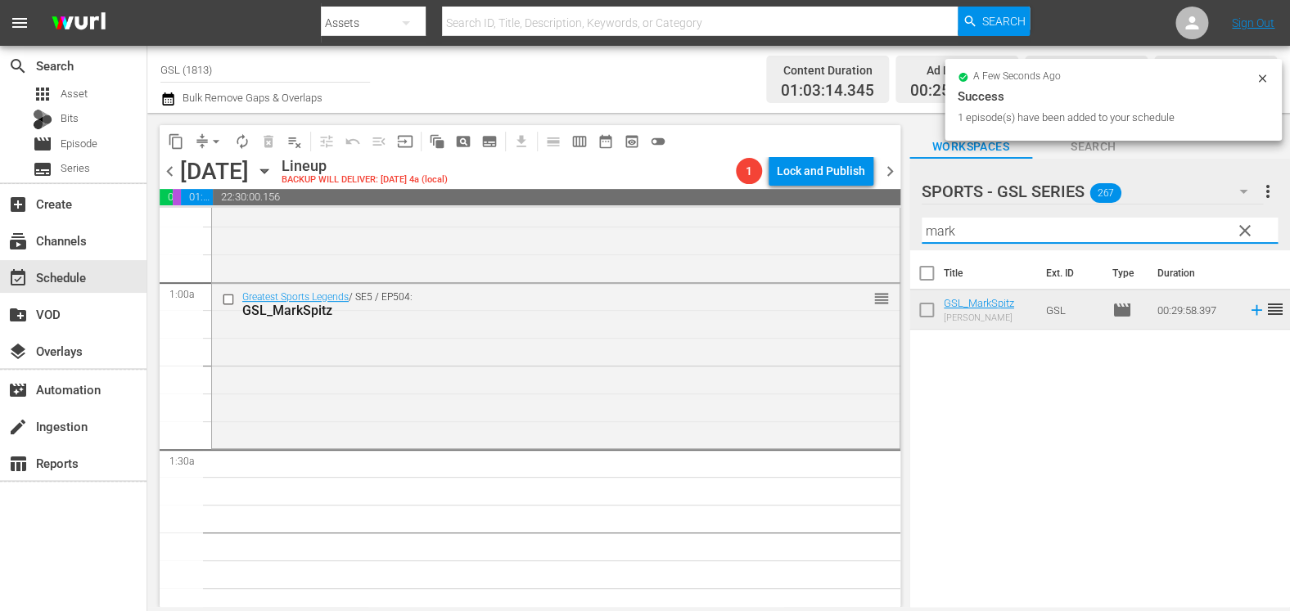
drag, startPoint x: 973, startPoint y: 235, endPoint x: 873, endPoint y: 218, distance: 101.3
click at [921, 218] on input "mark" at bounding box center [1099, 231] width 356 height 26
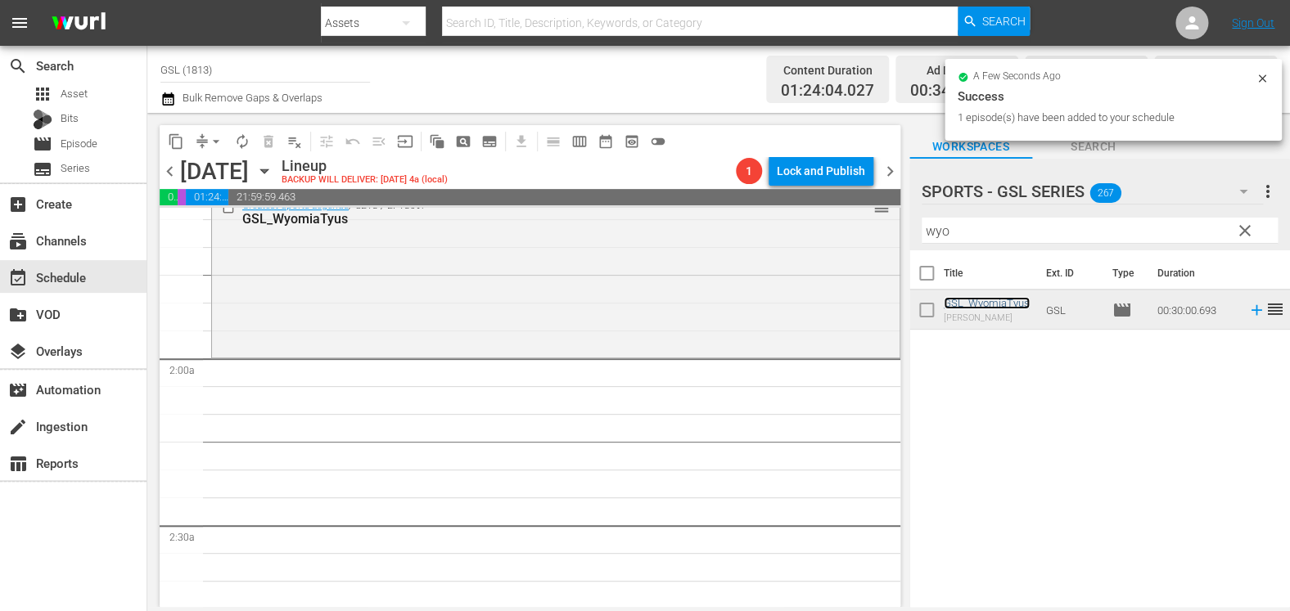
scroll to position [520, 0]
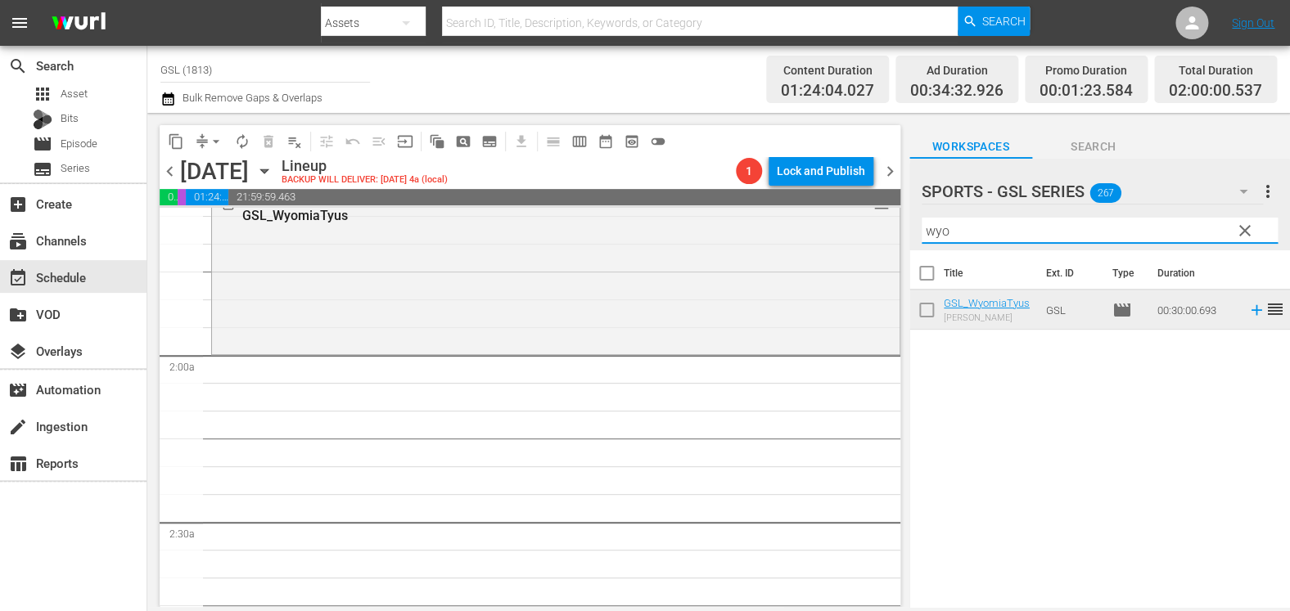
drag, startPoint x: 979, startPoint y: 231, endPoint x: 795, endPoint y: 201, distance: 186.4
click at [921, 218] on input "wyo" at bounding box center [1099, 231] width 356 height 26
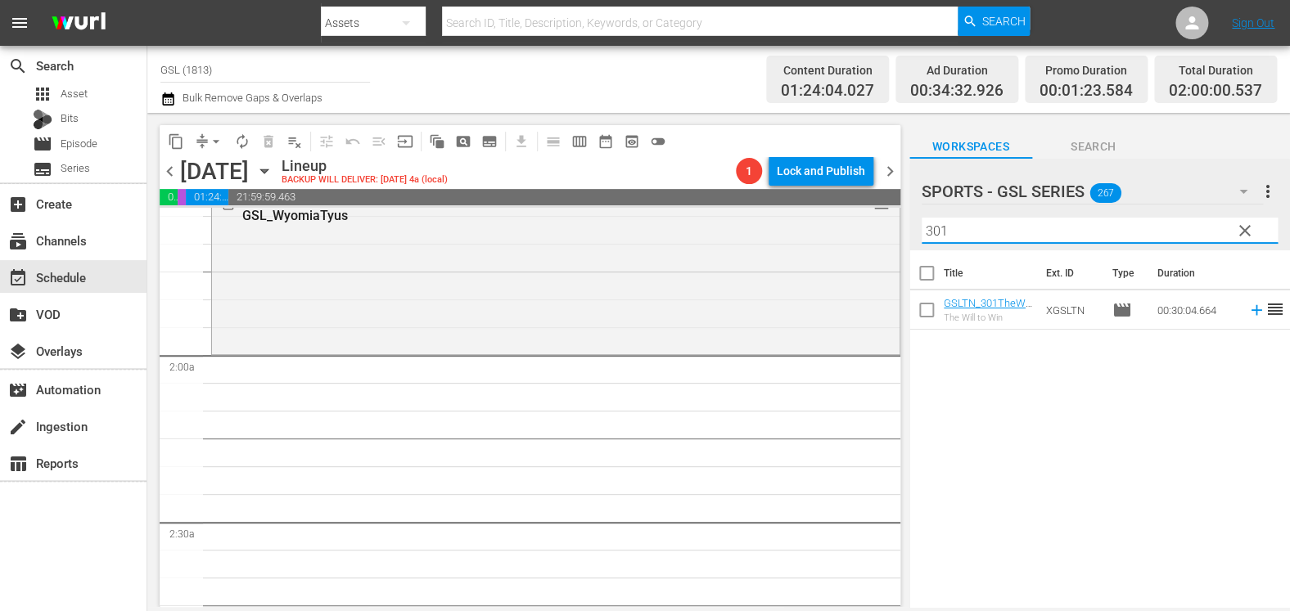
drag, startPoint x: 965, startPoint y: 231, endPoint x: 851, endPoint y: 224, distance: 113.9
click at [921, 224] on input "301" at bounding box center [1099, 231] width 356 height 26
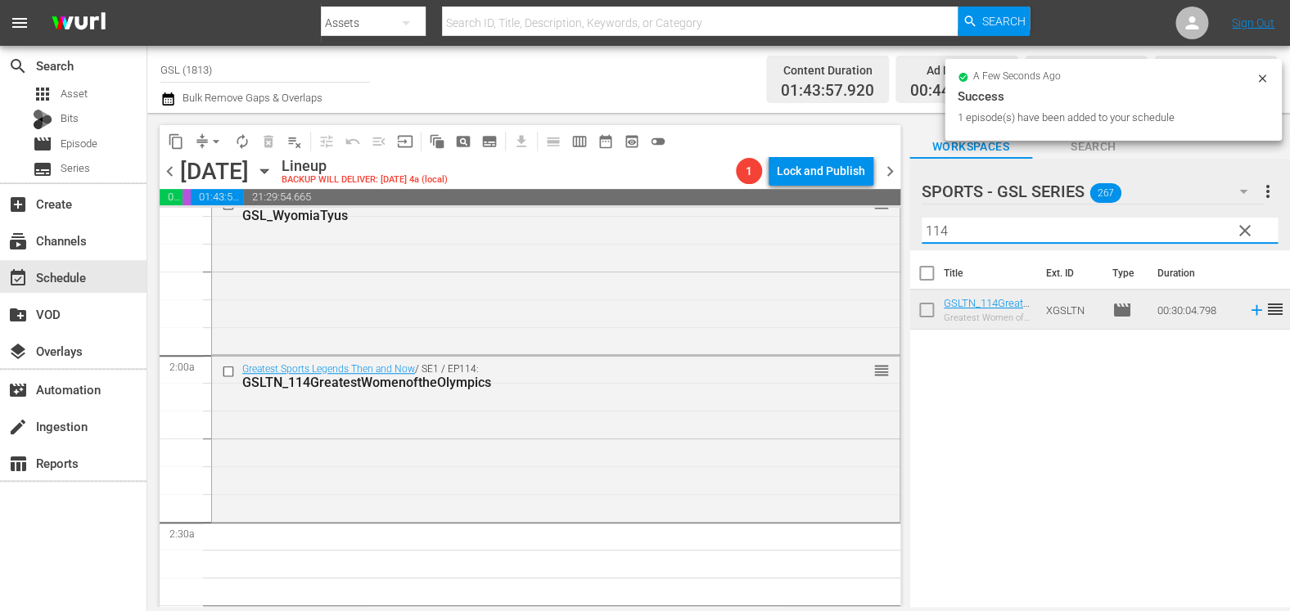
drag, startPoint x: 979, startPoint y: 233, endPoint x: 829, endPoint y: 202, distance: 153.7
click at [921, 218] on input "114" at bounding box center [1099, 231] width 356 height 26
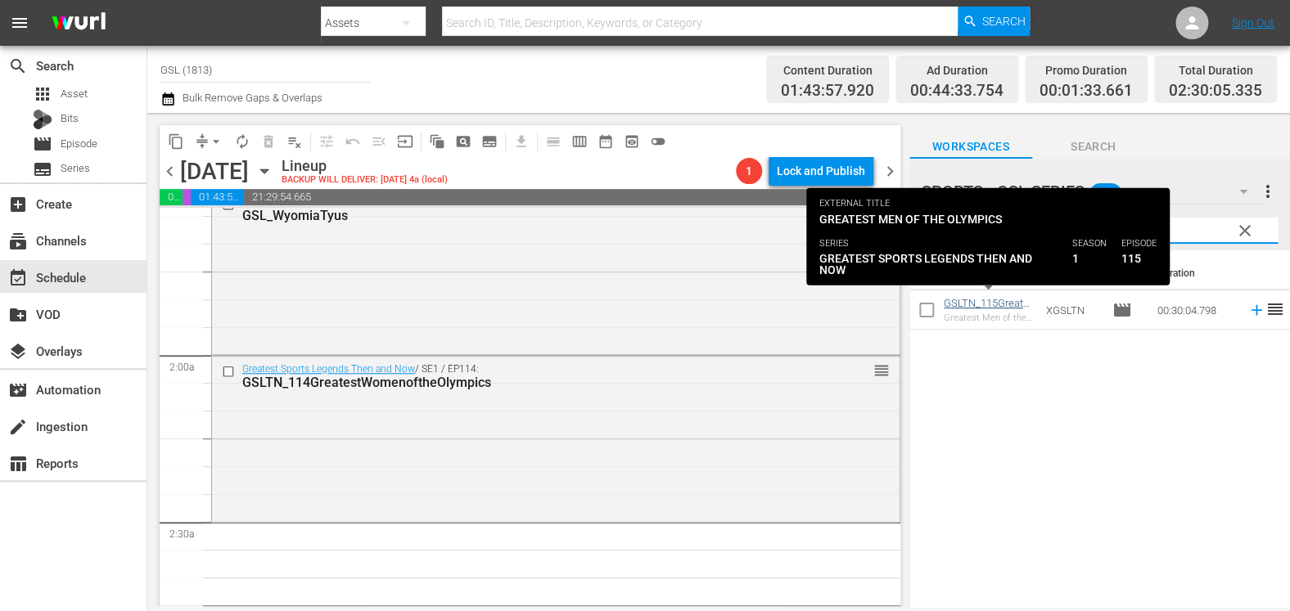
type input "115"
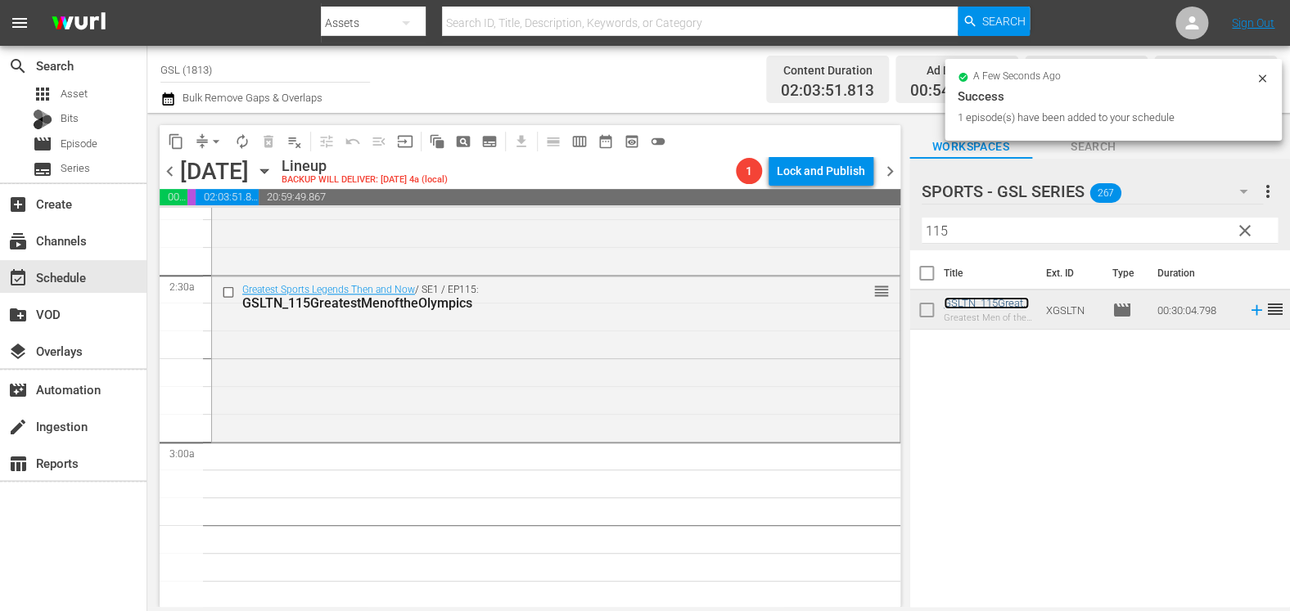
scroll to position [789, 0]
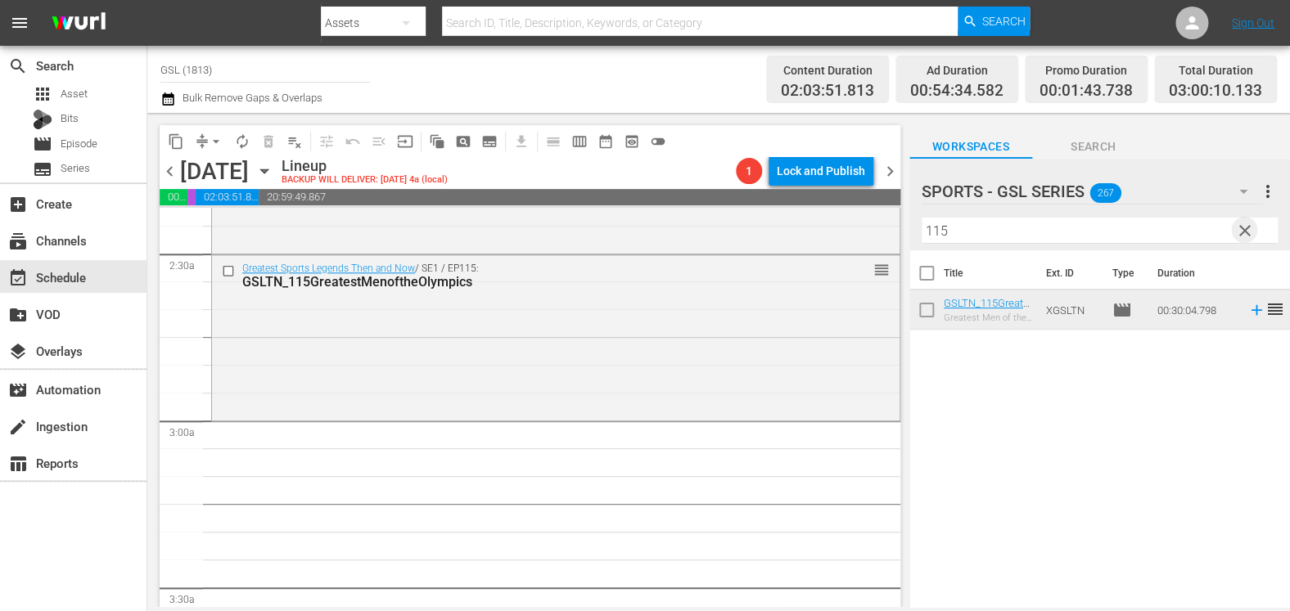
click at [1246, 231] on span "clear" at bounding box center [1245, 231] width 20 height 20
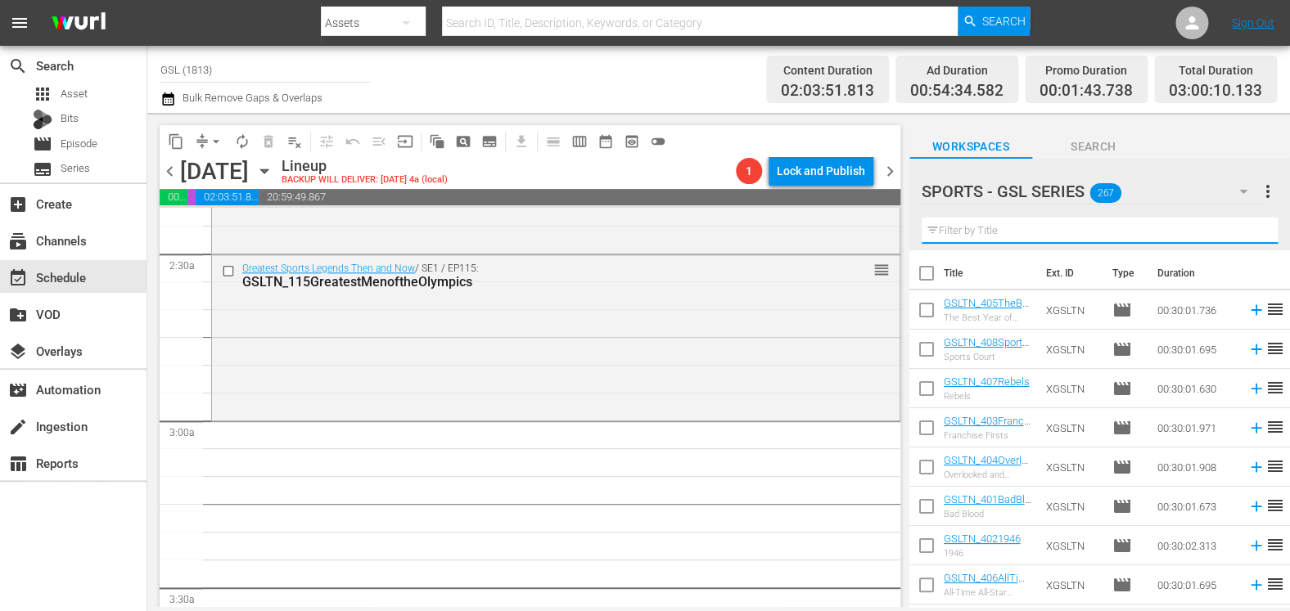
click at [1024, 234] on input "text" at bounding box center [1099, 231] width 356 height 26
click at [1235, 188] on icon "button" at bounding box center [1243, 192] width 20 height 20
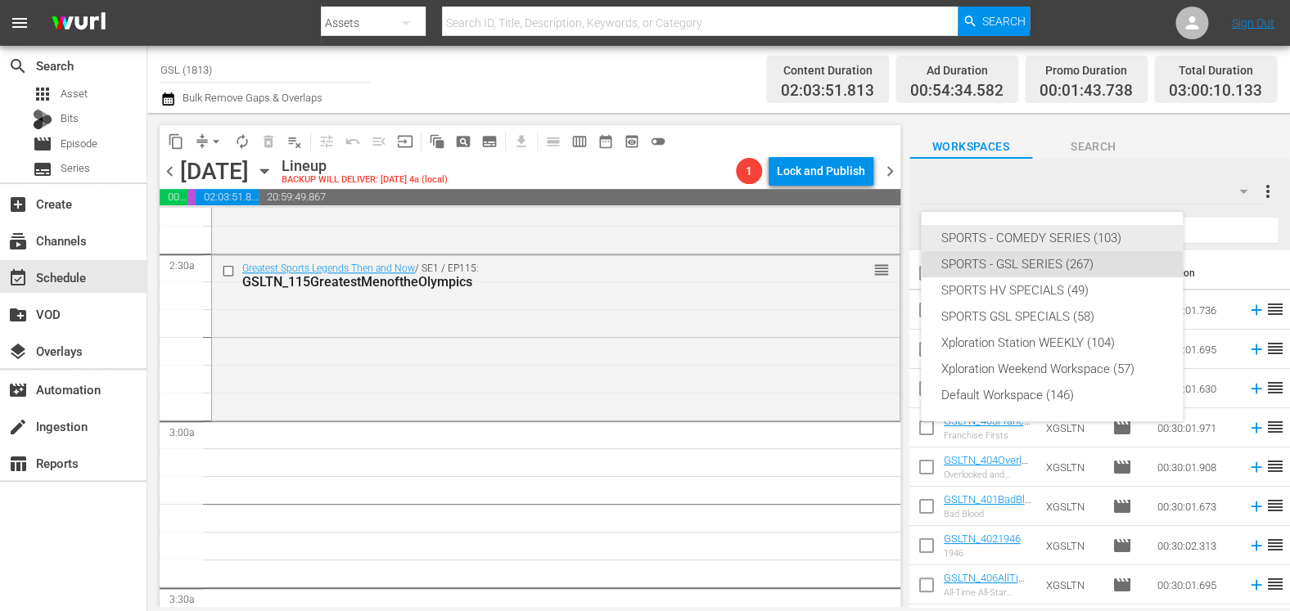
click at [1105, 230] on div "SPORTS - COMEDY SERIES (103)" at bounding box center [1051, 238] width 223 height 26
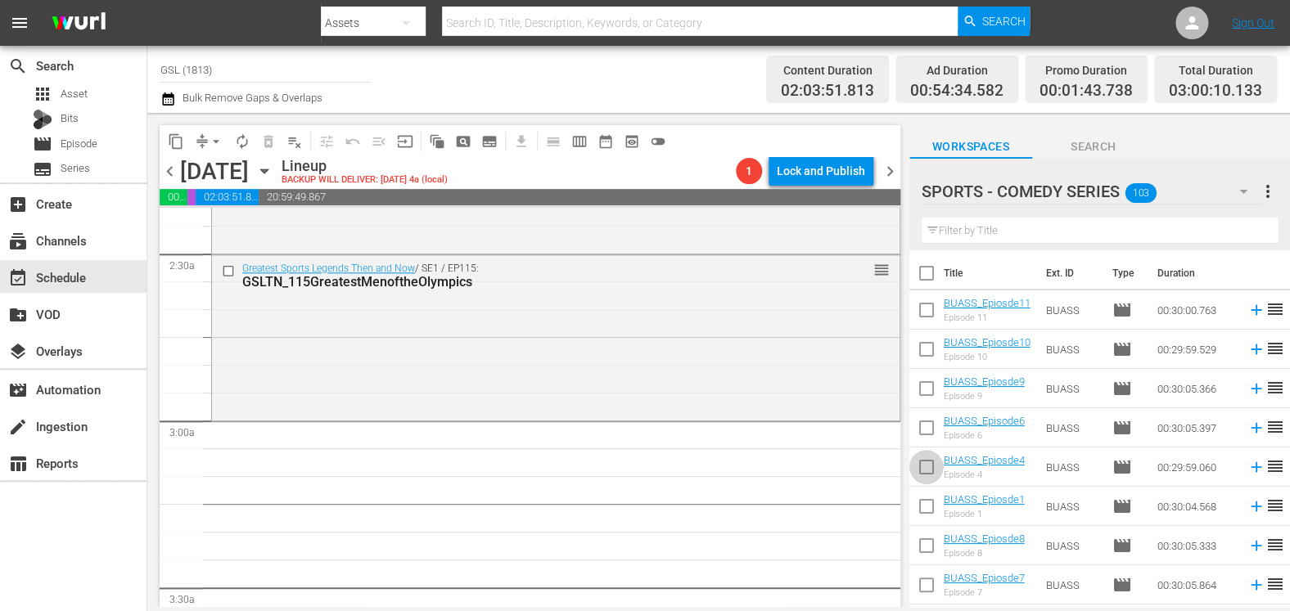
click at [923, 469] on input "checkbox" at bounding box center [926, 470] width 34 height 34
checkbox input "true"
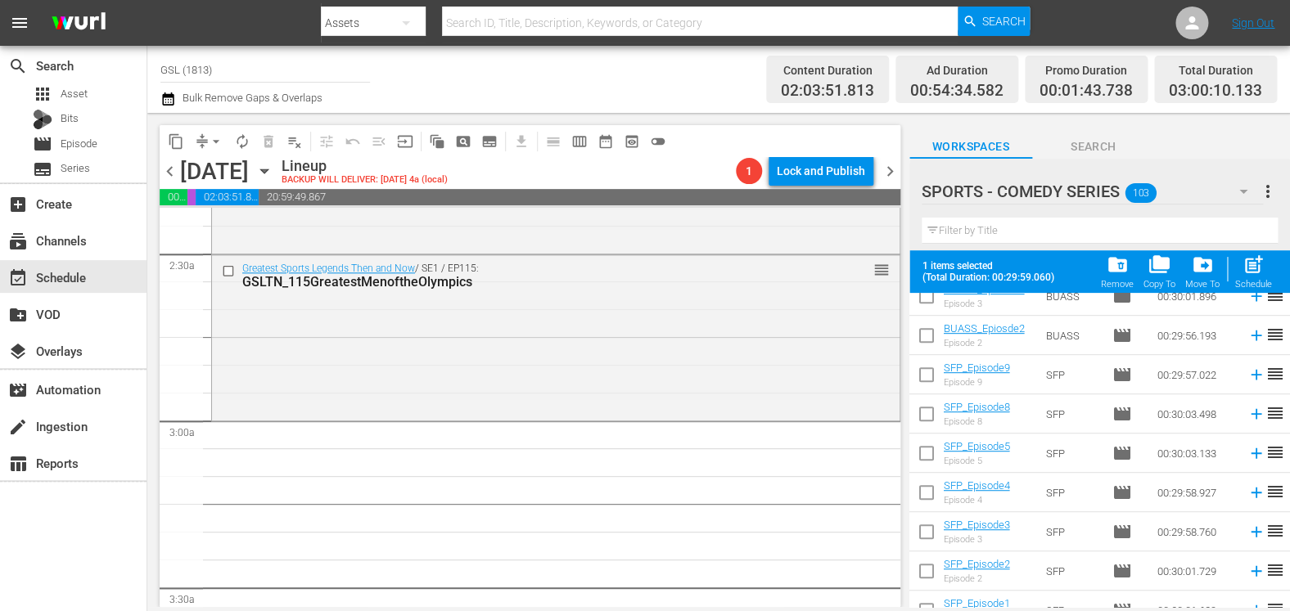
scroll to position [398, 0]
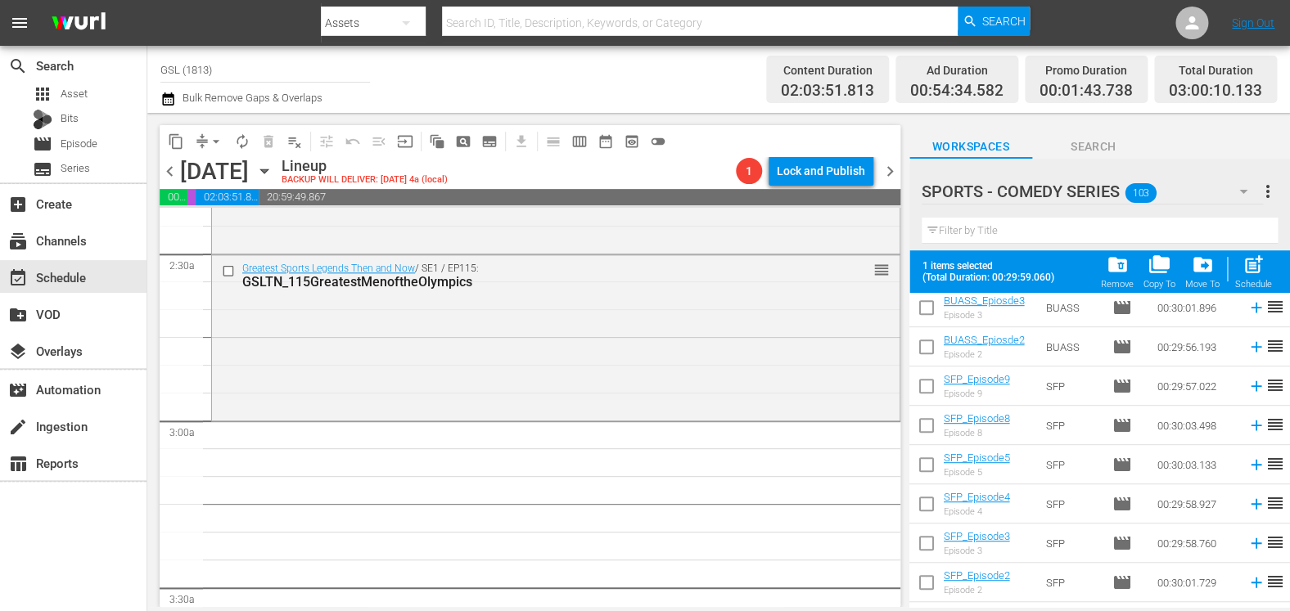
click at [921, 425] on input "checkbox" at bounding box center [926, 429] width 34 height 34
checkbox input "true"
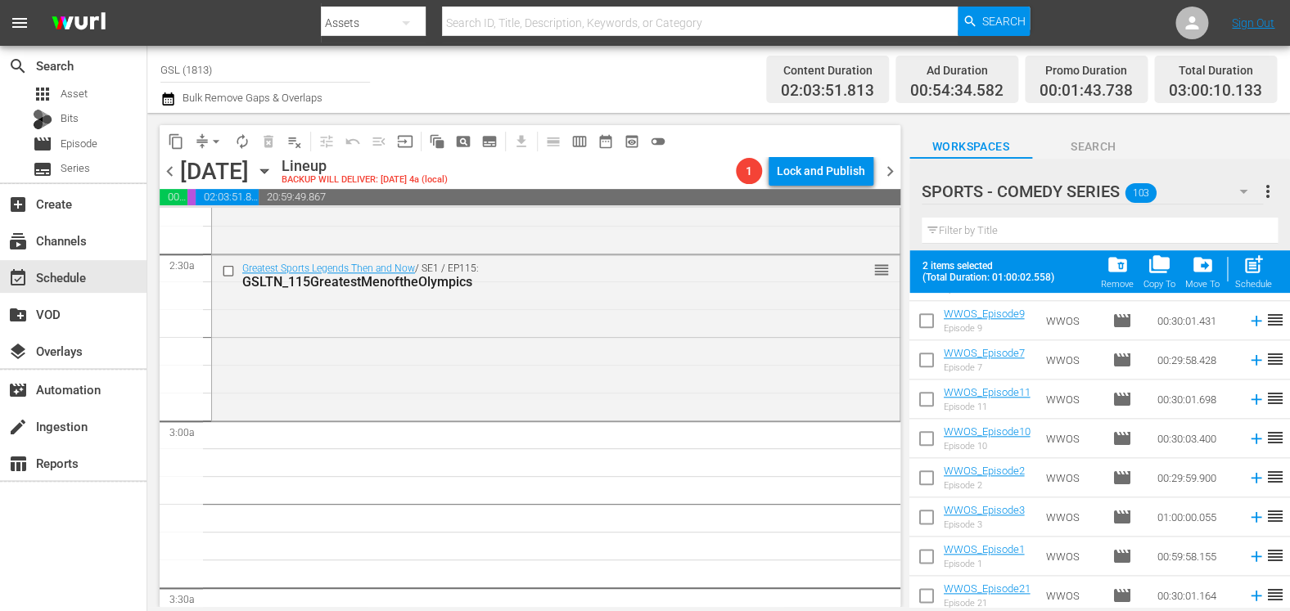
scroll to position [942, 0]
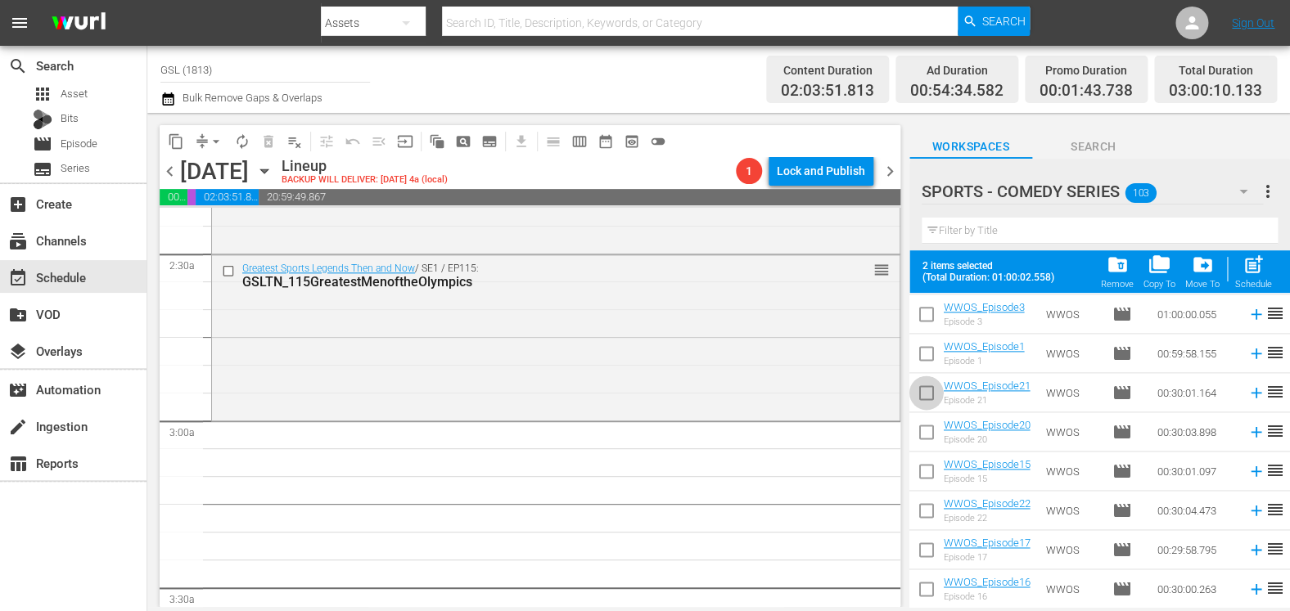
click at [923, 402] on input "checkbox" at bounding box center [926, 396] width 34 height 34
checkbox input "true"
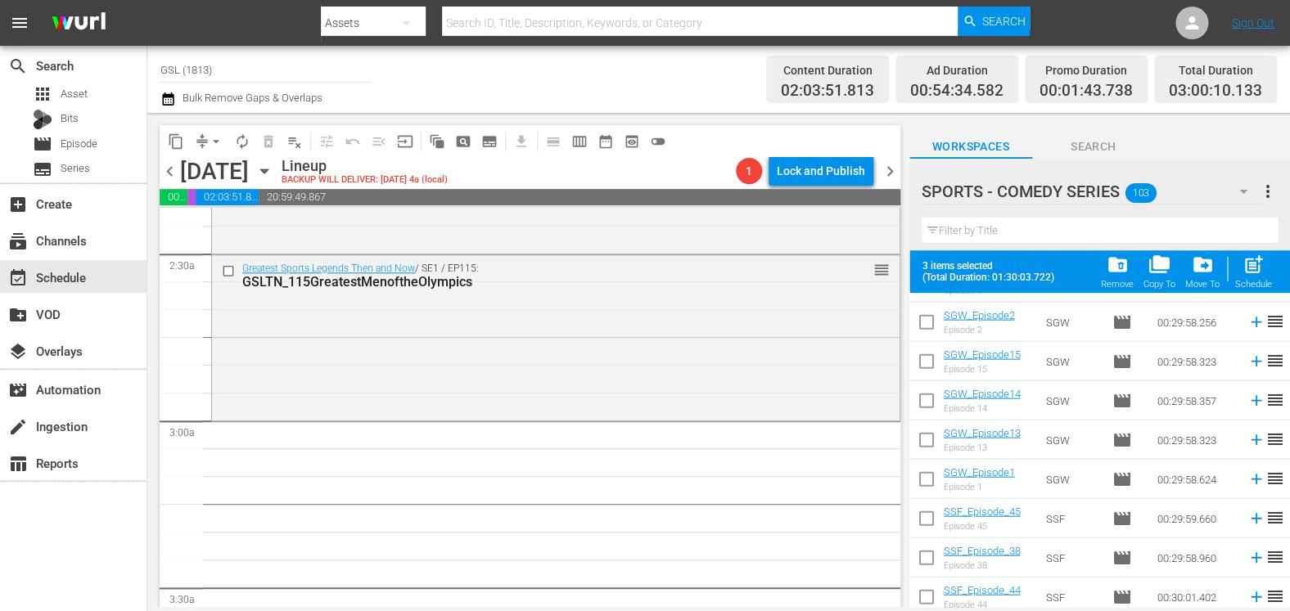
scroll to position [1602, 0]
click at [922, 363] on input "checkbox" at bounding box center [926, 364] width 34 height 34
checkbox input "true"
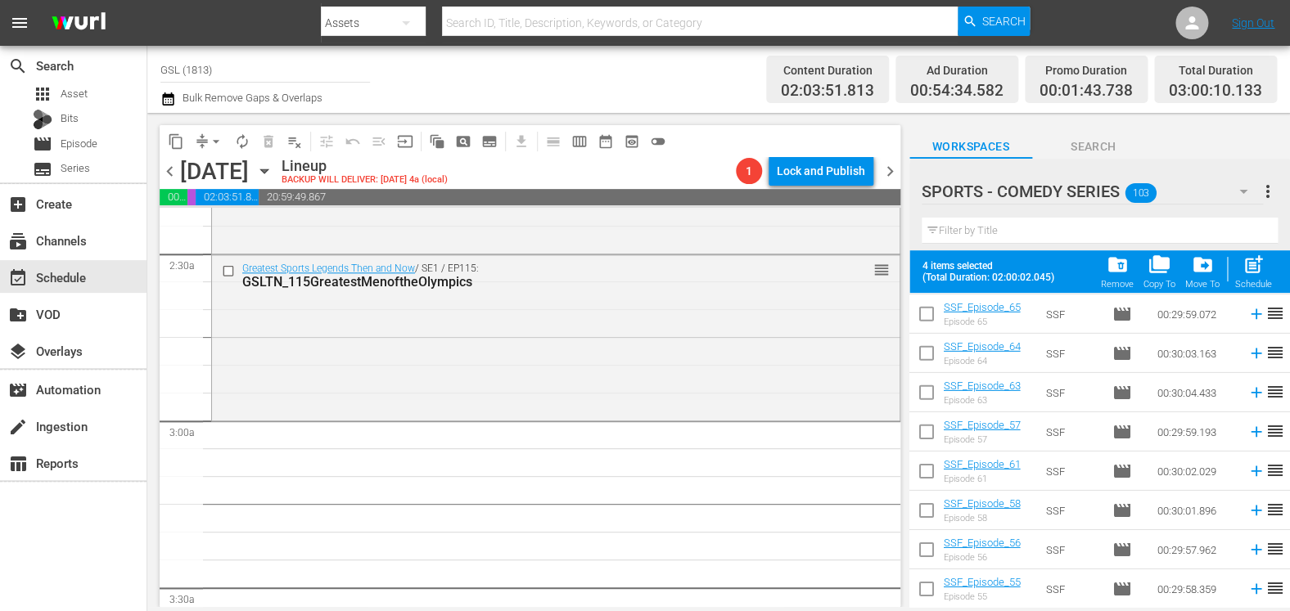
scroll to position [2120, 0]
click at [926, 477] on input "checkbox" at bounding box center [926, 474] width 34 height 34
checkbox input "true"
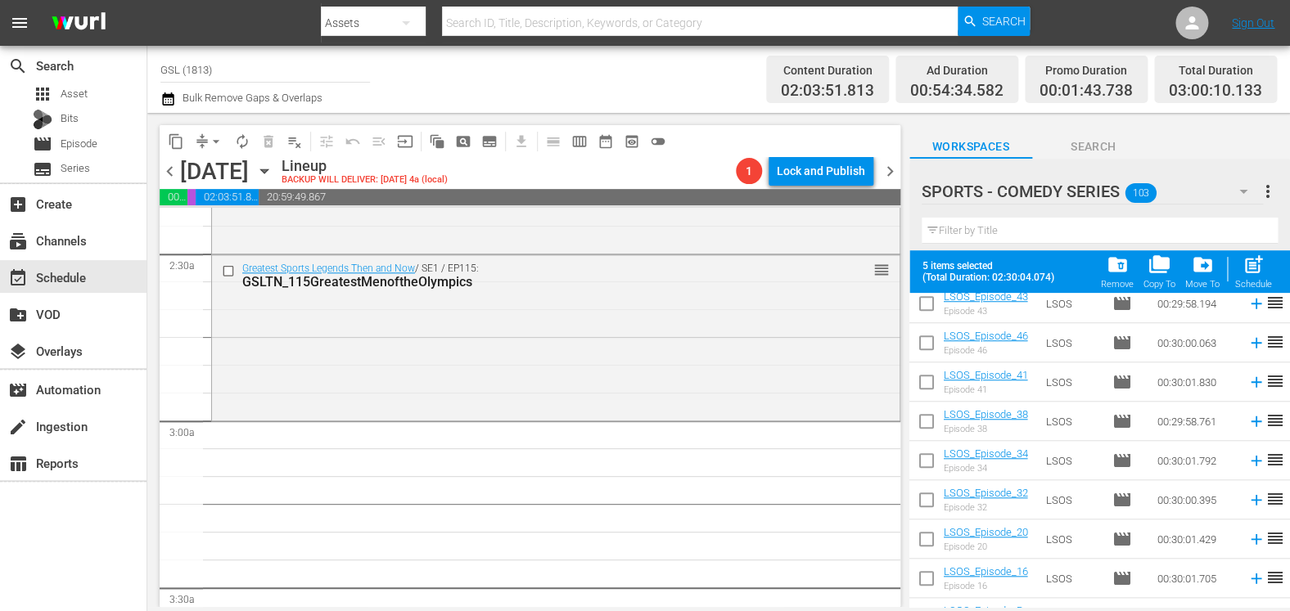
scroll to position [3298, 0]
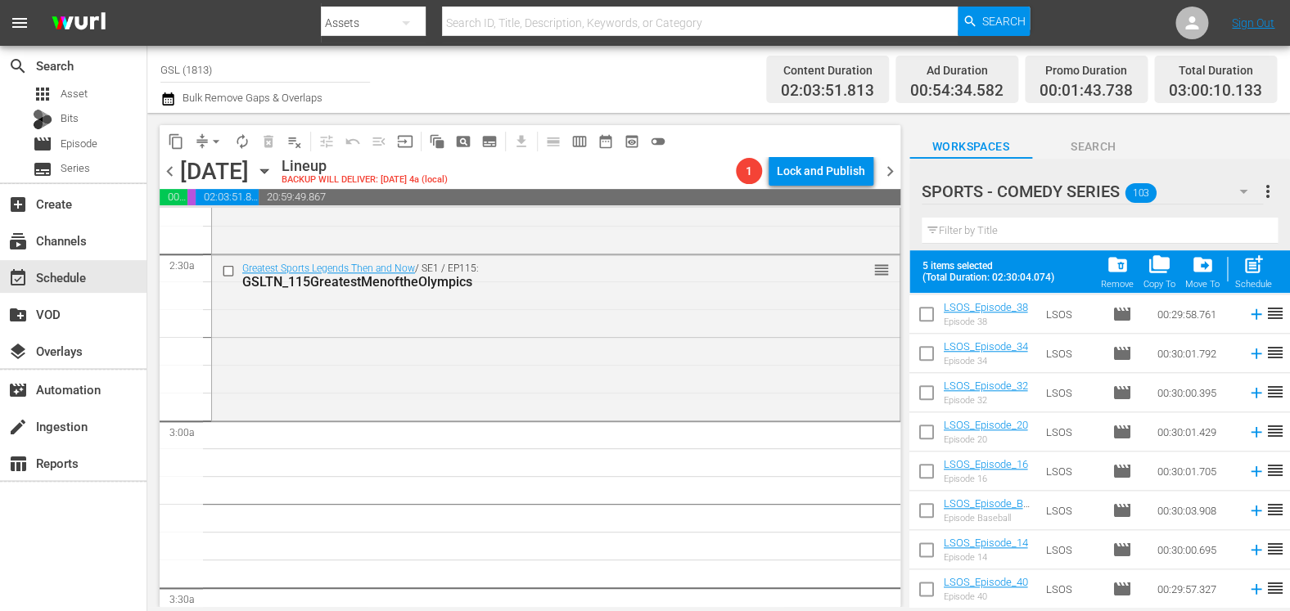
click at [923, 520] on input "checkbox" at bounding box center [926, 514] width 34 height 34
checkbox input "true"
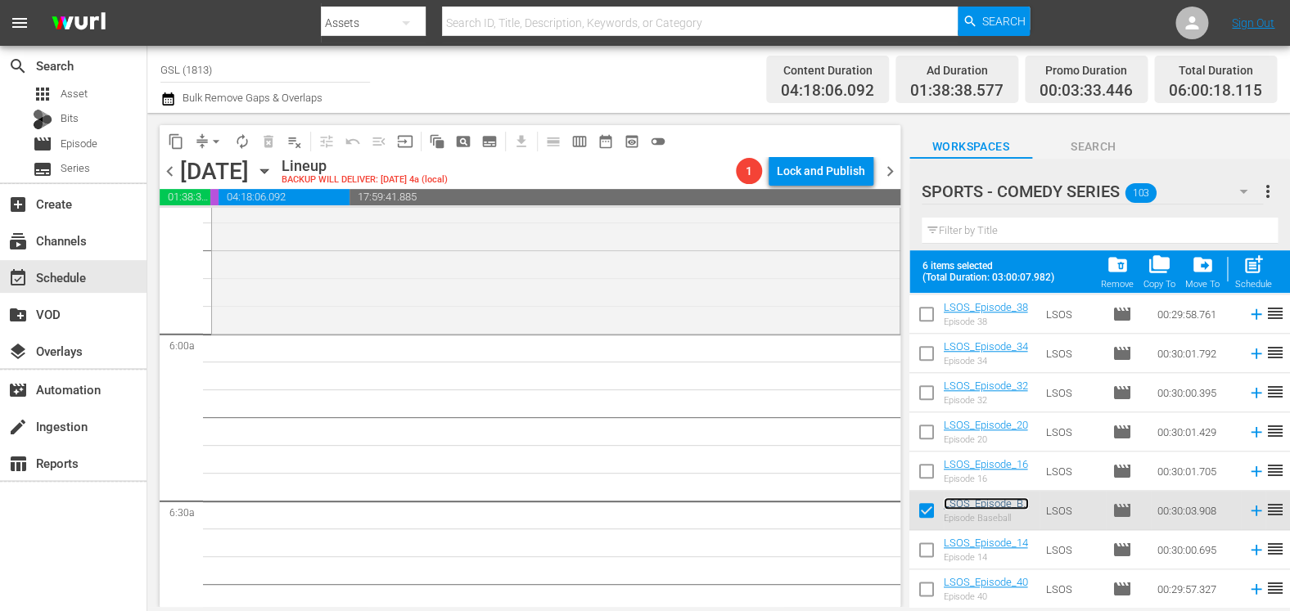
scroll to position [1835, 0]
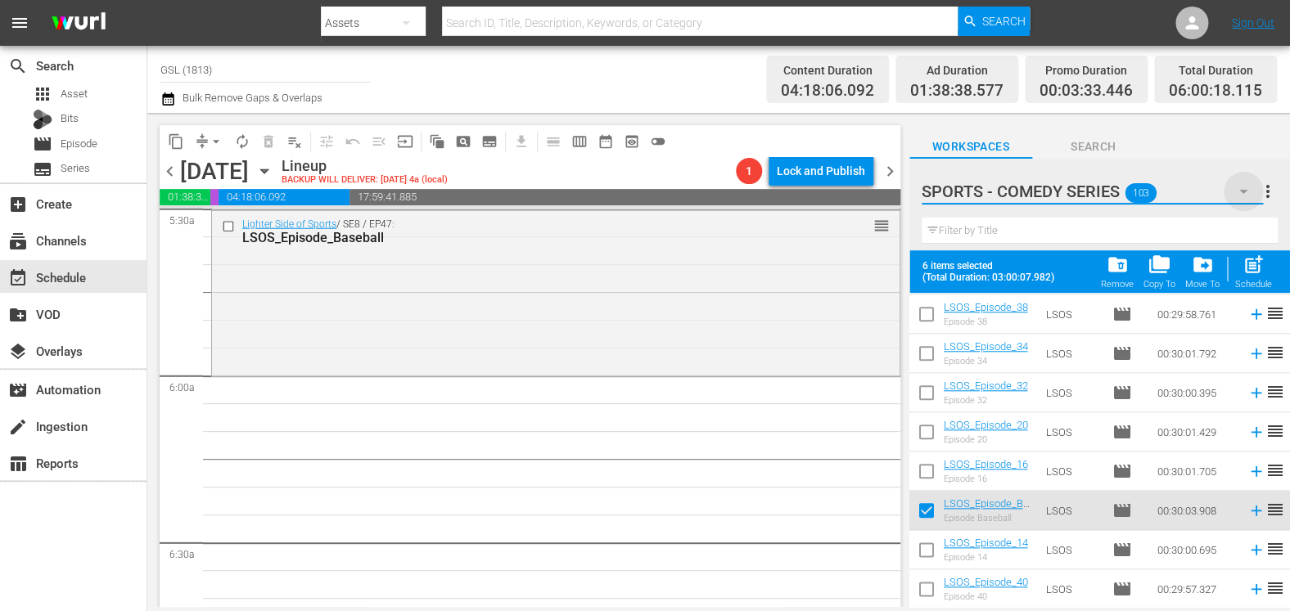
click at [1248, 197] on icon "button" at bounding box center [1243, 192] width 20 height 20
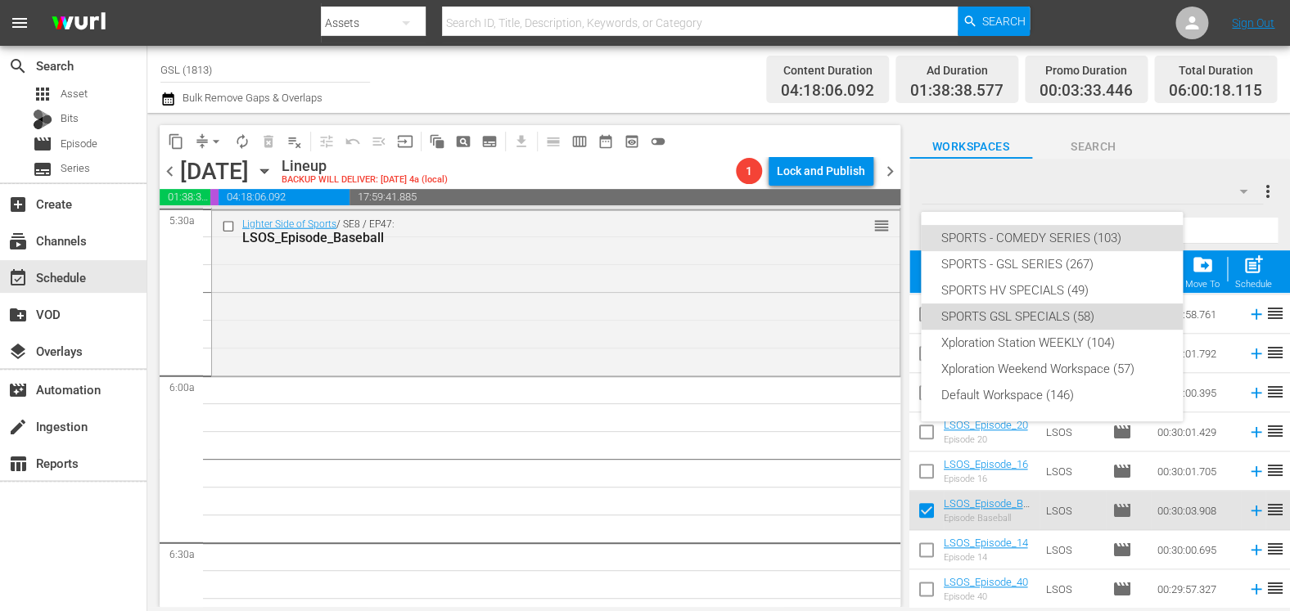
click at [1083, 317] on div "SPORTS GSL SPECIALS (58)" at bounding box center [1051, 317] width 223 height 26
checkbox input "false"
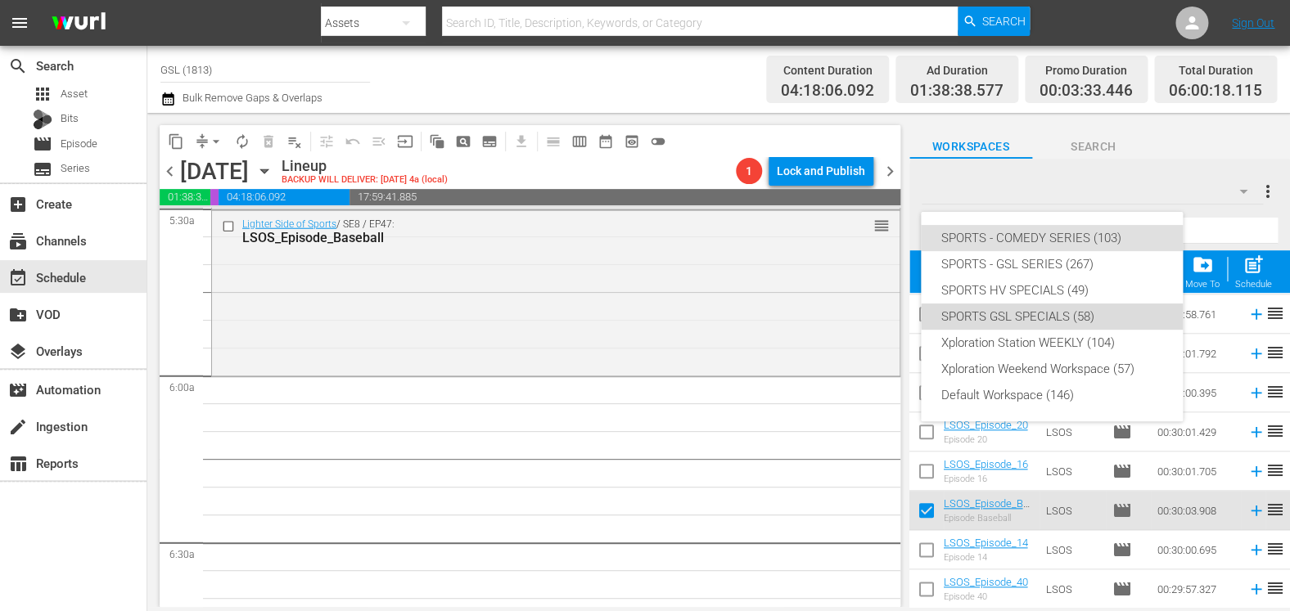
checkbox input "false"
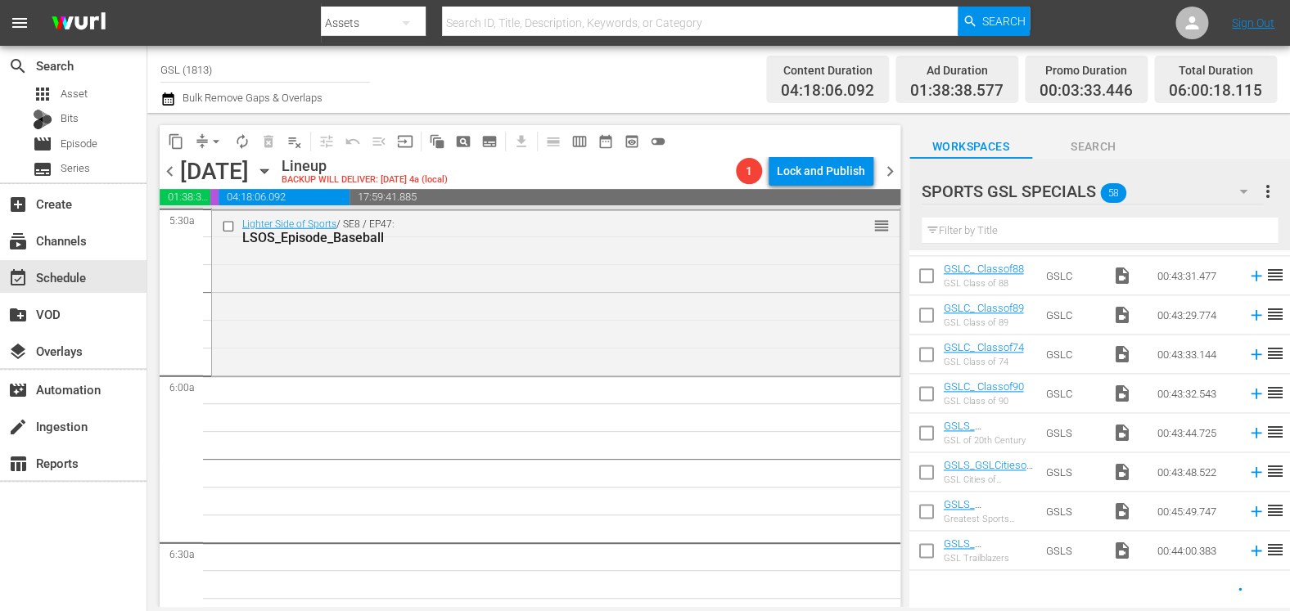
scroll to position [899, 0]
click at [1240, 191] on icon "button" at bounding box center [1243, 192] width 8 height 4
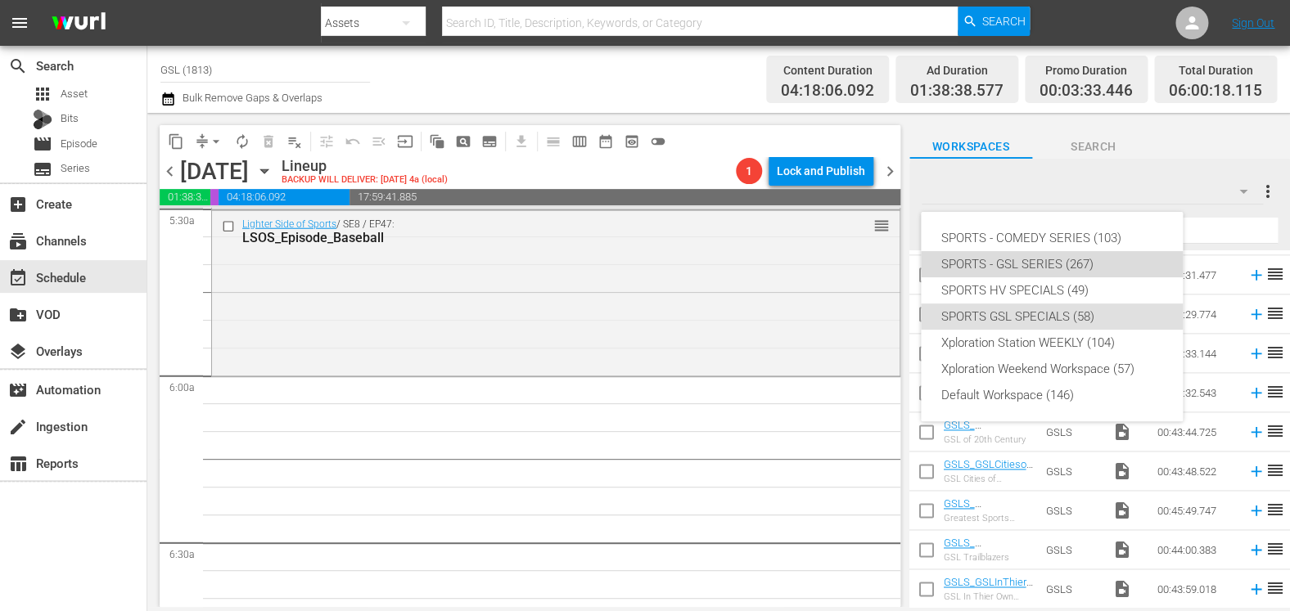
click at [1093, 256] on div "SPORTS - GSL SERIES (267)" at bounding box center [1051, 264] width 223 height 26
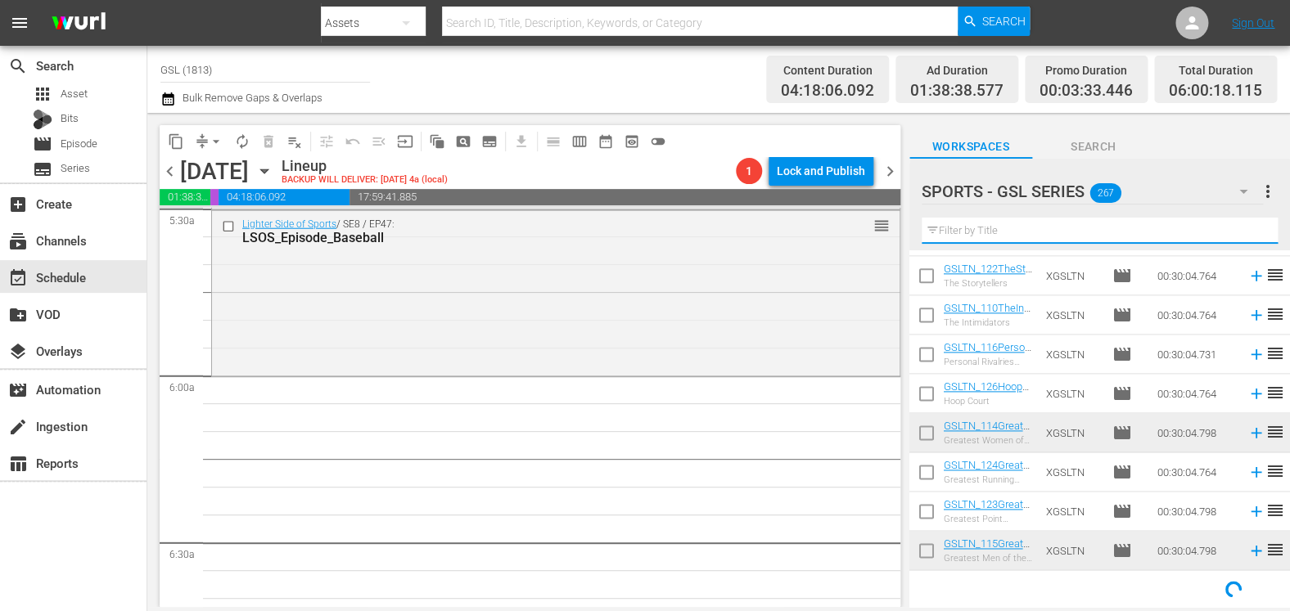
click at [966, 230] on input "text" at bounding box center [1099, 231] width 356 height 26
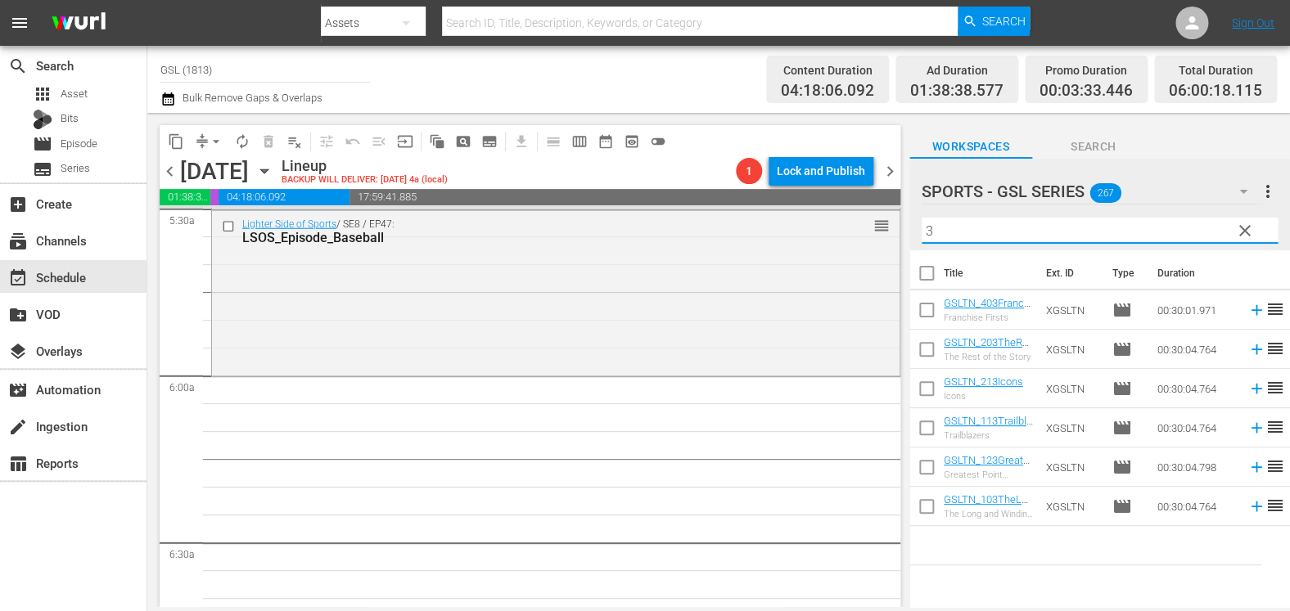
scroll to position [0, 0]
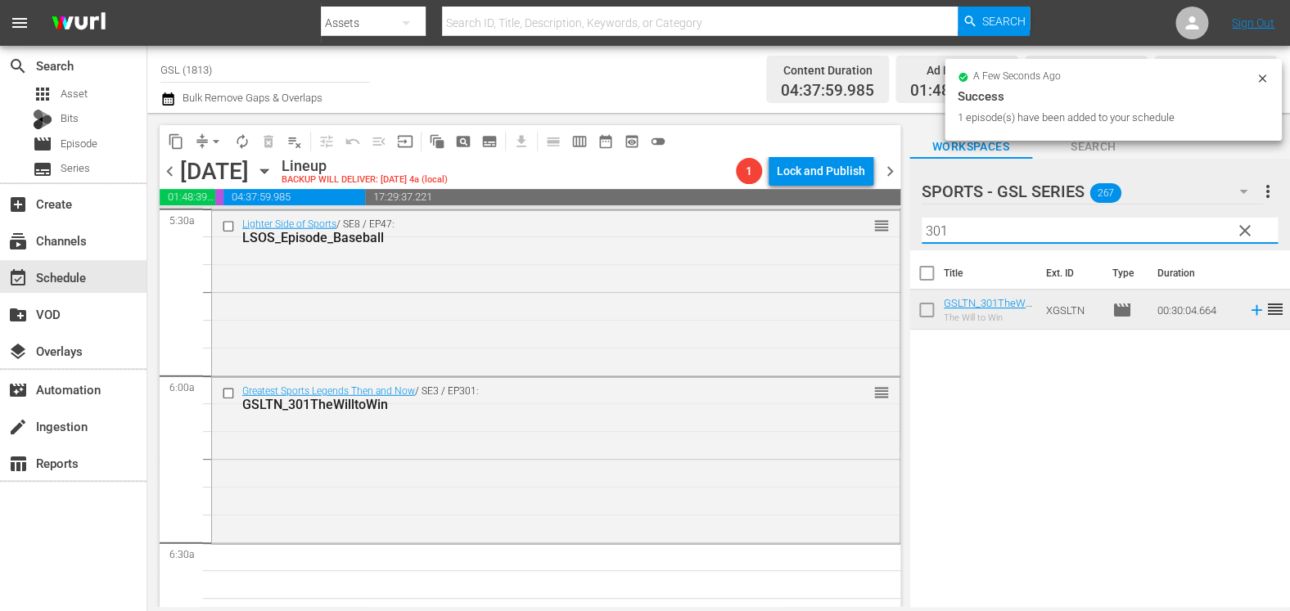
drag, startPoint x: 966, startPoint y: 242, endPoint x: 916, endPoint y: 224, distance: 53.1
click at [921, 224] on input "301" at bounding box center [1099, 231] width 356 height 26
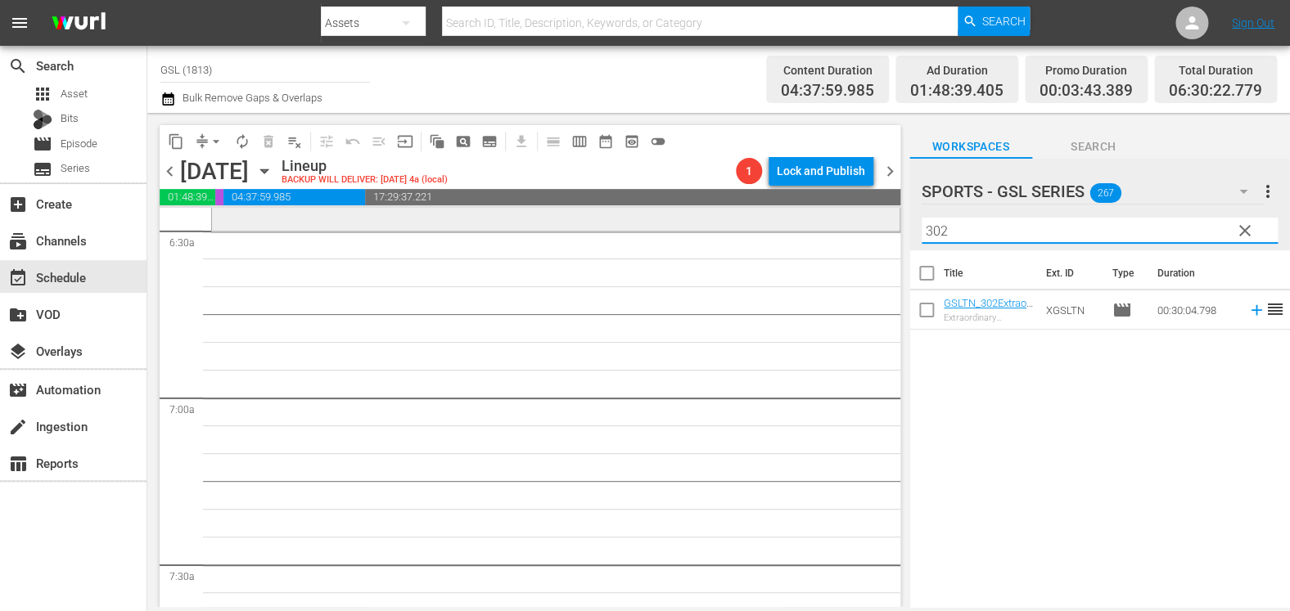
scroll to position [2150, 0]
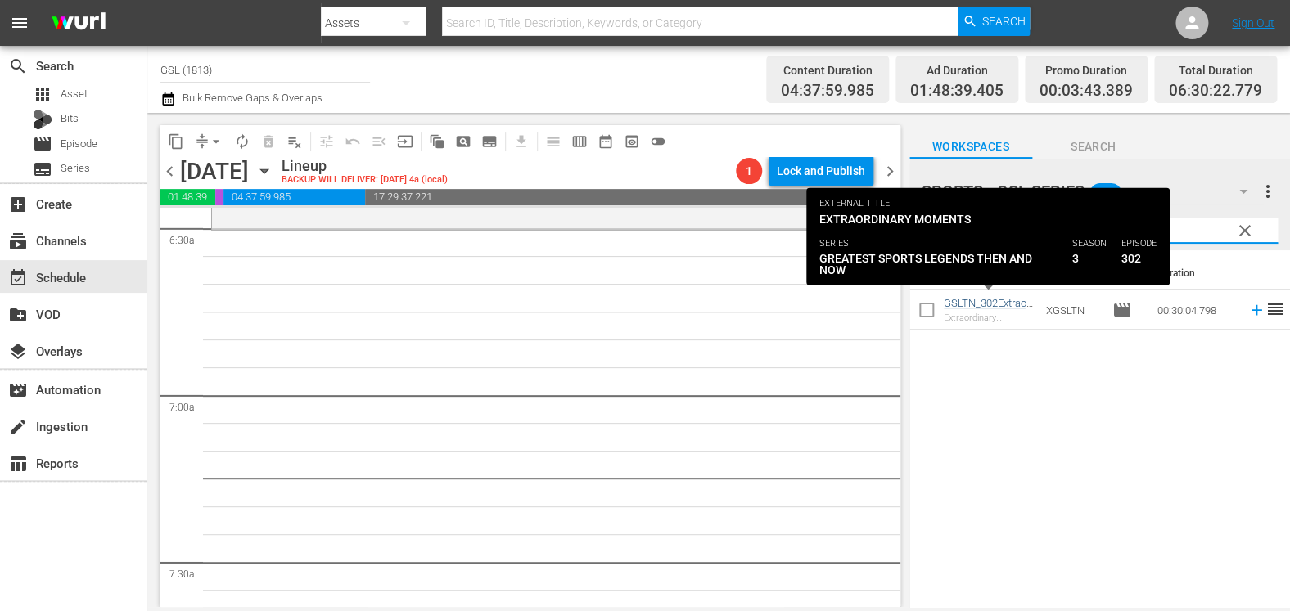
type input "302"
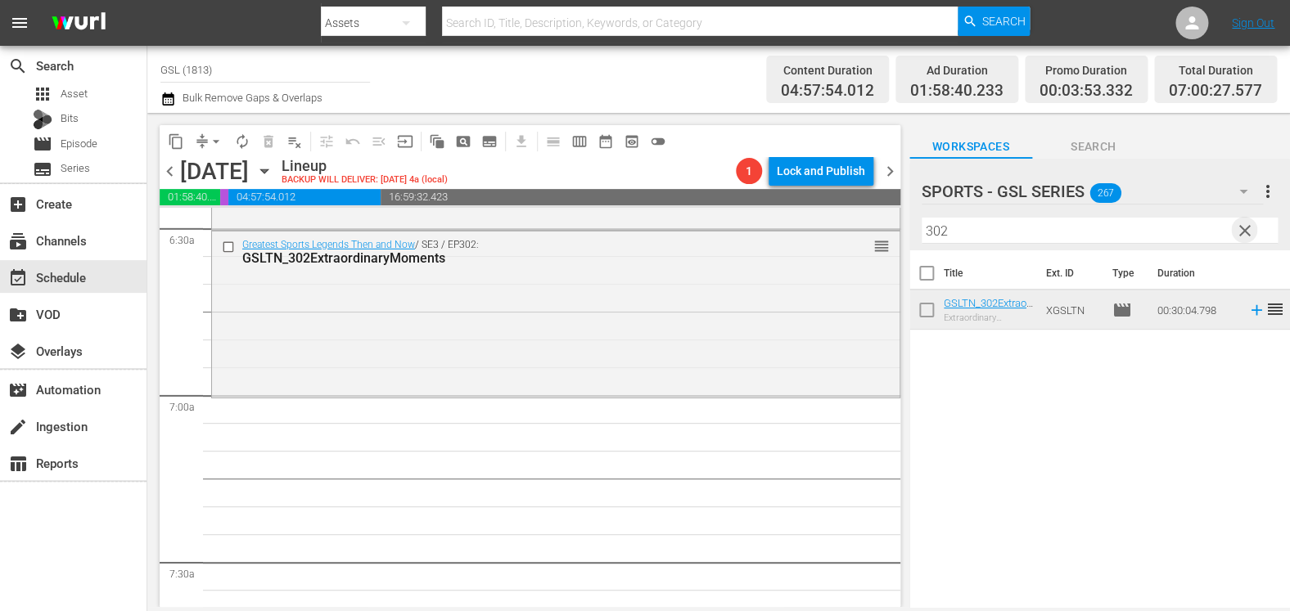
click at [1245, 232] on span "clear" at bounding box center [1245, 231] width 20 height 20
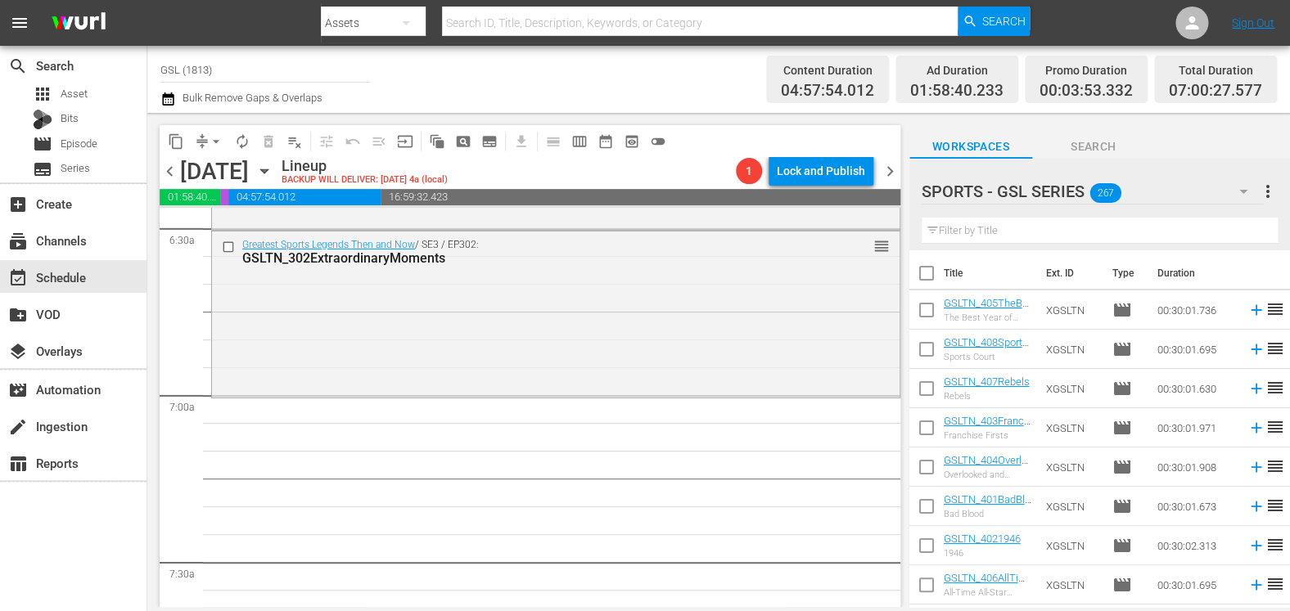
click at [1244, 188] on icon "button" at bounding box center [1243, 192] width 20 height 20
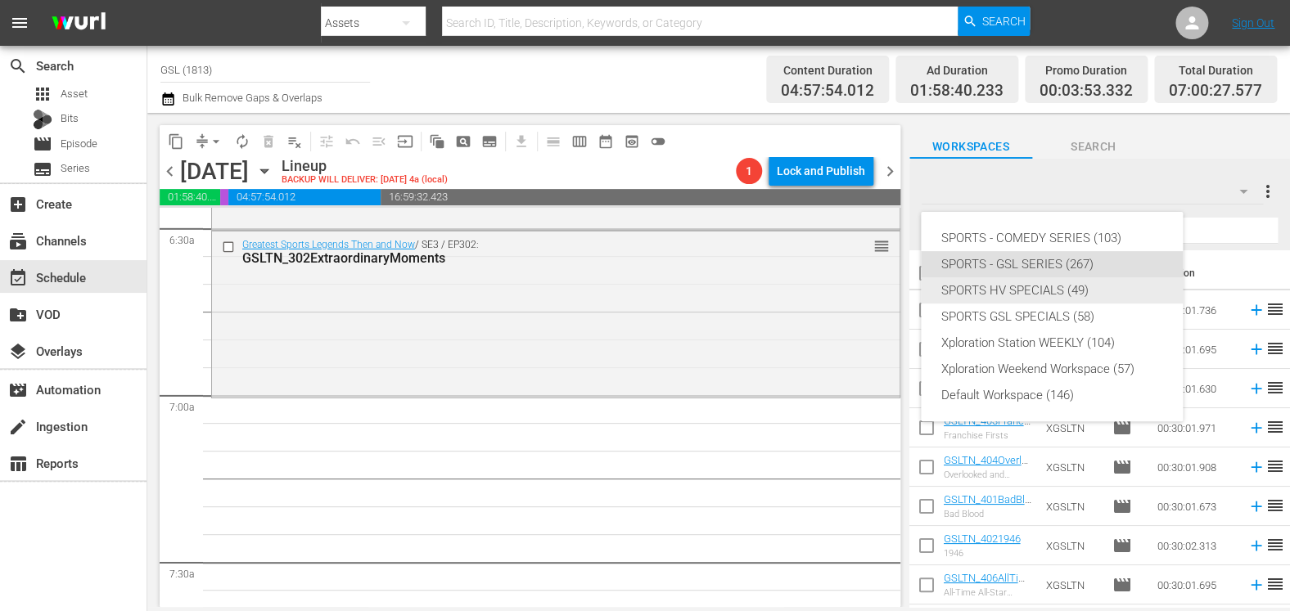
click at [1079, 291] on div "SPORTS HV SPECIALS (49)" at bounding box center [1051, 290] width 223 height 26
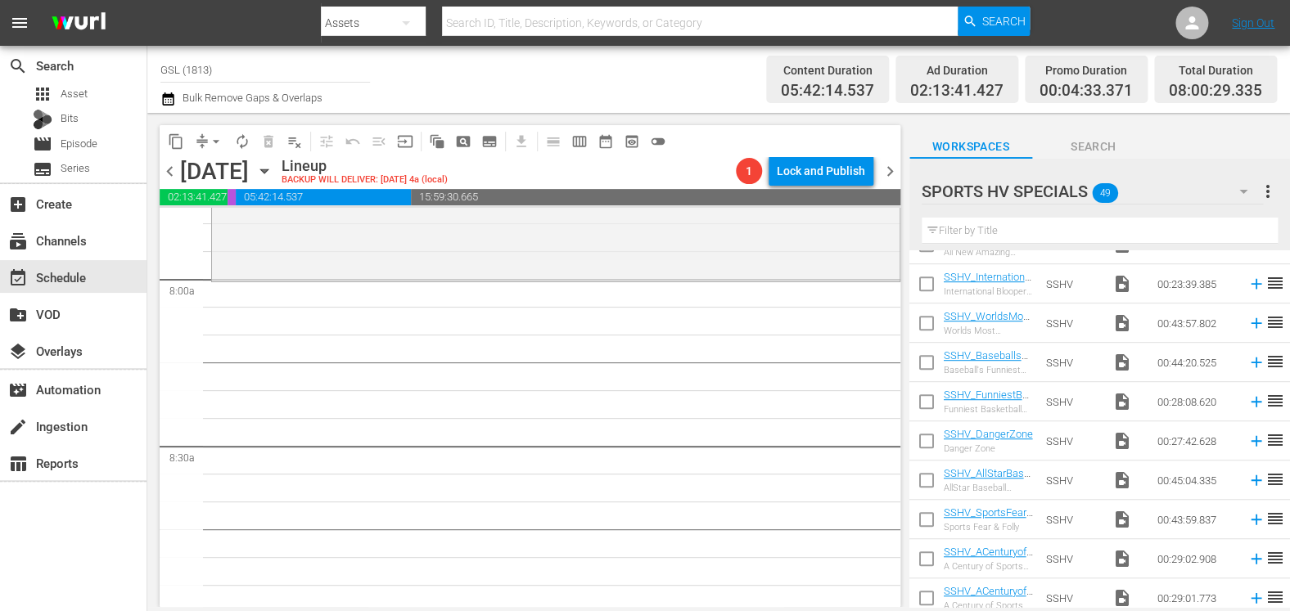
scroll to position [2557, 0]
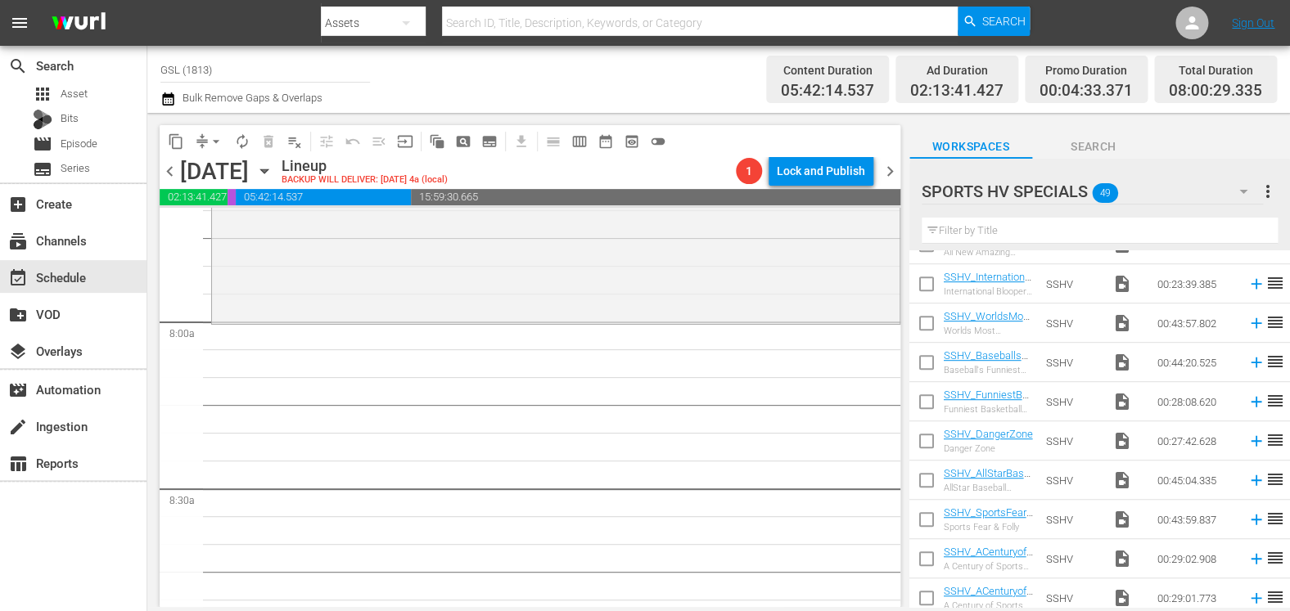
click at [1047, 229] on input "text" at bounding box center [1099, 231] width 356 height 26
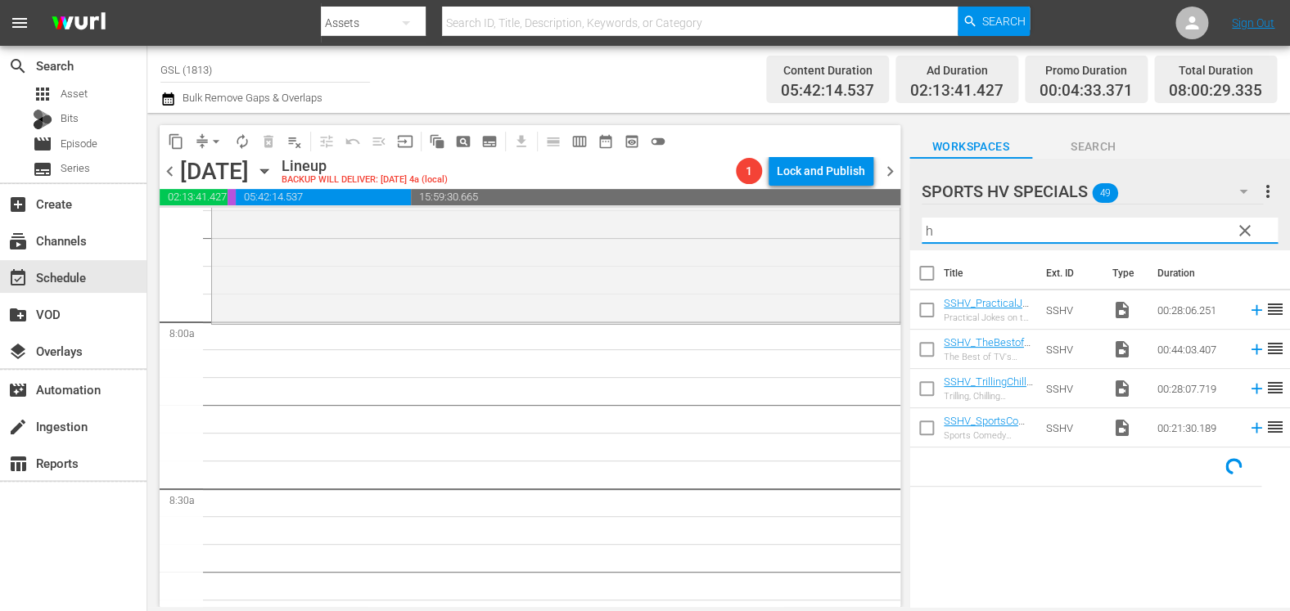
scroll to position [0, 0]
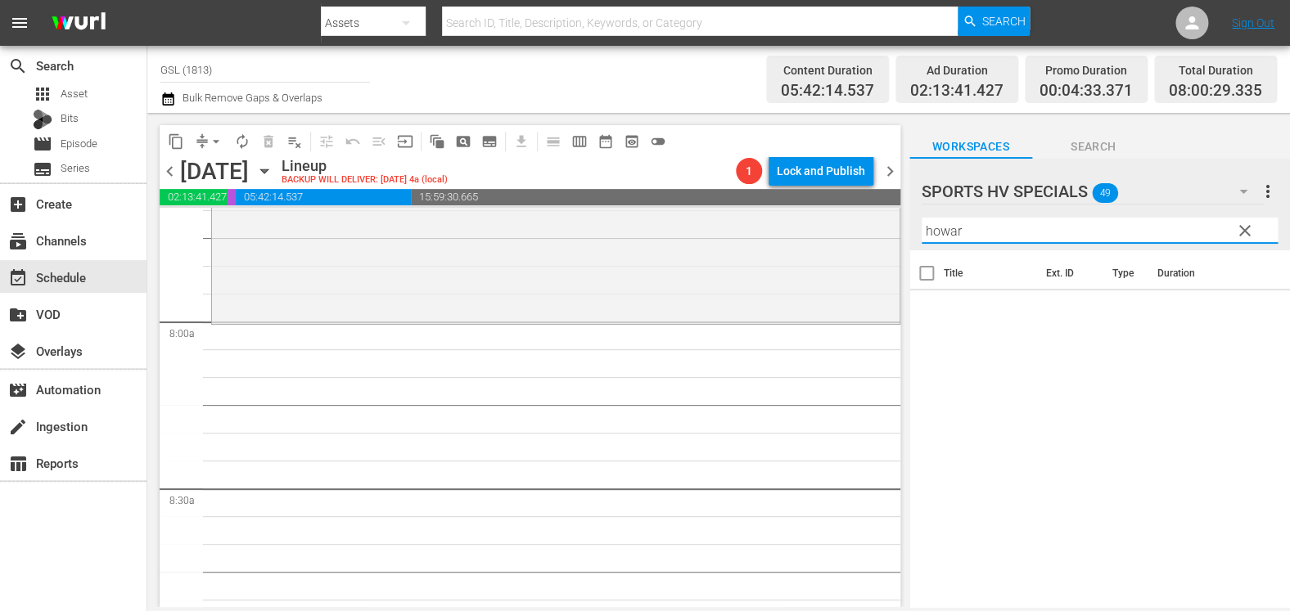
click at [1244, 198] on icon "button" at bounding box center [1243, 192] width 20 height 20
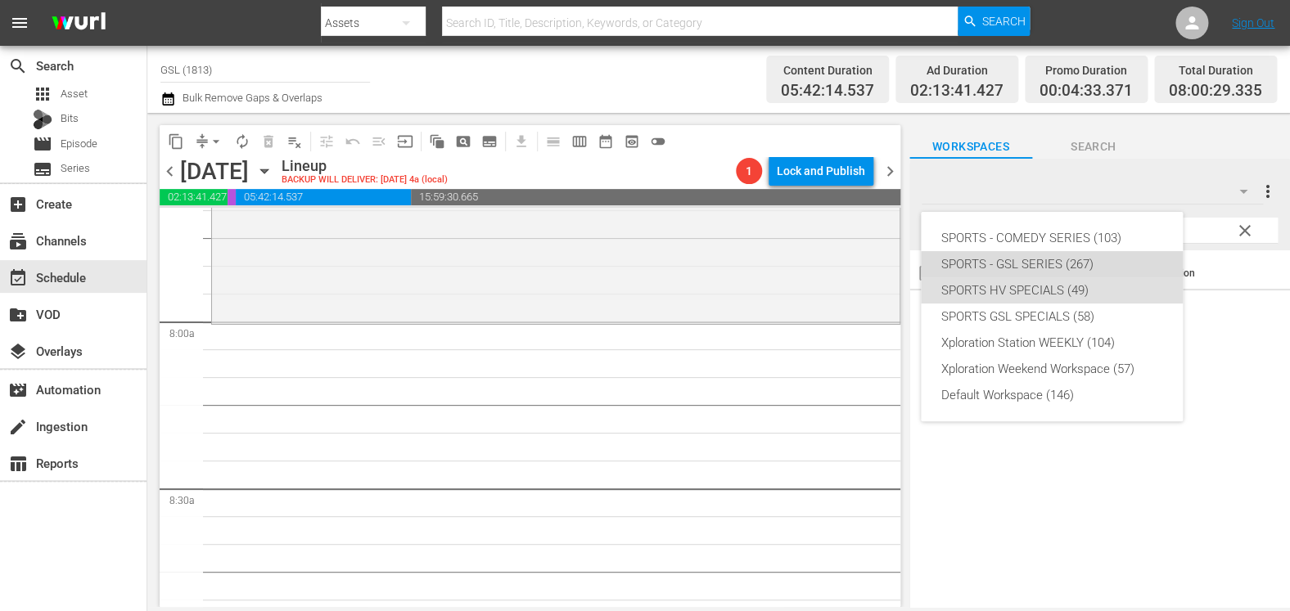
click at [1101, 254] on div "SPORTS - GSL SERIES (267)" at bounding box center [1051, 264] width 223 height 26
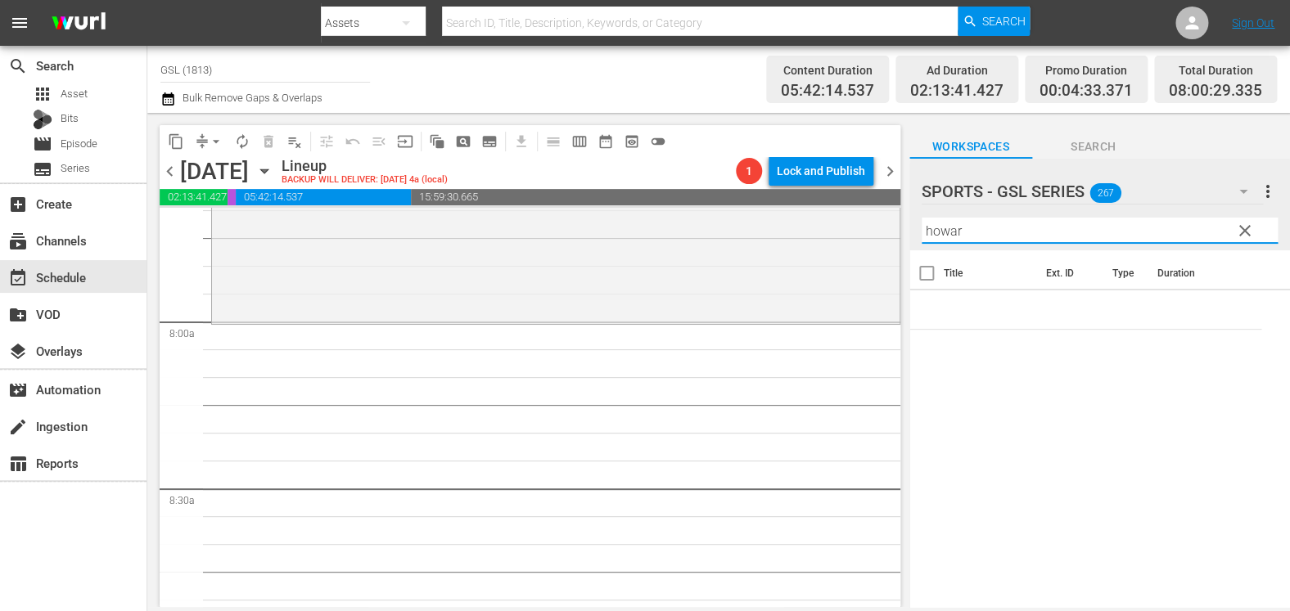
drag, startPoint x: 983, startPoint y: 232, endPoint x: 879, endPoint y: 220, distance: 104.5
click at [921, 220] on input "howar" at bounding box center [1099, 231] width 356 height 26
type input "howa"
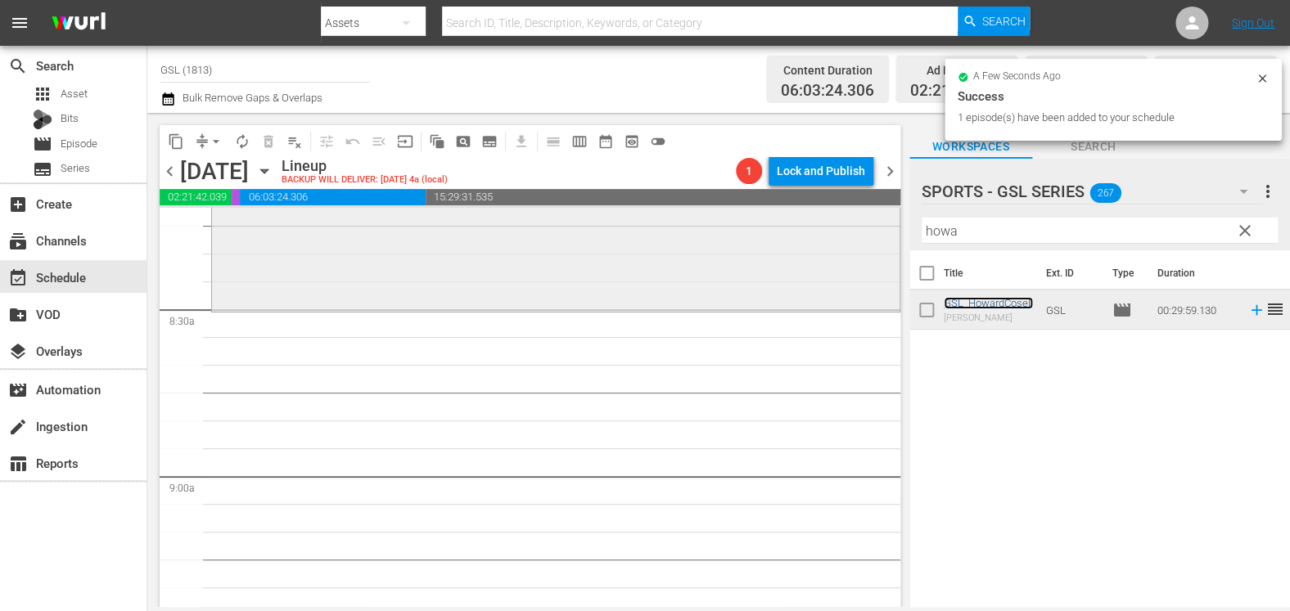
scroll to position [2758, 0]
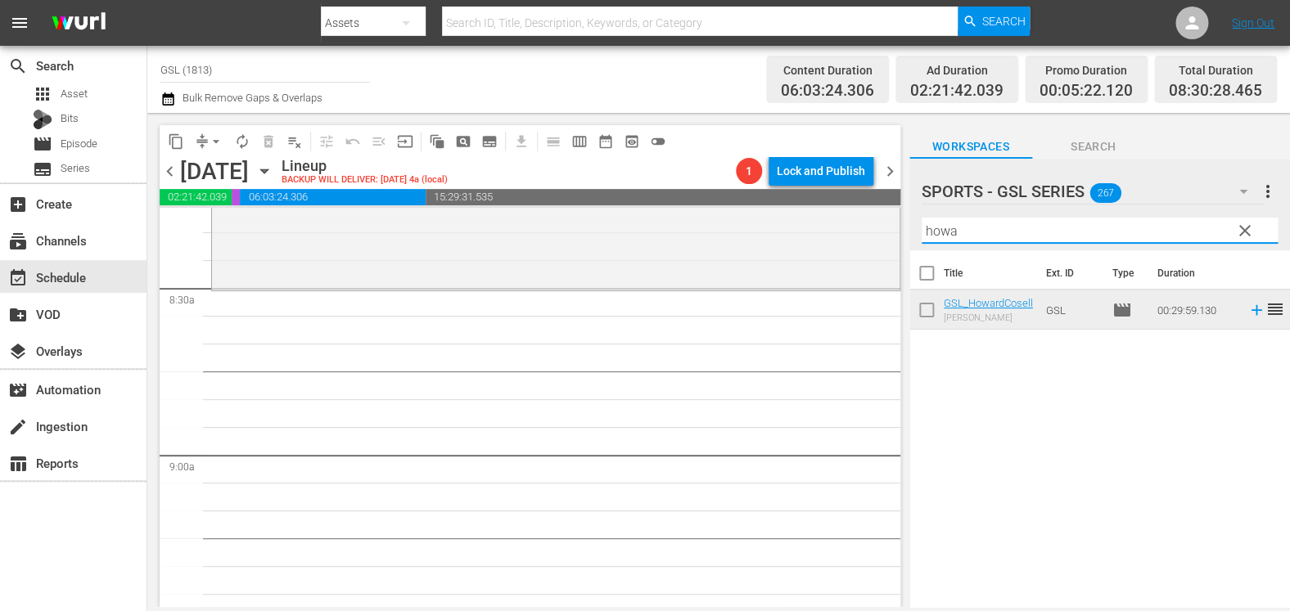
drag, startPoint x: 979, startPoint y: 232, endPoint x: 894, endPoint y: 230, distance: 85.9
click at [921, 230] on input "howa" at bounding box center [1099, 231] width 356 height 26
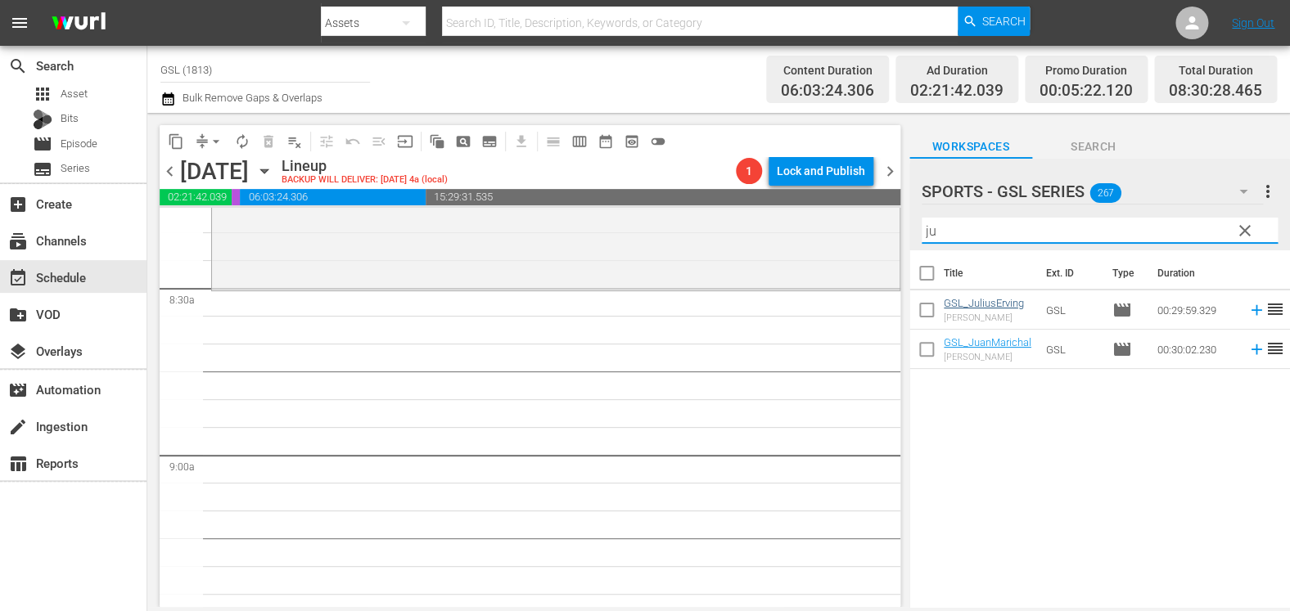
type input "ju"
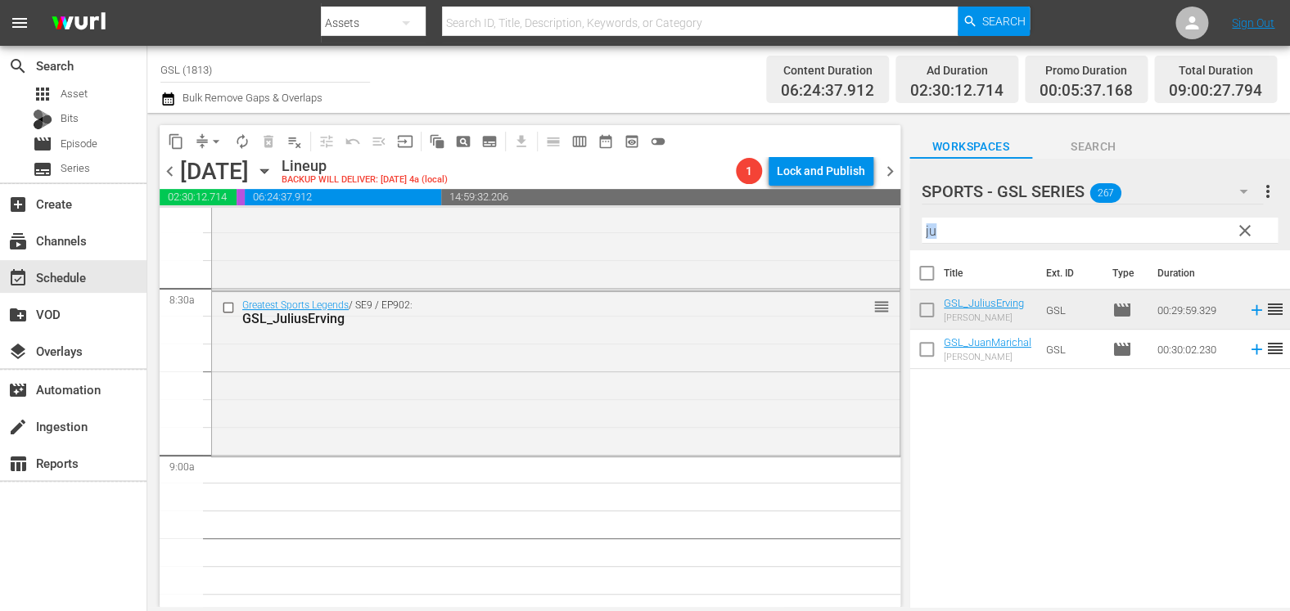
click at [961, 241] on div "Filter by Title ju" at bounding box center [1099, 230] width 356 height 39
drag, startPoint x: 959, startPoint y: 236, endPoint x: 872, endPoint y: 218, distance: 88.6
click at [921, 222] on input "ju" at bounding box center [1099, 231] width 356 height 26
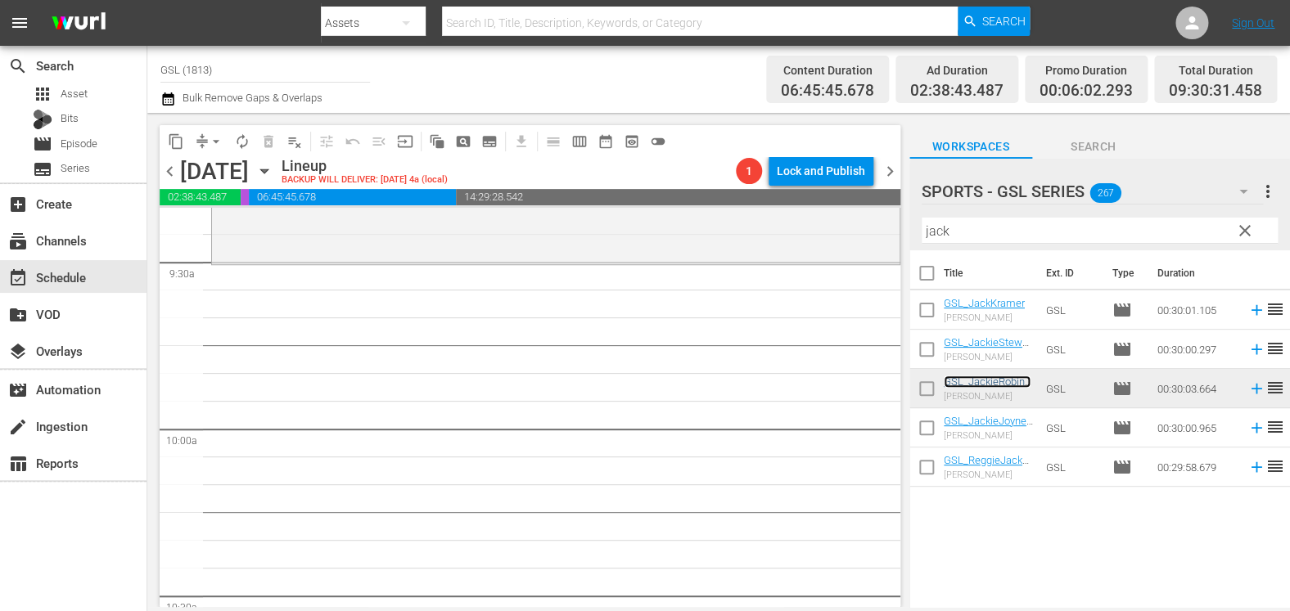
scroll to position [3119, 0]
drag, startPoint x: 1094, startPoint y: 28, endPoint x: 808, endPoint y: 214, distance: 340.7
click at [921, 218] on input "jack" at bounding box center [1099, 231] width 356 height 26
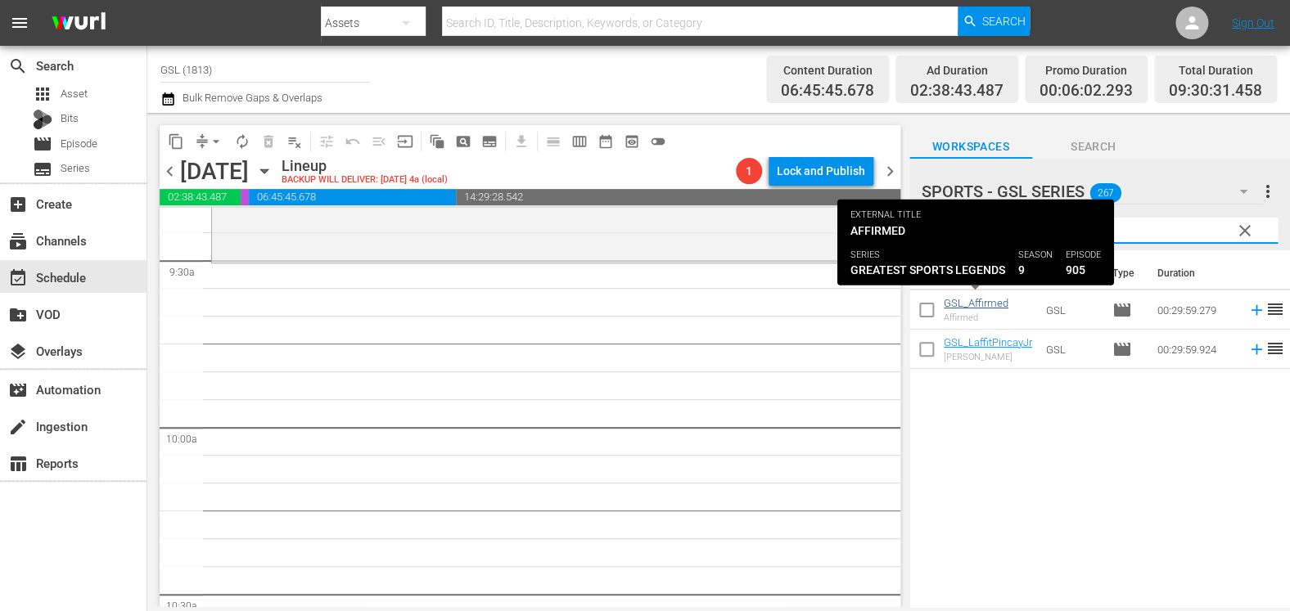
type input "aff"
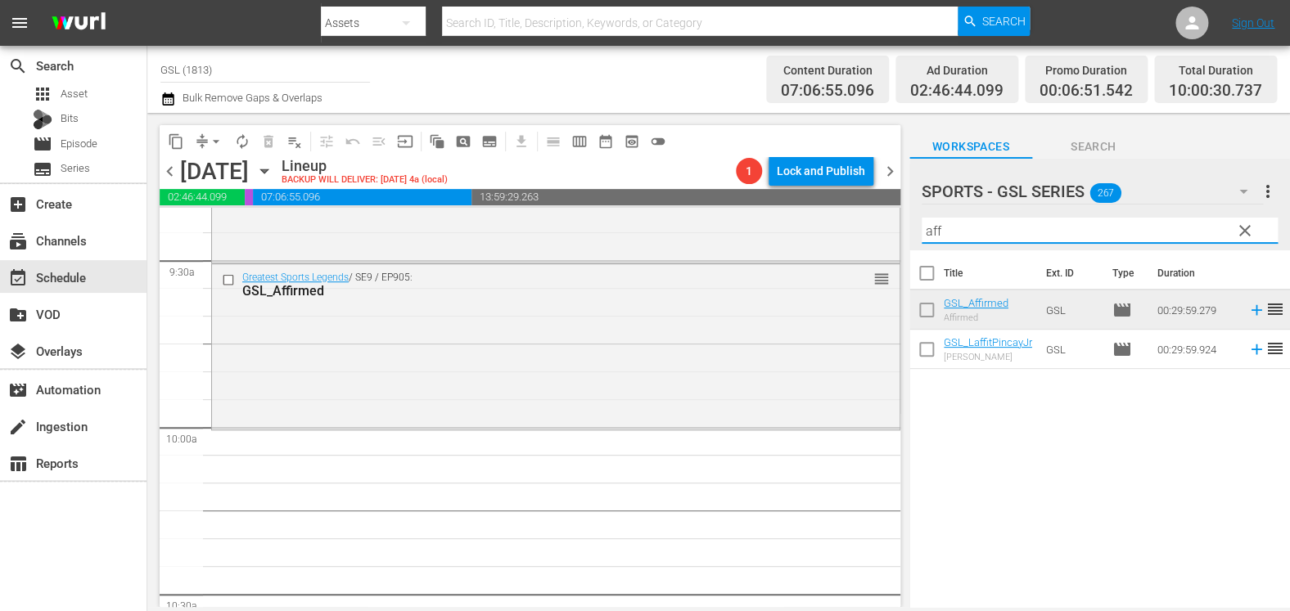
drag, startPoint x: 971, startPoint y: 226, endPoint x: 881, endPoint y: 223, distance: 90.1
click at [921, 223] on input "aff" at bounding box center [1099, 231] width 356 height 26
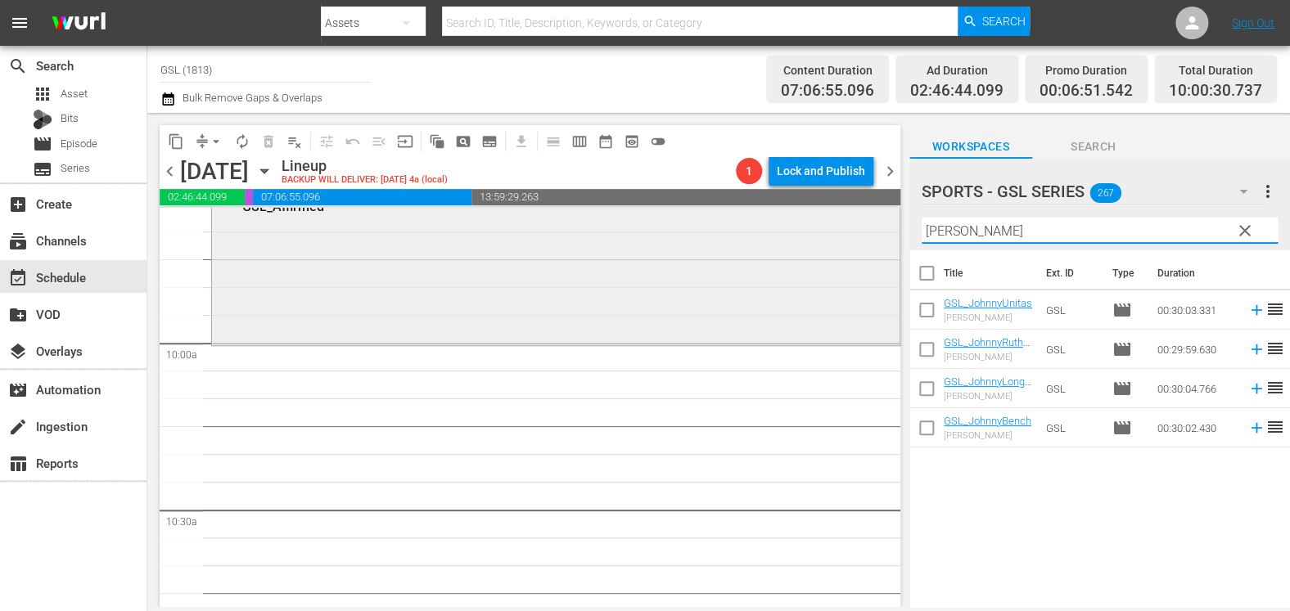
scroll to position [3208, 0]
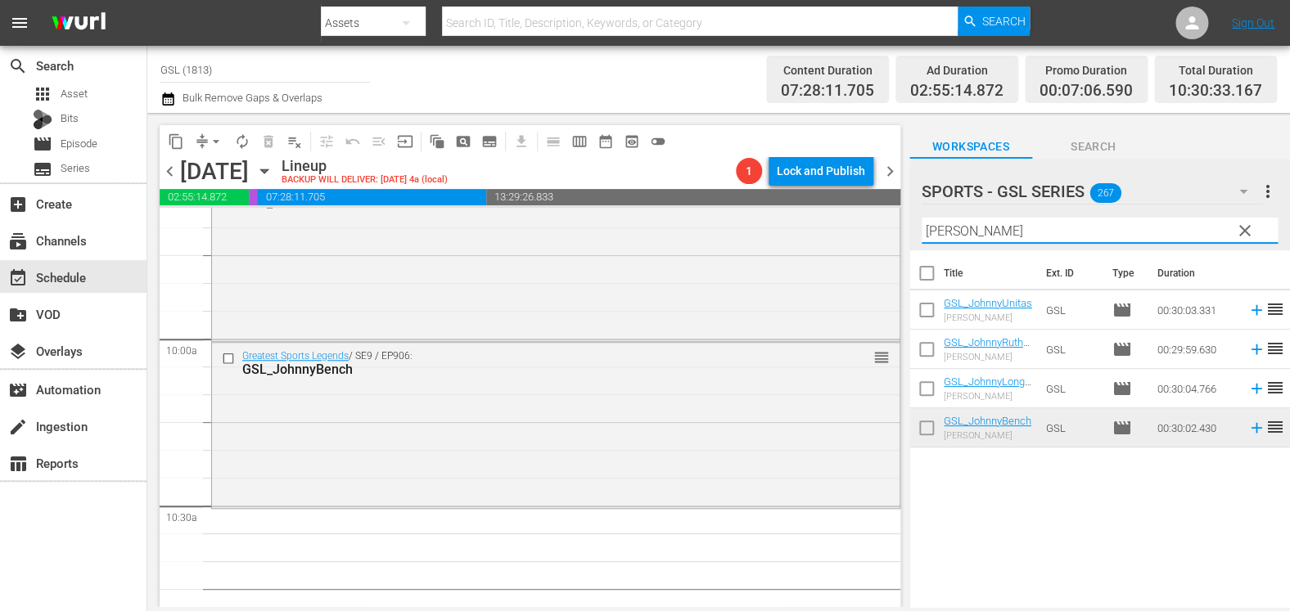
drag, startPoint x: 983, startPoint y: 236, endPoint x: 772, endPoint y: 204, distance: 213.5
click at [921, 218] on input "johnny" at bounding box center [1099, 231] width 356 height 26
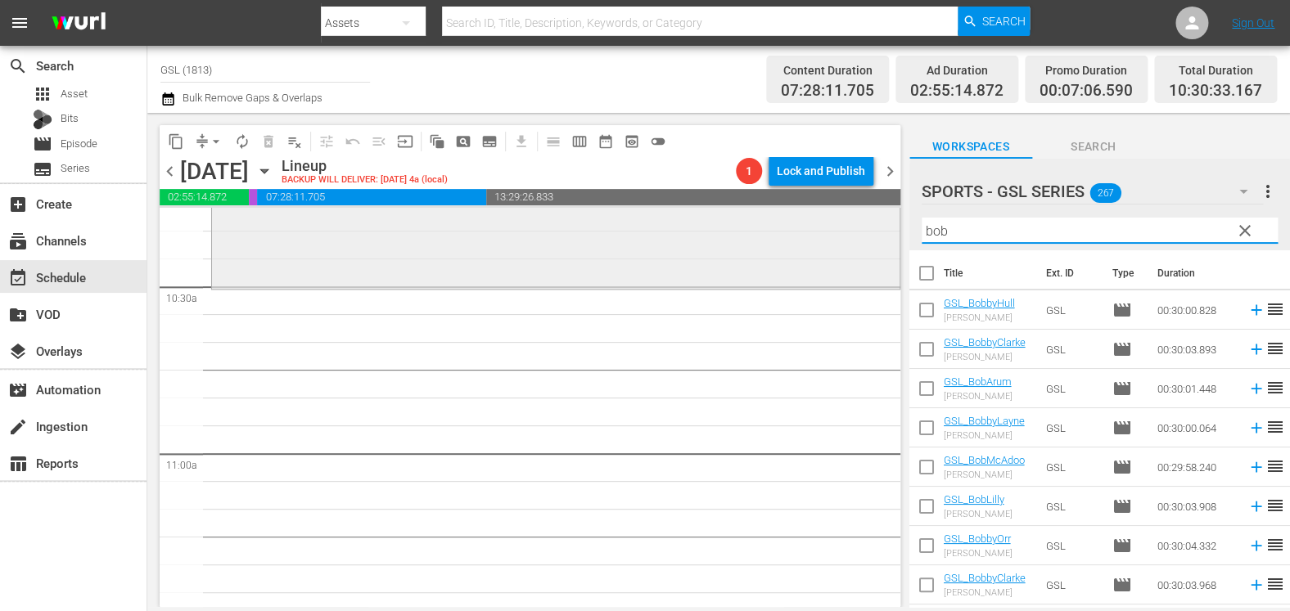
scroll to position [3426, 0]
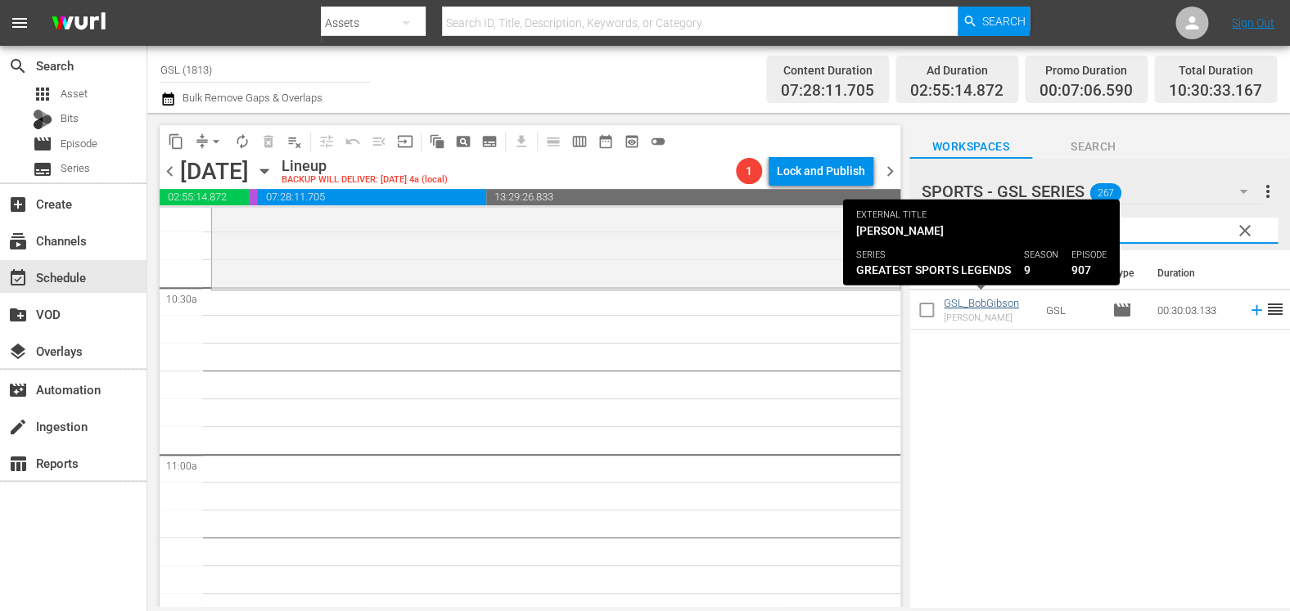
type input "bobg"
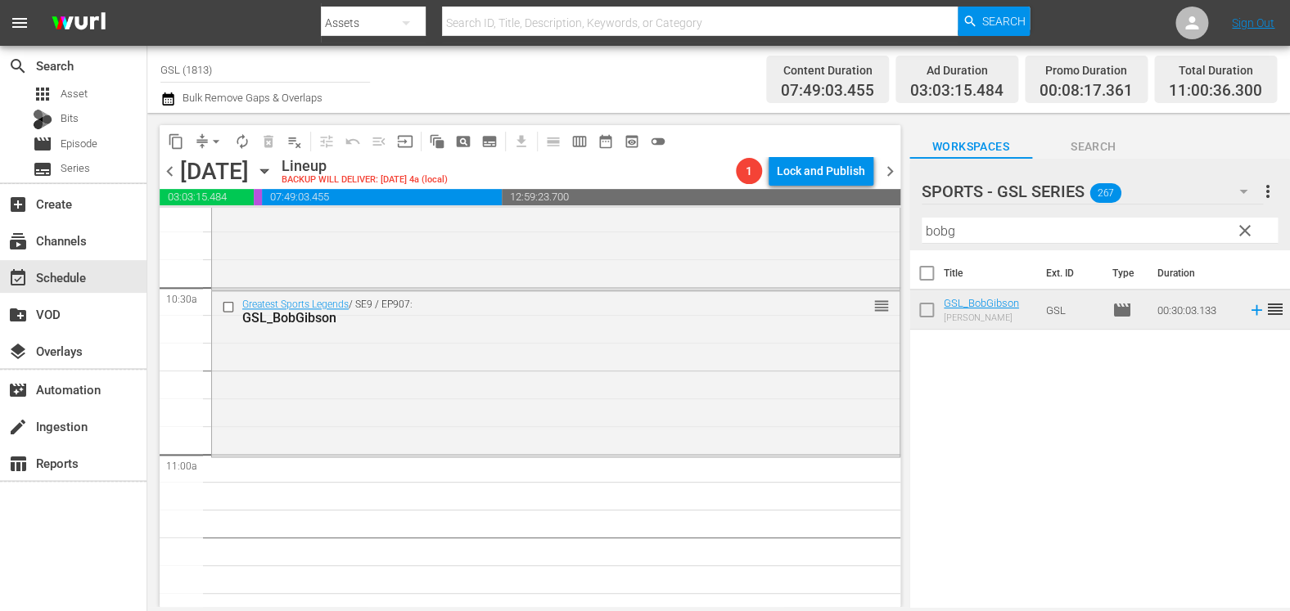
click at [1248, 234] on span "clear" at bounding box center [1245, 231] width 20 height 20
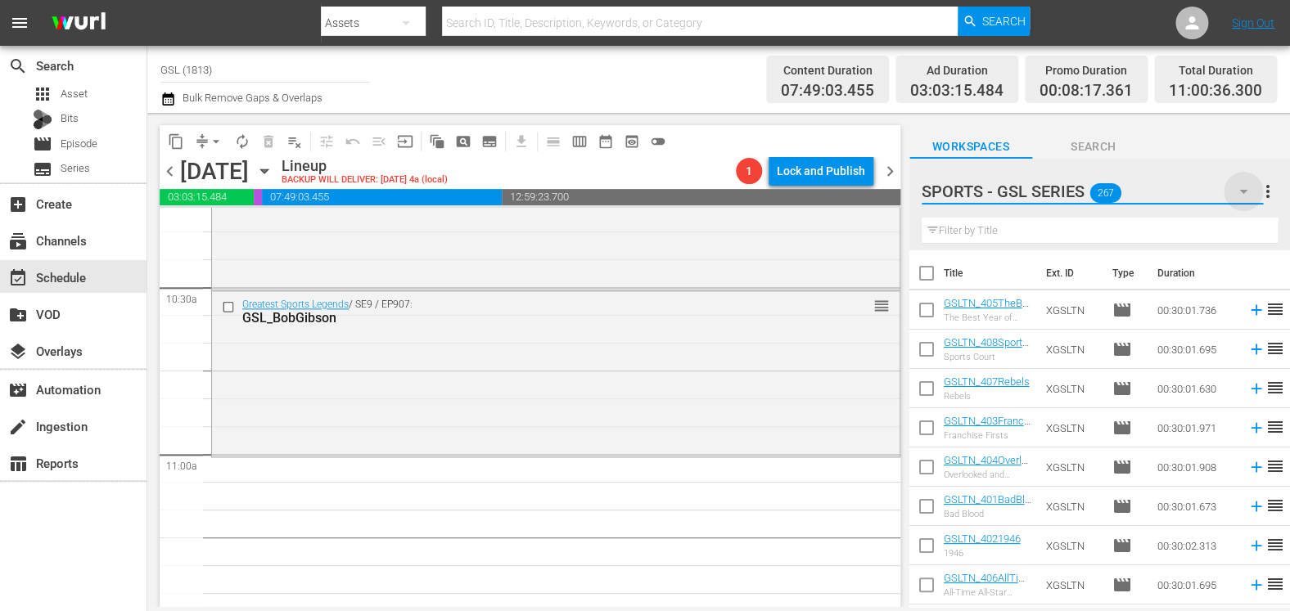
click at [1247, 188] on icon "button" at bounding box center [1243, 192] width 20 height 20
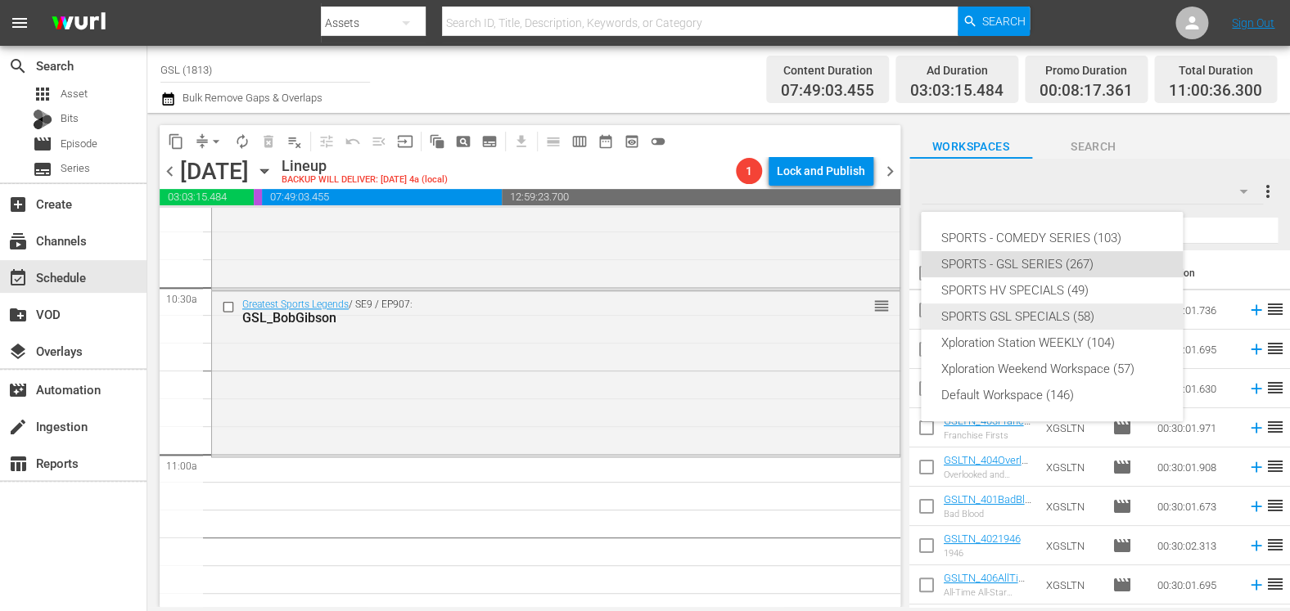
click at [1075, 313] on div "SPORTS GSL SPECIALS (58)" at bounding box center [1051, 317] width 223 height 26
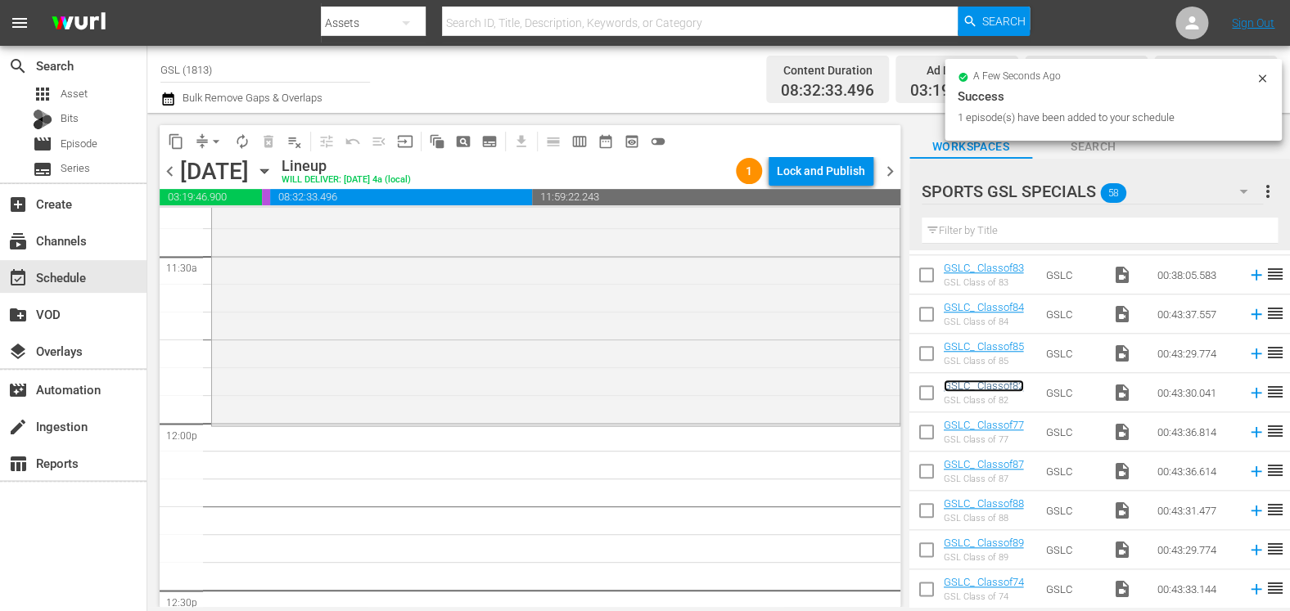
scroll to position [3822, 0]
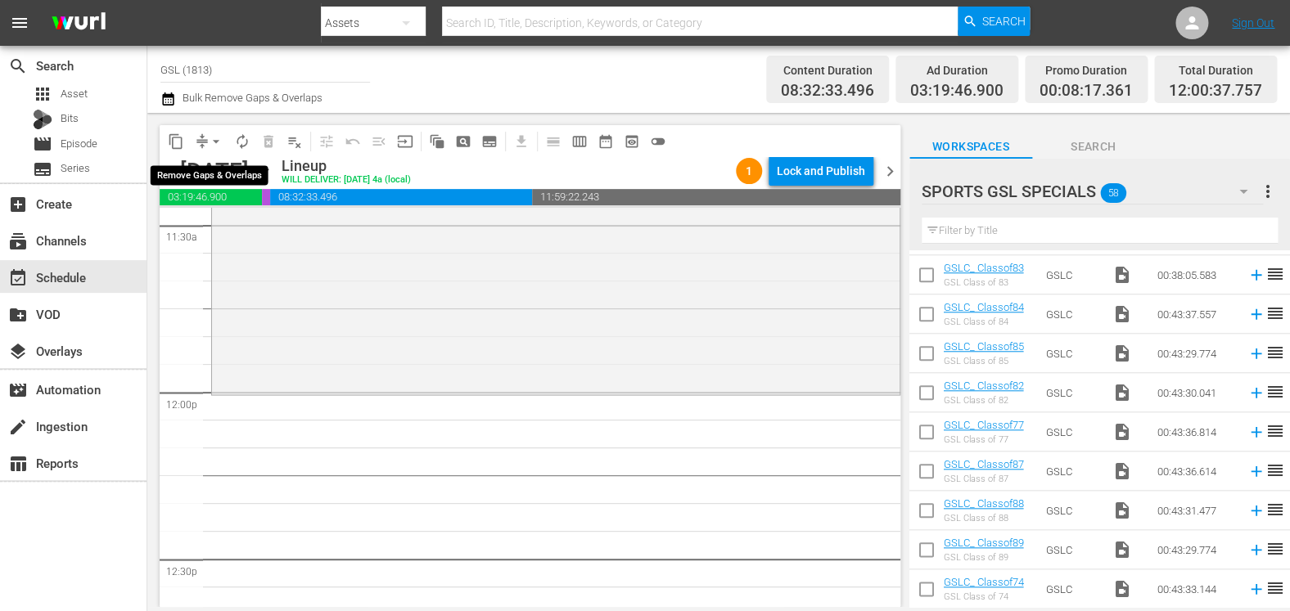
click at [209, 141] on span "arrow_drop_down" at bounding box center [216, 141] width 16 height 16
click at [218, 169] on li "Align to Midnight" at bounding box center [216, 174] width 135 height 27
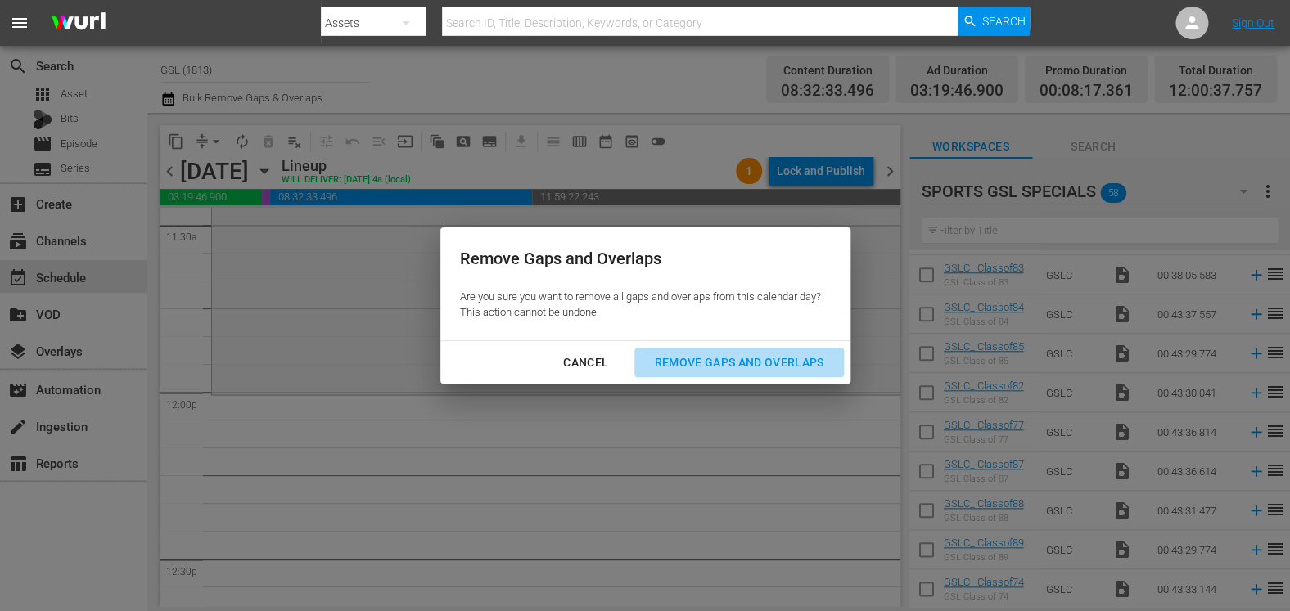
click at [717, 363] on div "Remove Gaps and Overlaps" at bounding box center [739, 363] width 196 height 20
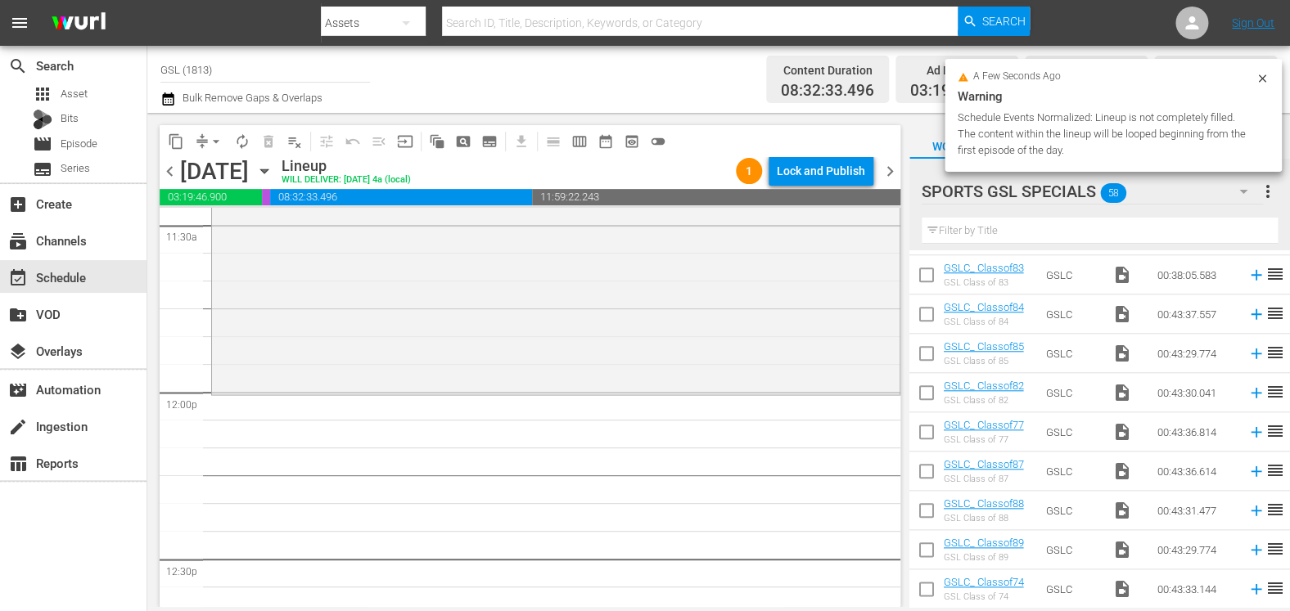
click at [1260, 79] on div "Total Duration" at bounding box center [1214, 70] width 93 height 23
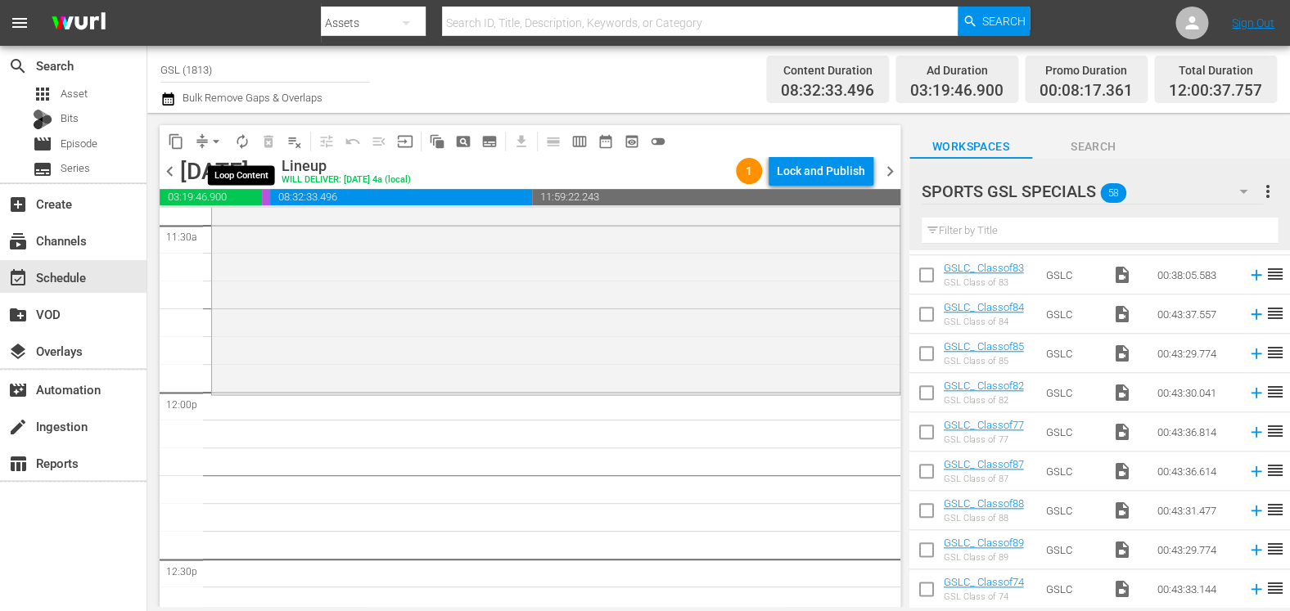
click at [247, 148] on span "autorenew_outlined" at bounding box center [242, 141] width 16 height 16
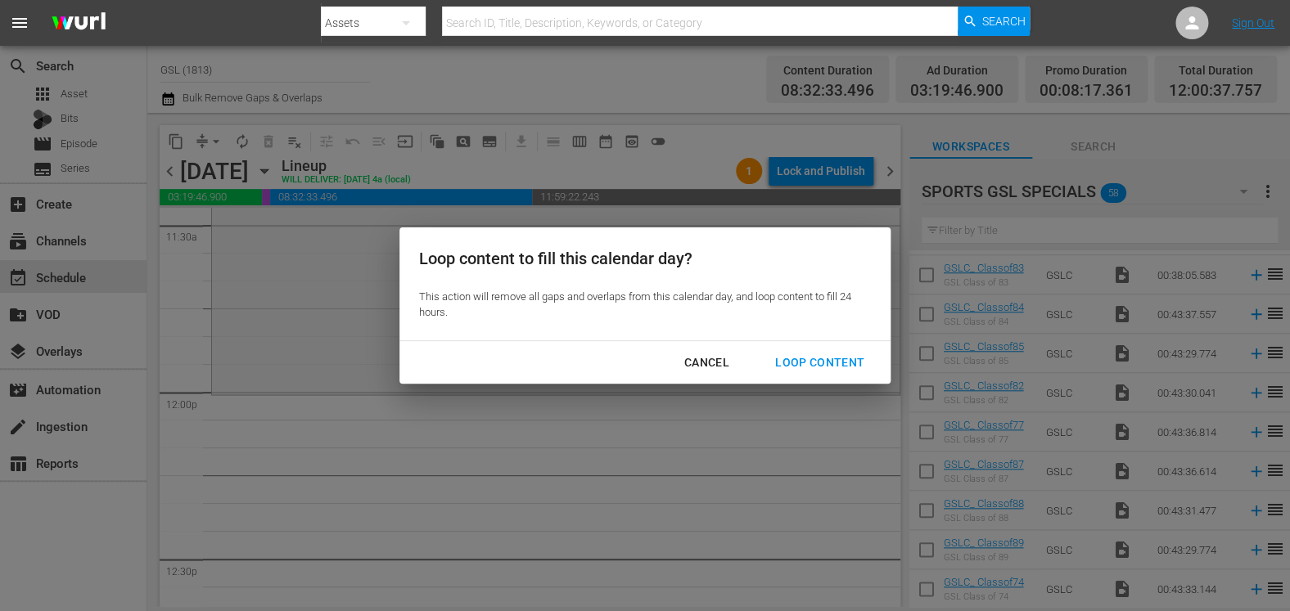
click at [808, 361] on div "Loop Content" at bounding box center [819, 363] width 115 height 20
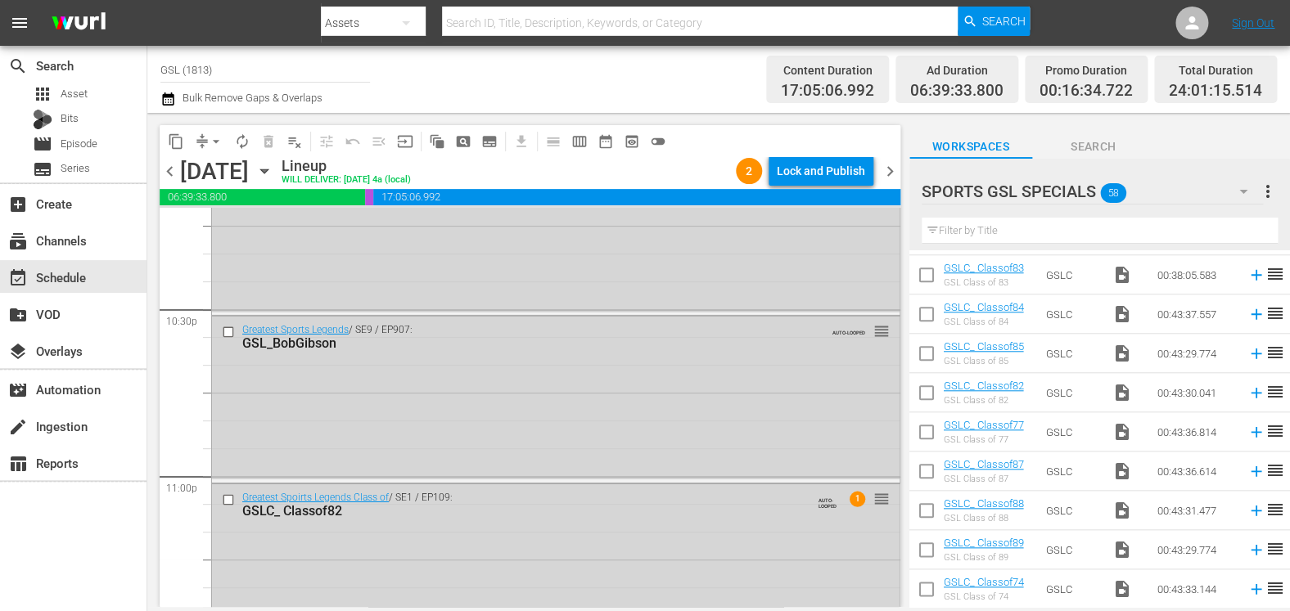
scroll to position [7621, 0]
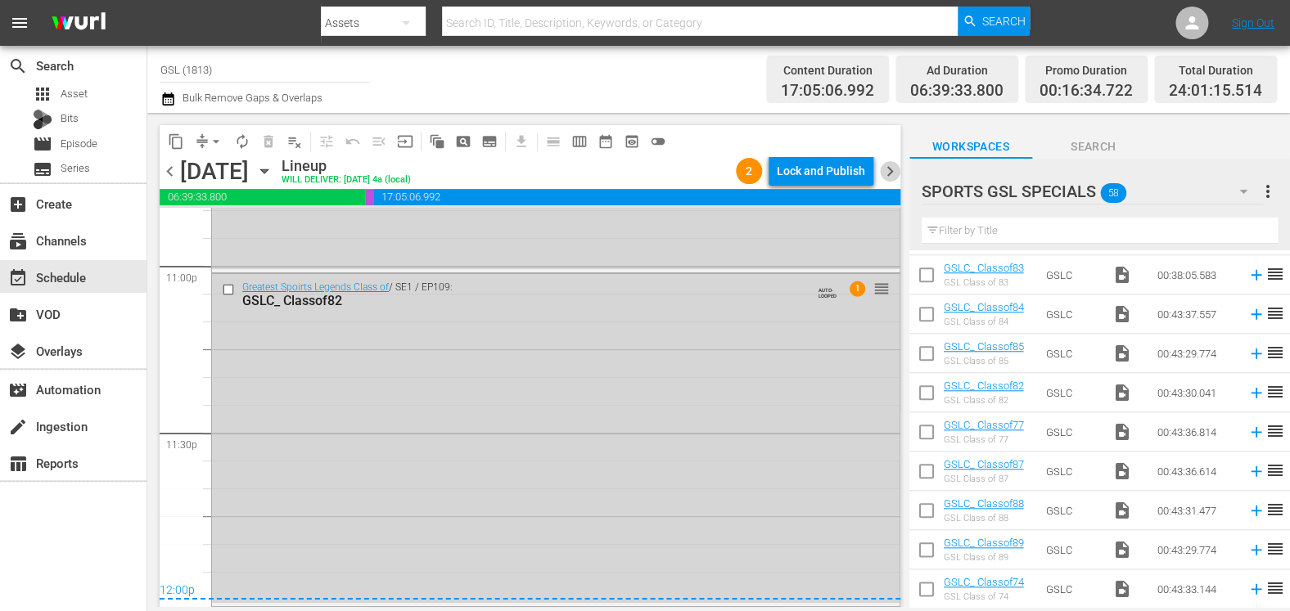
click at [891, 167] on span "chevron_right" at bounding box center [890, 171] width 20 height 20
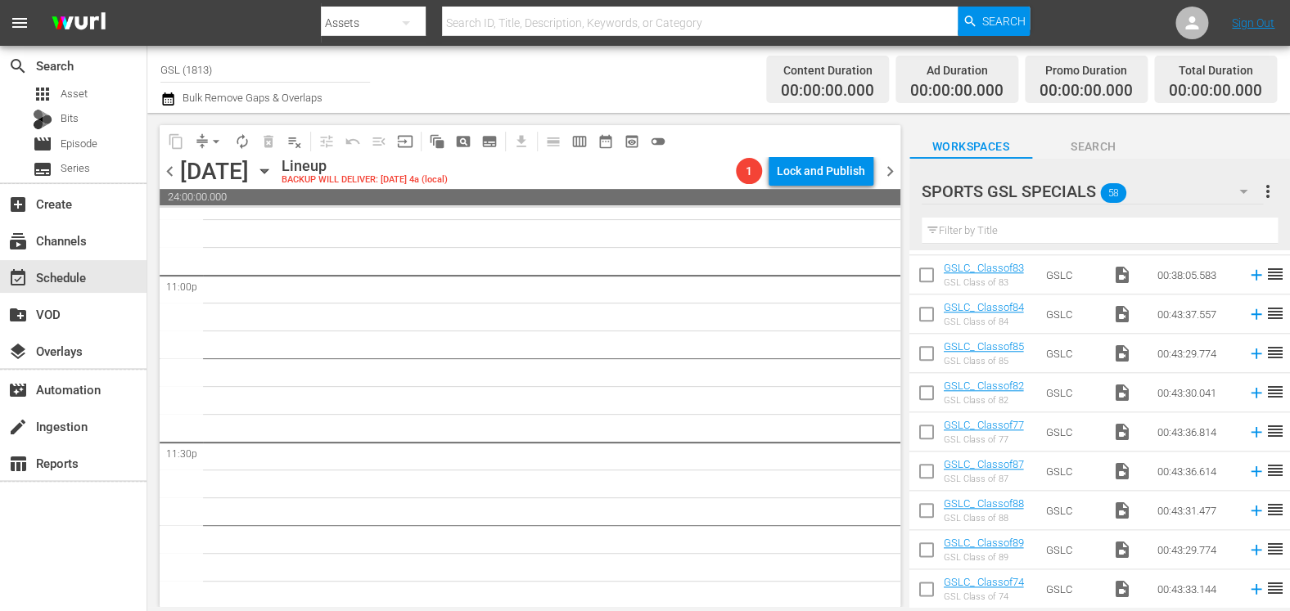
scroll to position [7584, 0]
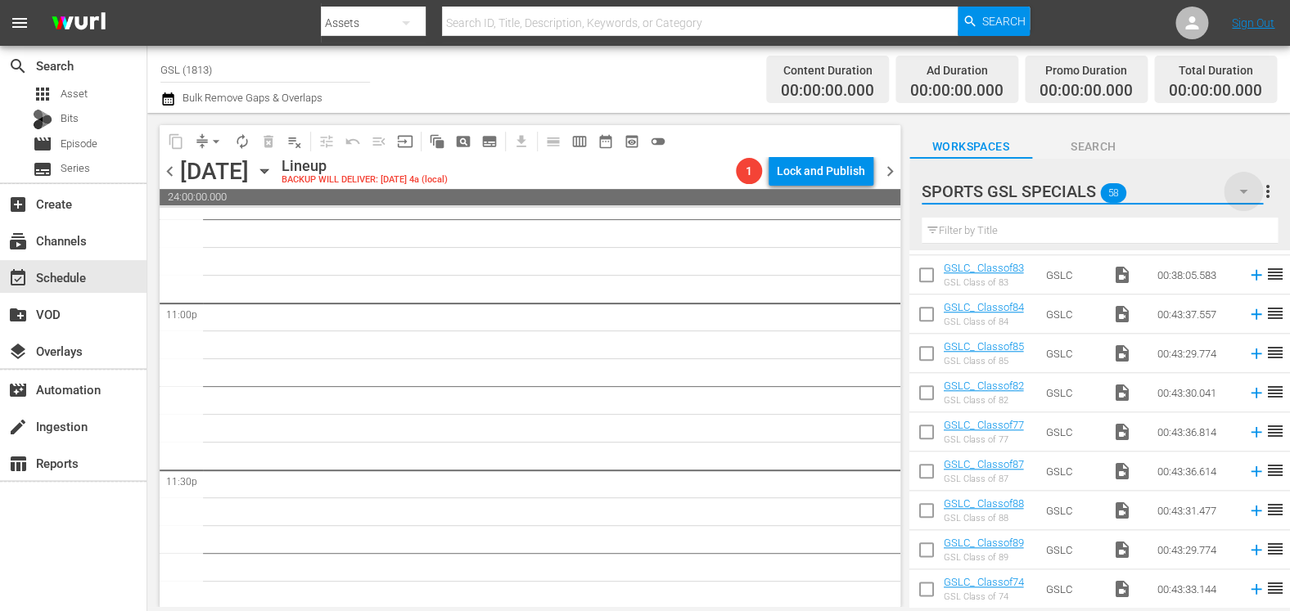
click at [1248, 196] on icon "button" at bounding box center [1243, 192] width 20 height 20
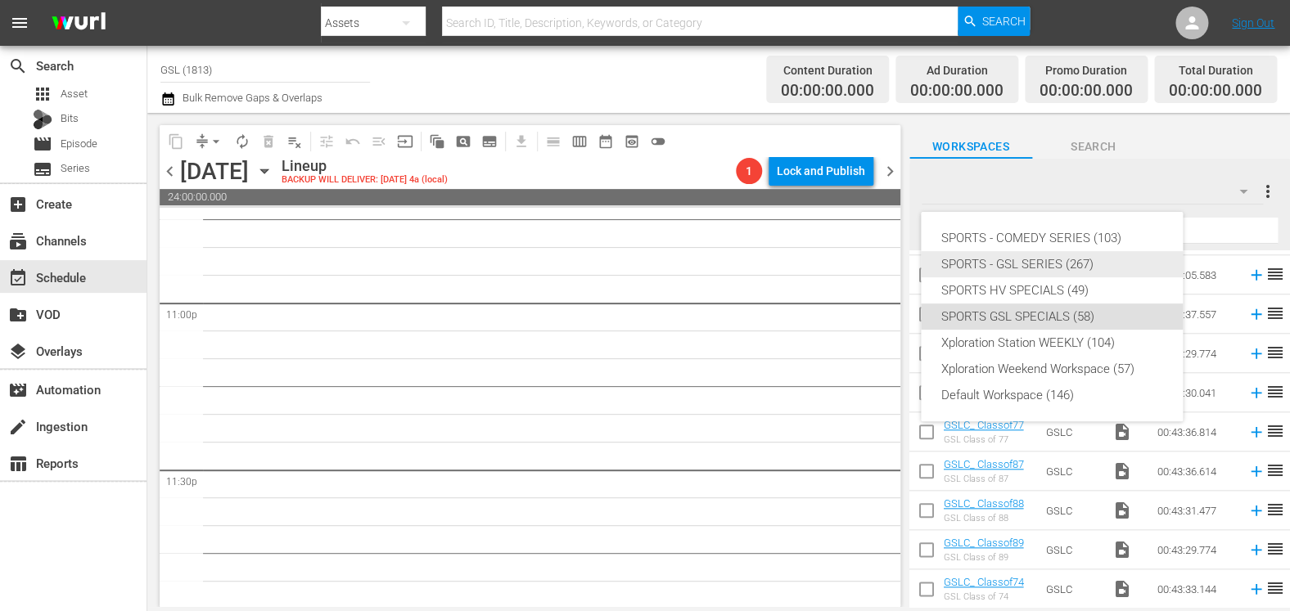
click at [1052, 269] on div "SPORTS - GSL SERIES (267)" at bounding box center [1051, 264] width 223 height 26
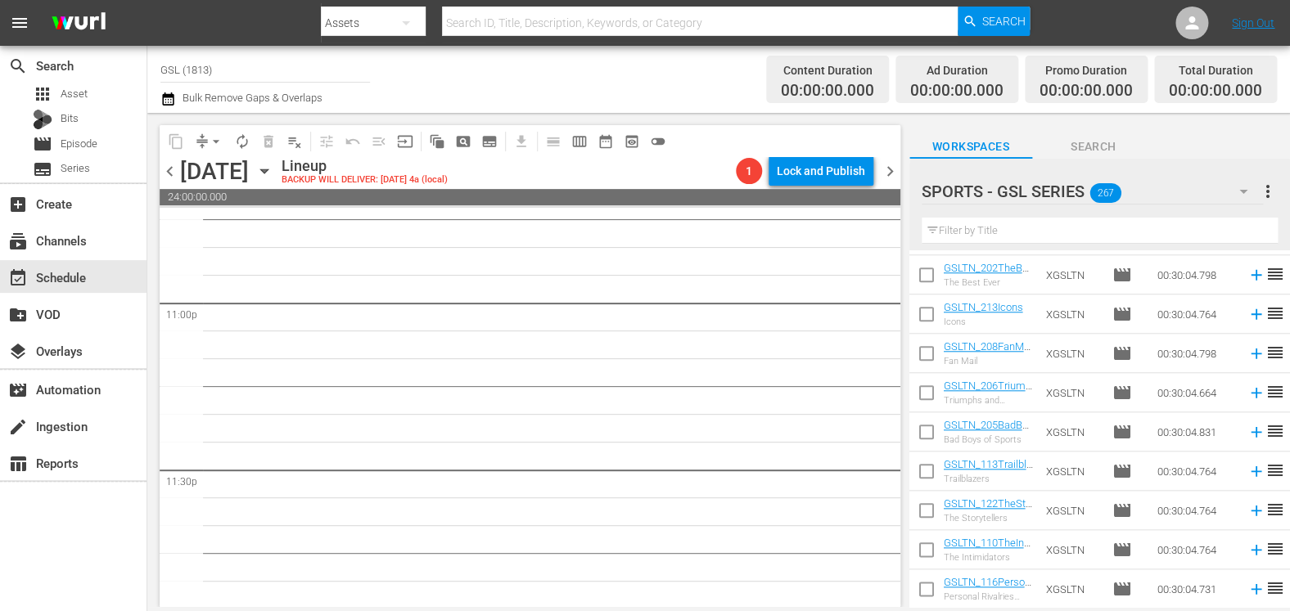
click at [973, 250] on div "Filter by Title" at bounding box center [1099, 230] width 356 height 39
click at [973, 233] on input "text" at bounding box center [1099, 231] width 356 height 26
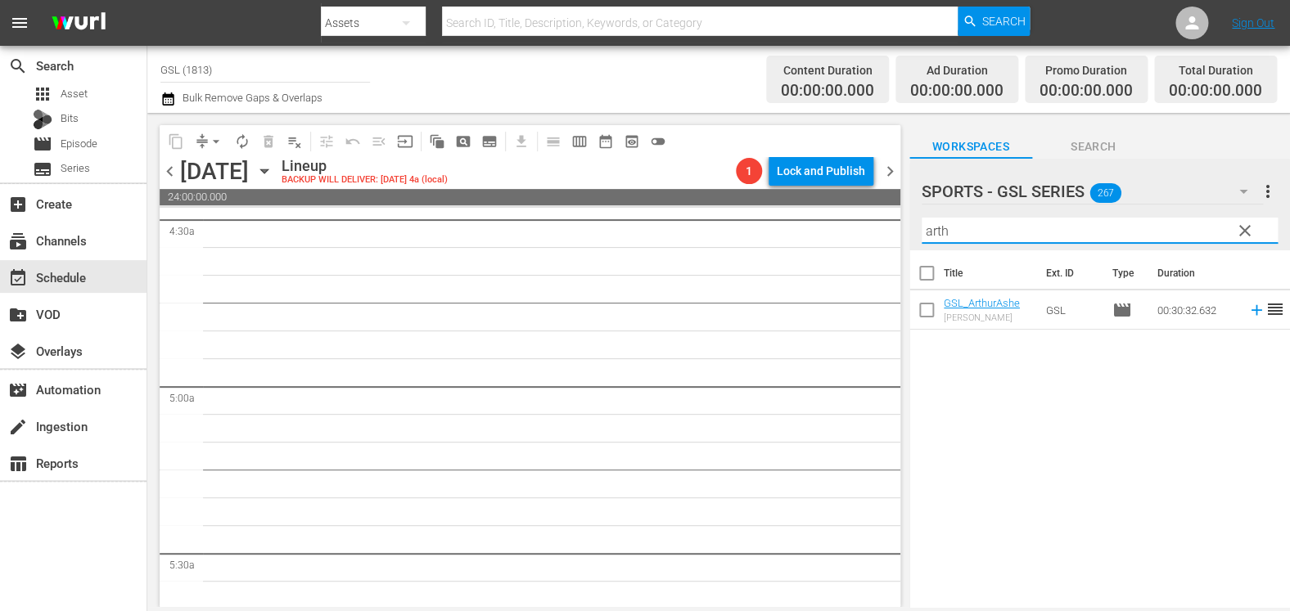
scroll to position [0, 0]
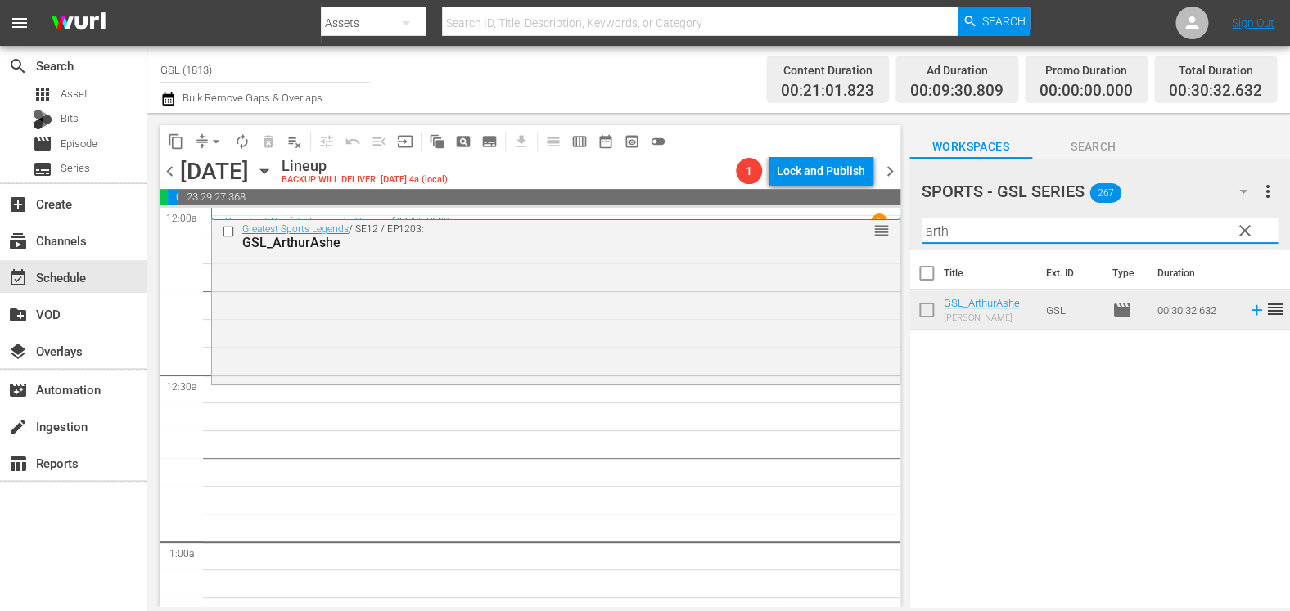
drag, startPoint x: 980, startPoint y: 232, endPoint x: 673, endPoint y: 183, distance: 310.7
click at [921, 218] on input "arth" at bounding box center [1099, 231] width 356 height 26
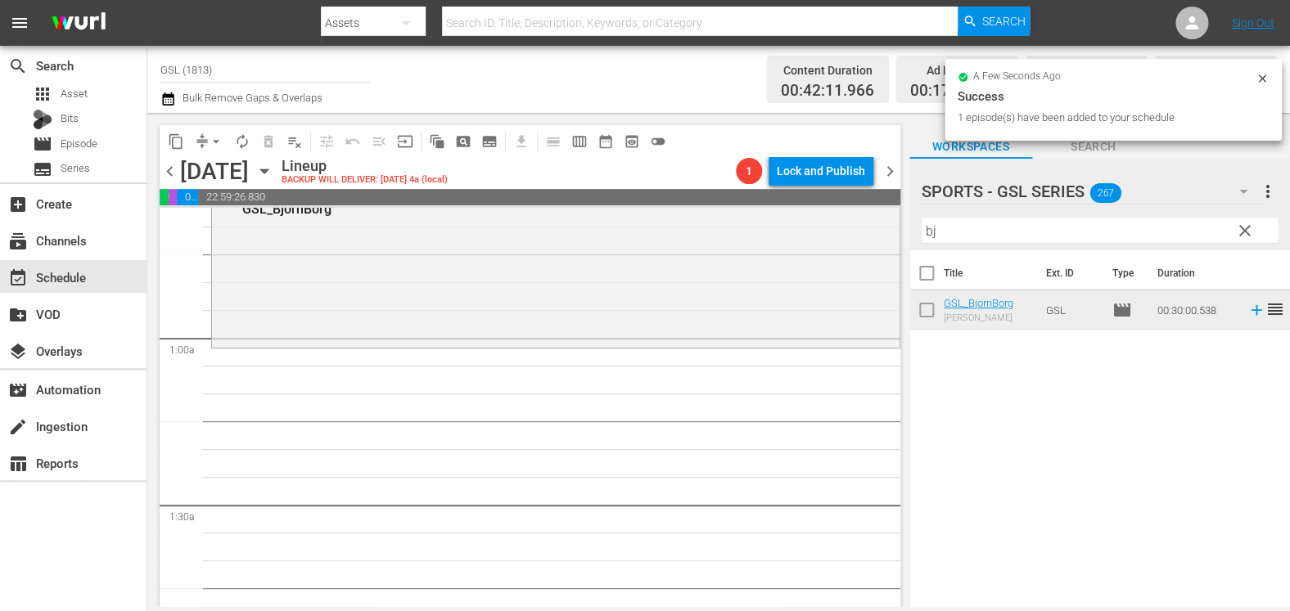
scroll to position [230, 0]
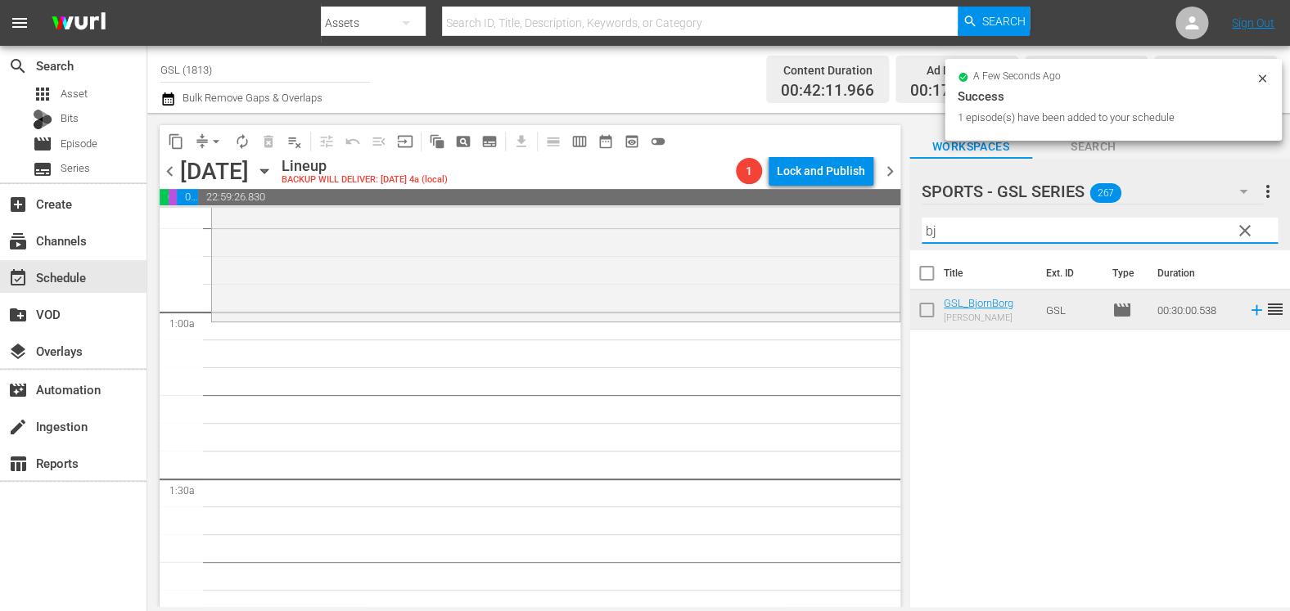
drag, startPoint x: 959, startPoint y: 237, endPoint x: 831, endPoint y: 212, distance: 130.9
click at [921, 218] on input "bj" at bounding box center [1099, 231] width 356 height 26
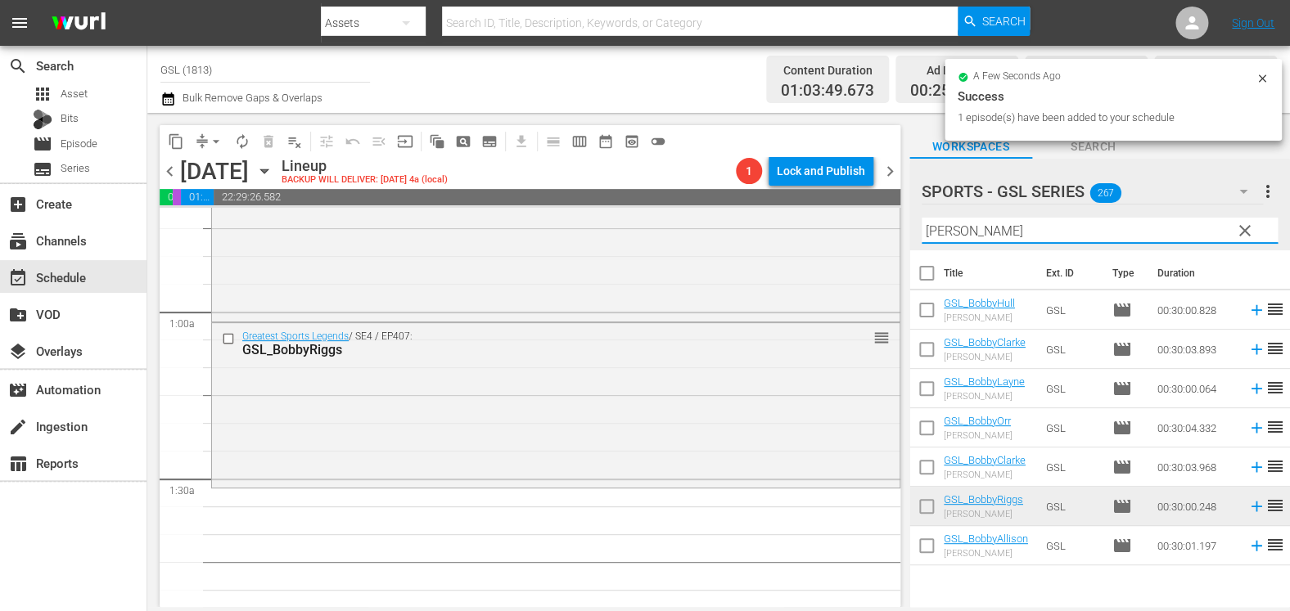
drag, startPoint x: 992, startPoint y: 235, endPoint x: 817, endPoint y: 198, distance: 178.1
click at [921, 218] on input "bobby" at bounding box center [1099, 231] width 356 height 26
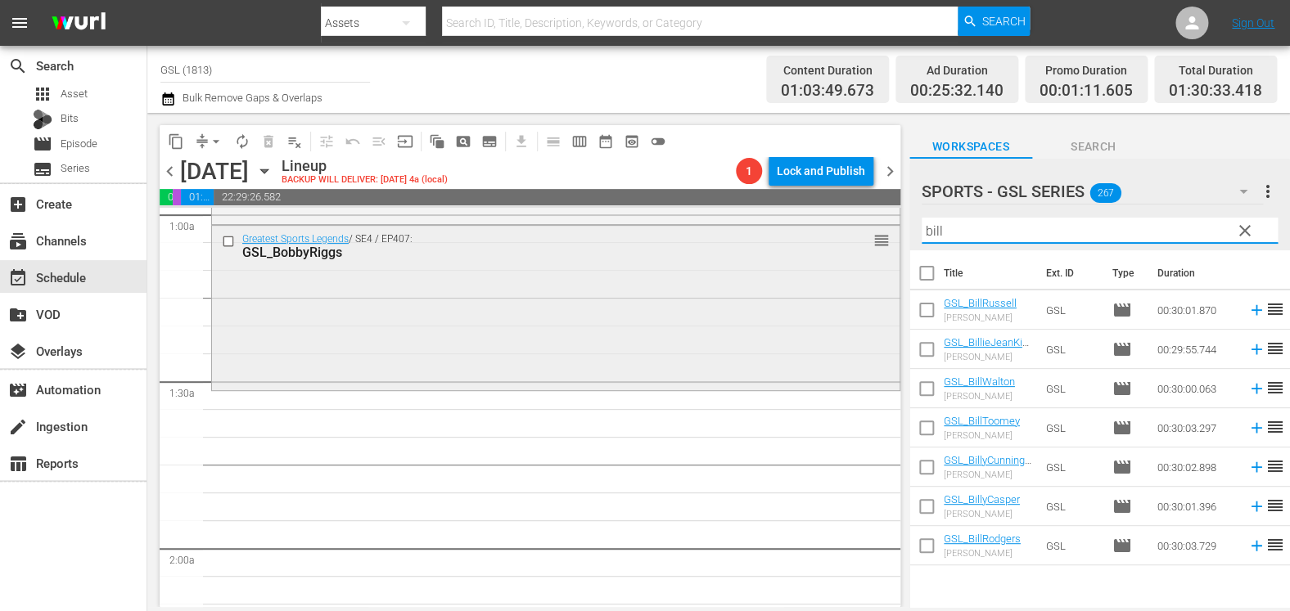
scroll to position [329, 0]
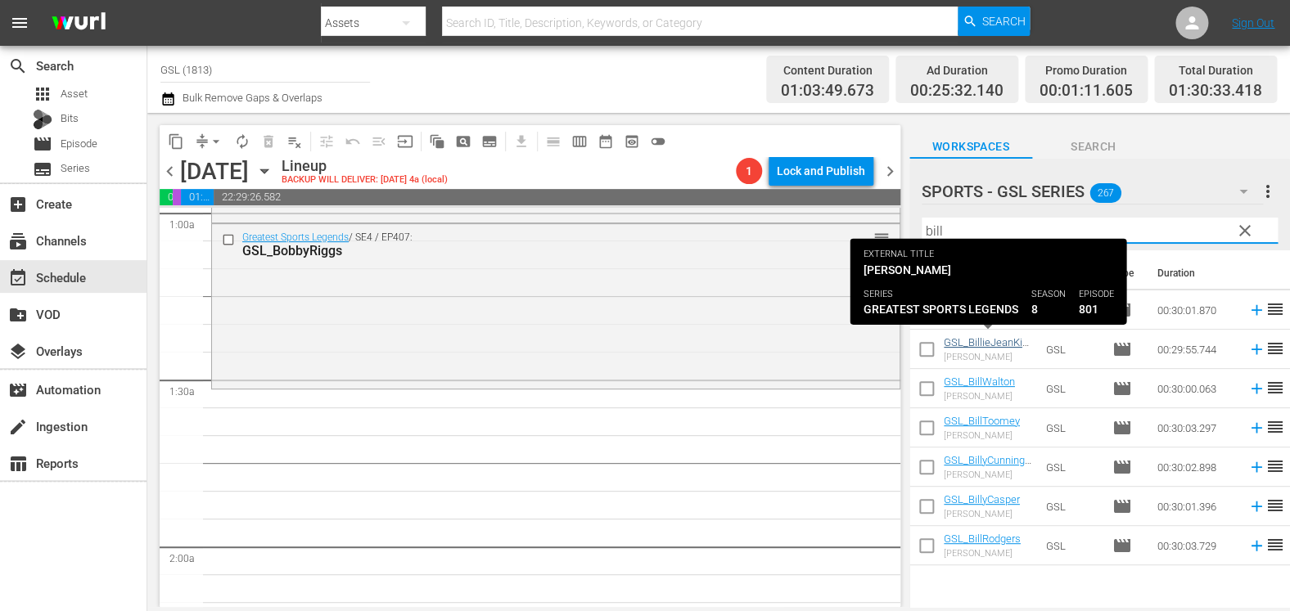
type input "bill"
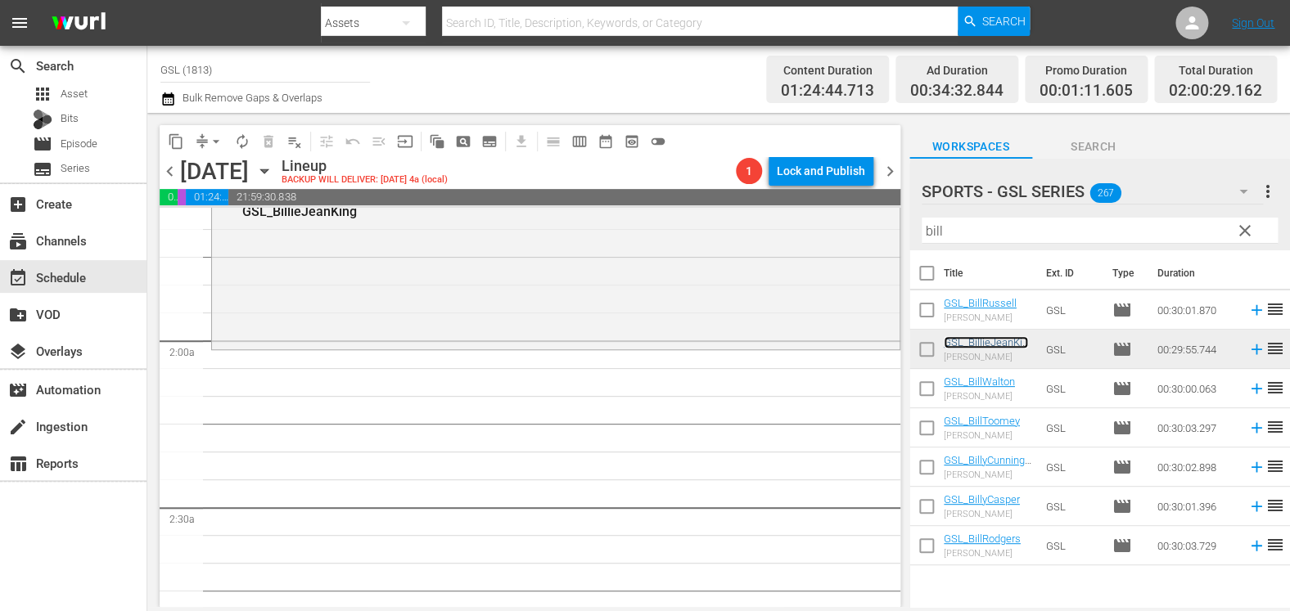
scroll to position [537, 0]
click at [1246, 234] on span "clear" at bounding box center [1245, 231] width 20 height 20
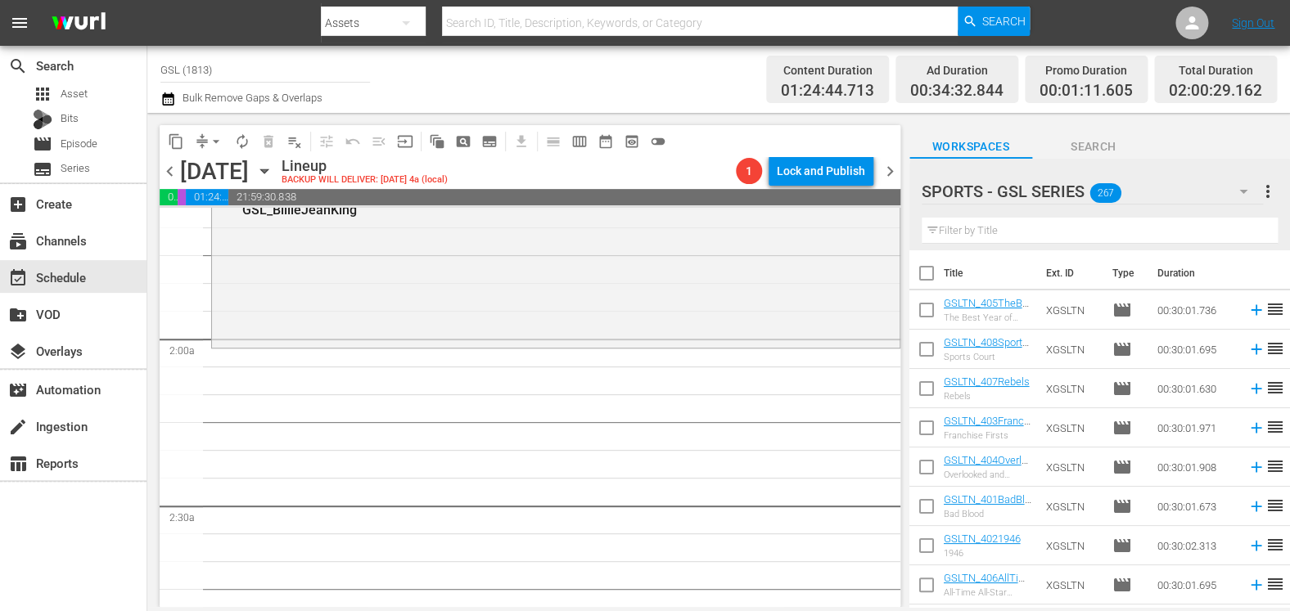
click at [1192, 231] on input "text" at bounding box center [1099, 231] width 356 height 26
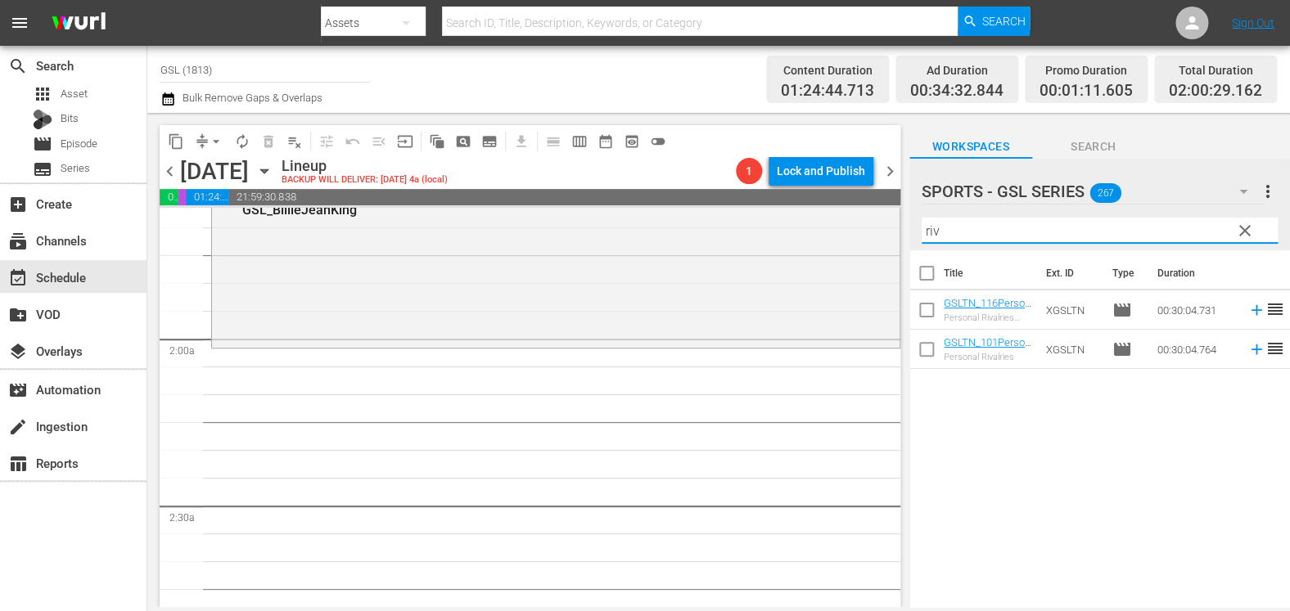
drag, startPoint x: 984, startPoint y: 234, endPoint x: 906, endPoint y: 229, distance: 77.9
click at [921, 229] on input "riv" at bounding box center [1099, 231] width 356 height 26
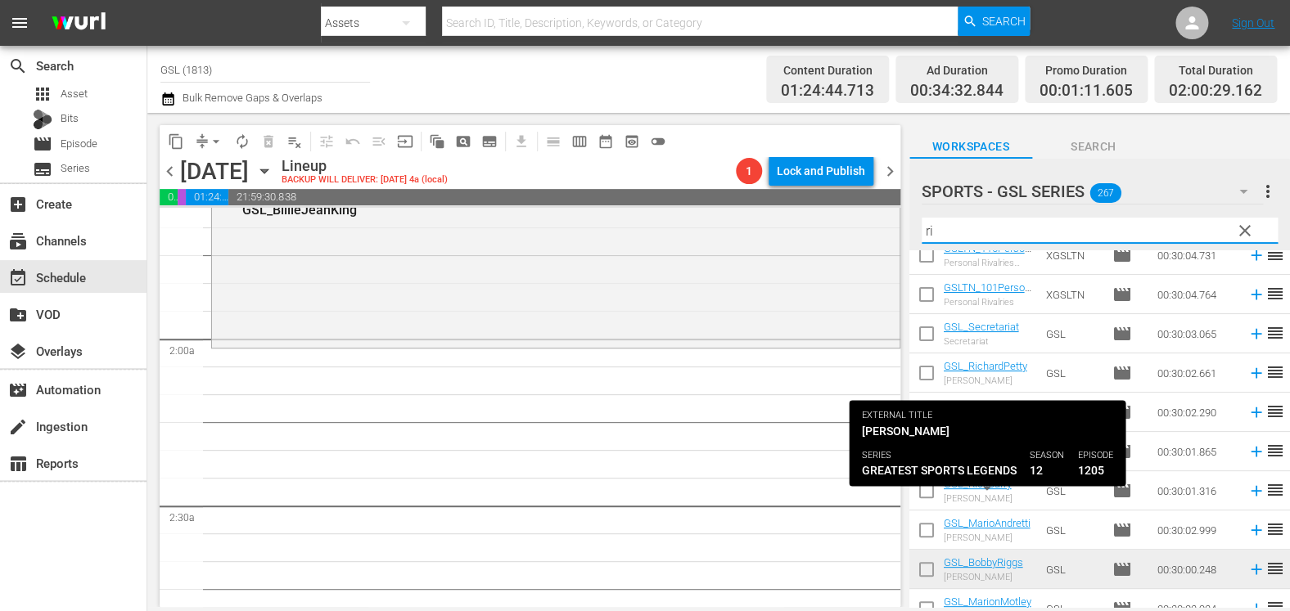
scroll to position [349, 0]
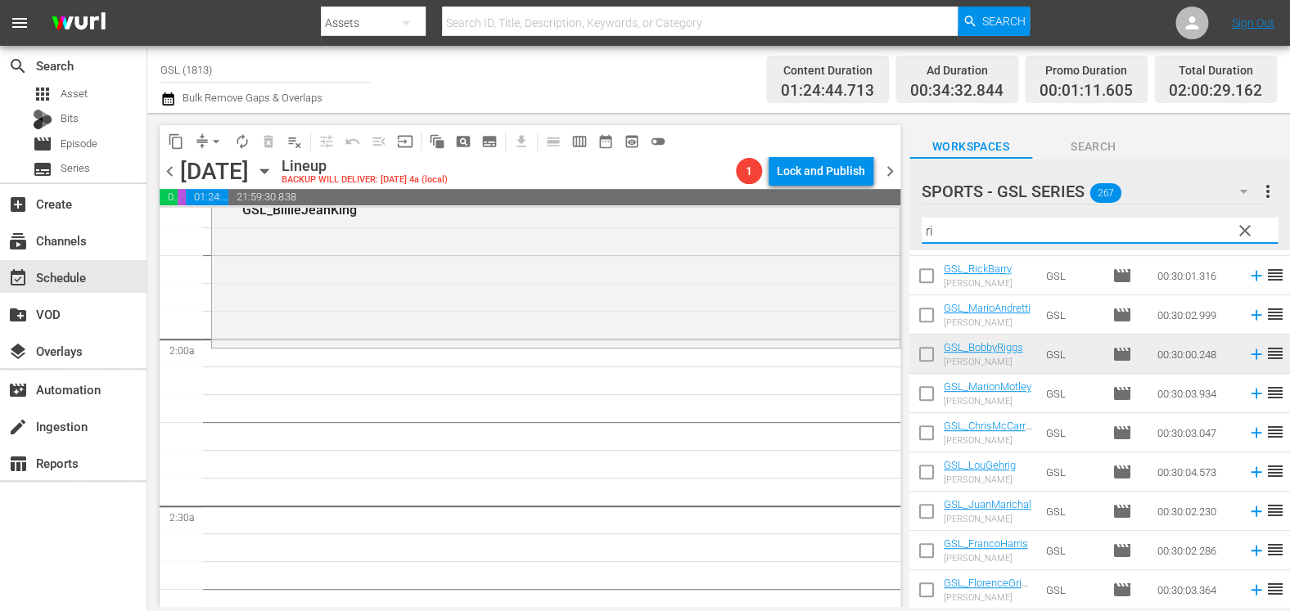
type input "ri"
drag, startPoint x: 964, startPoint y: 237, endPoint x: 891, endPoint y: 211, distance: 77.4
click at [921, 218] on input "ri" at bounding box center [1099, 231] width 356 height 26
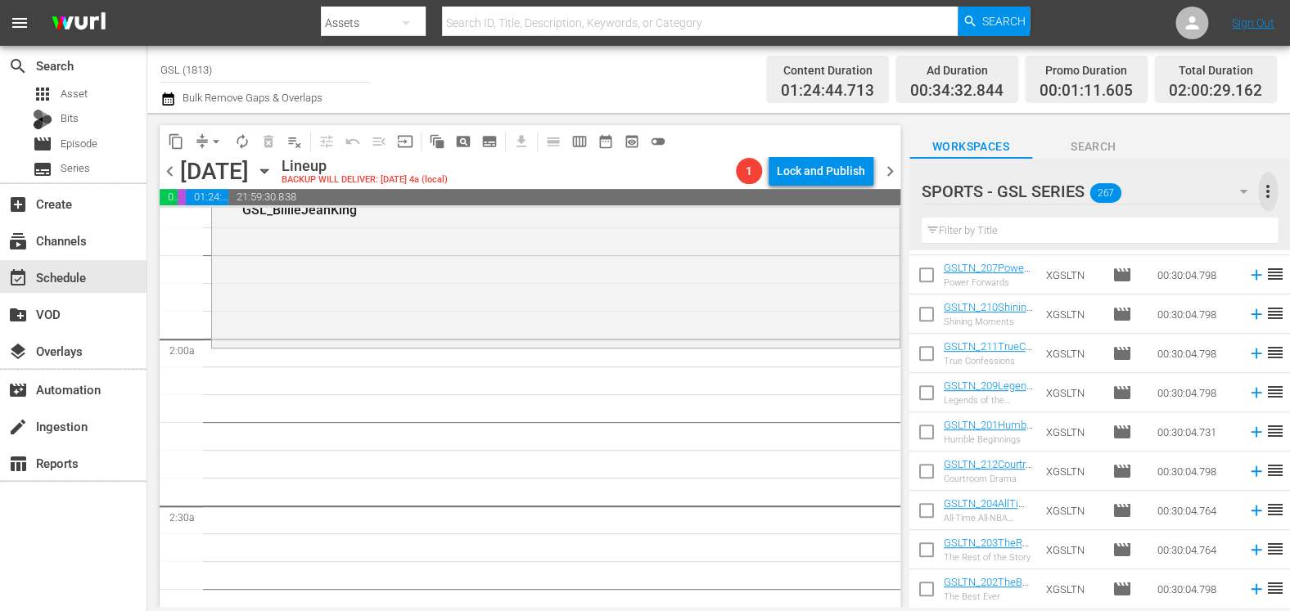
click at [1269, 196] on span "more_vert" at bounding box center [1268, 192] width 20 height 20
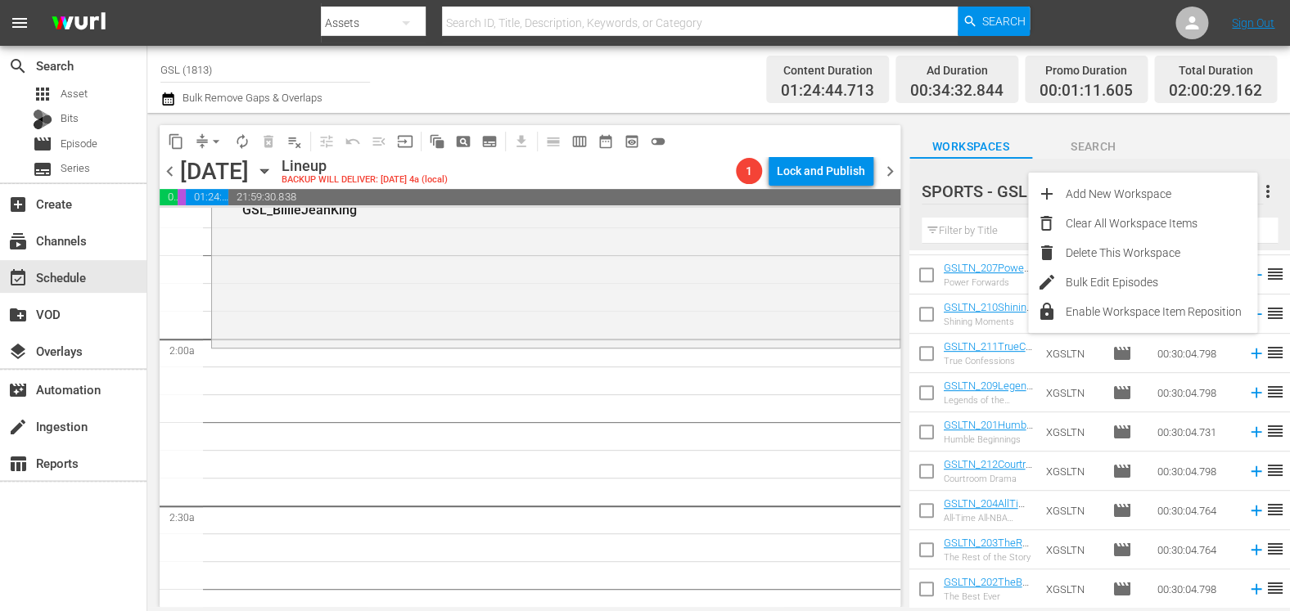
click at [1007, 219] on input "text" at bounding box center [1099, 231] width 356 height 26
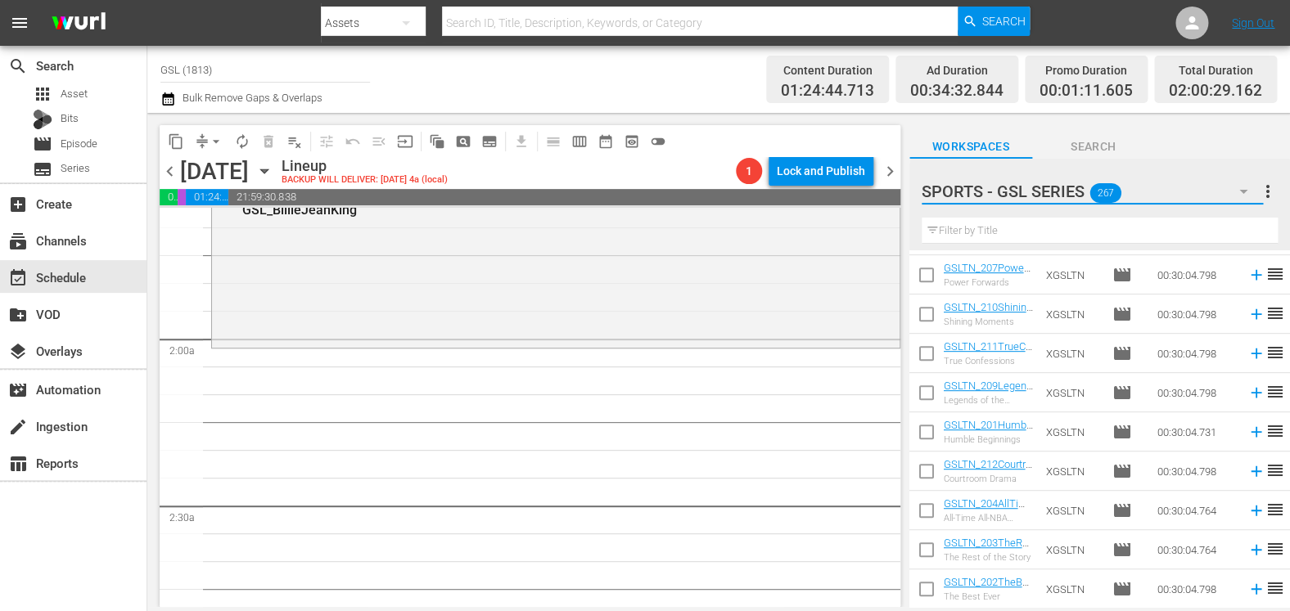
click at [1229, 194] on button "button" at bounding box center [1242, 191] width 39 height 39
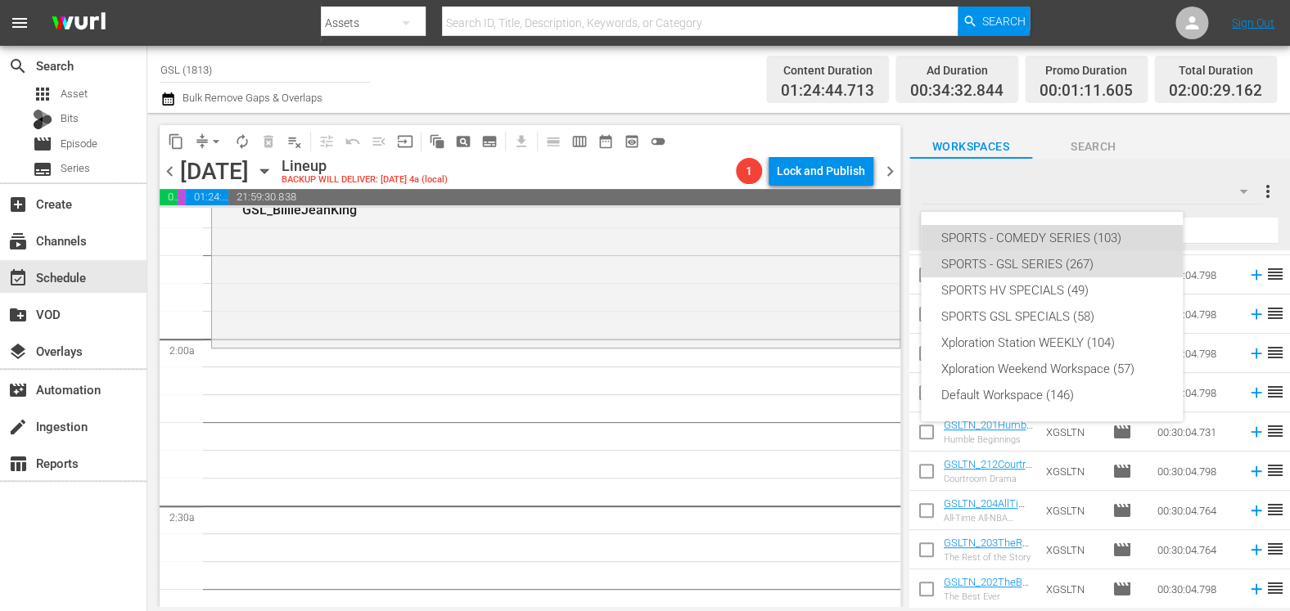
drag, startPoint x: 1132, startPoint y: 240, endPoint x: 1038, endPoint y: 274, distance: 99.4
click at [1110, 243] on div "SPORTS - COMEDY SERIES (103)" at bounding box center [1051, 238] width 223 height 26
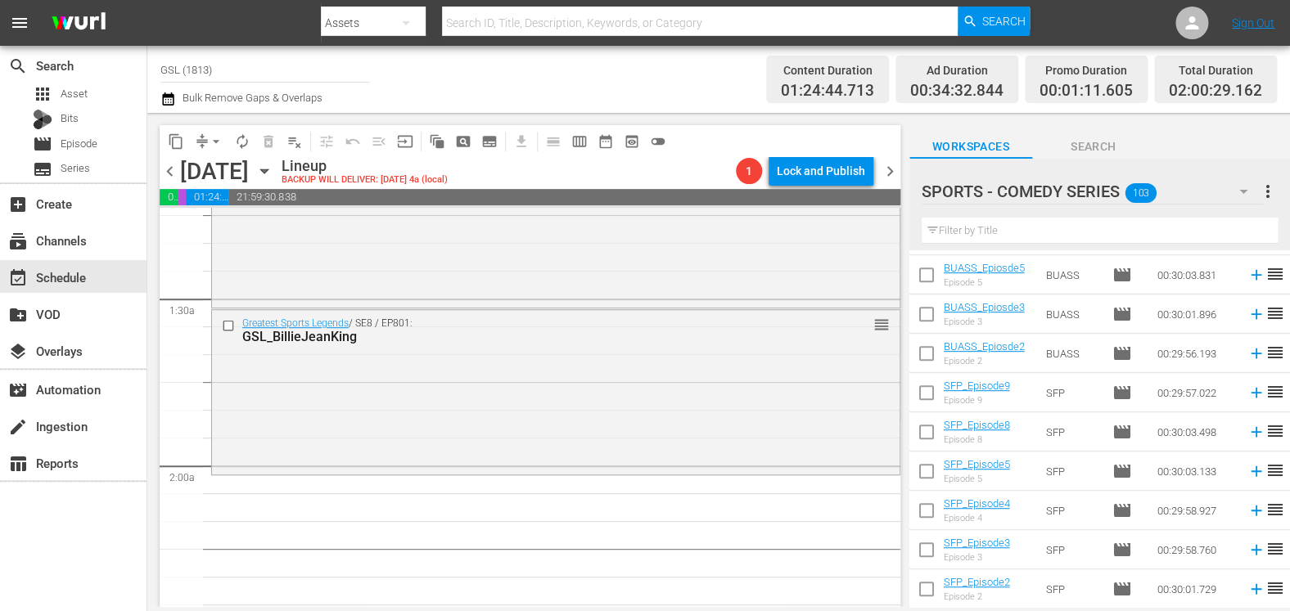
scroll to position [474, 0]
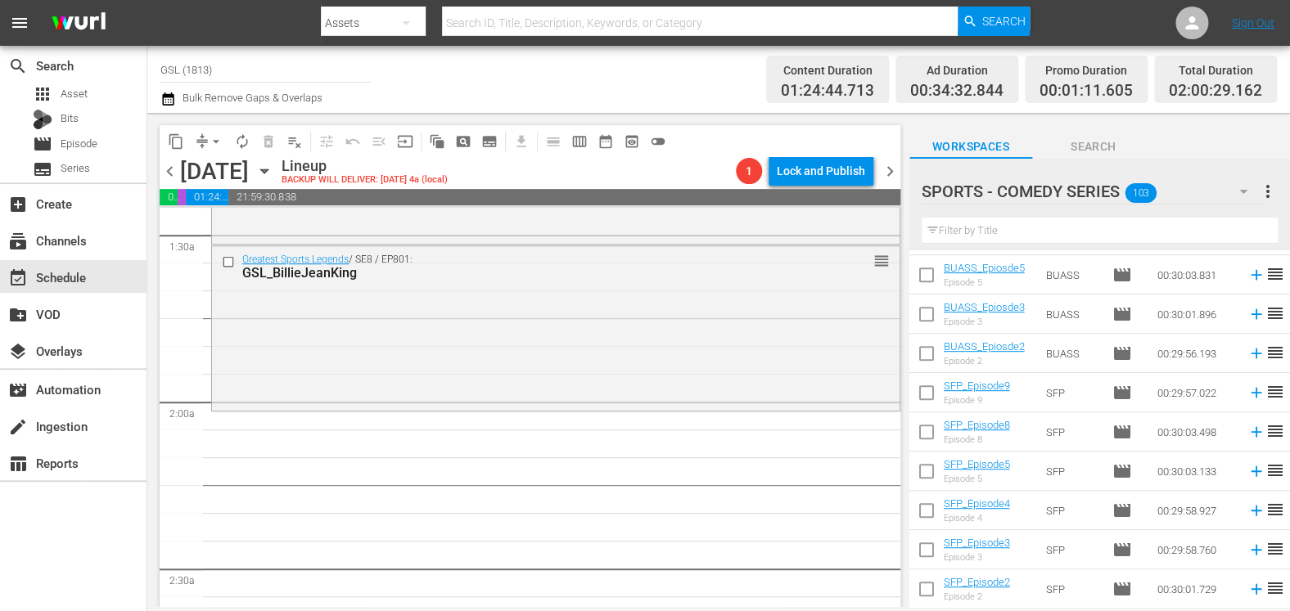
click at [1247, 191] on icon "button" at bounding box center [1243, 192] width 20 height 20
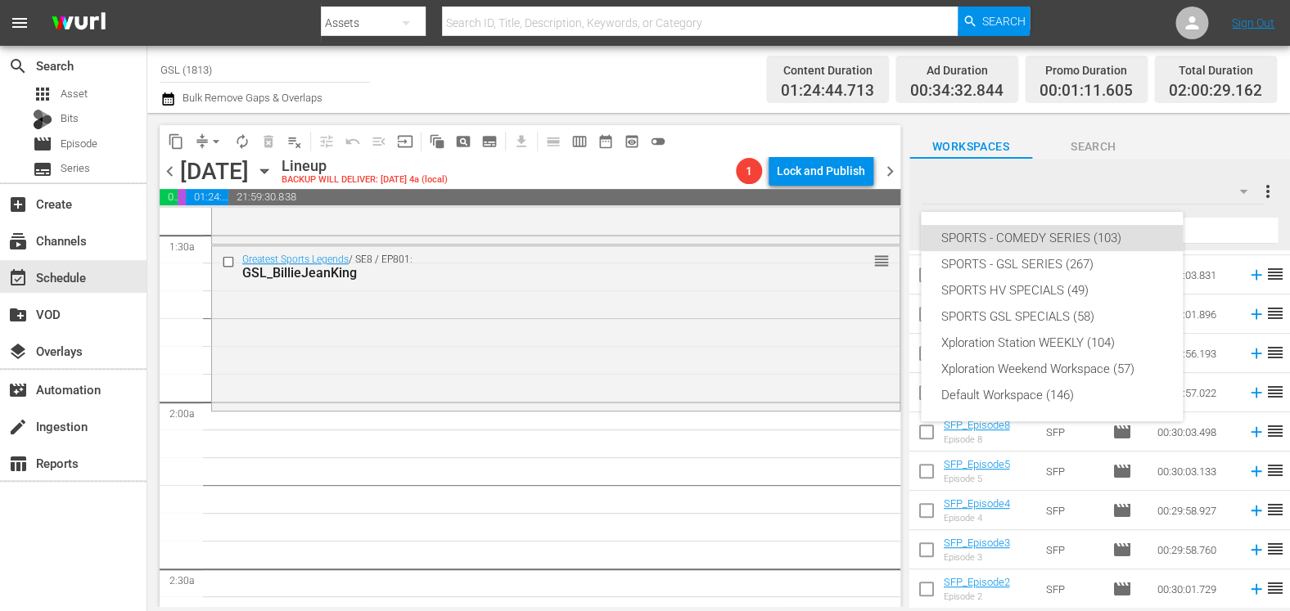
click at [1072, 165] on div "SPORTS - COMEDY SERIES (103) SPORTS - GSL SERIES (267) SPORTS HV SPECIALS (49) …" at bounding box center [645, 305] width 1290 height 611
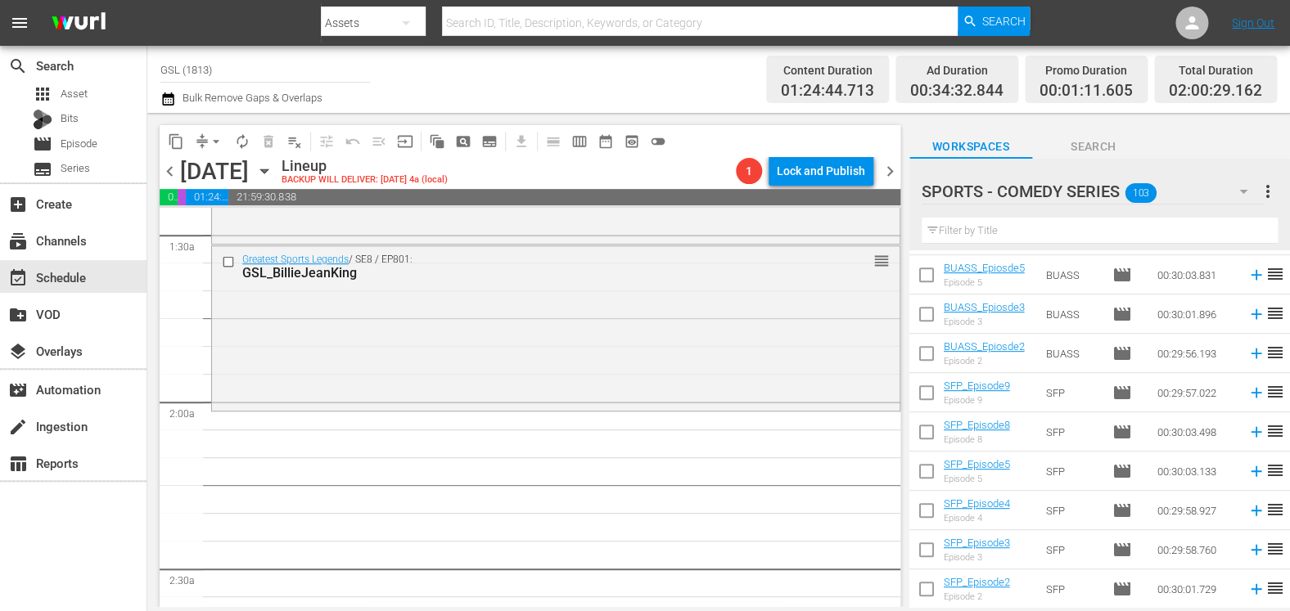
click at [1205, 199] on div "SPORTS - COMEDY SERIES 103" at bounding box center [1091, 192] width 341 height 46
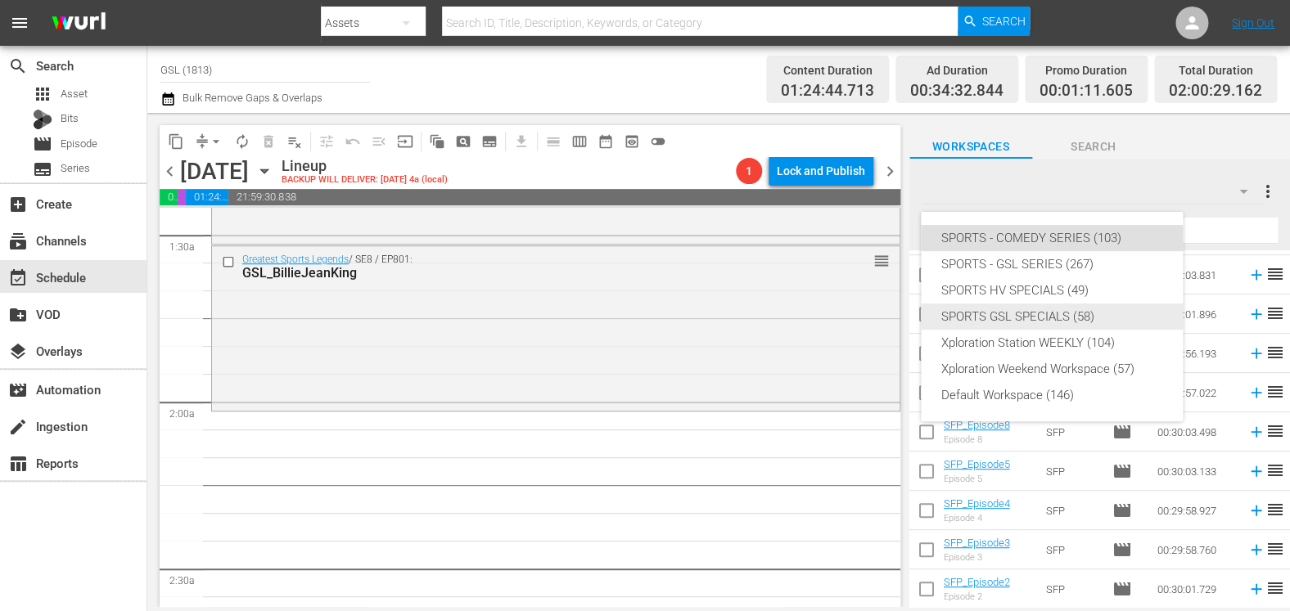
click at [1067, 318] on div "SPORTS GSL SPECIALS (58)" at bounding box center [1051, 317] width 223 height 26
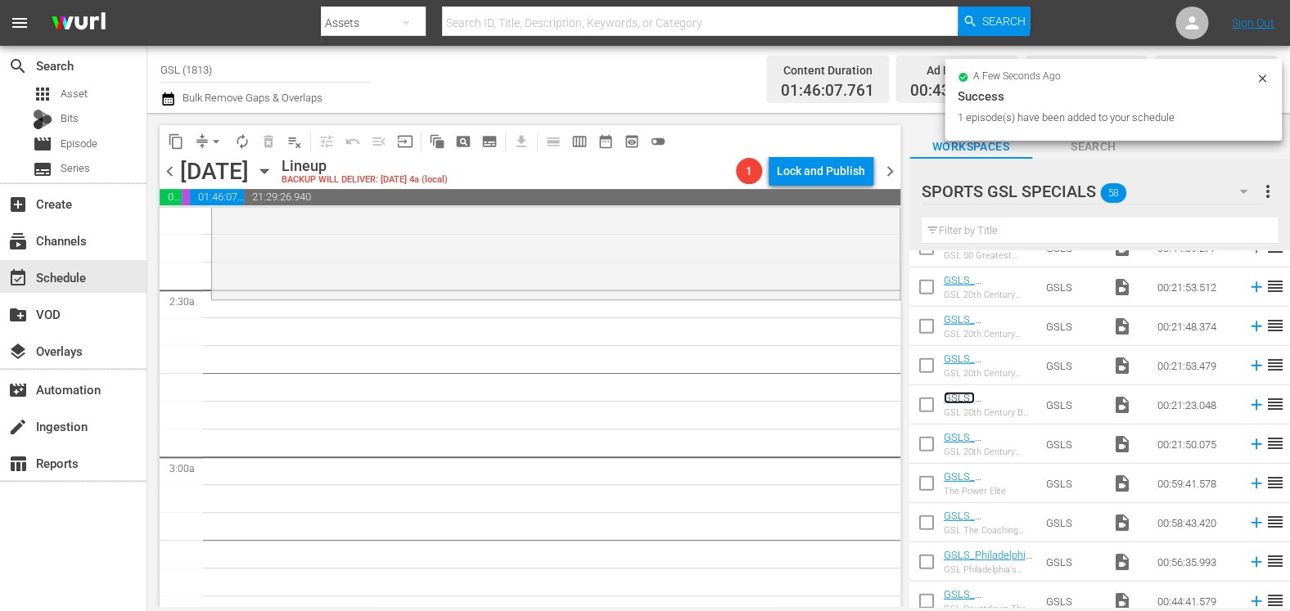
scroll to position [762, 0]
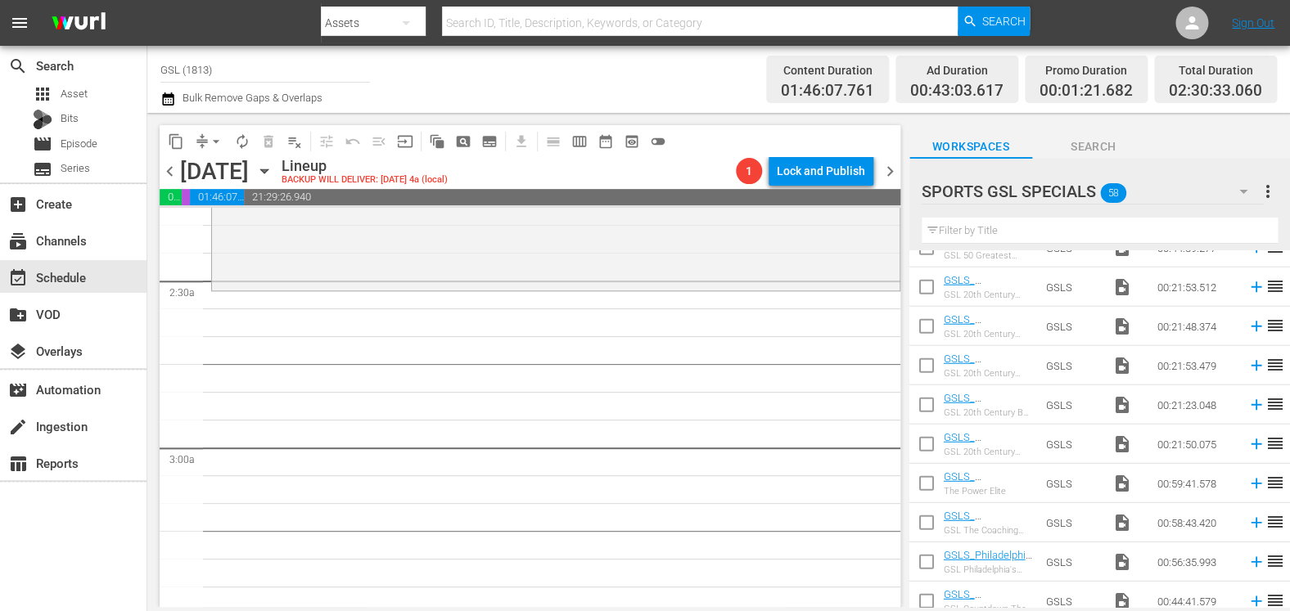
click at [1245, 191] on icon "button" at bounding box center [1243, 192] width 8 height 4
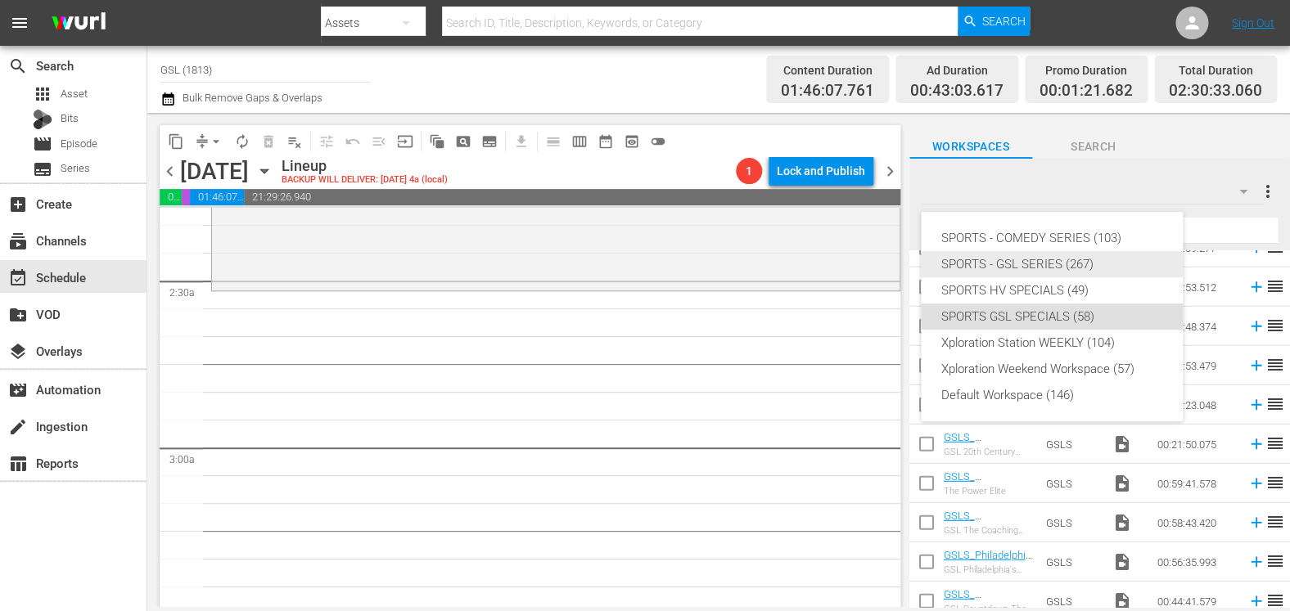
click at [1097, 261] on div "SPORTS - GSL SERIES (267)" at bounding box center [1051, 264] width 223 height 26
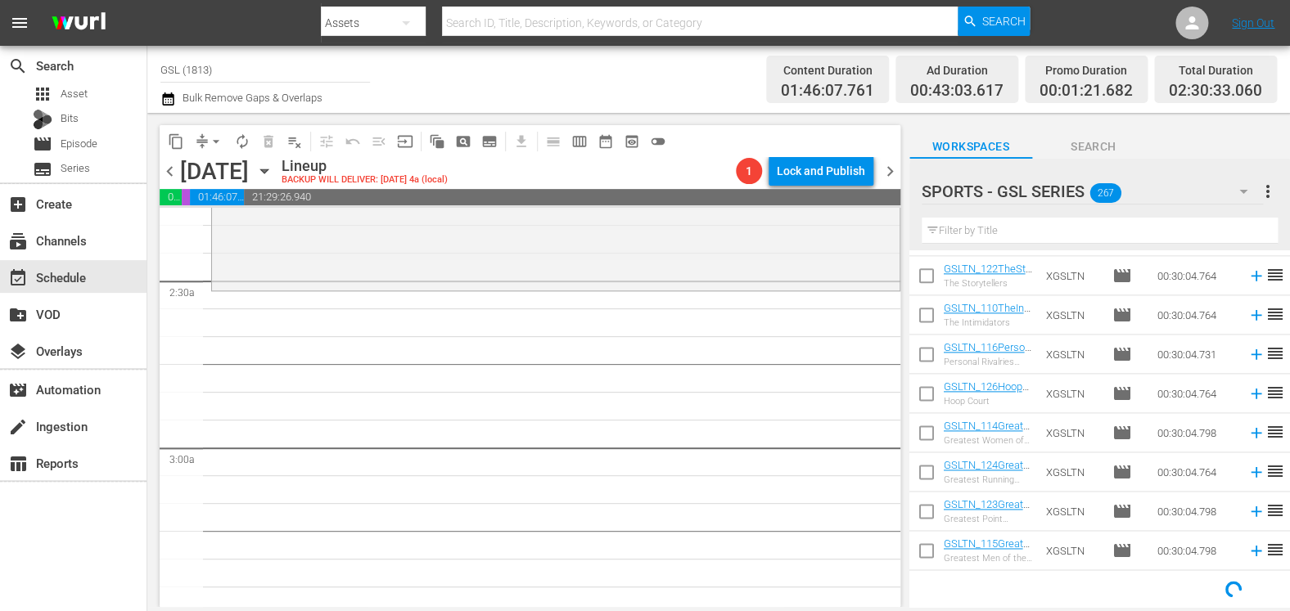
scroll to position [899, 0]
click at [993, 228] on input "text" at bounding box center [1099, 231] width 356 height 26
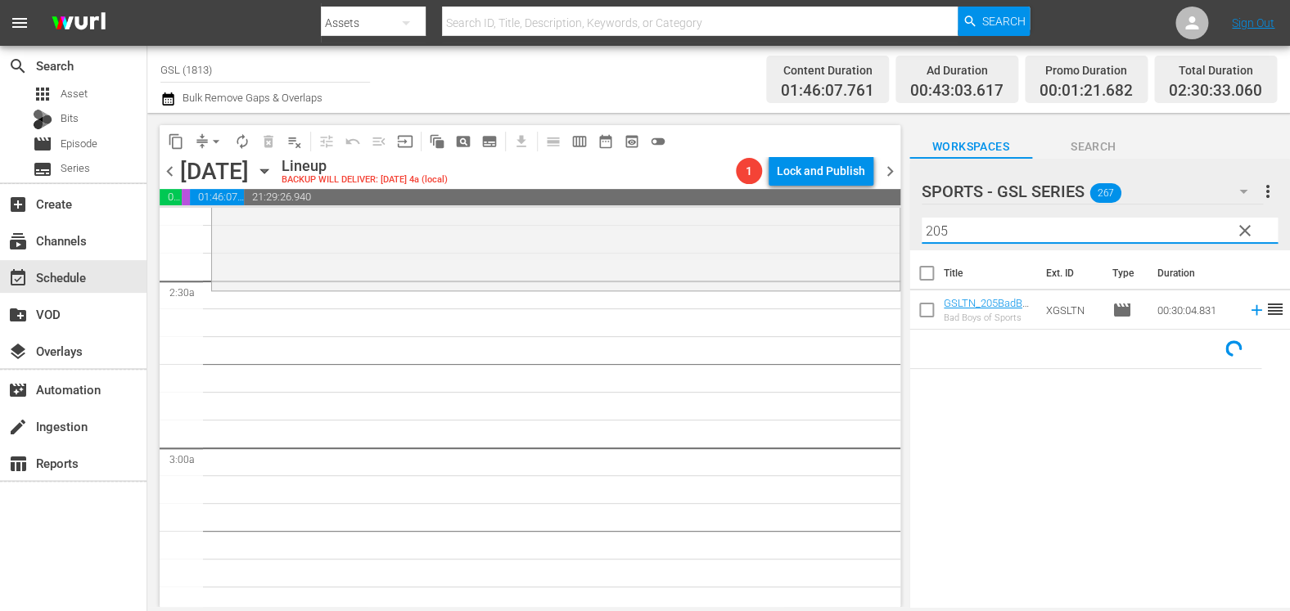
scroll to position [0, 0]
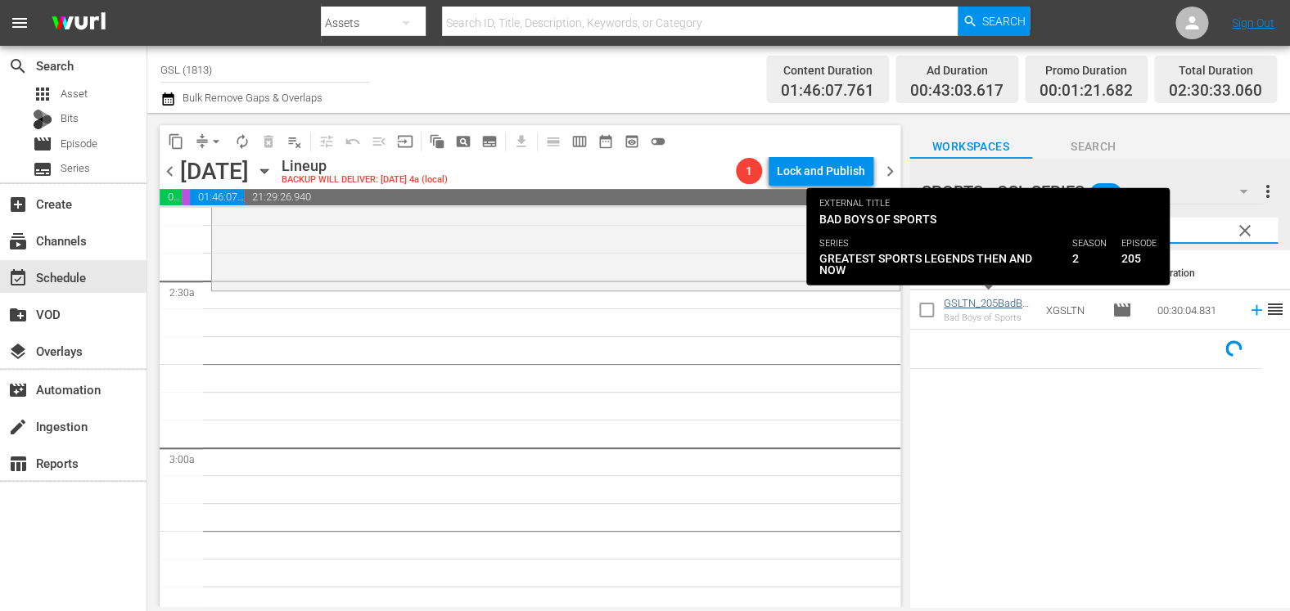
type input "205"
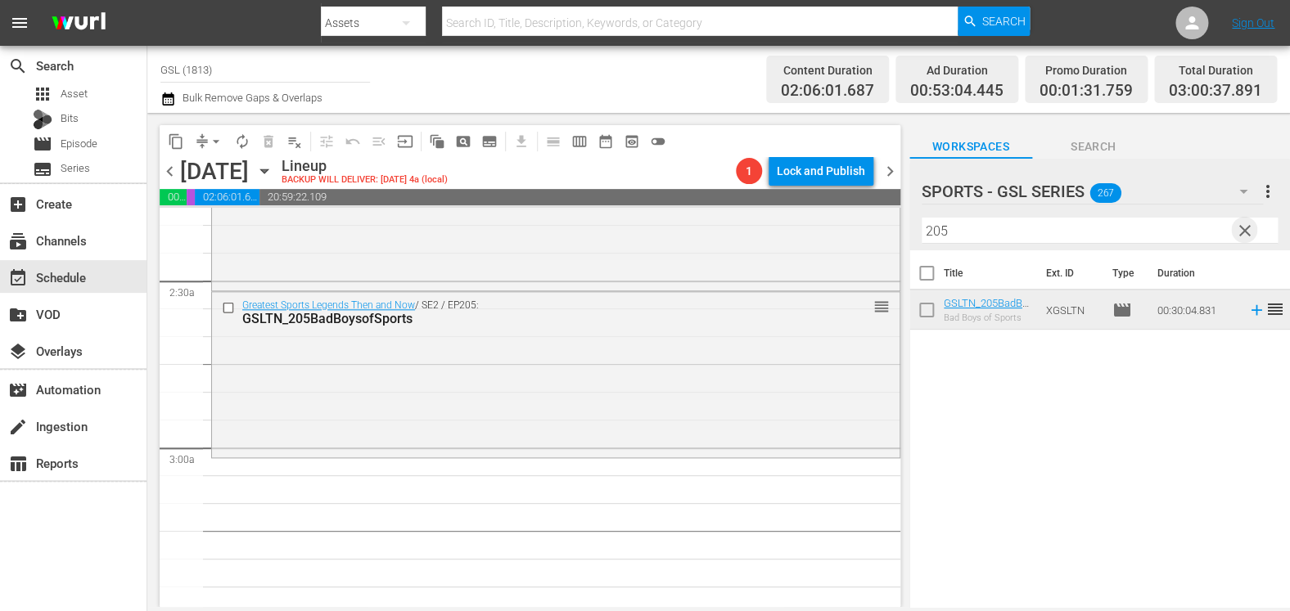
click at [1245, 229] on span "clear" at bounding box center [1245, 231] width 20 height 20
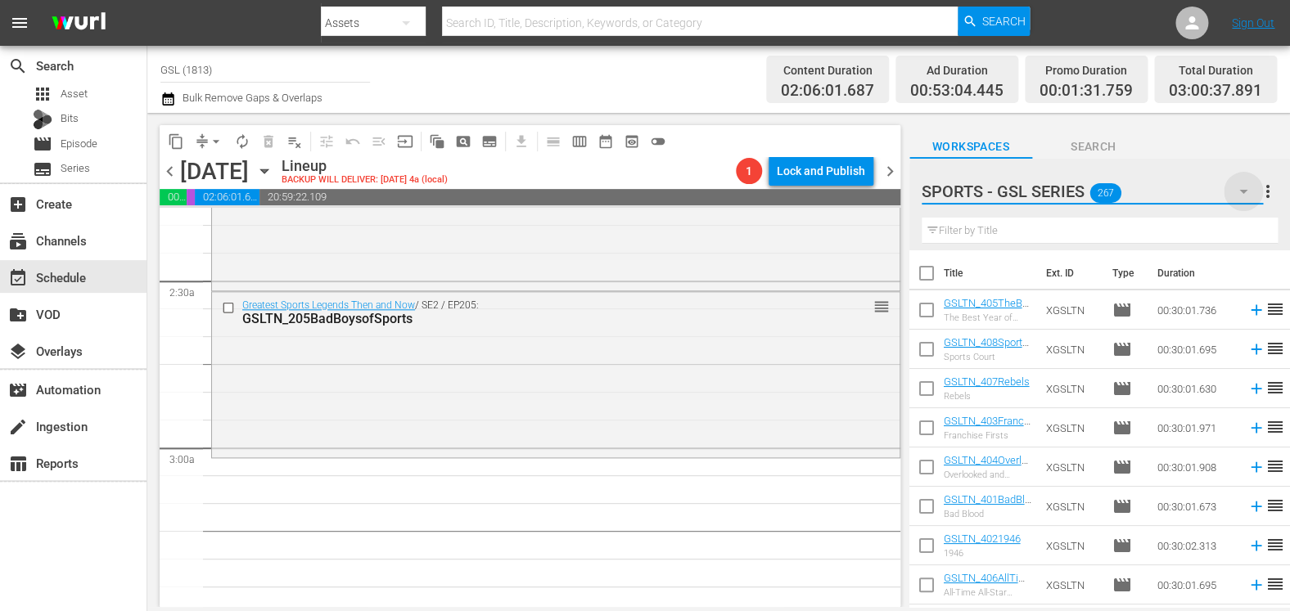
click at [1238, 196] on icon "button" at bounding box center [1243, 192] width 20 height 20
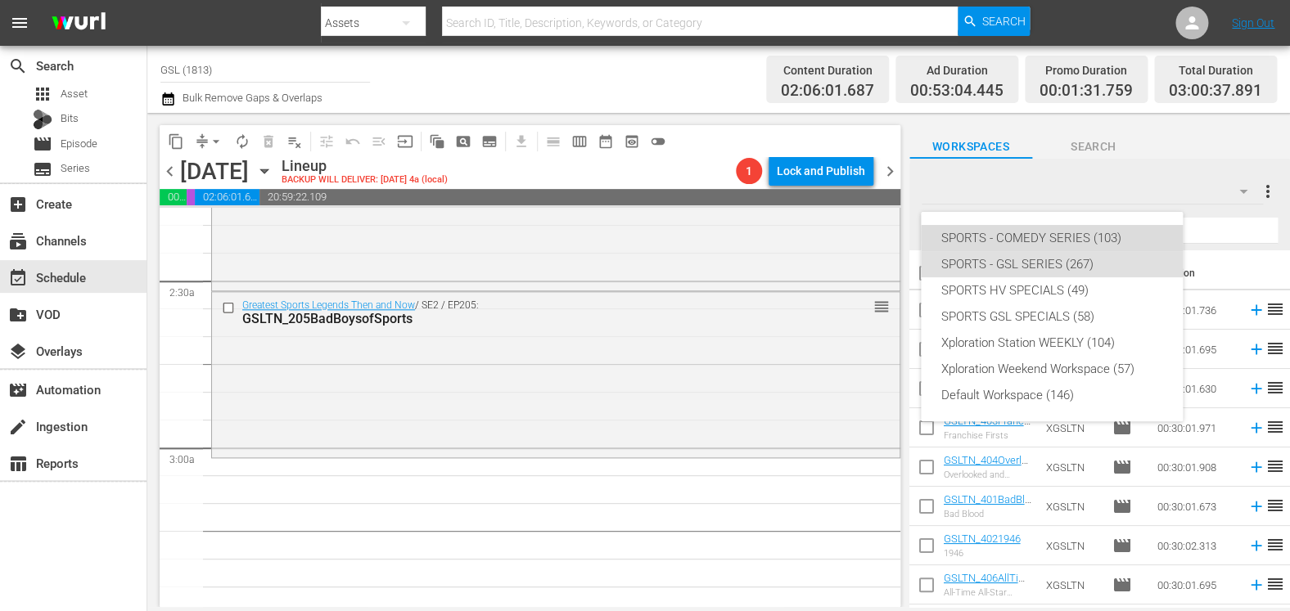
click at [1128, 236] on div "SPORTS - COMEDY SERIES (103)" at bounding box center [1051, 238] width 223 height 26
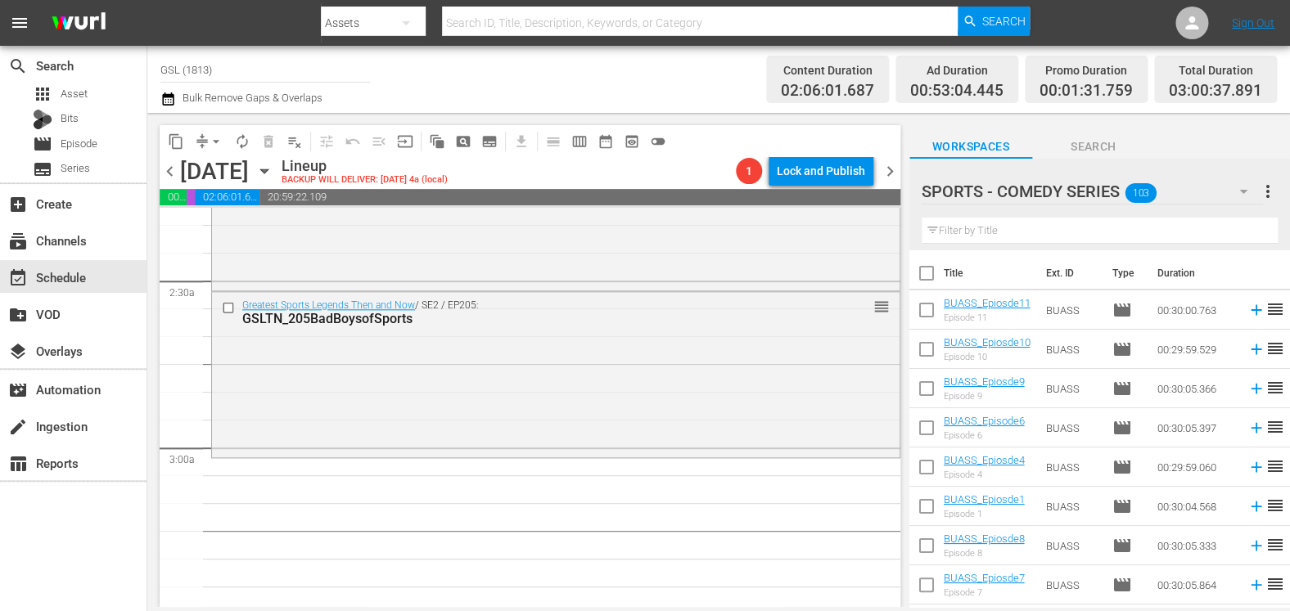
scroll to position [147, 0]
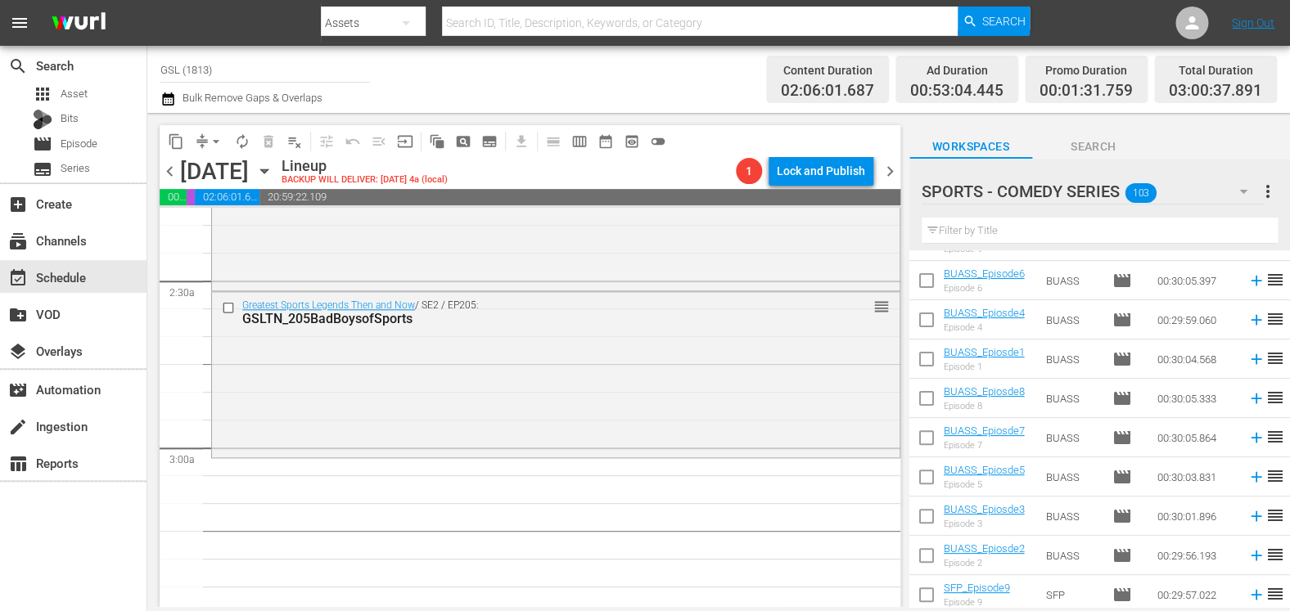
click at [925, 408] on input "checkbox" at bounding box center [926, 402] width 34 height 34
checkbox input "true"
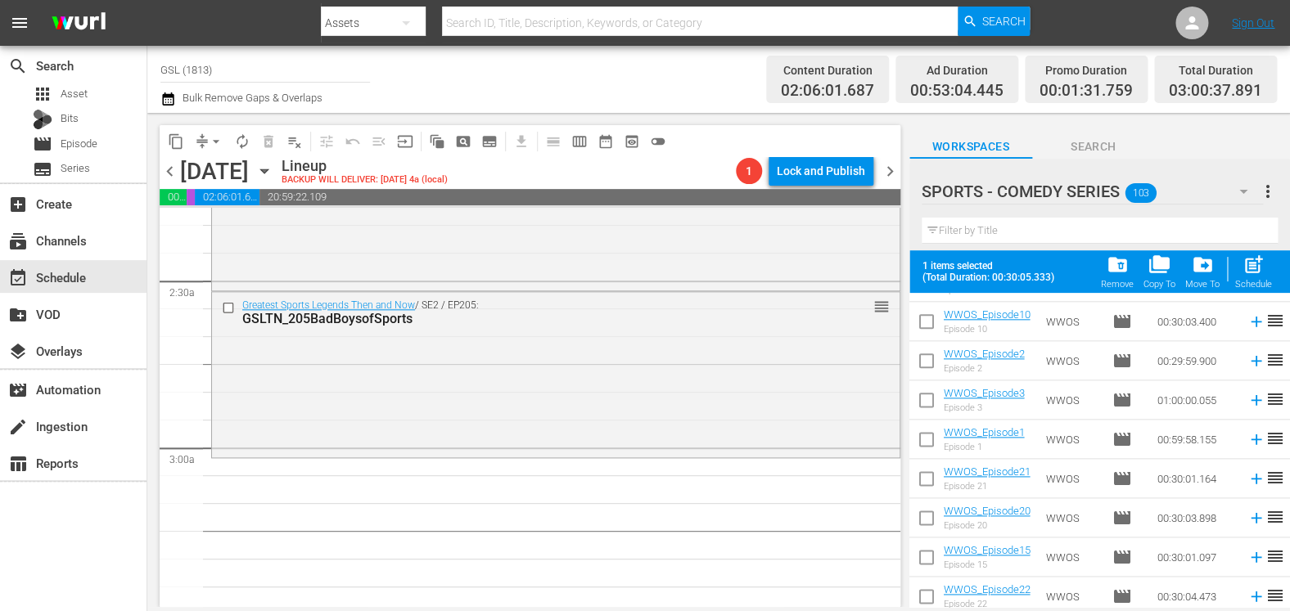
scroll to position [894, 0]
click at [918, 434] on input "checkbox" at bounding box center [926, 443] width 34 height 34
checkbox input "true"
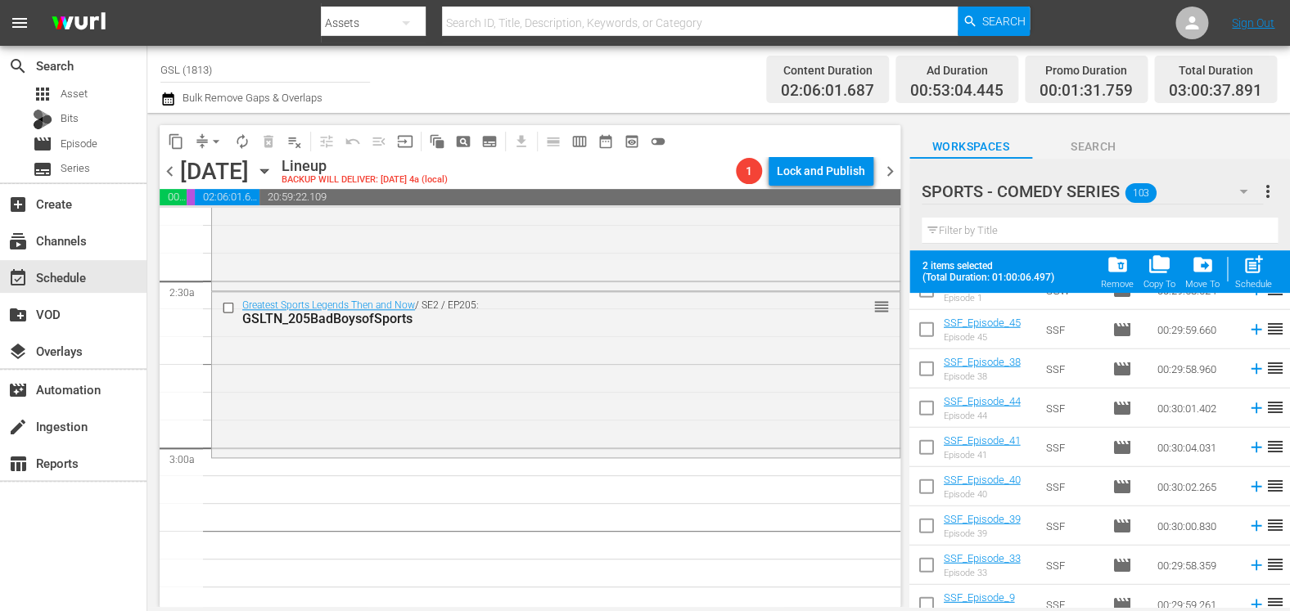
scroll to position [1700, 0]
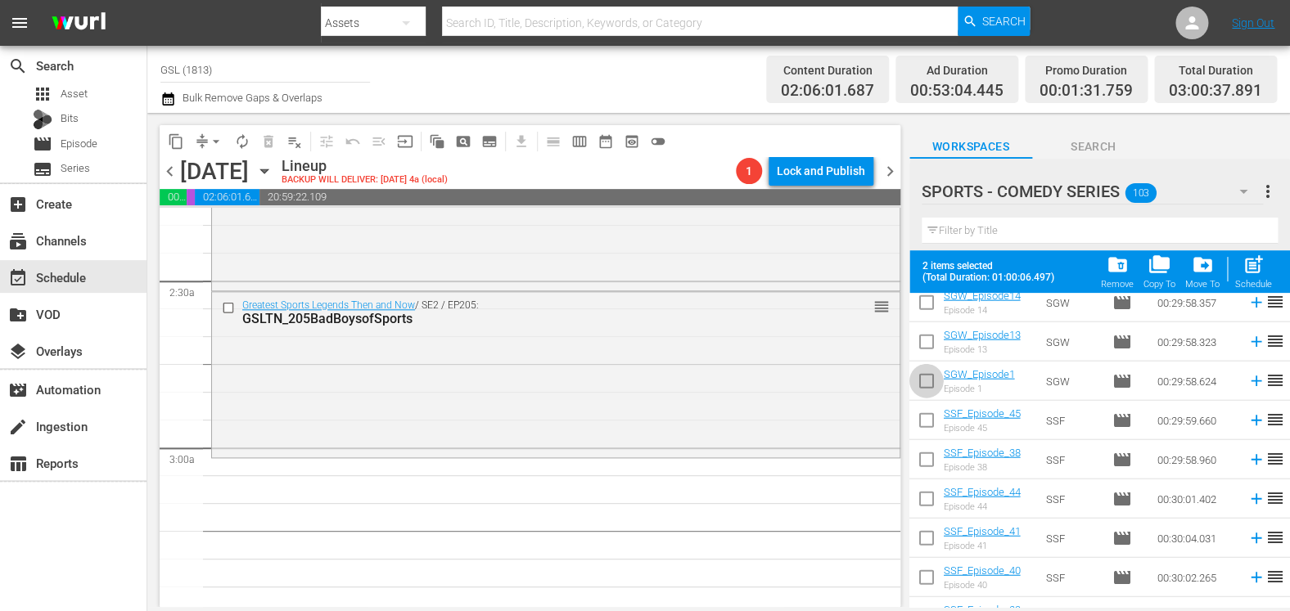
click at [933, 379] on input "checkbox" at bounding box center [926, 384] width 34 height 34
checkbox input "true"
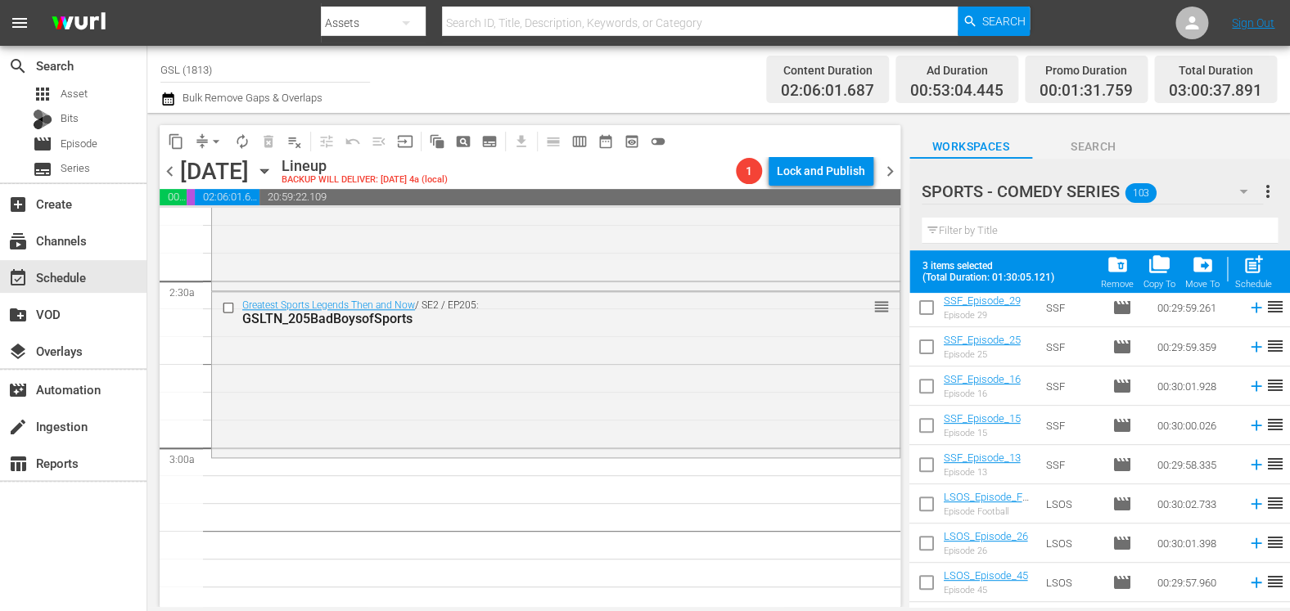
scroll to position [2789, 0]
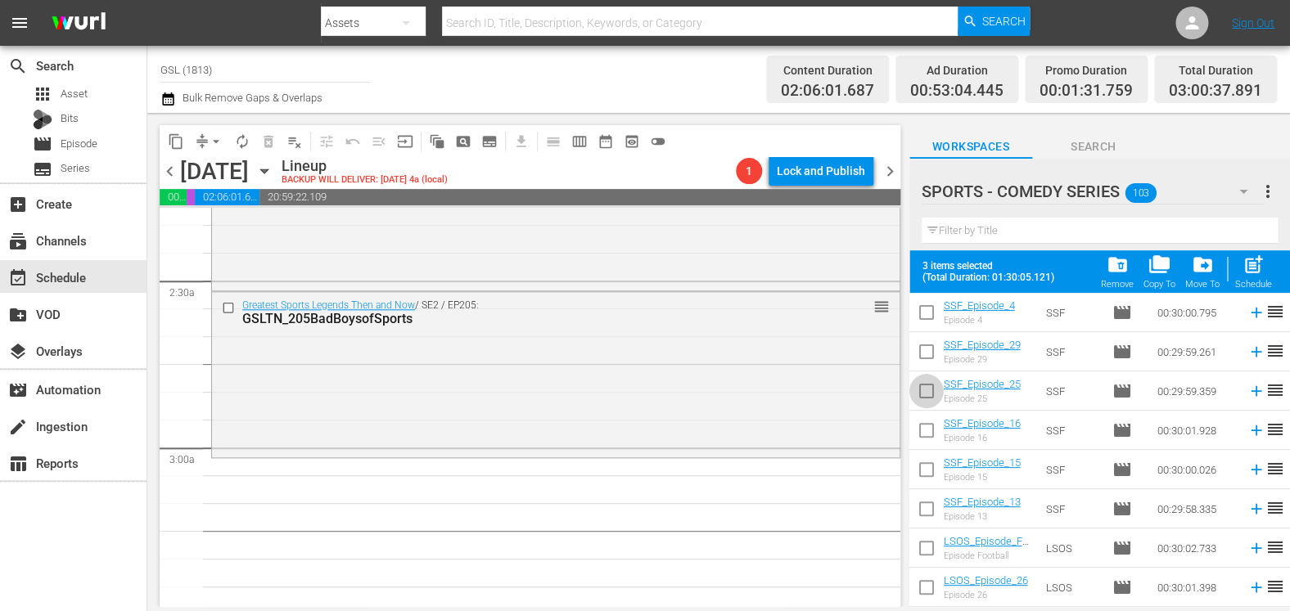
click at [930, 377] on span at bounding box center [926, 391] width 34 height 34
click at [925, 392] on input "checkbox" at bounding box center [926, 394] width 34 height 34
checkbox input "true"
click at [928, 471] on input "checkbox" at bounding box center [926, 474] width 34 height 34
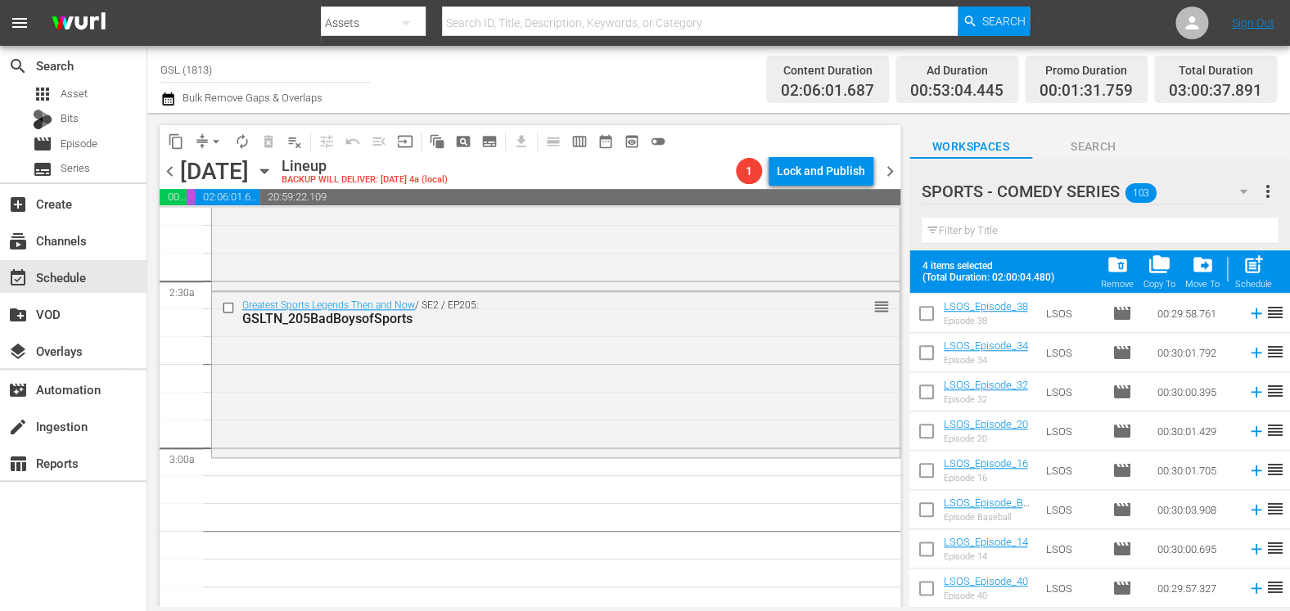
checkbox input "true"
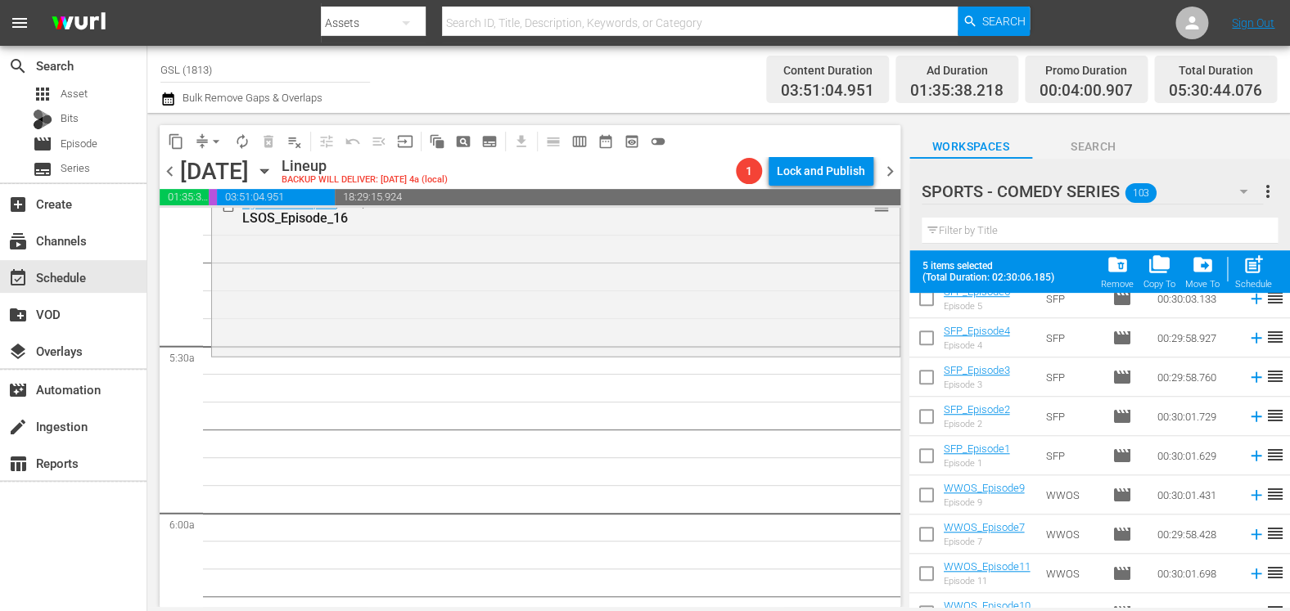
scroll to position [1643, 0]
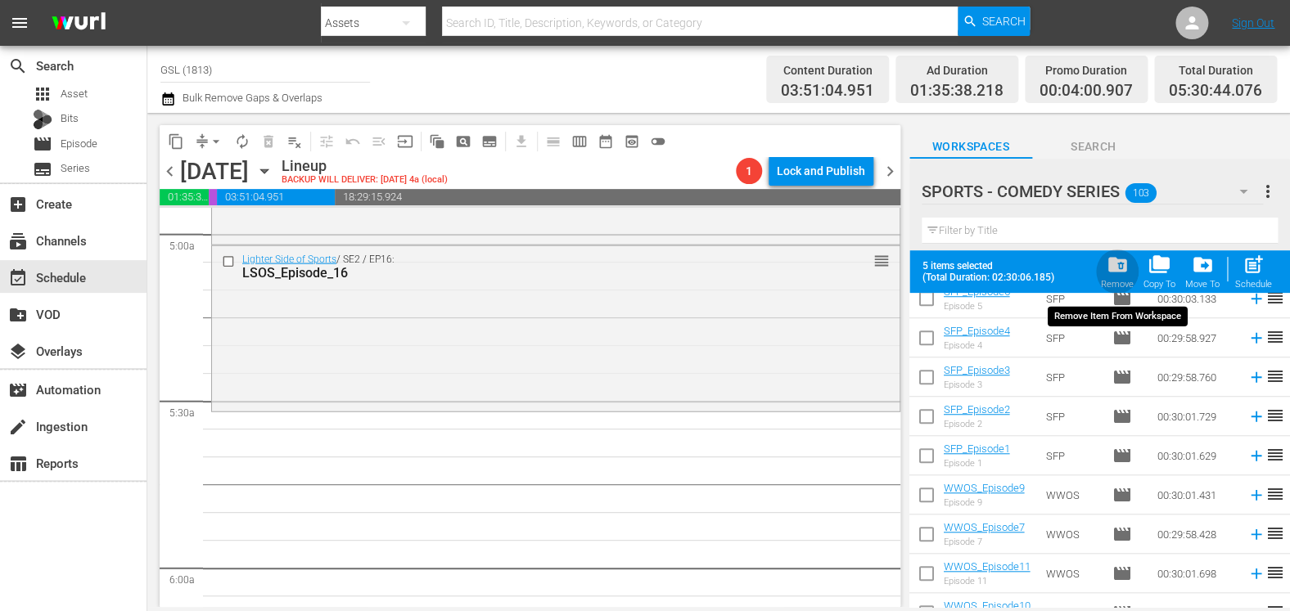
click at [1123, 264] on span "folder_delete" at bounding box center [1116, 265] width 22 height 22
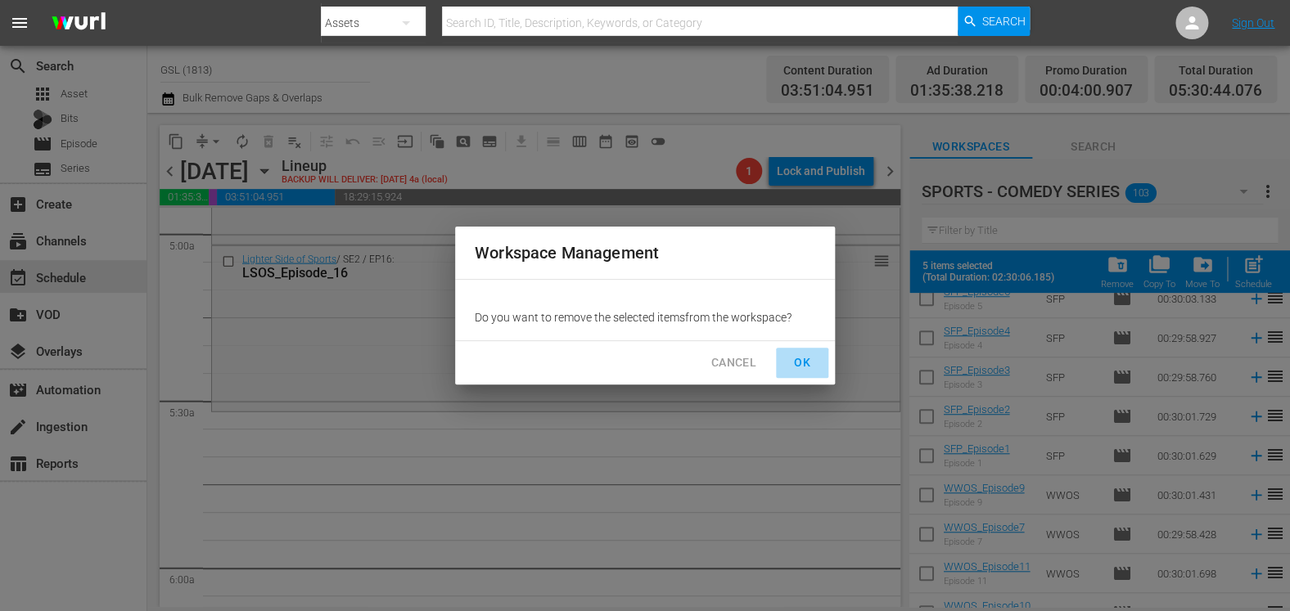
click at [796, 355] on span "OK" at bounding box center [802, 363] width 26 height 20
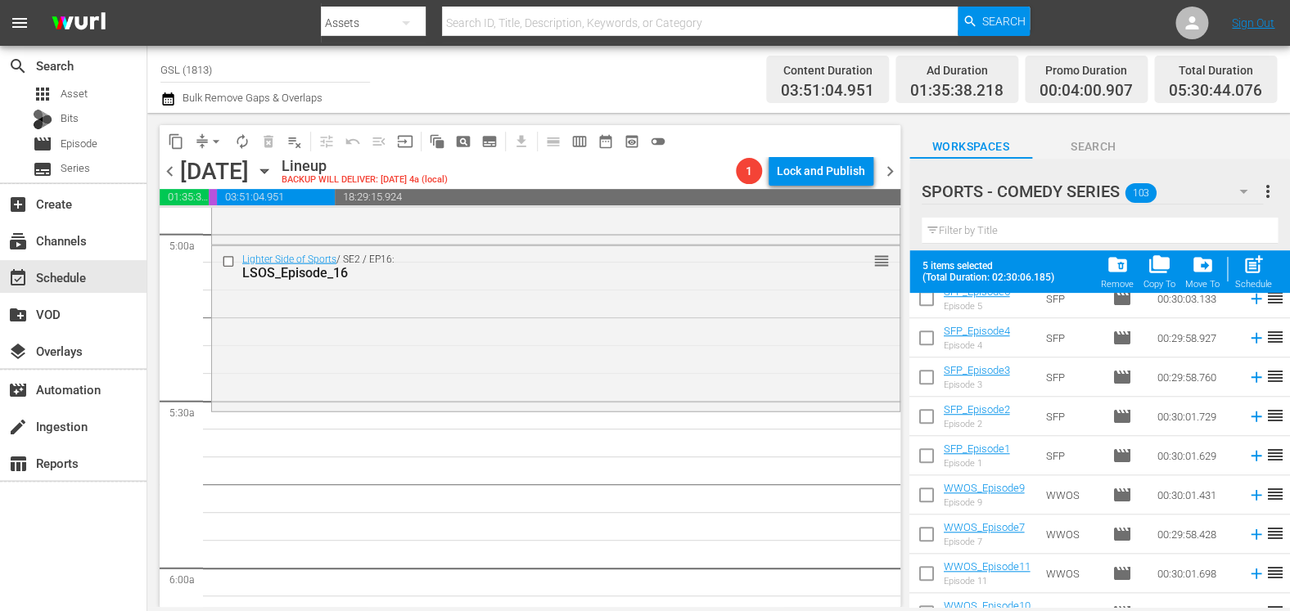
checkbox input "false"
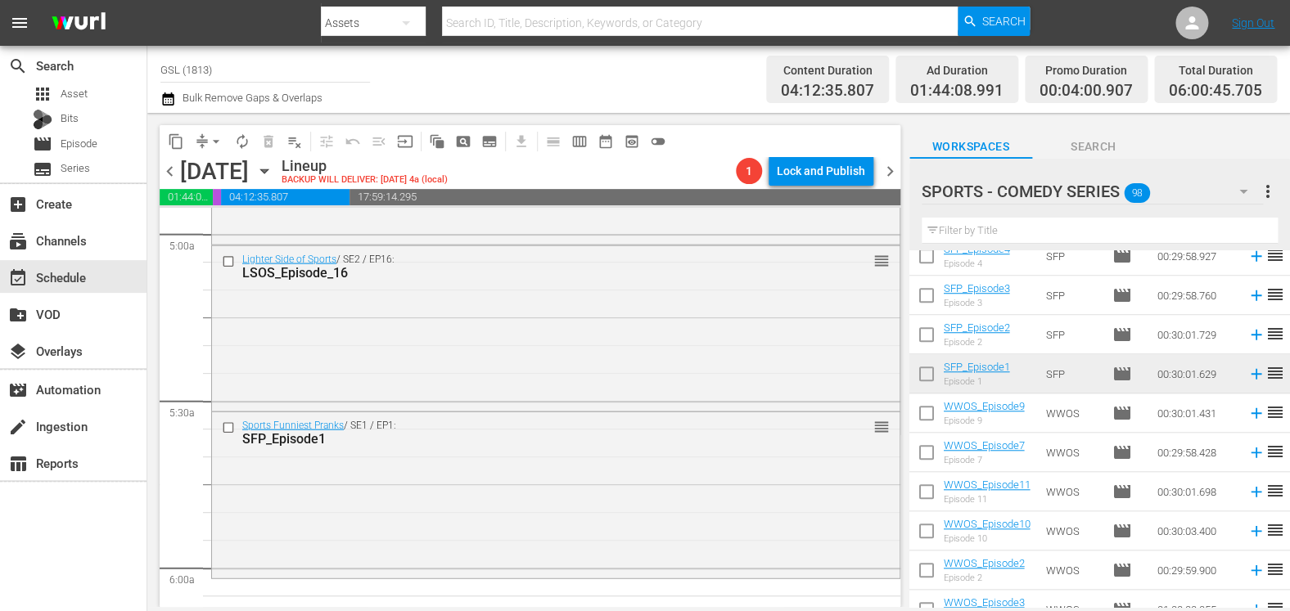
click at [928, 379] on input "checkbox" at bounding box center [926, 377] width 34 height 34
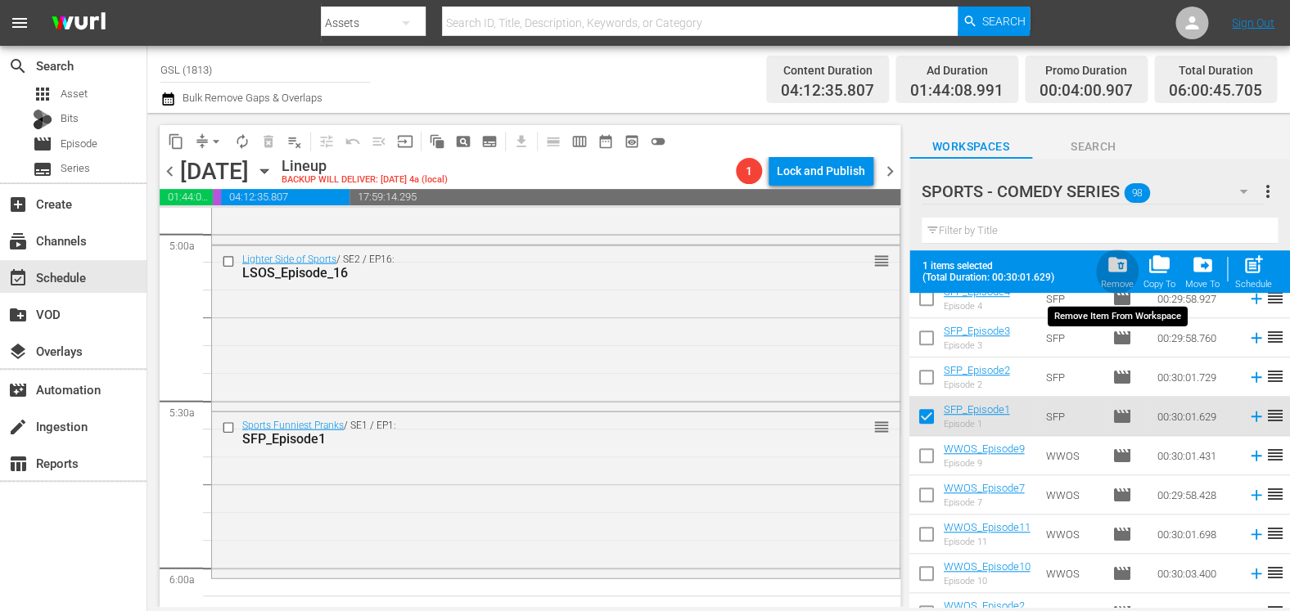
click at [1116, 269] on span "folder_delete" at bounding box center [1116, 265] width 22 height 22
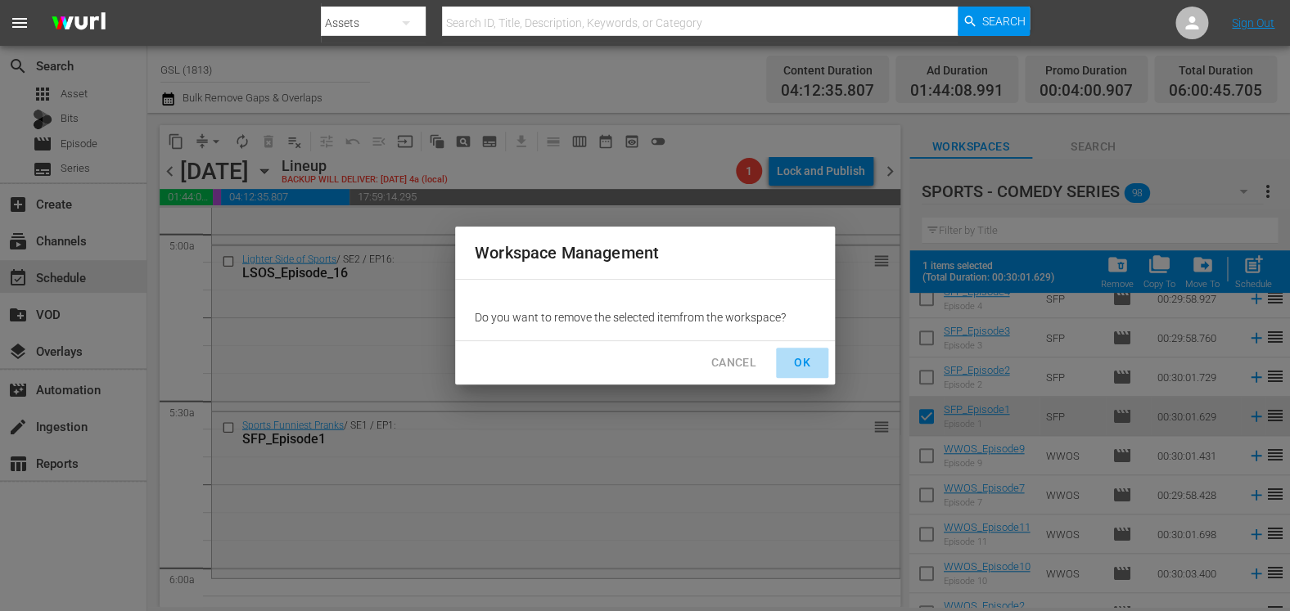
click at [805, 376] on button "OK" at bounding box center [802, 363] width 52 height 30
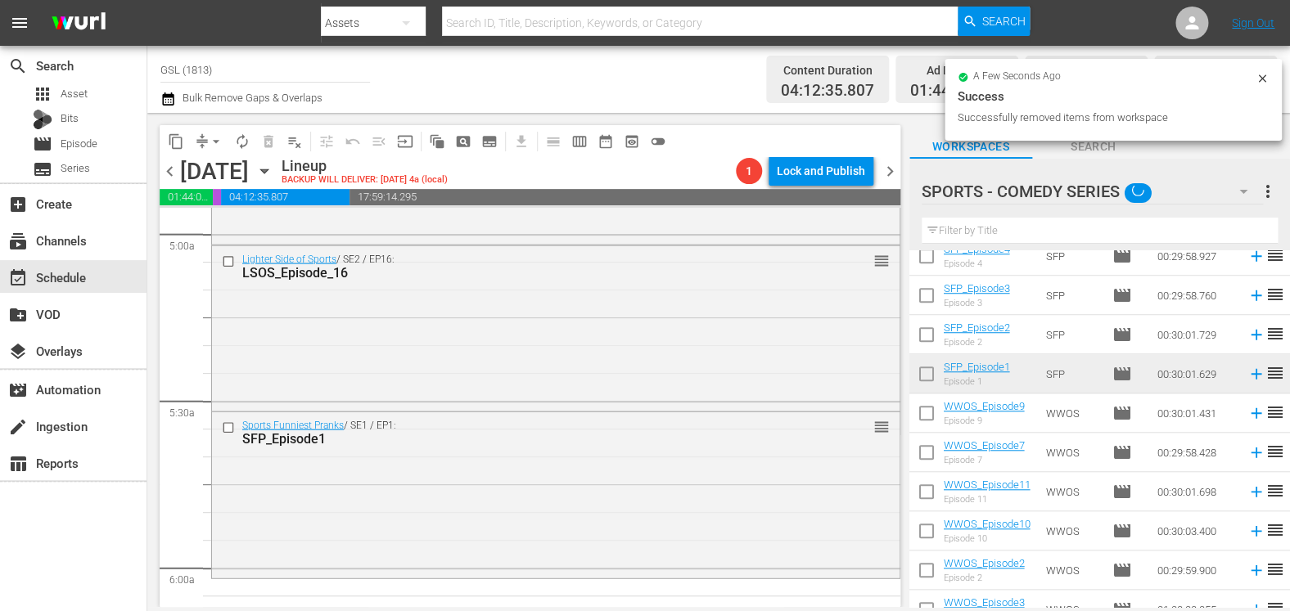
checkbox input "false"
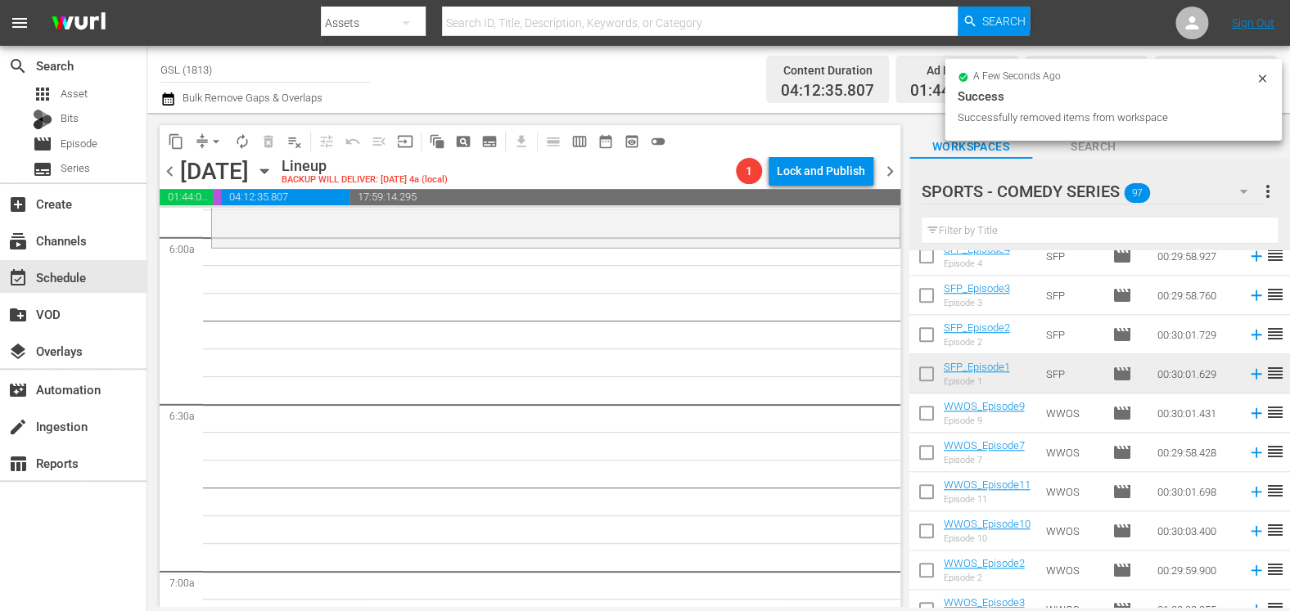
scroll to position [1968, 0]
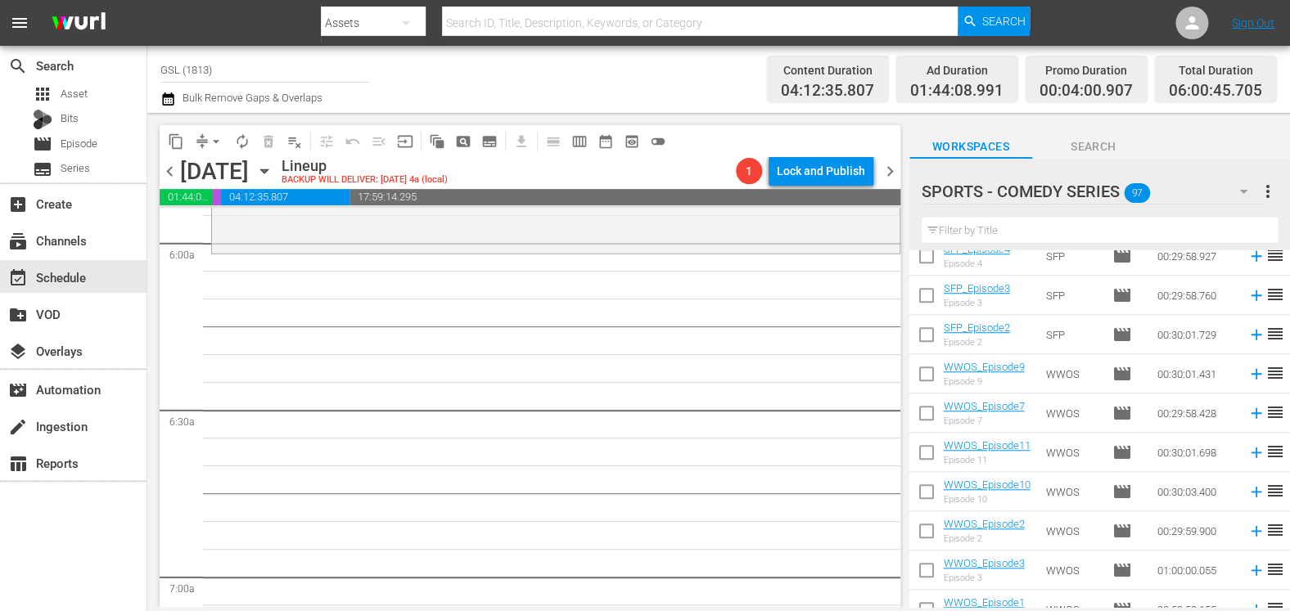
click at [1249, 196] on icon "button" at bounding box center [1243, 192] width 20 height 20
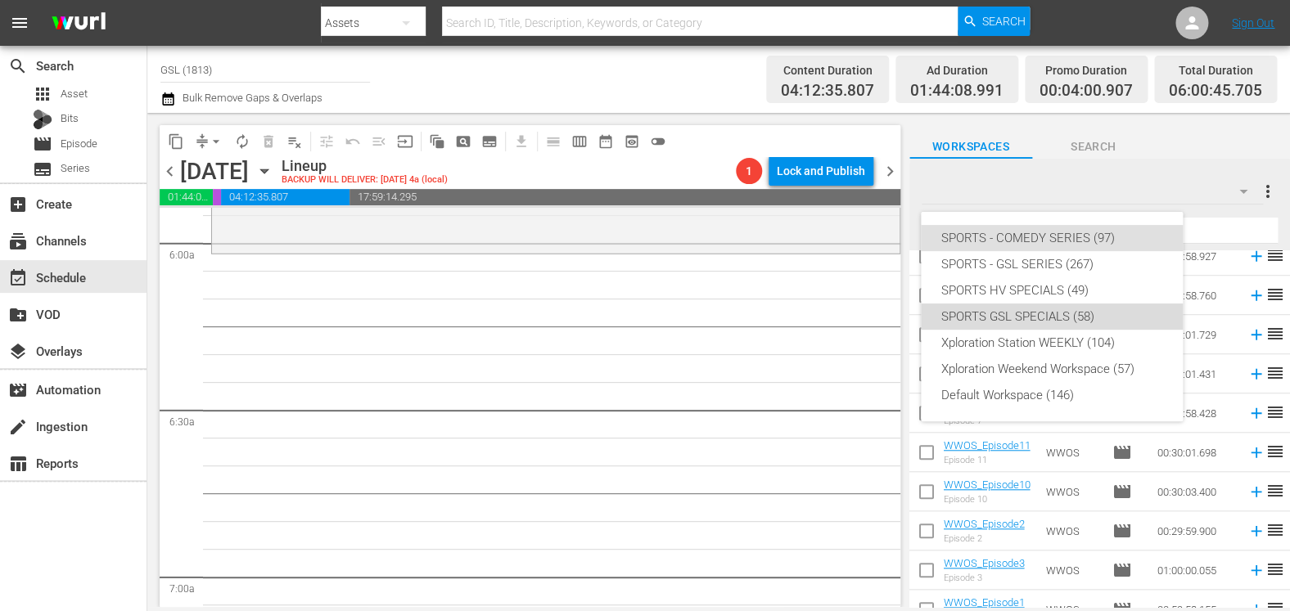
click at [1071, 314] on div "SPORTS GSL SPECIALS (58)" at bounding box center [1051, 317] width 223 height 26
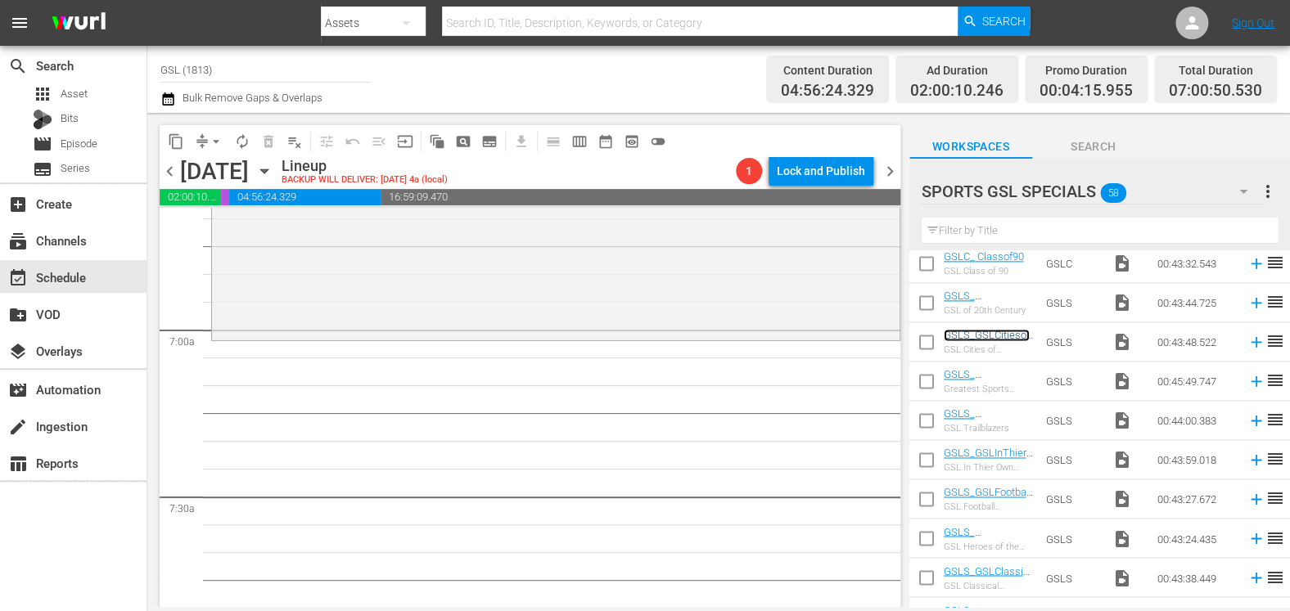
scroll to position [2208, 0]
click at [1247, 196] on icon "button" at bounding box center [1243, 192] width 20 height 20
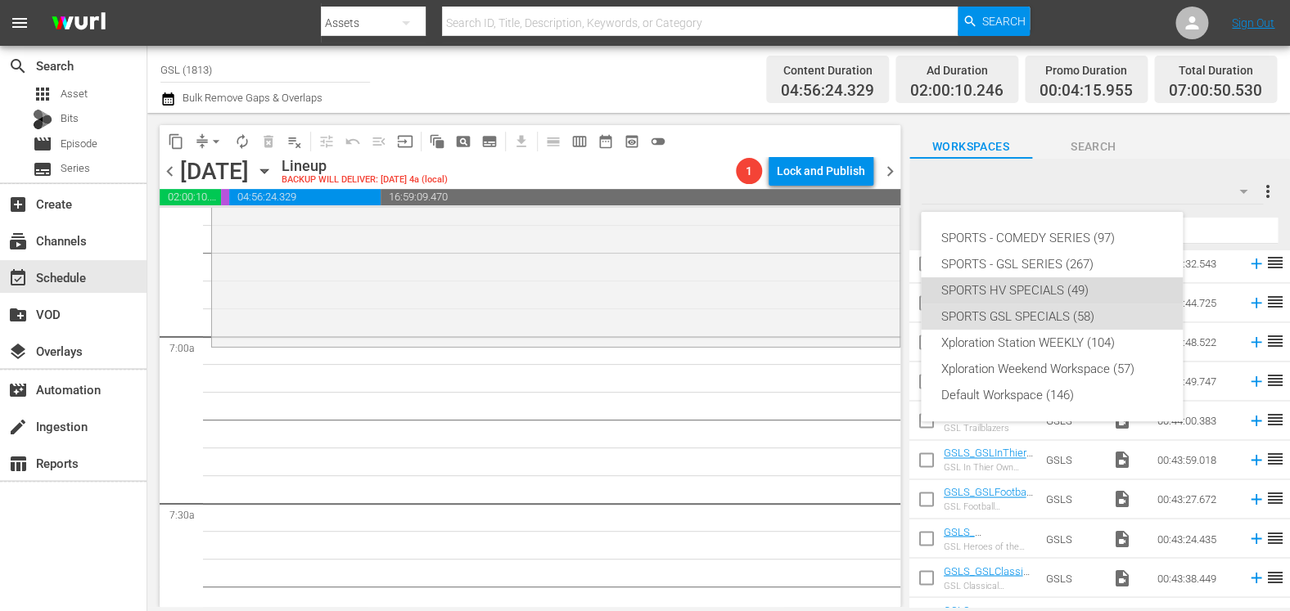
click at [1055, 287] on div "SPORTS HV SPECIALS (49)" at bounding box center [1051, 290] width 223 height 26
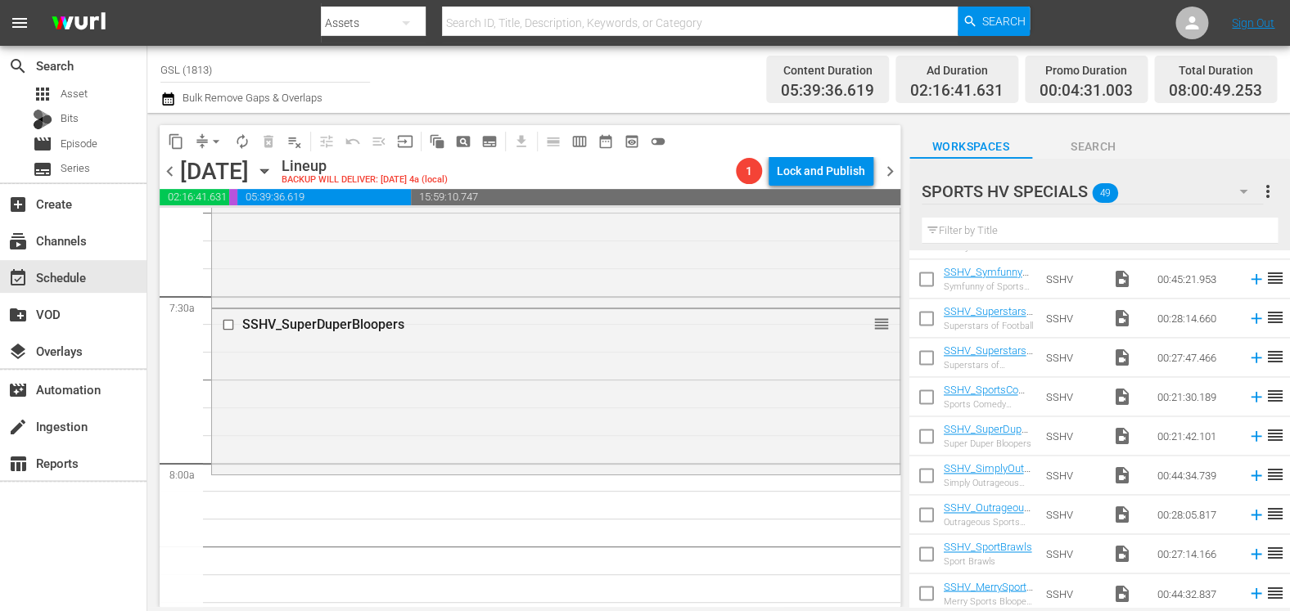
scroll to position [2433, 0]
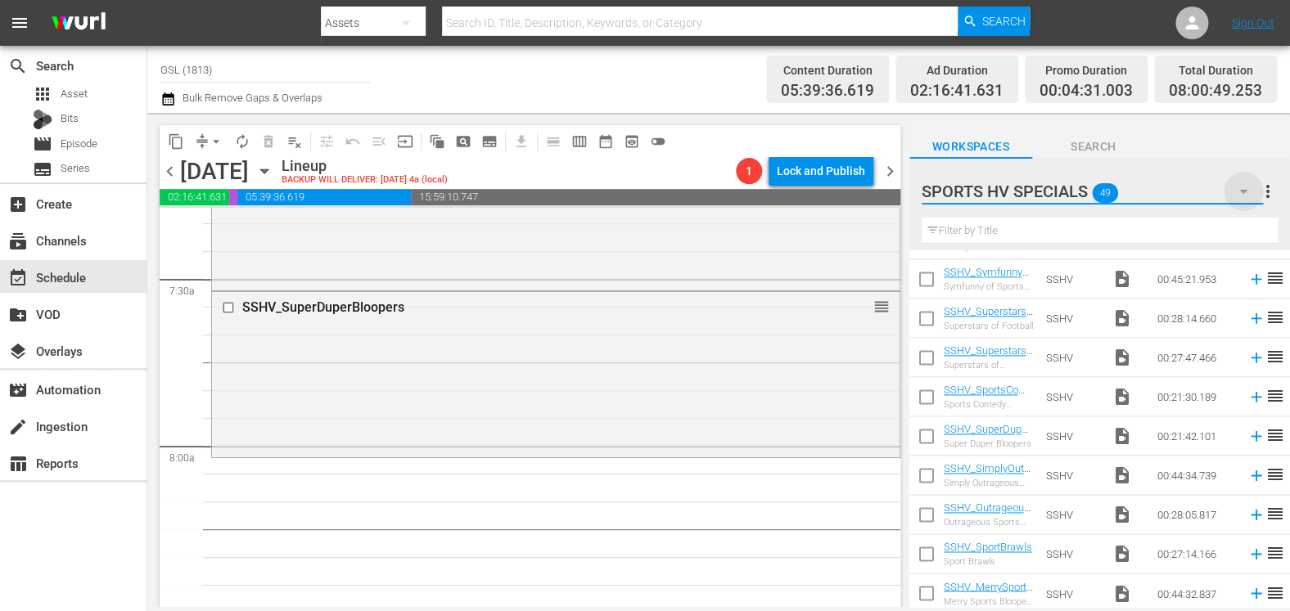
click at [1240, 192] on icon "button" at bounding box center [1243, 192] width 8 height 4
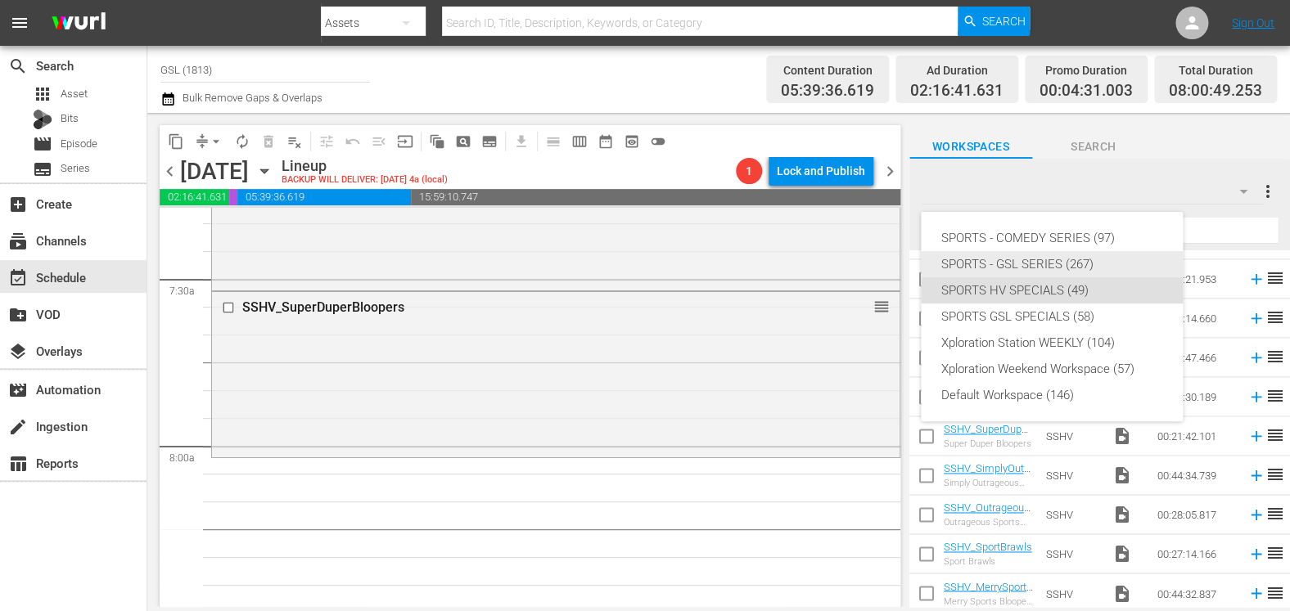
click at [1078, 259] on div "SPORTS - GSL SERIES (267)" at bounding box center [1051, 264] width 223 height 26
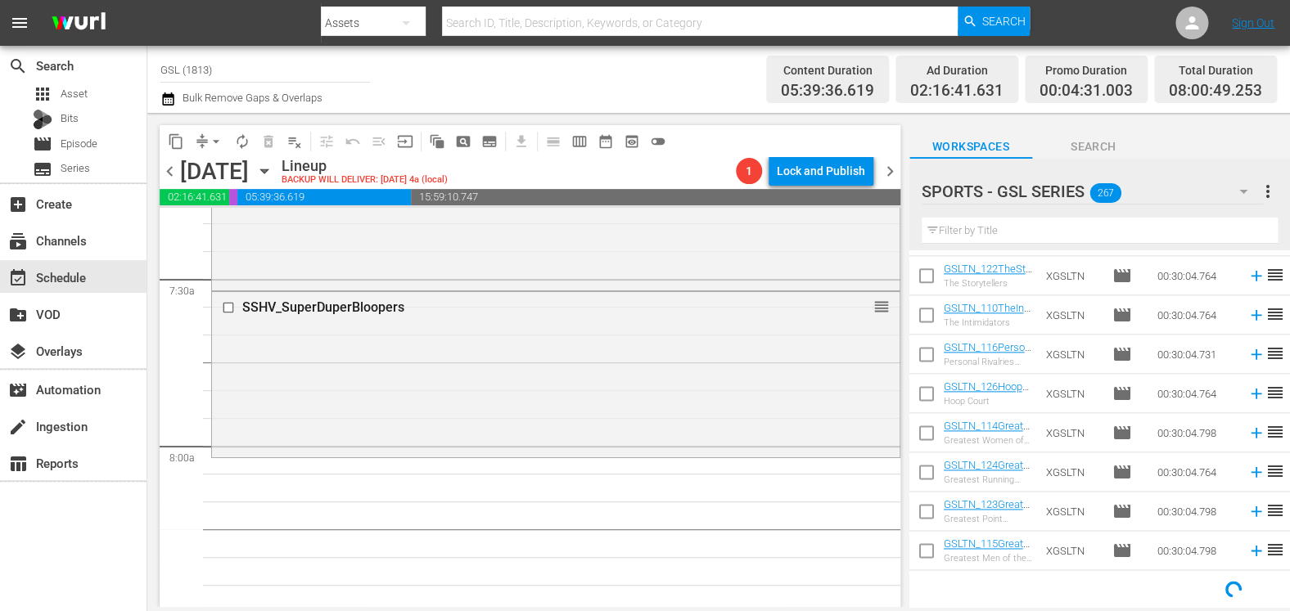
scroll to position [899, 0]
click at [1004, 237] on input "text" at bounding box center [1099, 231] width 356 height 26
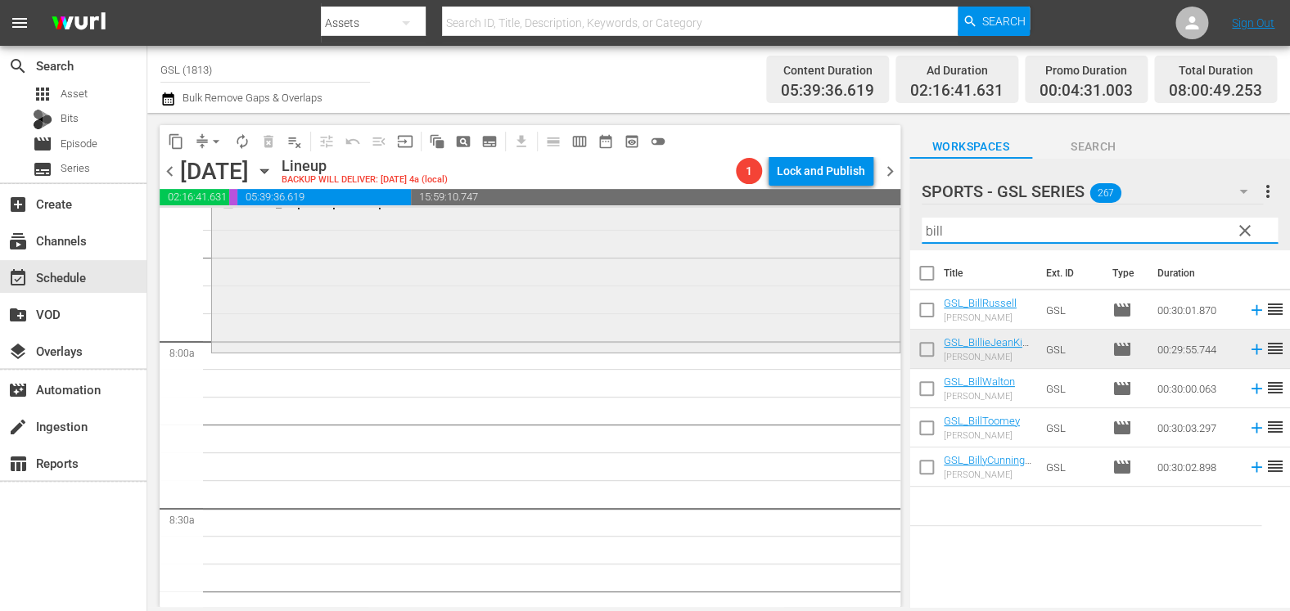
scroll to position [2538, 0]
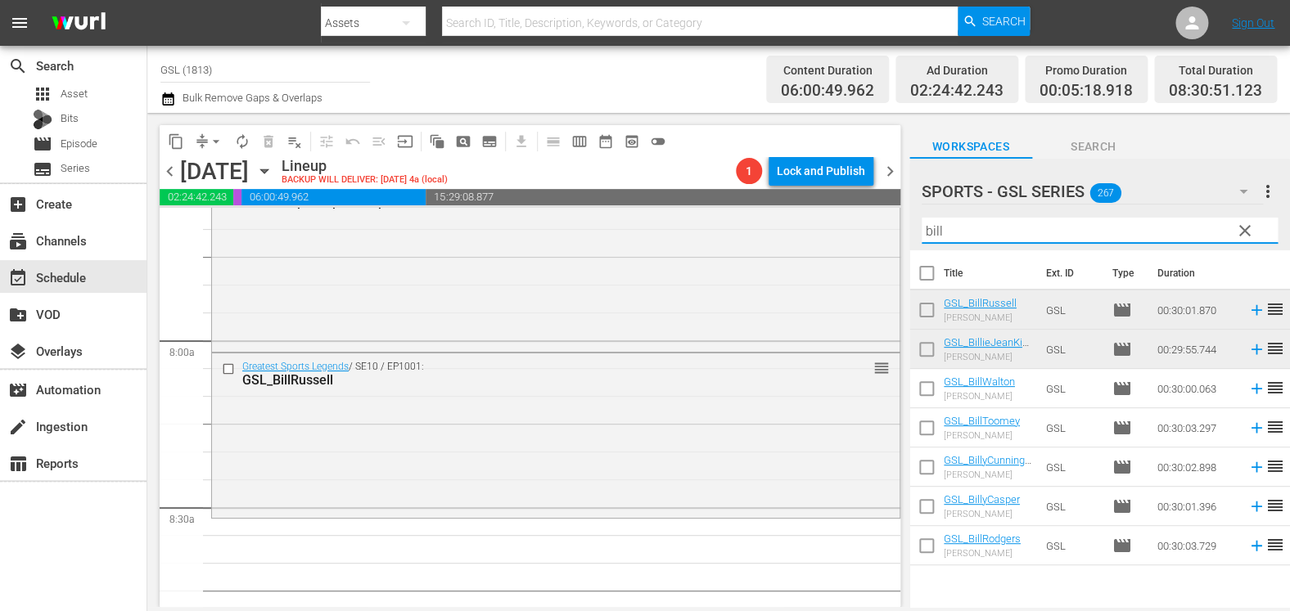
drag, startPoint x: 952, startPoint y: 238, endPoint x: 872, endPoint y: 218, distance: 82.0
click at [921, 218] on input "bill" at bounding box center [1099, 231] width 356 height 26
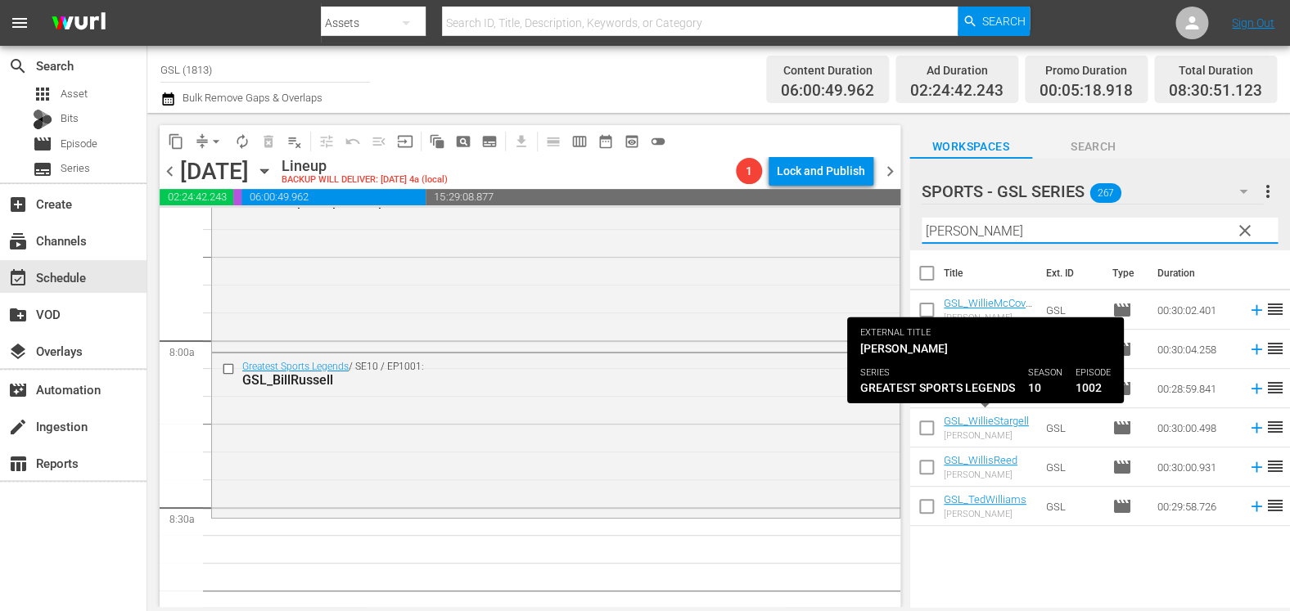
type input "willi"
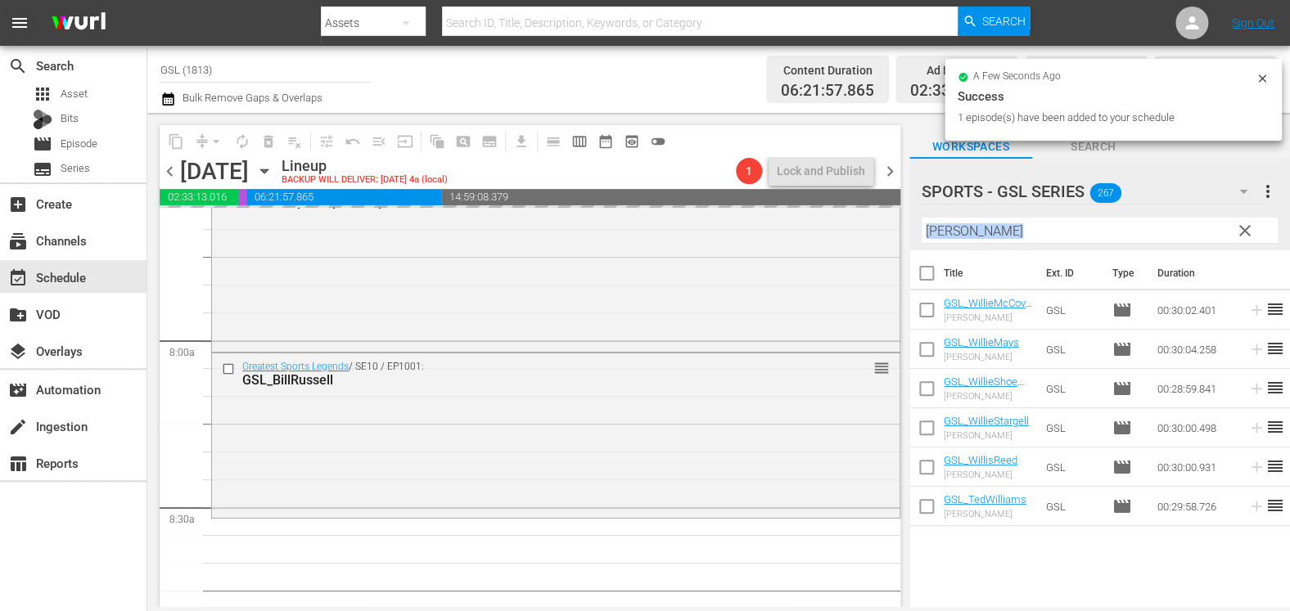
drag, startPoint x: 991, startPoint y: 245, endPoint x: 937, endPoint y: 225, distance: 57.5
click at [937, 225] on div "Filter by Title willi" at bounding box center [1099, 230] width 356 height 39
click at [921, 225] on input "willi" at bounding box center [1099, 231] width 356 height 26
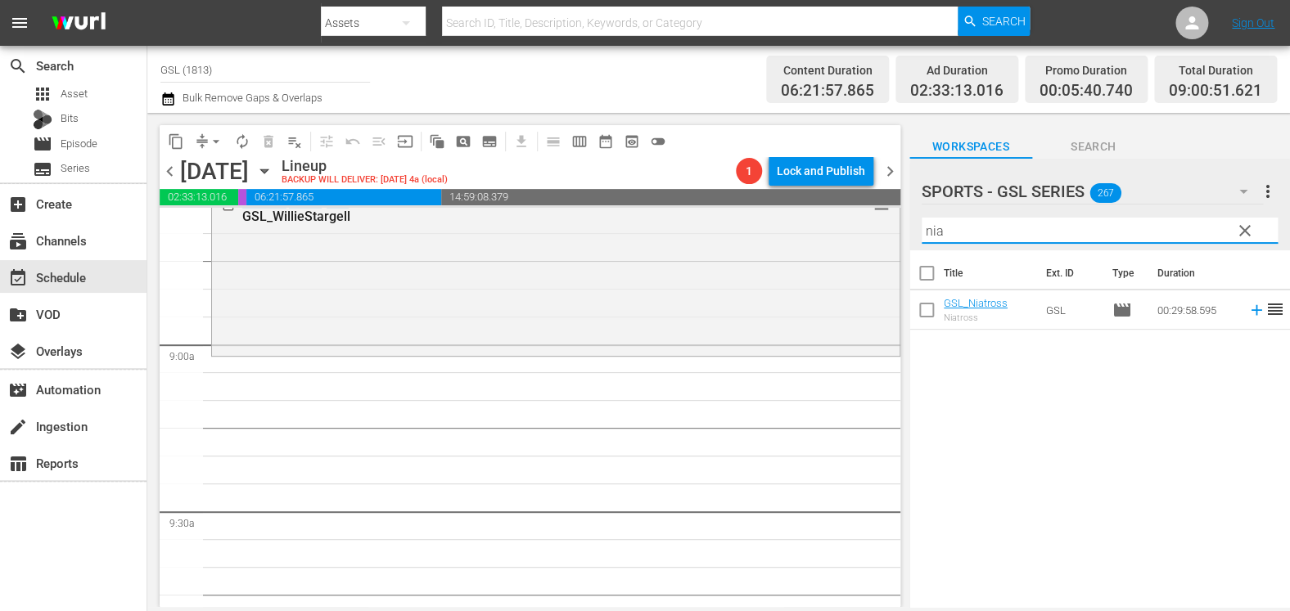
scroll to position [2879, 0]
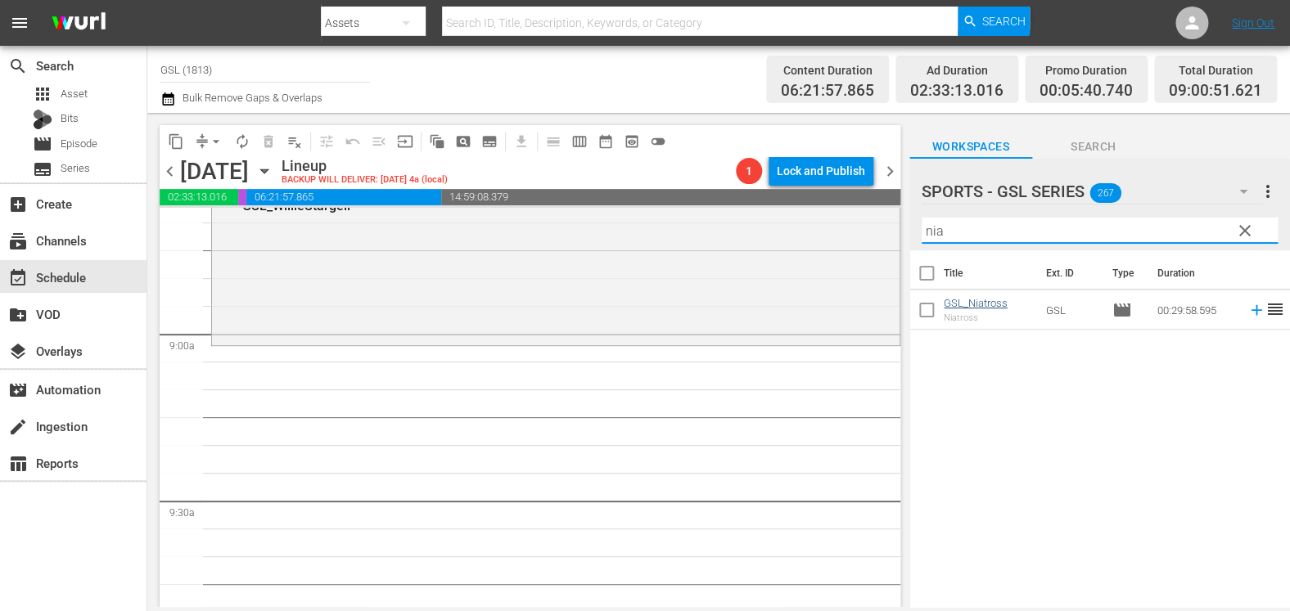
type input "nia"
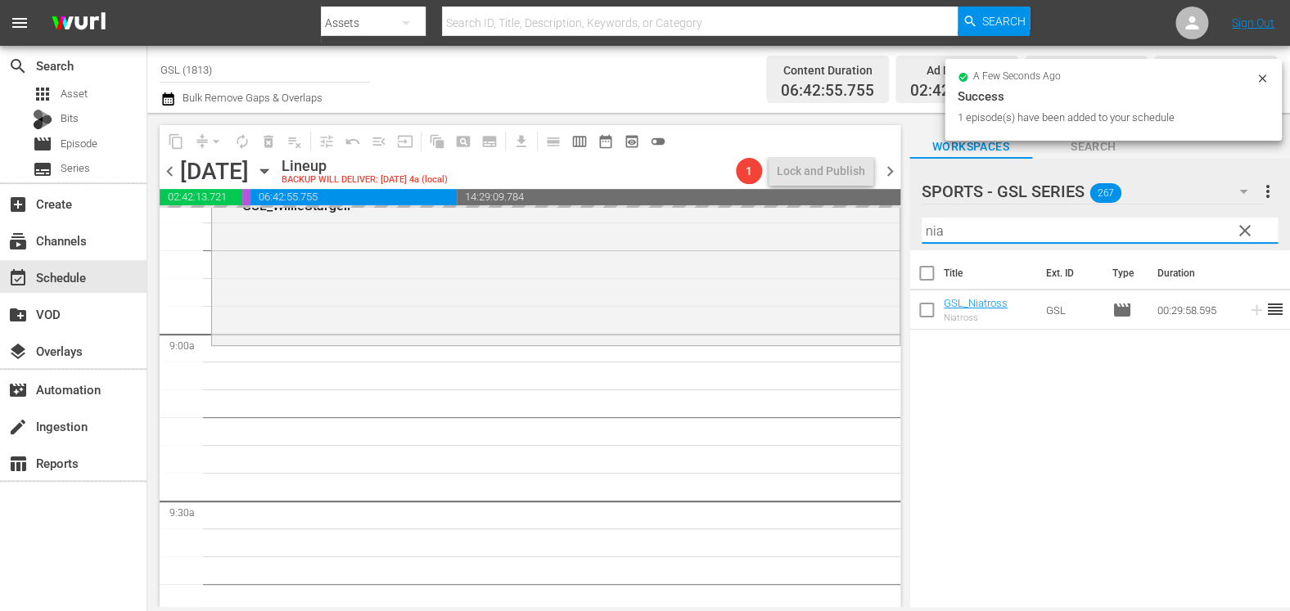
drag, startPoint x: 979, startPoint y: 232, endPoint x: 882, endPoint y: 213, distance: 99.3
click at [921, 218] on input "nia" at bounding box center [1099, 231] width 356 height 26
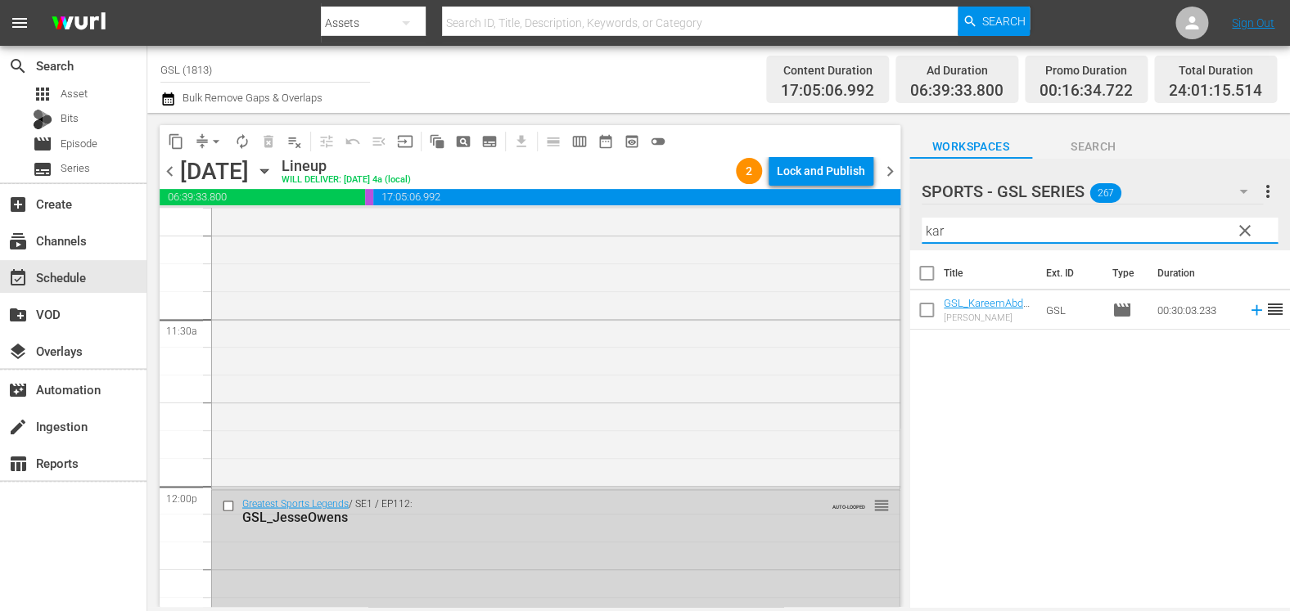
scroll to position [3664, 0]
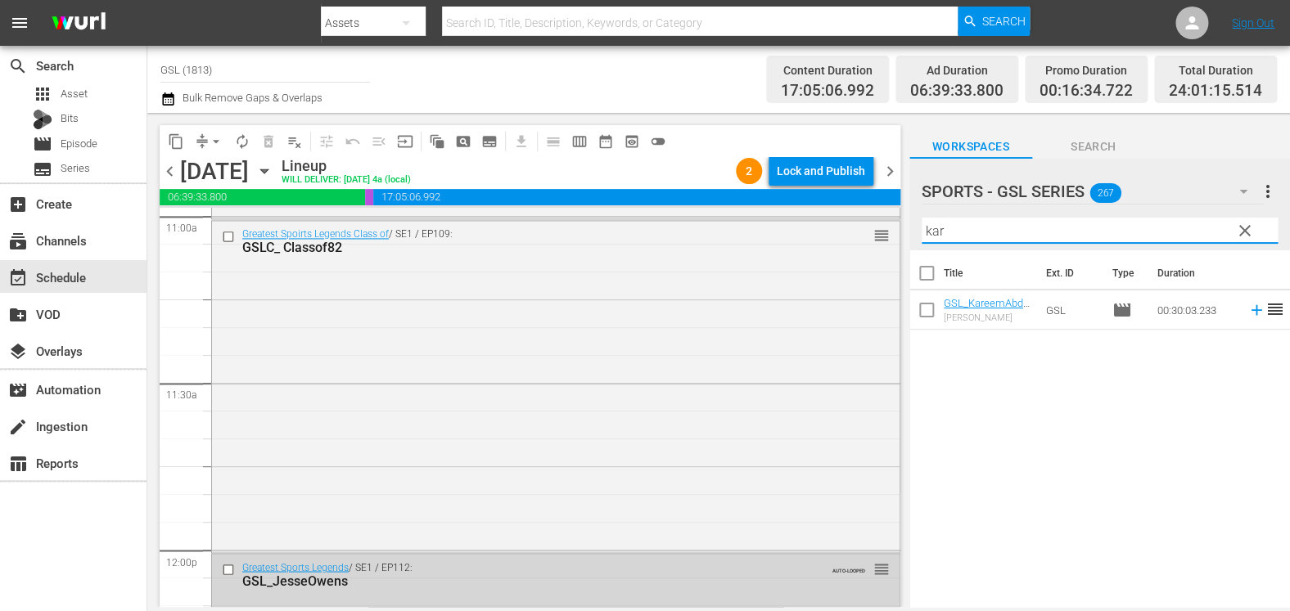
type input "kar"
click at [889, 173] on span "chevron_right" at bounding box center [890, 171] width 20 height 20
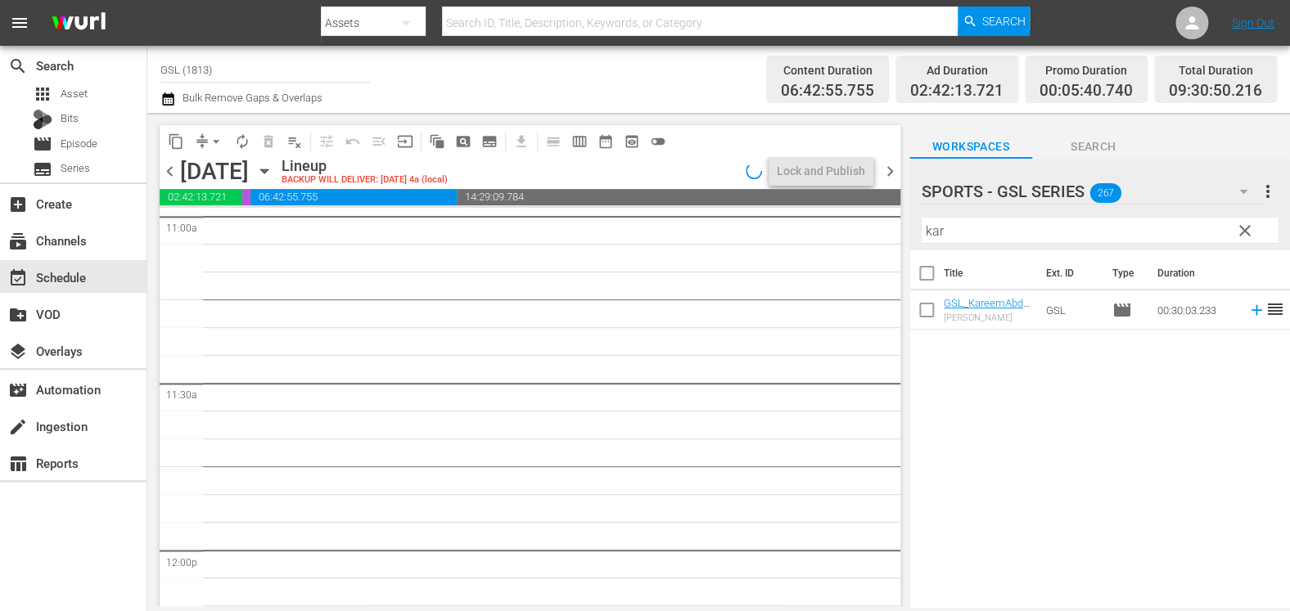
scroll to position [3163, 0]
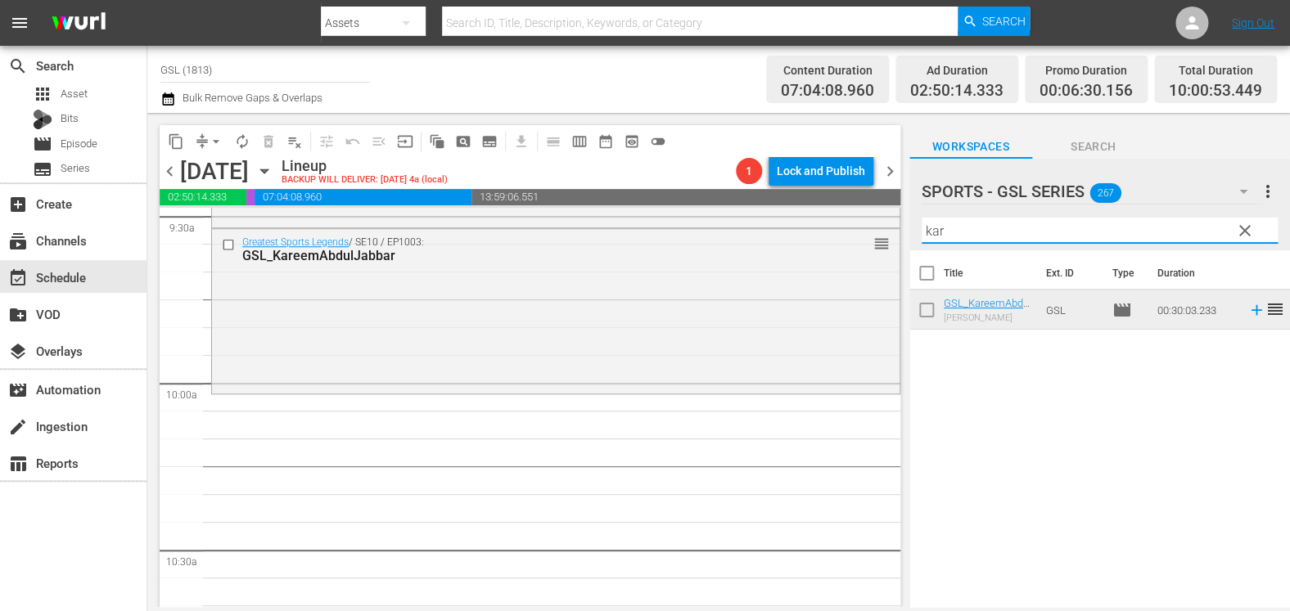
drag, startPoint x: 975, startPoint y: 232, endPoint x: 886, endPoint y: 227, distance: 89.3
click at [921, 227] on input "kar" at bounding box center [1099, 231] width 356 height 26
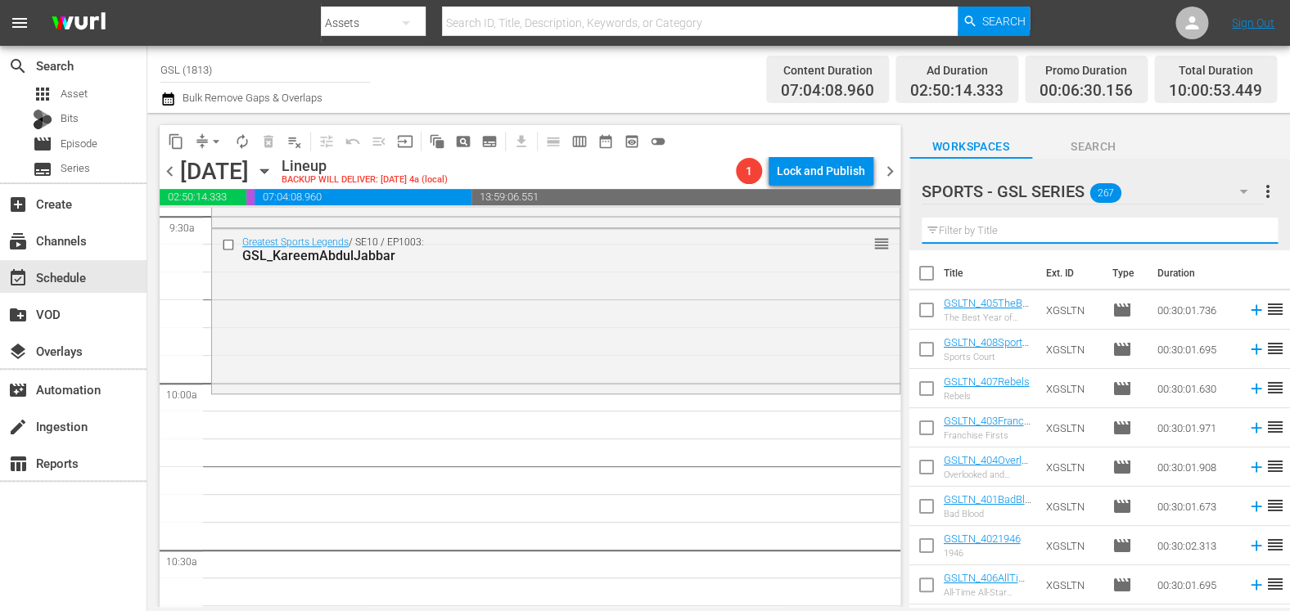
click at [1073, 226] on input "text" at bounding box center [1099, 231] width 356 height 26
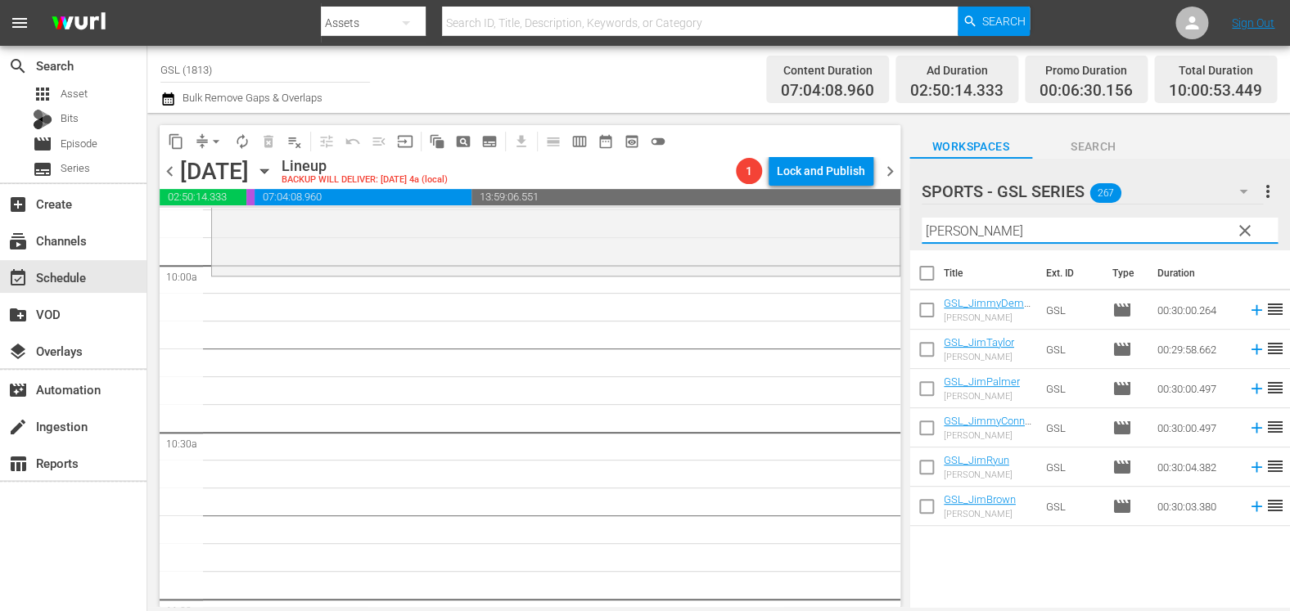
scroll to position [3271, 0]
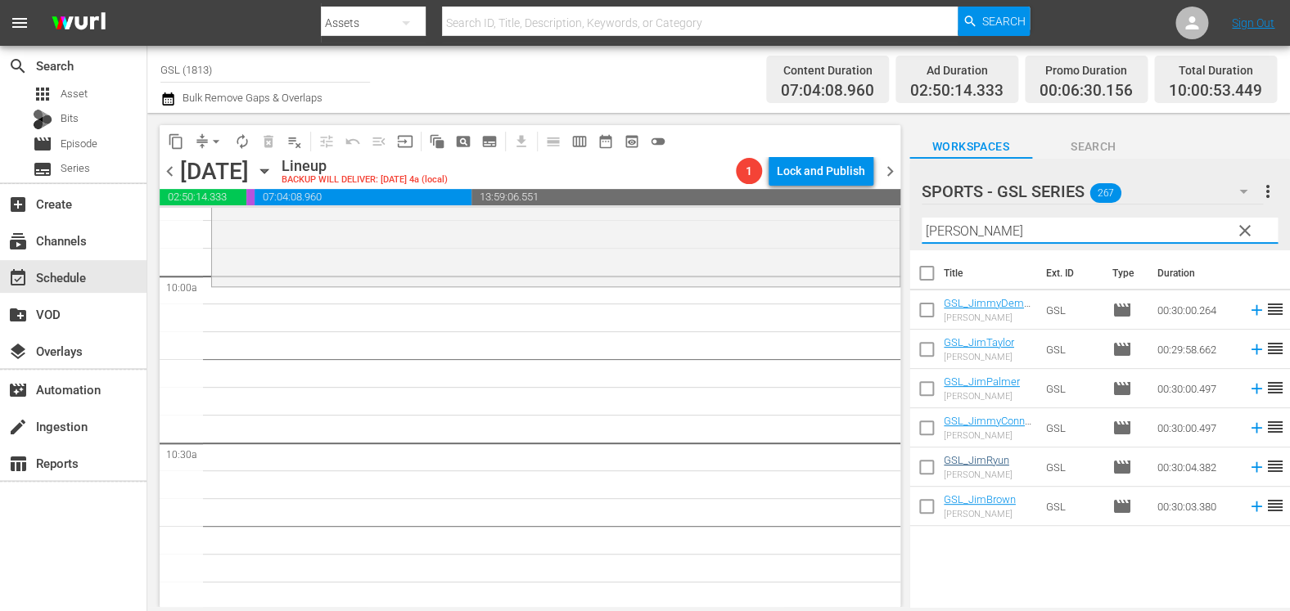
type input "jim"
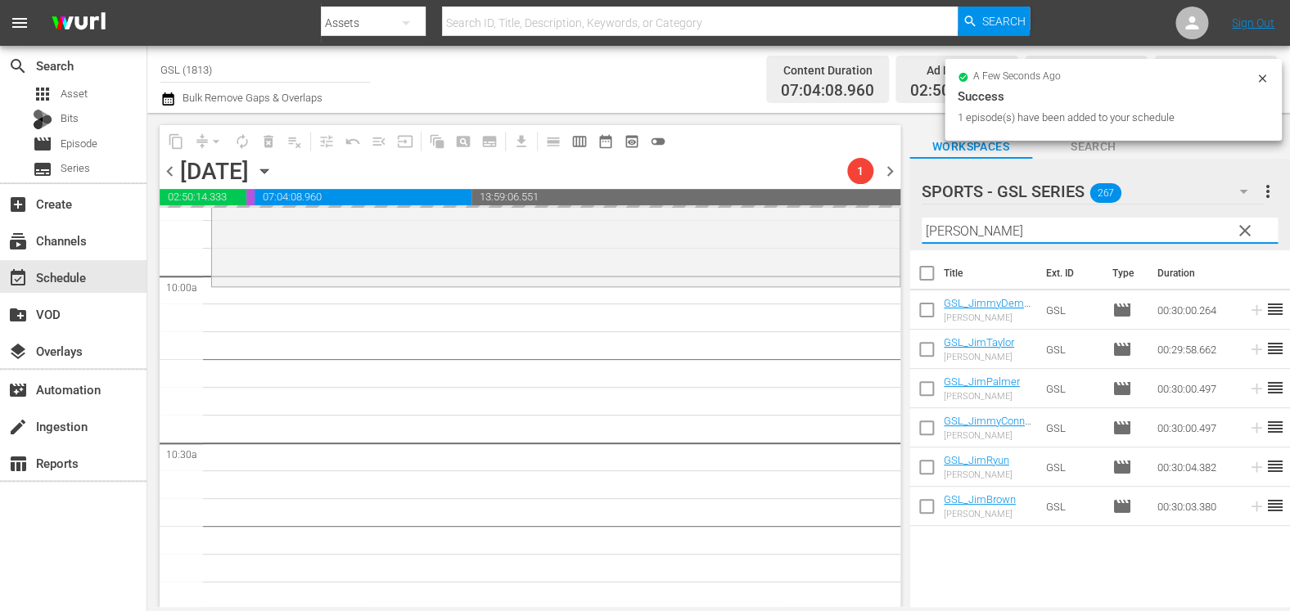
drag, startPoint x: 879, startPoint y: 212, endPoint x: 854, endPoint y: 202, distance: 26.4
click at [921, 218] on input "jim" at bounding box center [1099, 231] width 356 height 26
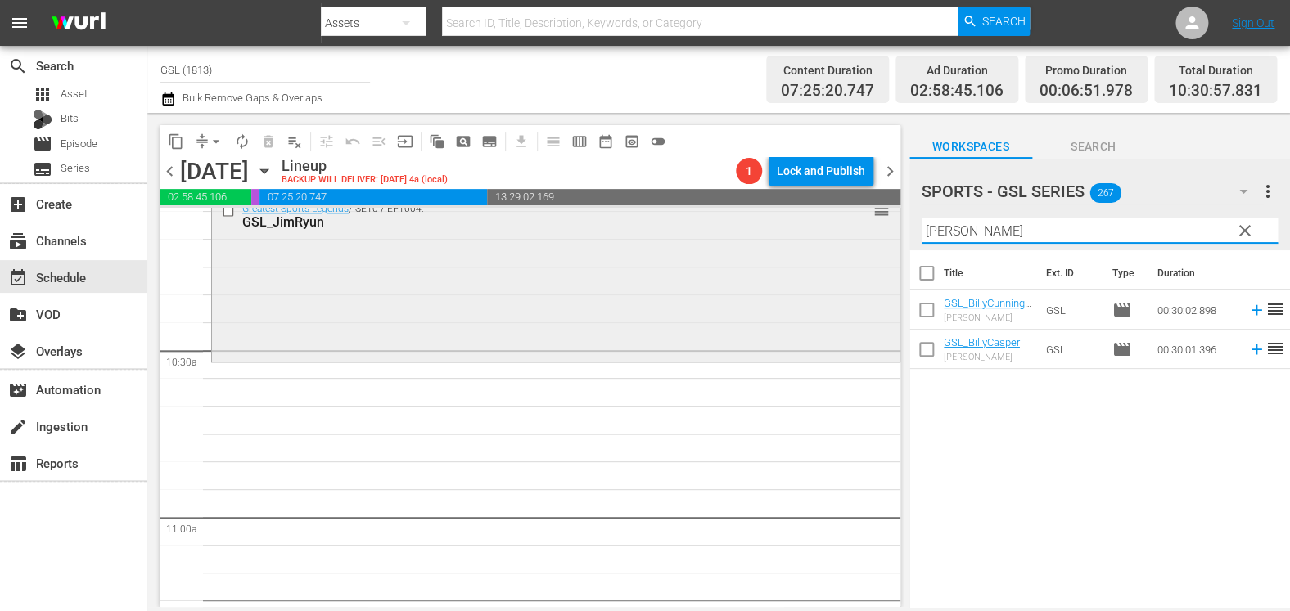
scroll to position [3366, 0]
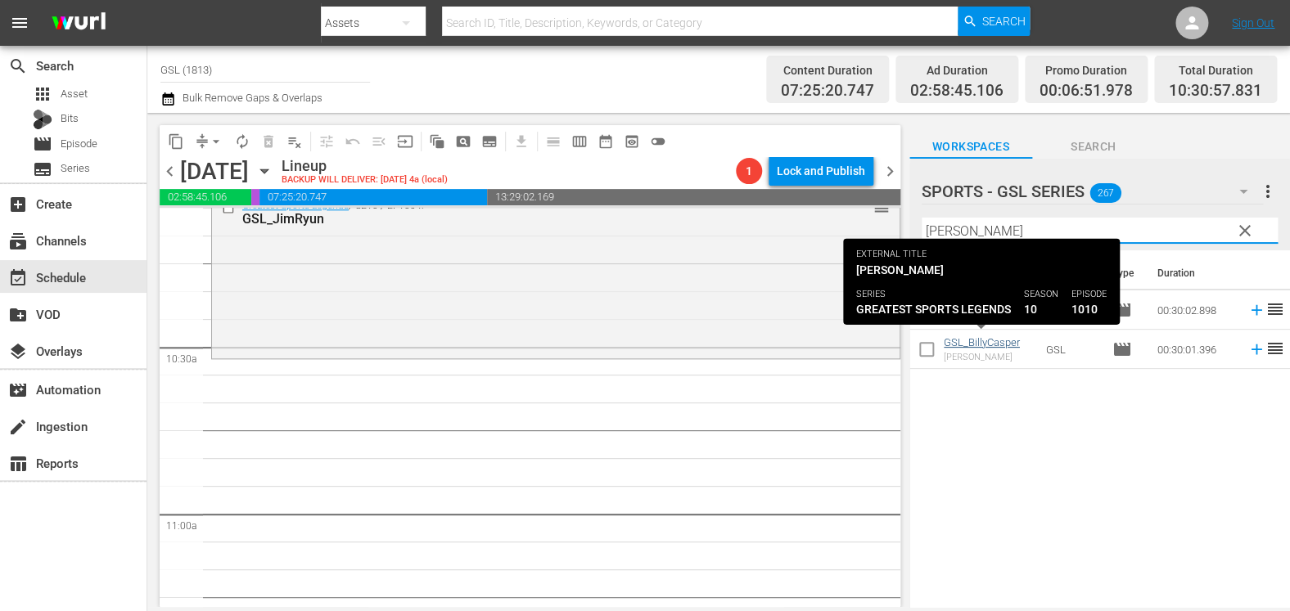
type input "billy"
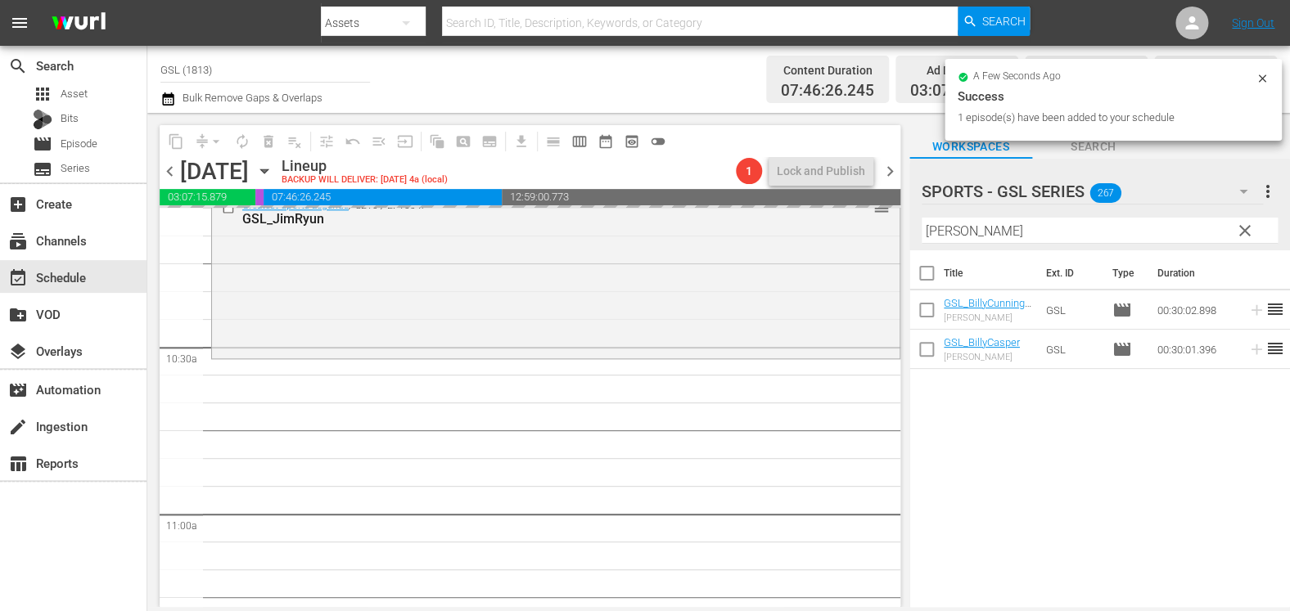
click at [1245, 238] on span "clear" at bounding box center [1245, 231] width 20 height 20
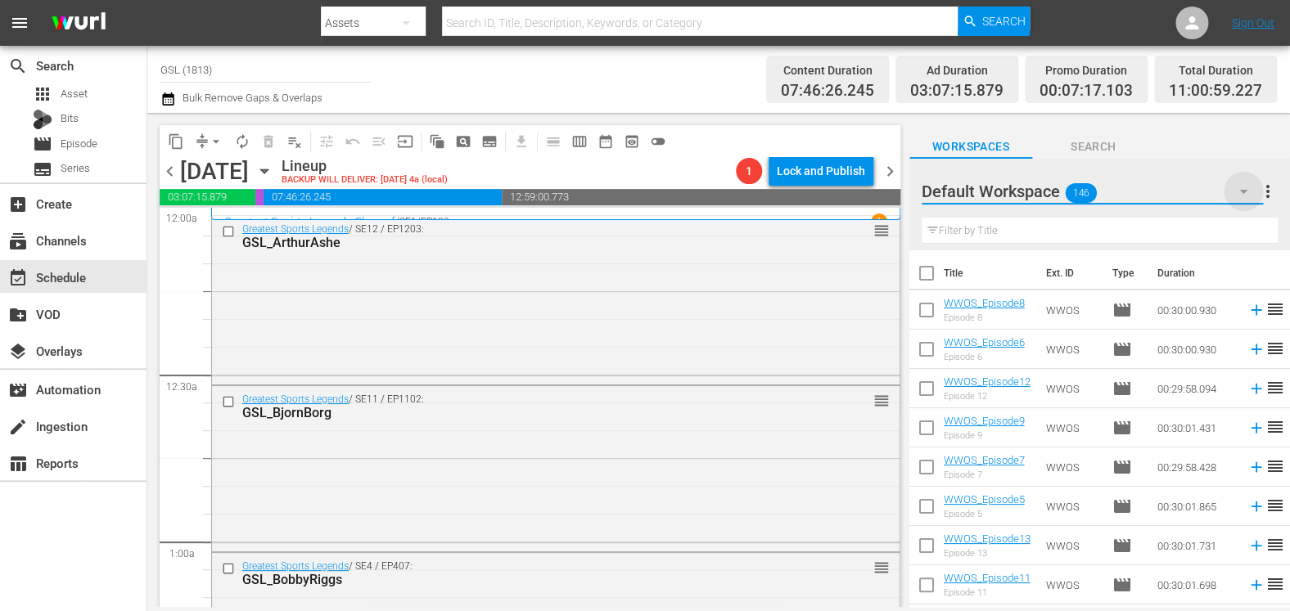
click at [1237, 198] on icon "button" at bounding box center [1243, 192] width 20 height 20
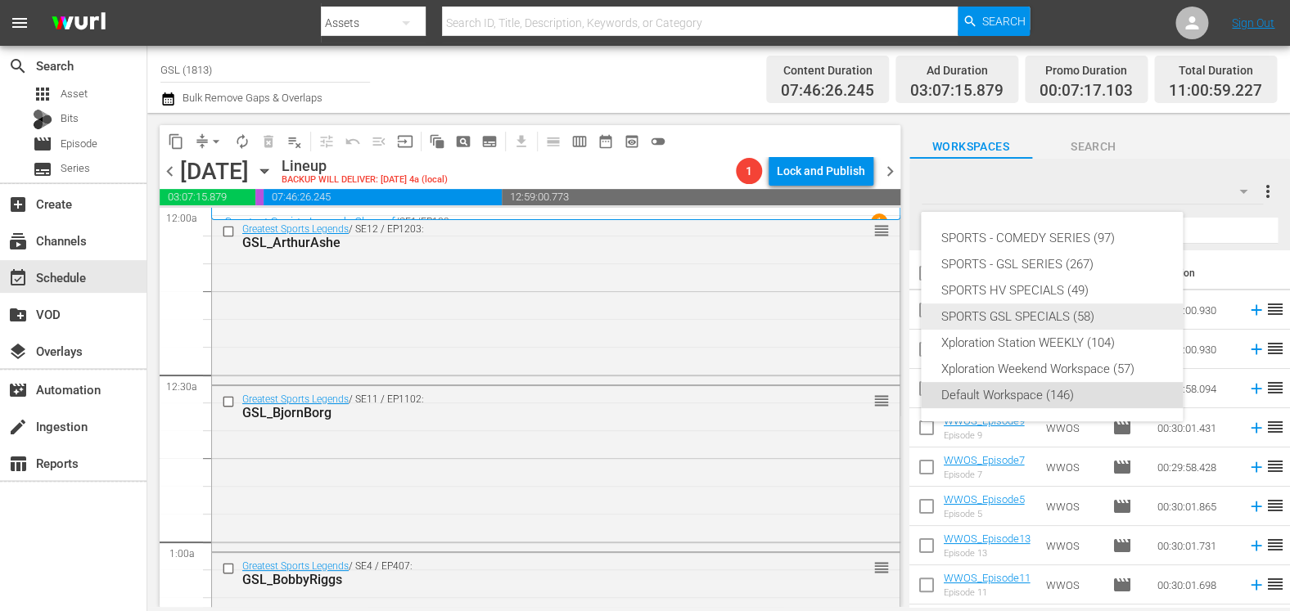
click at [1109, 317] on div "SPORTS GSL SPECIALS (58)" at bounding box center [1051, 317] width 223 height 26
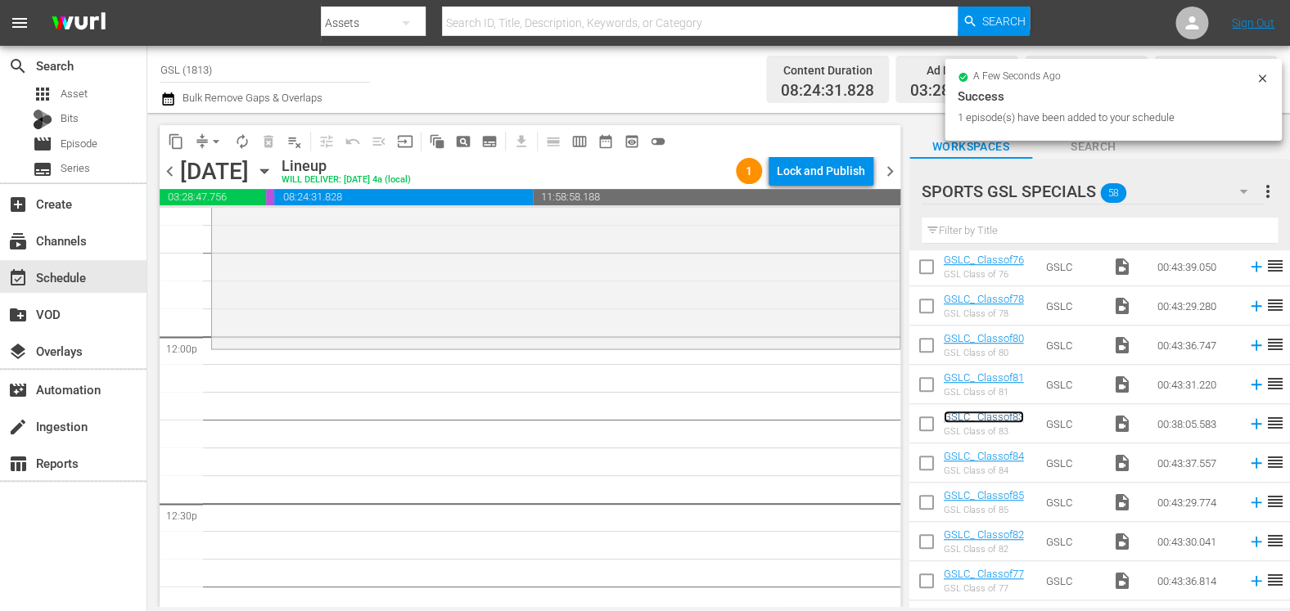
scroll to position [3879, 0]
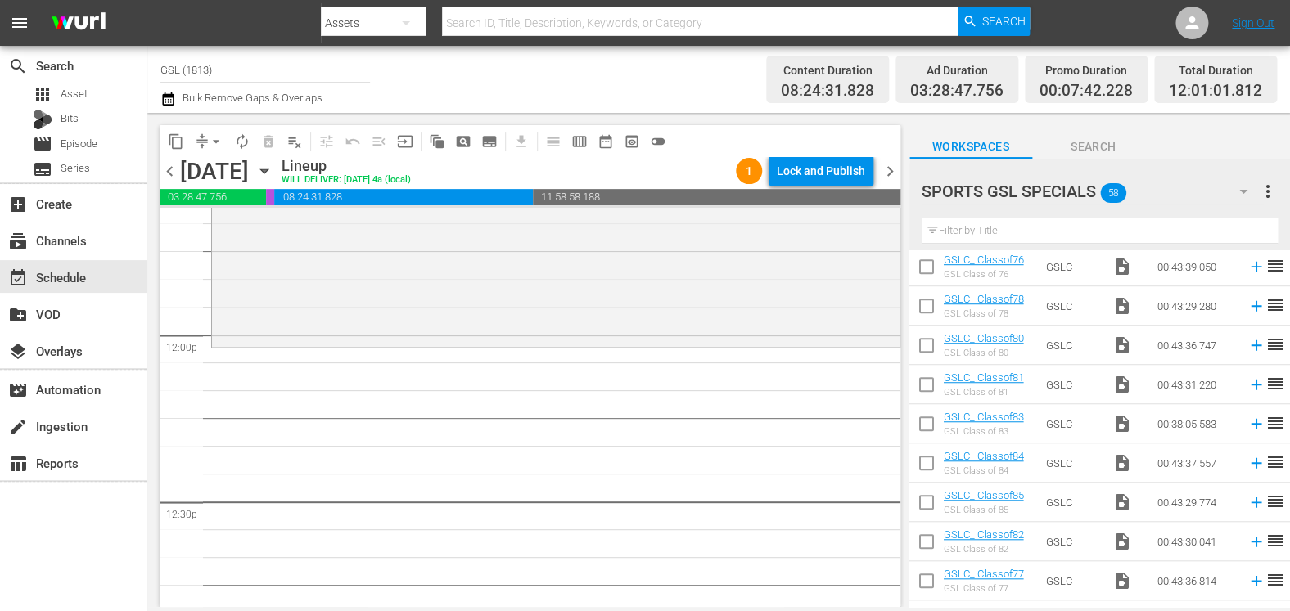
click at [212, 134] on span "arrow_drop_down" at bounding box center [216, 141] width 16 height 16
click at [240, 176] on li "Align to Midnight" at bounding box center [217, 174] width 172 height 27
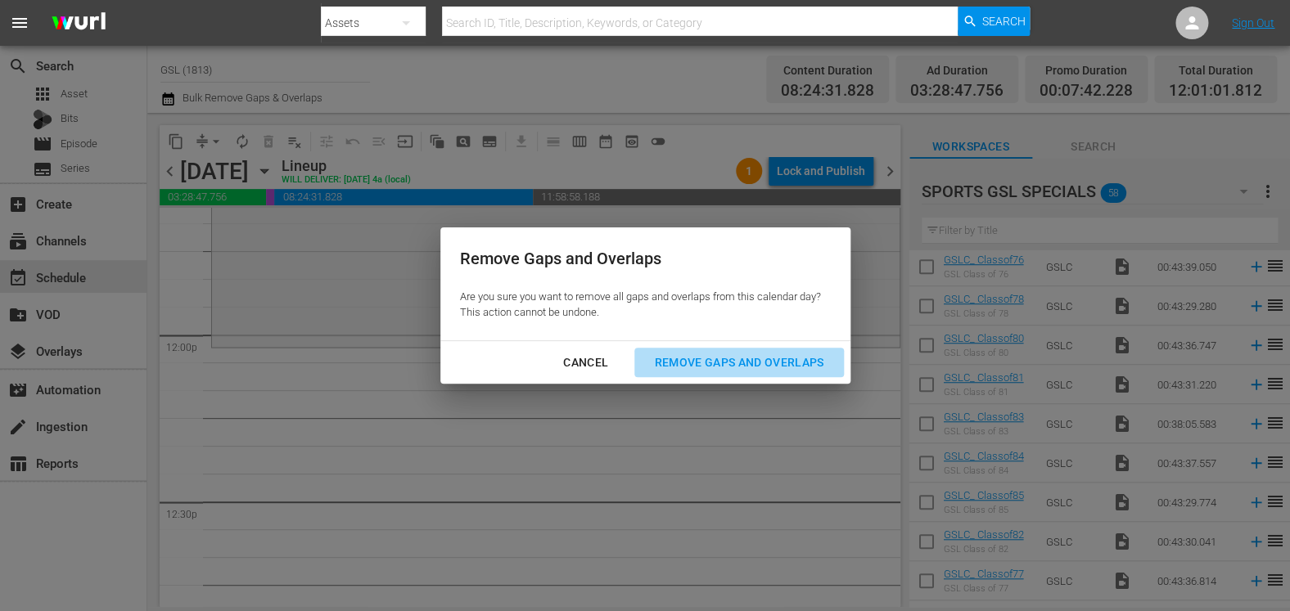
click at [763, 359] on div "Remove Gaps and Overlaps" at bounding box center [739, 363] width 196 height 20
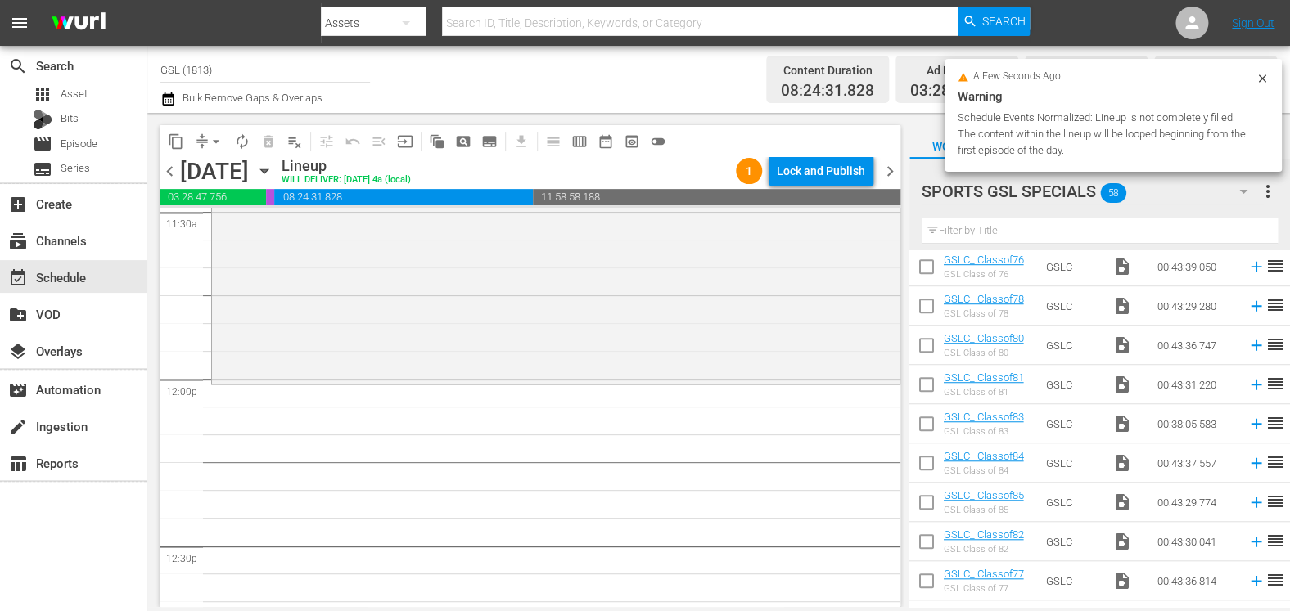
scroll to position [3838, 0]
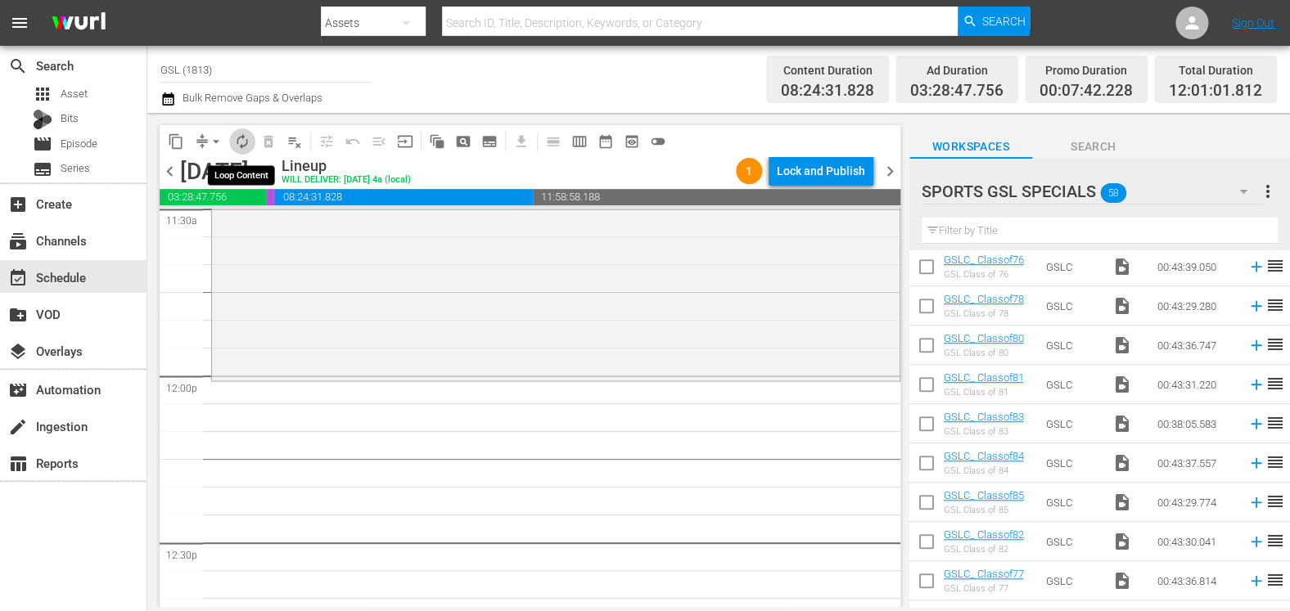
click at [248, 146] on span "autorenew_outlined" at bounding box center [242, 141] width 16 height 16
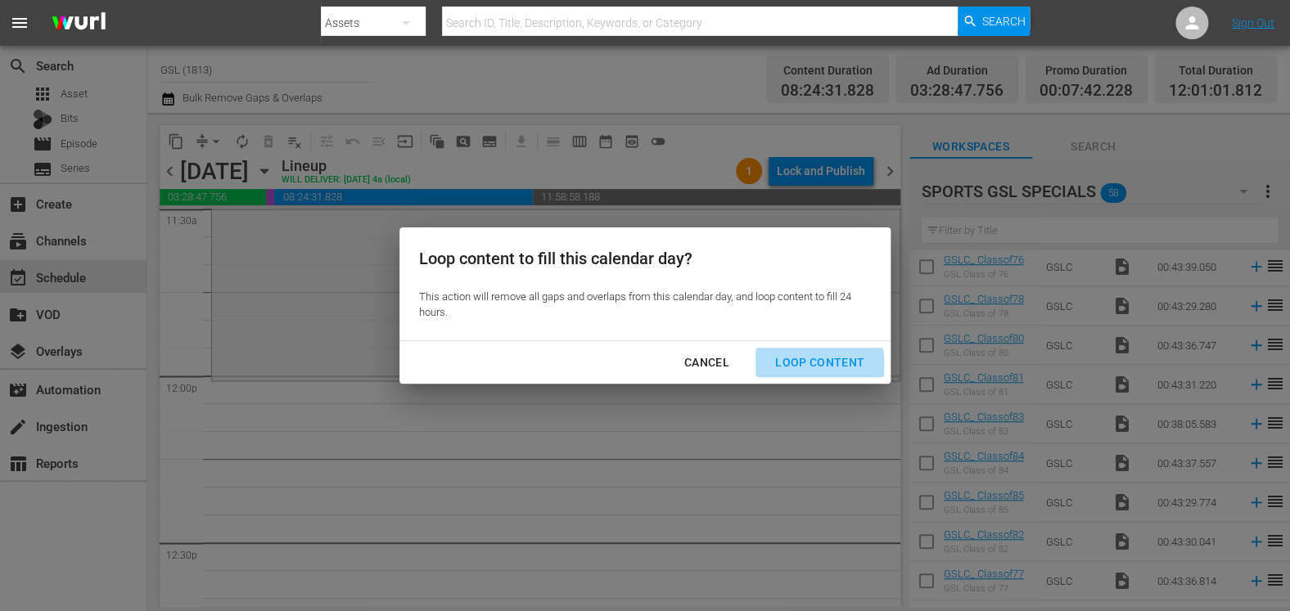
click at [790, 372] on button "Loop Content" at bounding box center [819, 363] width 128 height 30
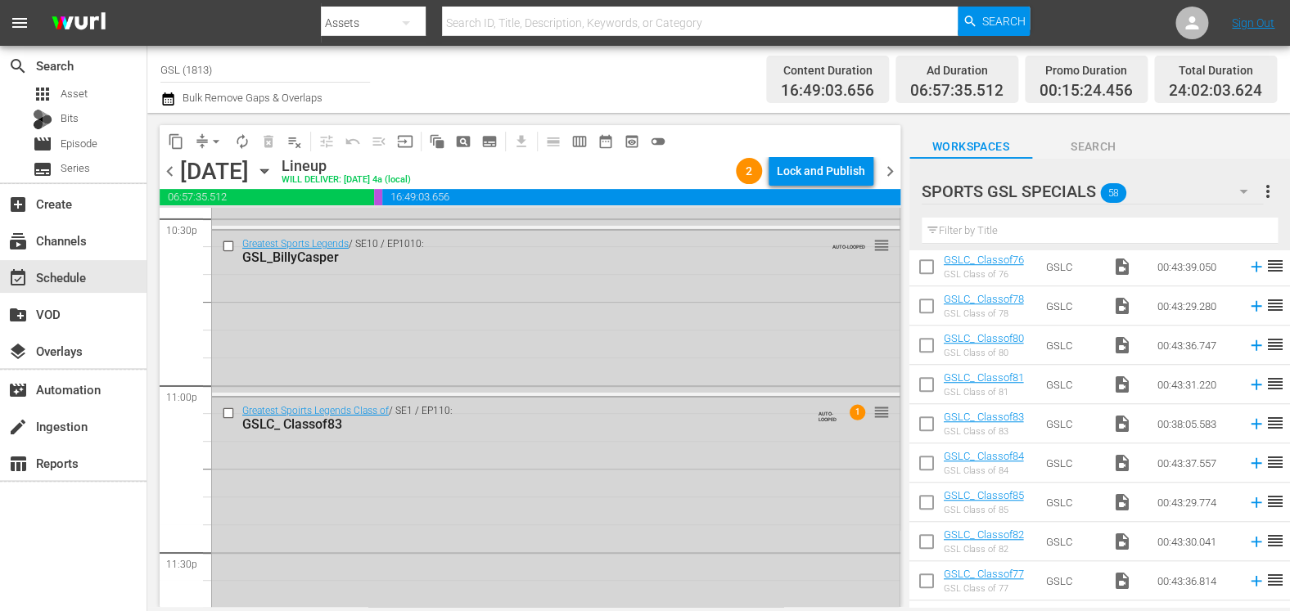
scroll to position [7259, 0]
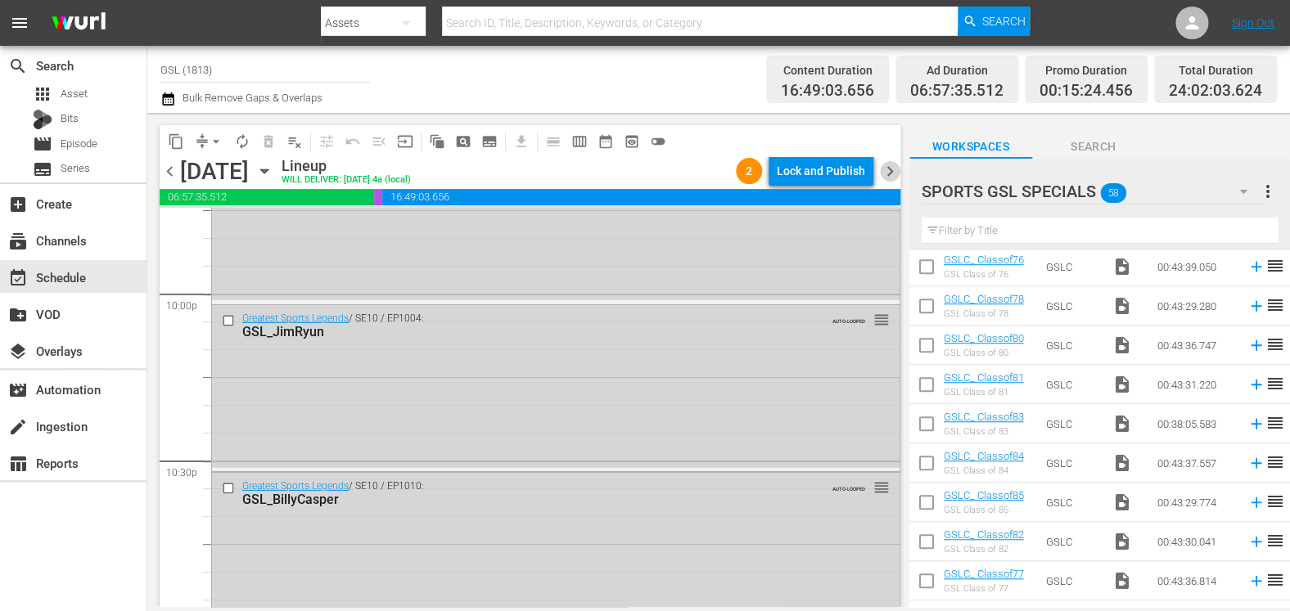
click at [896, 171] on span "chevron_right" at bounding box center [890, 171] width 20 height 20
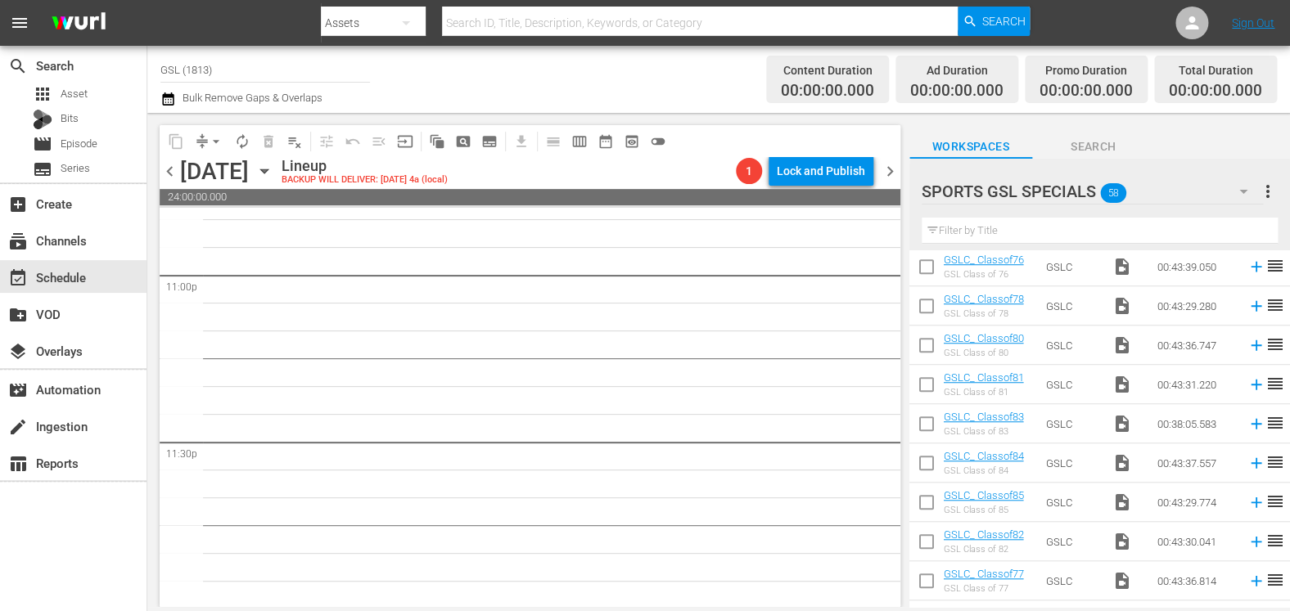
scroll to position [7584, 0]
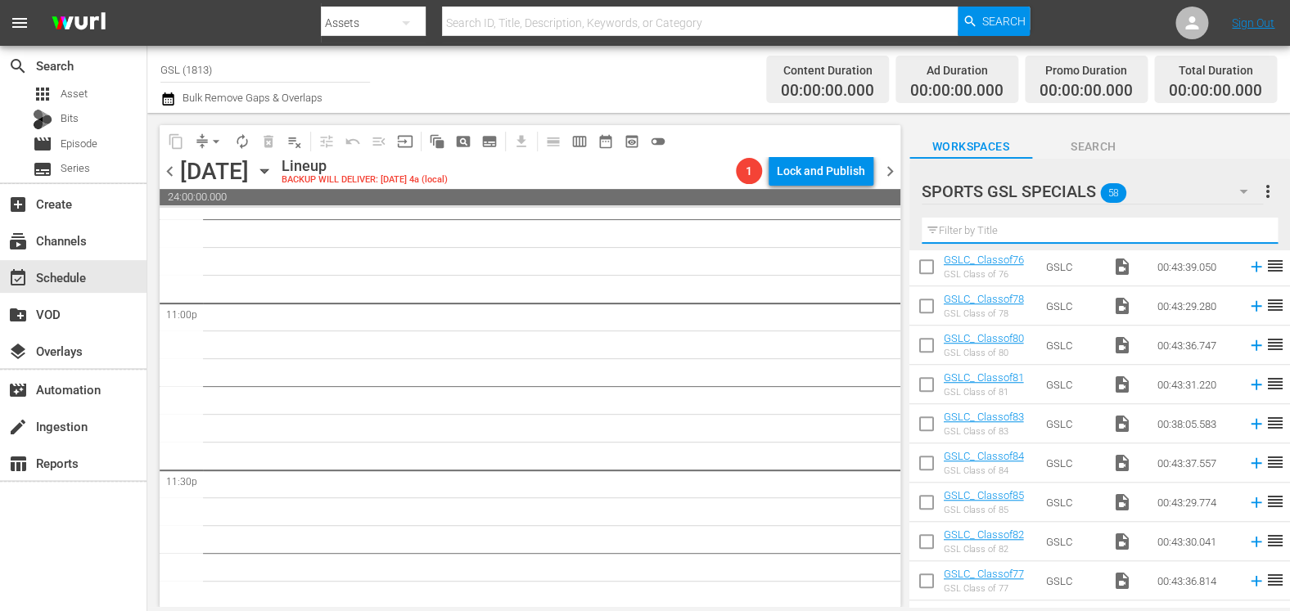
click at [1016, 225] on input "text" at bounding box center [1099, 231] width 356 height 26
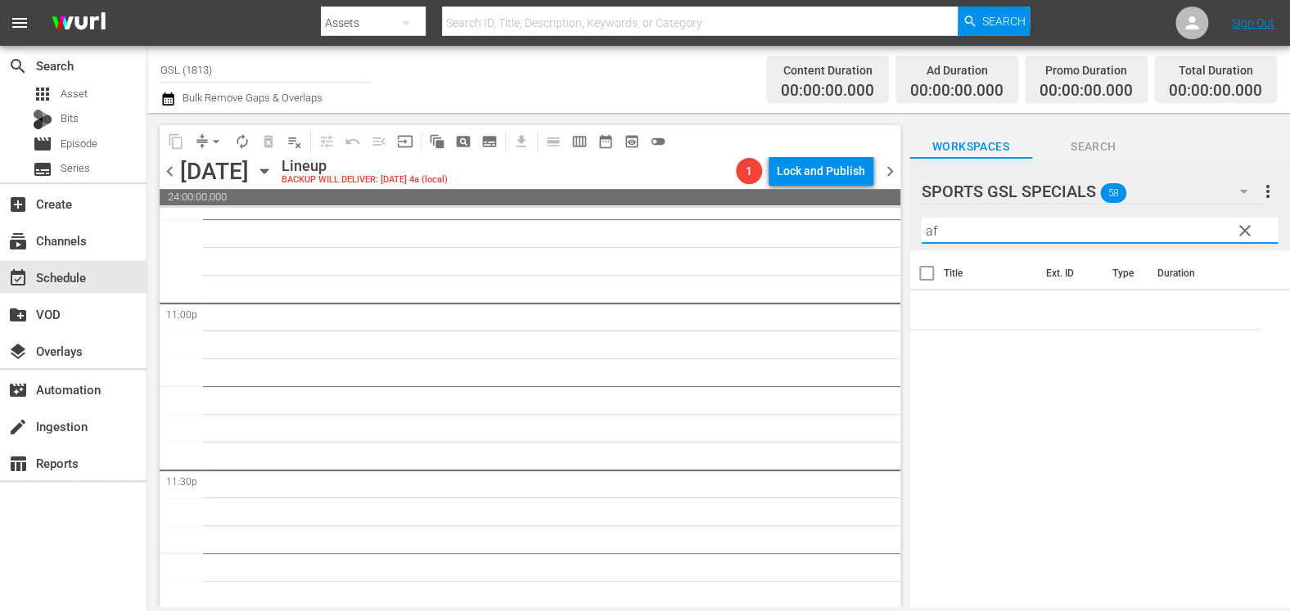
scroll to position [0, 0]
click at [1250, 192] on icon "button" at bounding box center [1243, 192] width 20 height 20
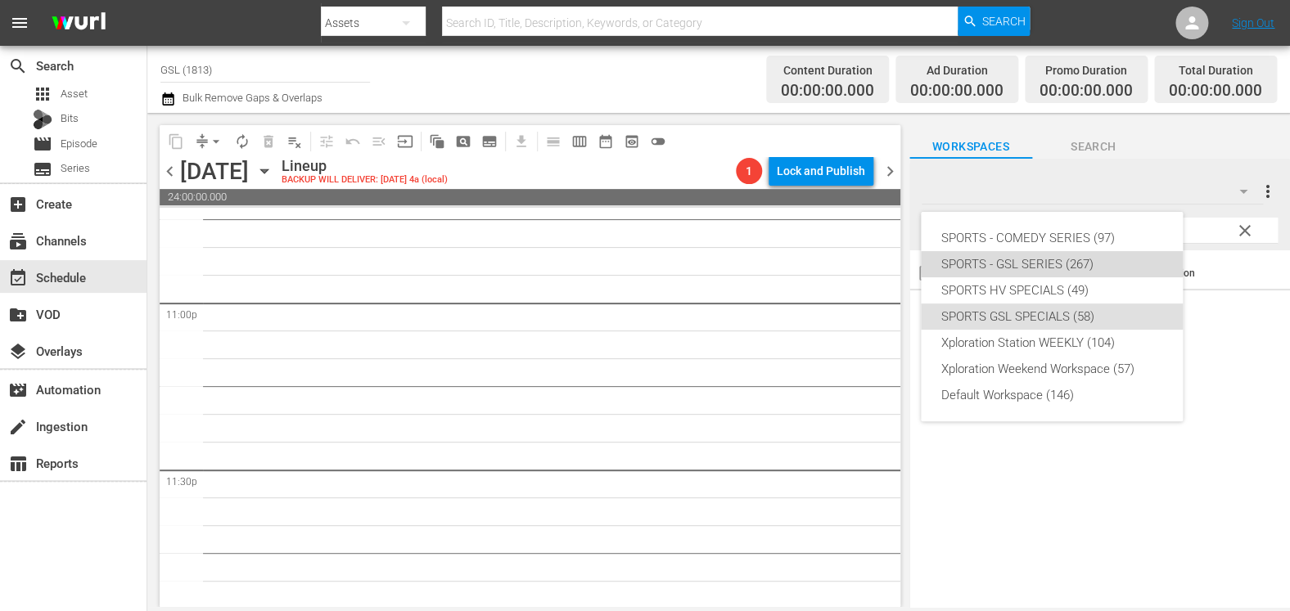
click at [1113, 259] on div "SPORTS - GSL SERIES (267)" at bounding box center [1051, 264] width 223 height 26
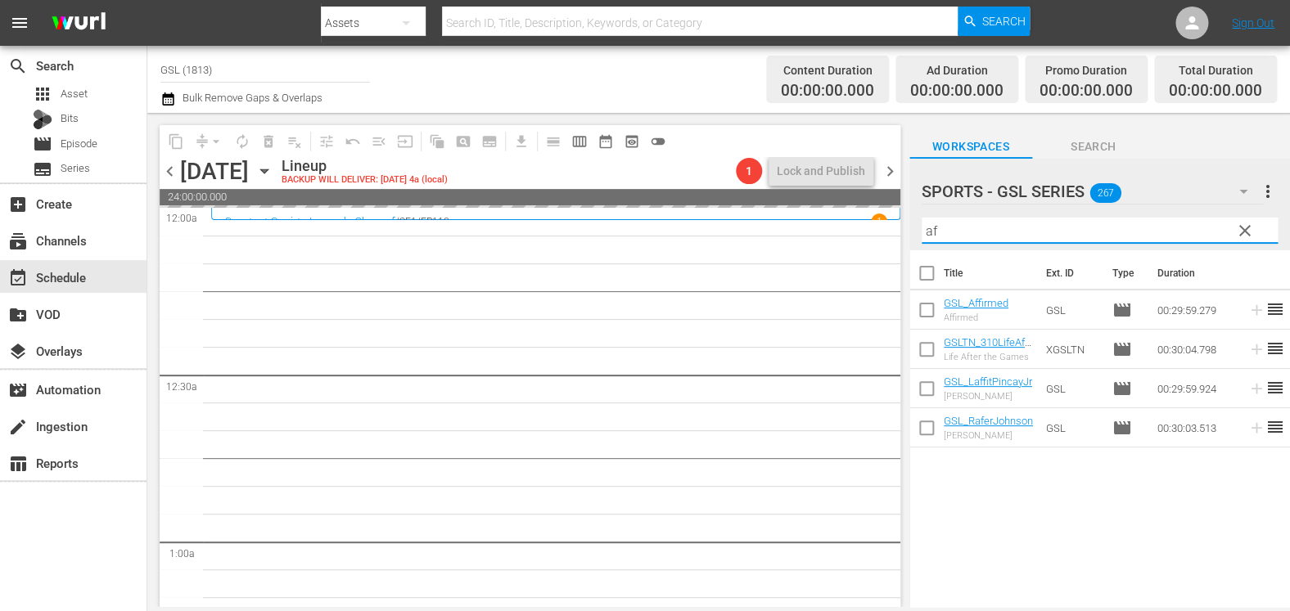
drag, startPoint x: 1002, startPoint y: 236, endPoint x: 884, endPoint y: 217, distance: 120.1
click at [921, 218] on input "af" at bounding box center [1099, 231] width 356 height 26
type input "sec"
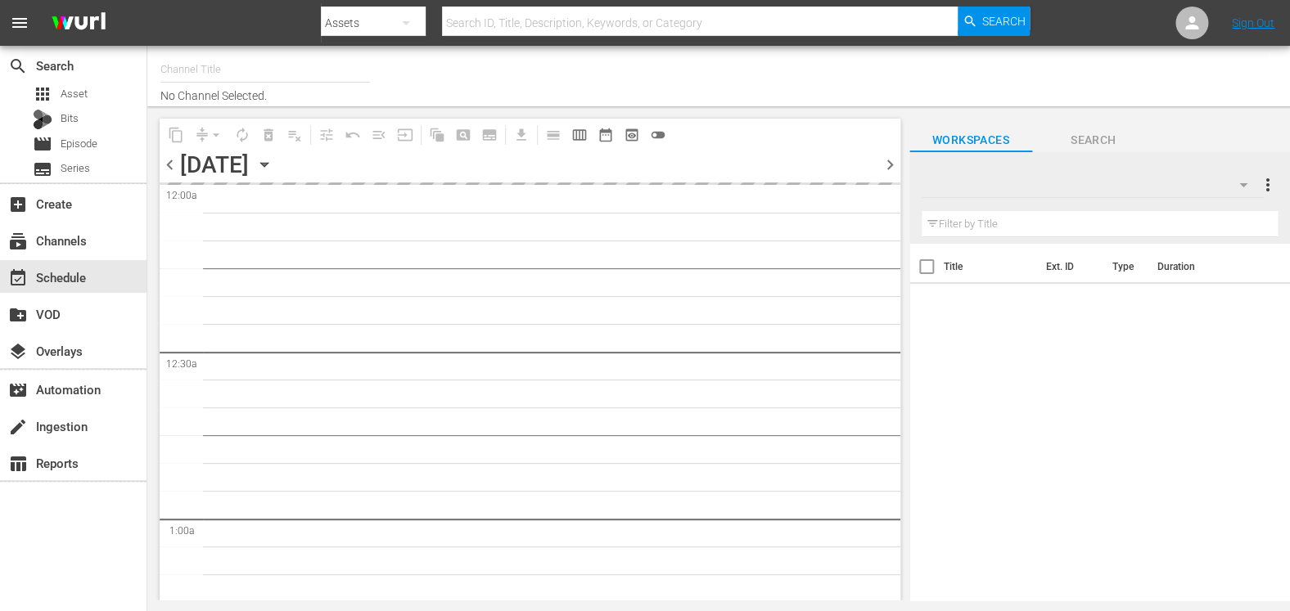
type input "GSL (1813)"
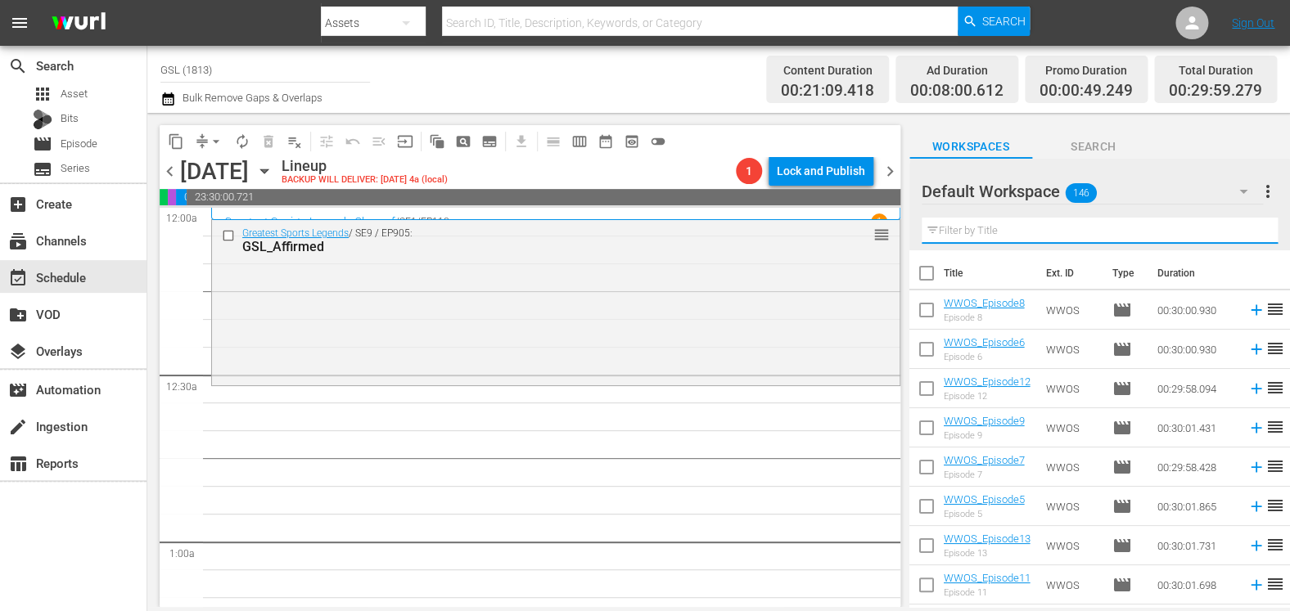
click at [978, 231] on input "text" at bounding box center [1099, 231] width 356 height 26
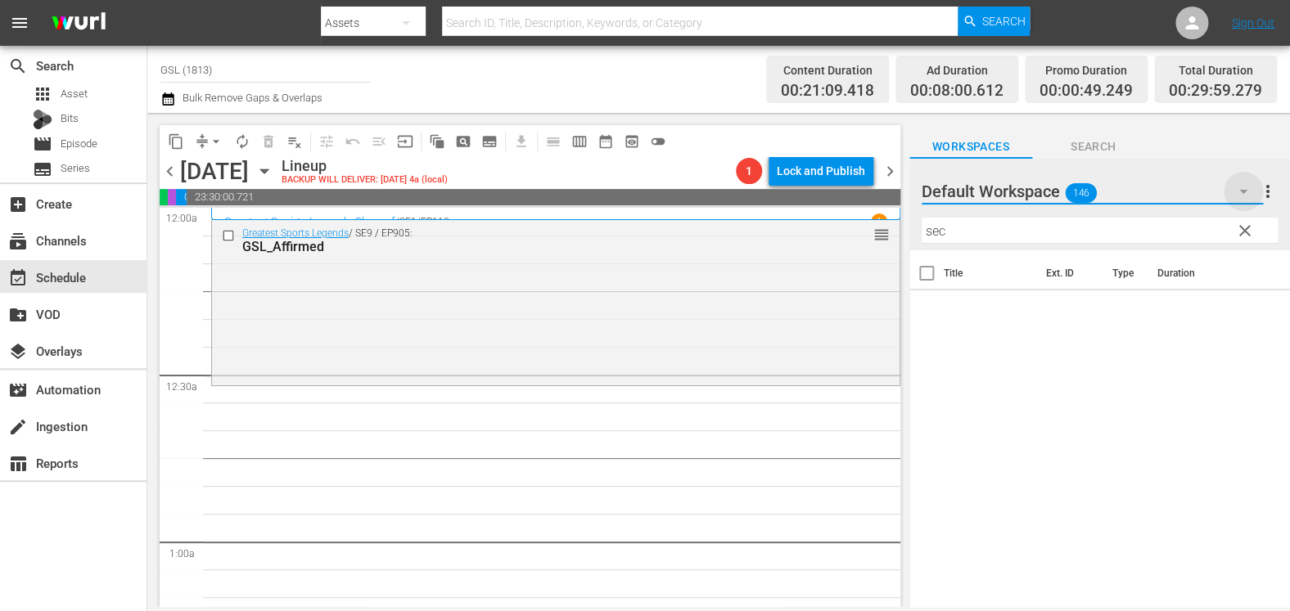
click at [1242, 190] on icon "button" at bounding box center [1243, 192] width 20 height 20
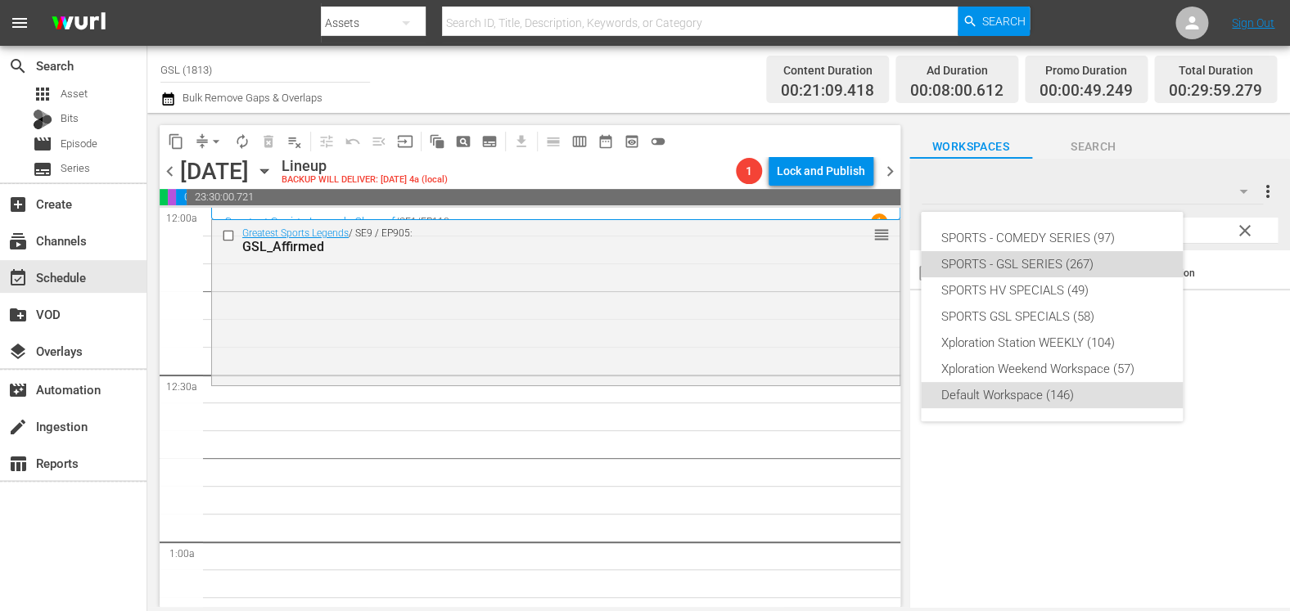
click at [1059, 265] on div "SPORTS - GSL SERIES (267)" at bounding box center [1051, 264] width 223 height 26
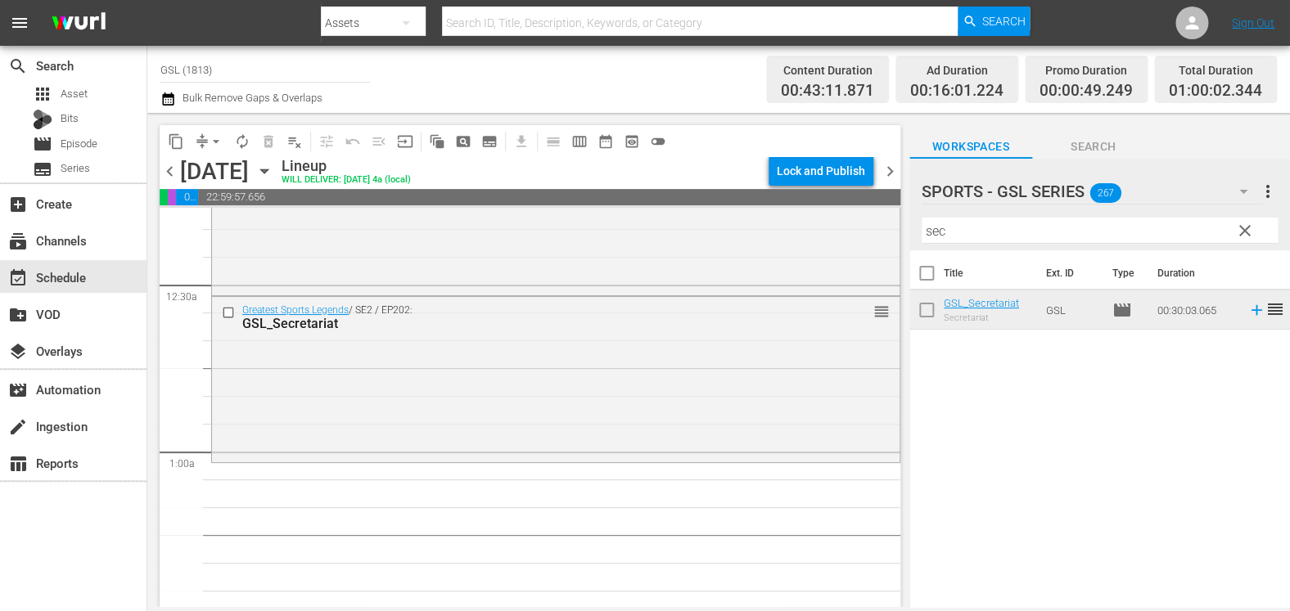
scroll to position [83, 0]
drag, startPoint x: 960, startPoint y: 242, endPoint x: 872, endPoint y: 227, distance: 88.9
click at [921, 227] on input "sec" at bounding box center [1099, 231] width 356 height 26
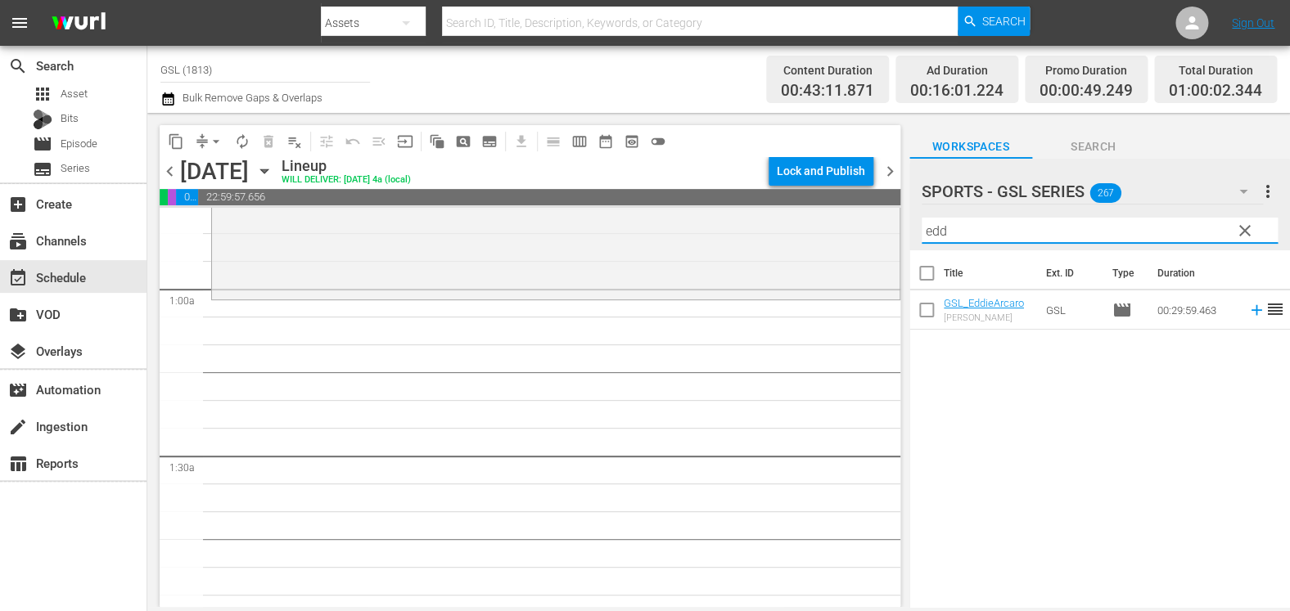
scroll to position [258, 0]
type input "edd"
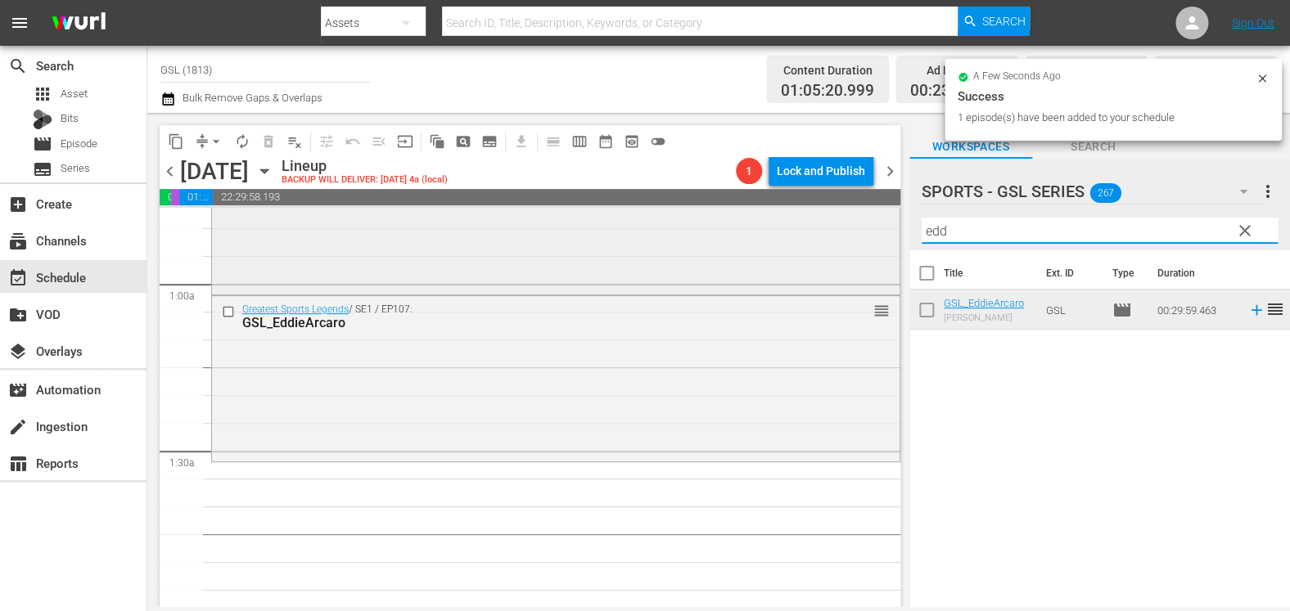
drag, startPoint x: 950, startPoint y: 232, endPoint x: 867, endPoint y: 215, distance: 85.1
click at [921, 218] on input "edd" at bounding box center [1099, 231] width 356 height 26
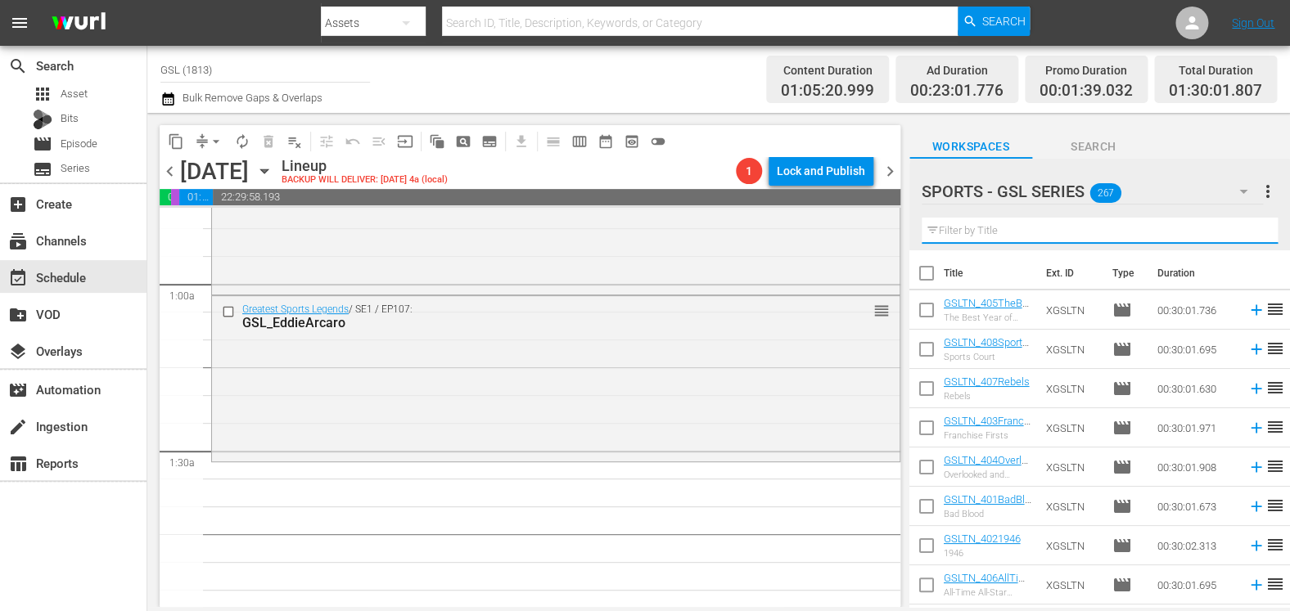
click at [943, 230] on input "text" at bounding box center [1099, 231] width 356 height 26
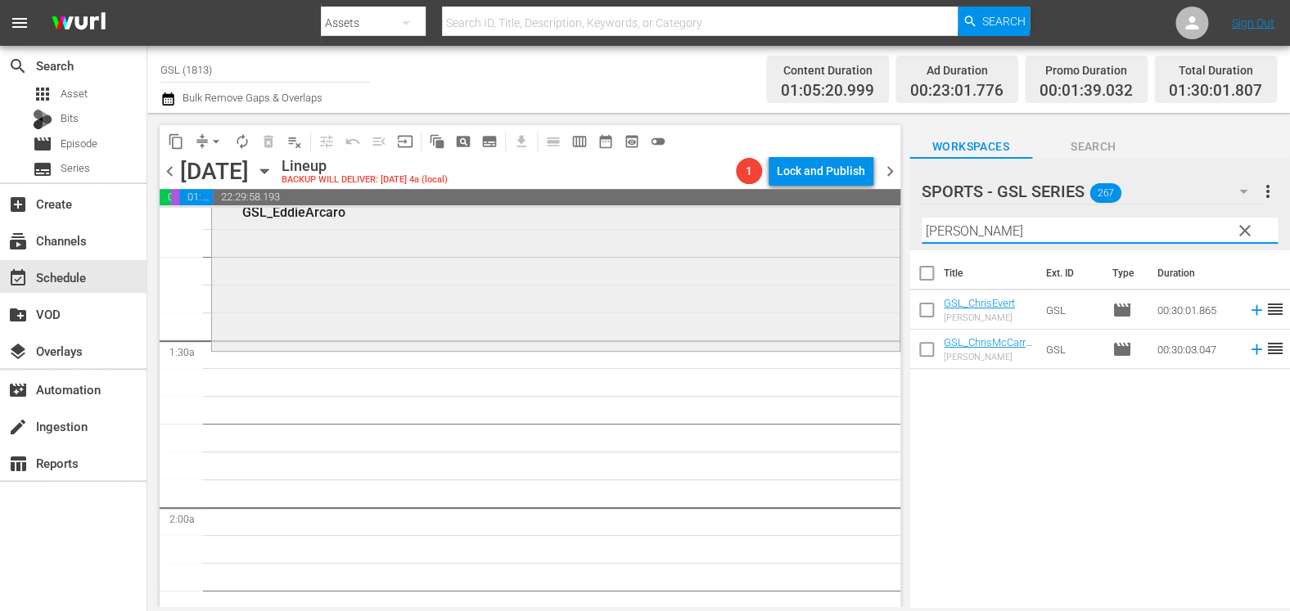
scroll to position [377, 0]
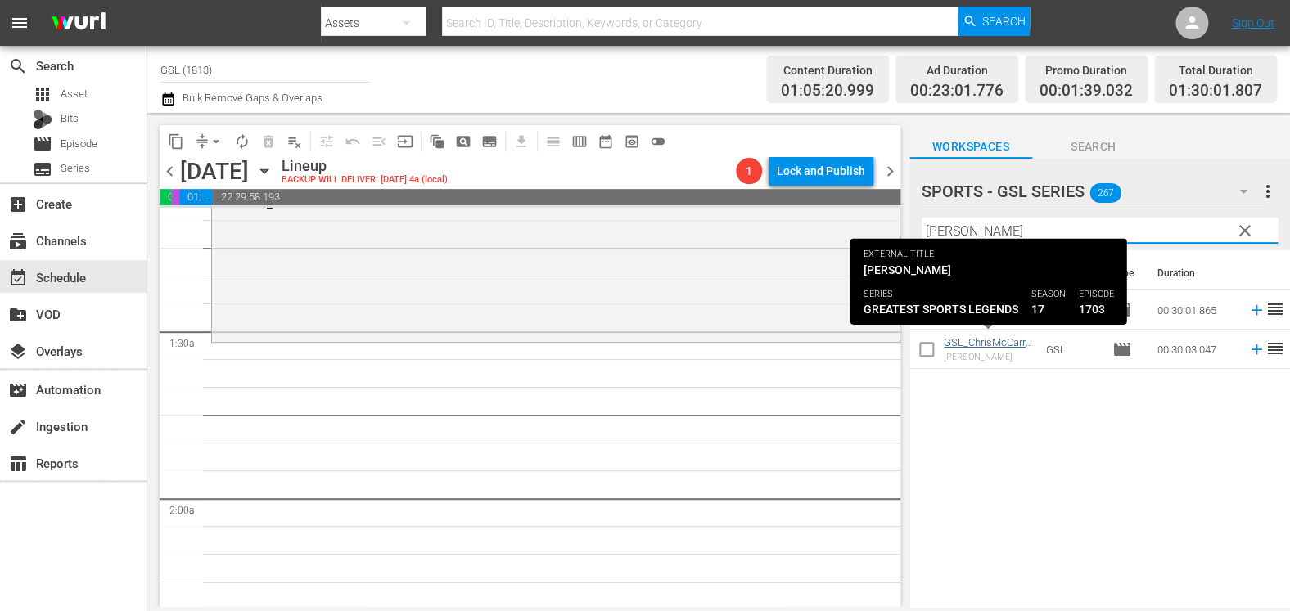
type input "[PERSON_NAME]"
click at [985, 344] on link "GSL_ChrisMcCarren" at bounding box center [987, 348] width 88 height 25
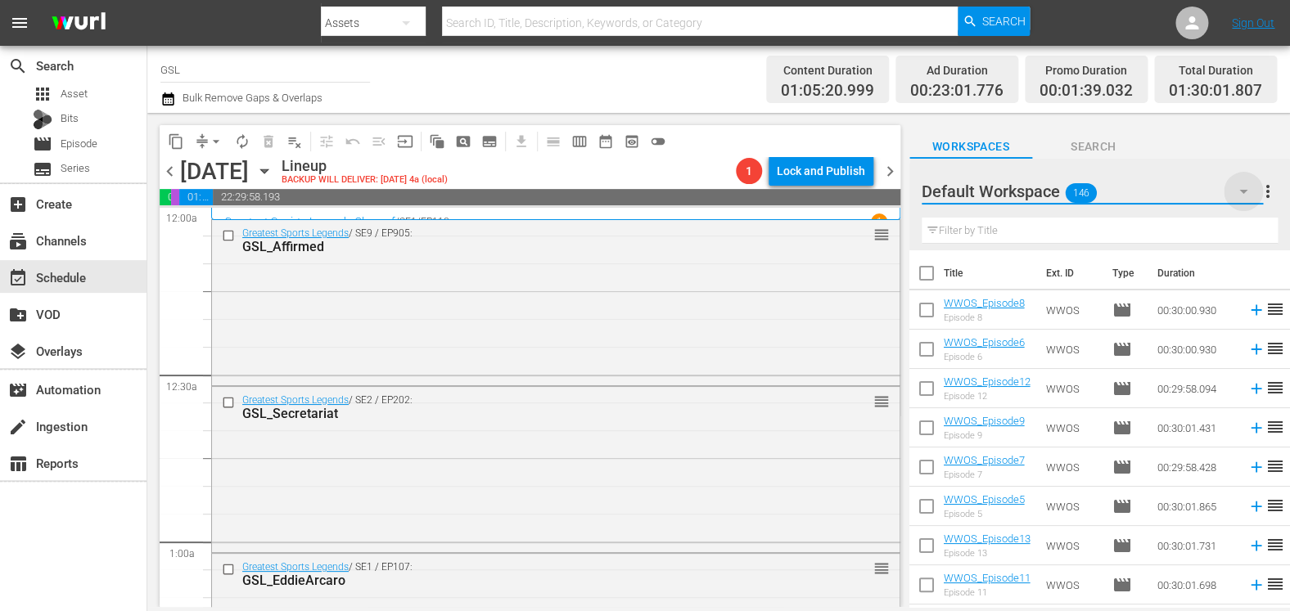
click at [1243, 191] on icon "button" at bounding box center [1243, 192] width 8 height 4
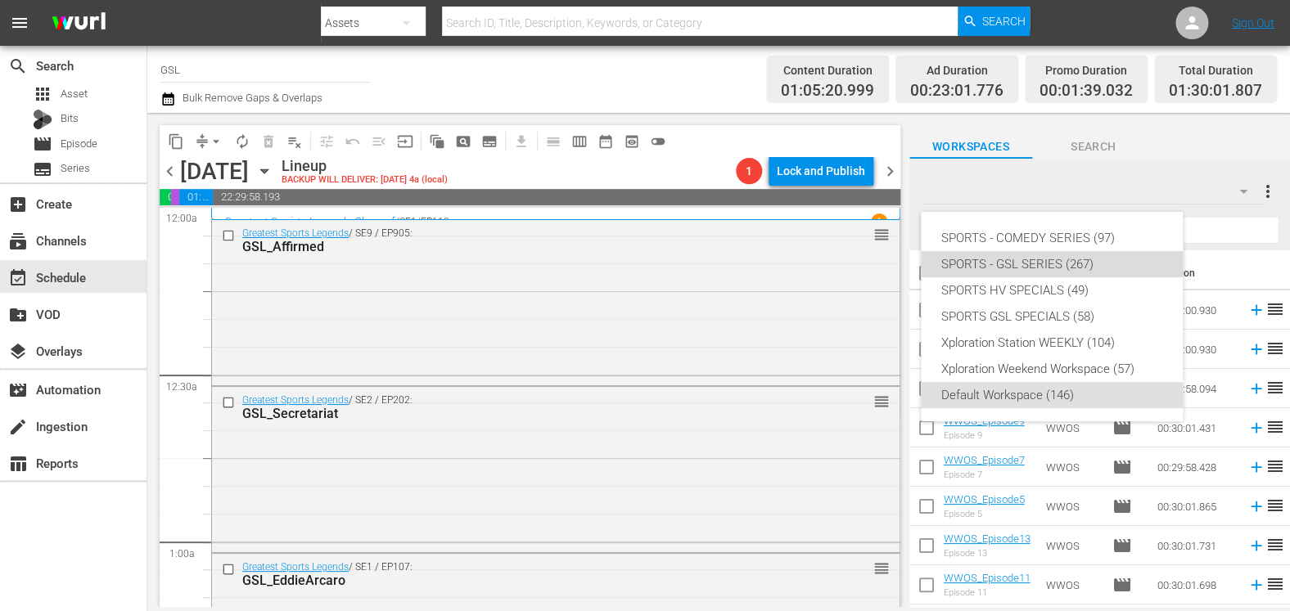
click at [1014, 261] on div "SPORTS - GSL SERIES (267)" at bounding box center [1051, 264] width 223 height 26
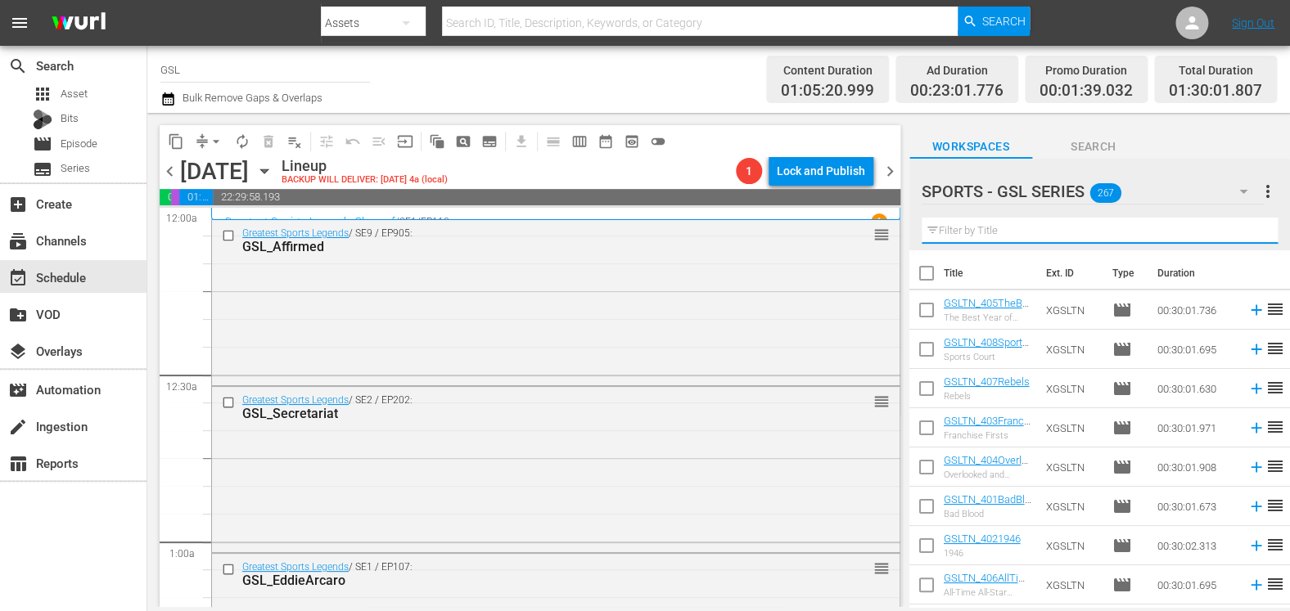
click at [1010, 232] on input "text" at bounding box center [1099, 231] width 356 height 26
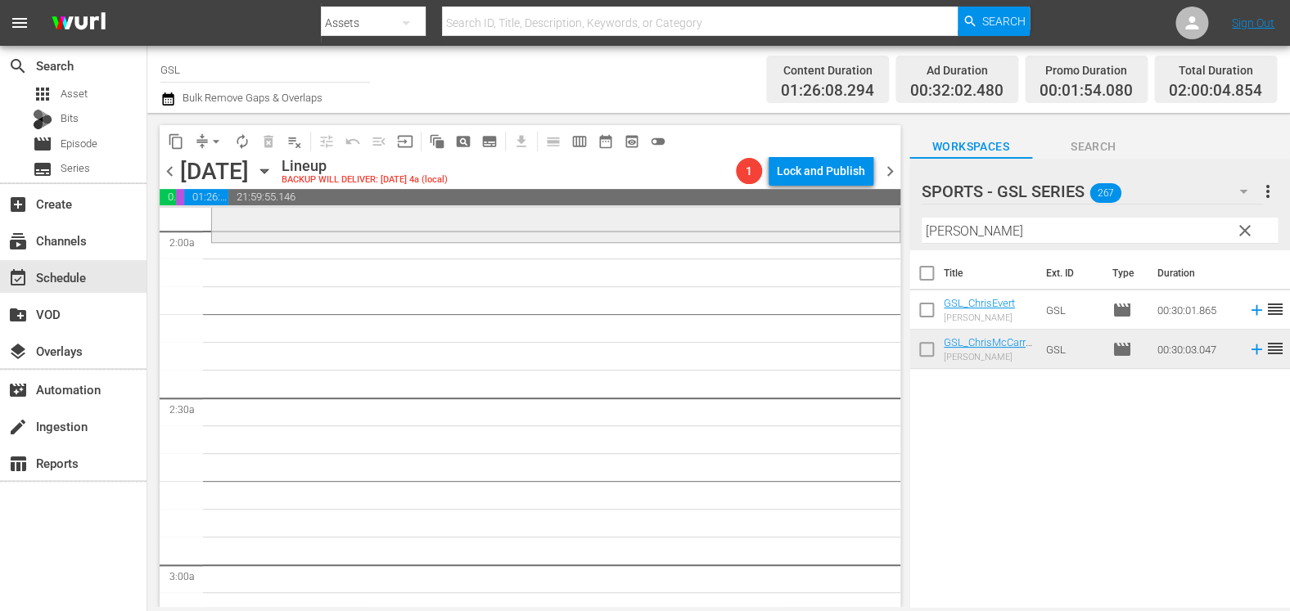
scroll to position [643, 0]
click at [955, 243] on div "Filter by Title [PERSON_NAME]" at bounding box center [1099, 230] width 356 height 39
drag, startPoint x: 970, startPoint y: 239, endPoint x: 800, endPoint y: 198, distance: 174.3
click at [921, 218] on input "[PERSON_NAME]" at bounding box center [1099, 231] width 356 height 26
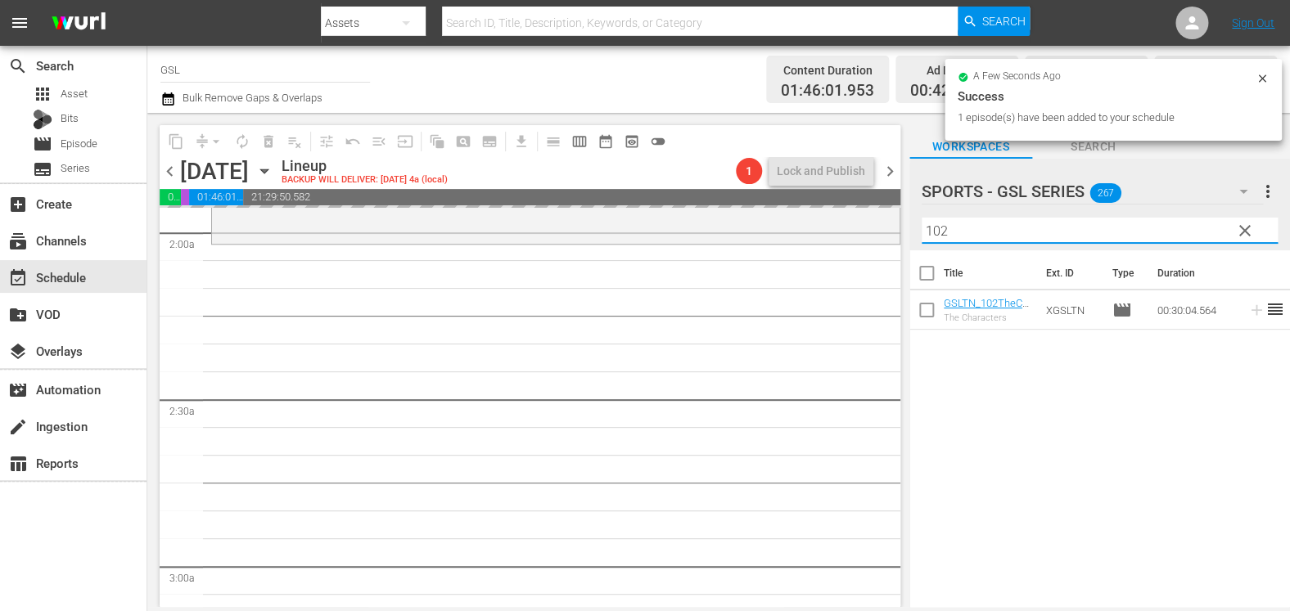
drag, startPoint x: 975, startPoint y: 227, endPoint x: 838, endPoint y: 223, distance: 136.7
click at [921, 223] on input "102" at bounding box center [1099, 231] width 356 height 26
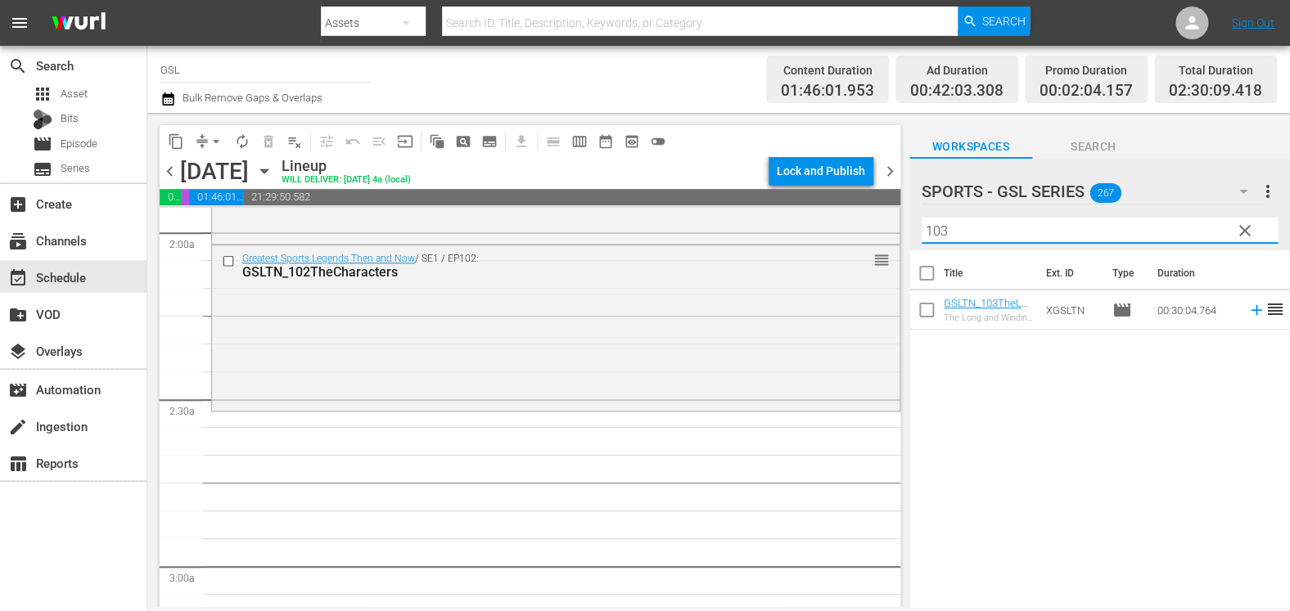
type input "103"
